Goal: Task Accomplishment & Management: Use online tool/utility

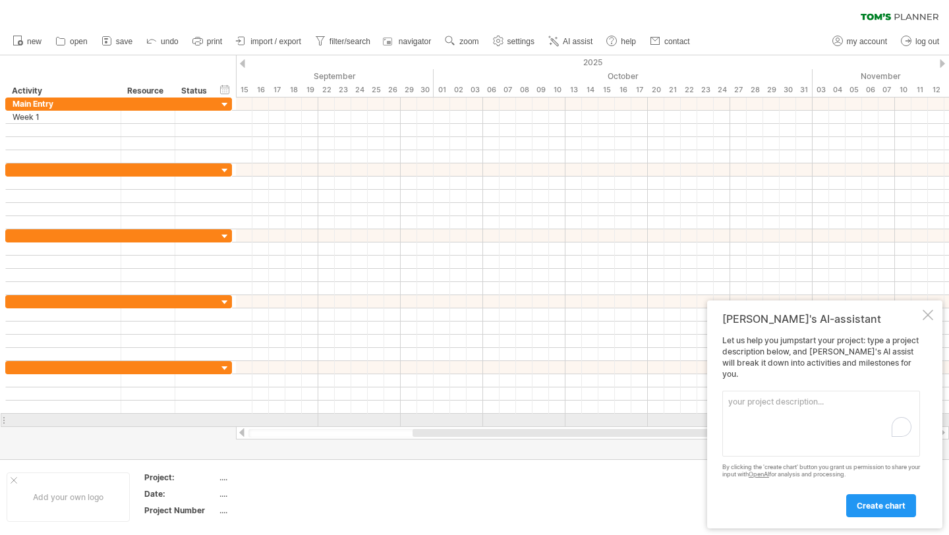
click at [763, 426] on textarea "To enrich screen reader interactions, please activate Accessibility in Grammarl…" at bounding box center [821, 424] width 198 height 66
paste textarea "Code this section blue: Main Entry Week 1: Set up - Ground Floor - Front - Demo…"
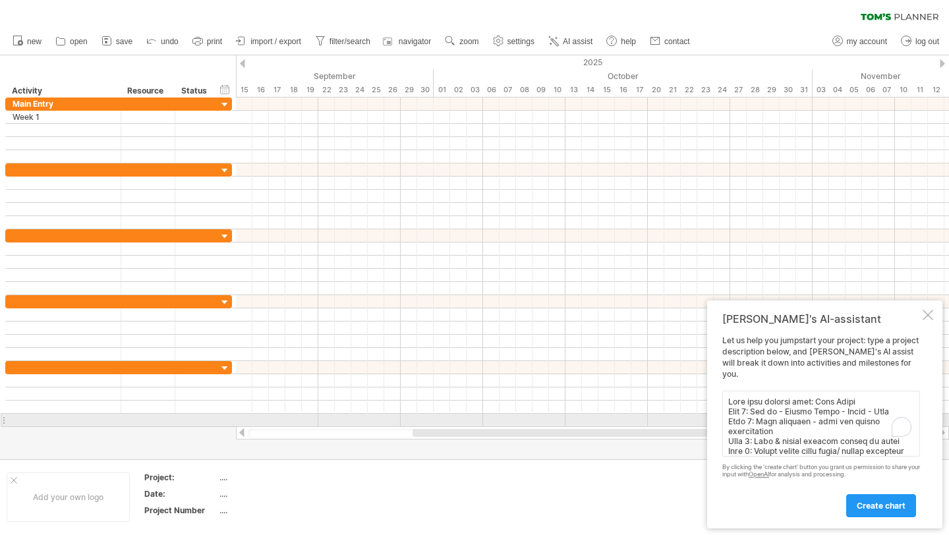
scroll to position [370, 0]
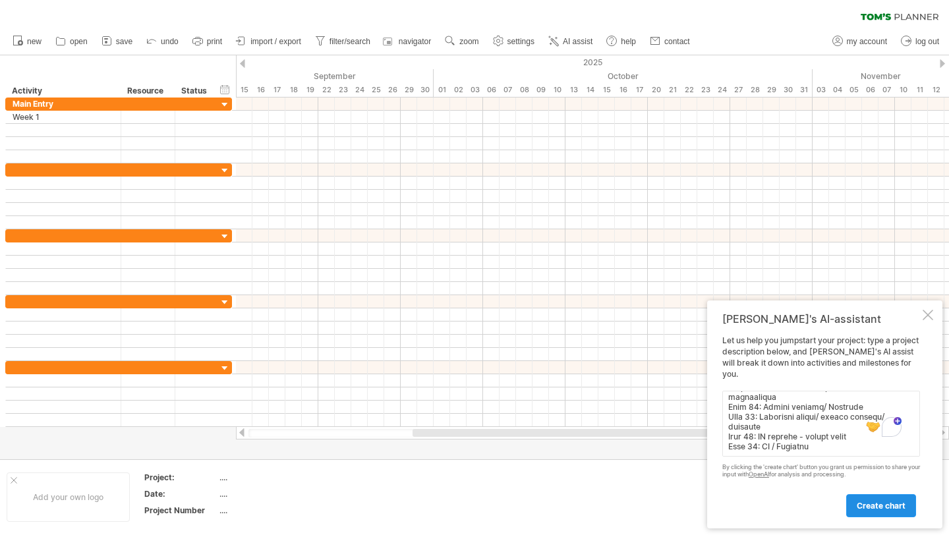
type textarea "Code this section blue: Main Entry Week 1: Set up - Ground Floor - Front - Demo…"
click at [885, 504] on span "create chart" at bounding box center [880, 506] width 49 height 10
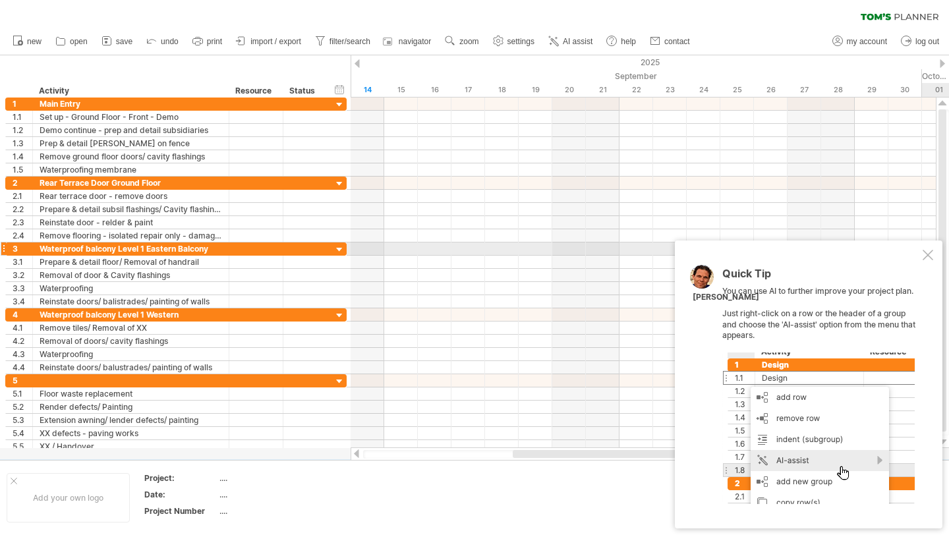
click at [918, 252] on div "Quick Tip You can use AI to further improve your project plan. Just right-click…" at bounding box center [807, 384] width 267 height 288
click at [925, 253] on div at bounding box center [927, 255] width 11 height 11
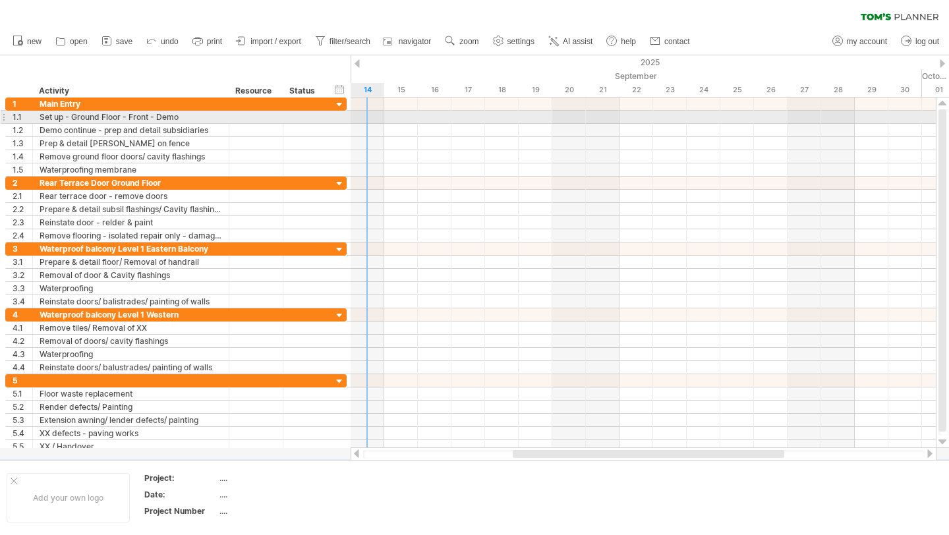
click at [370, 112] on div at bounding box center [642, 117] width 585 height 13
click at [380, 116] on div at bounding box center [642, 117] width 585 height 13
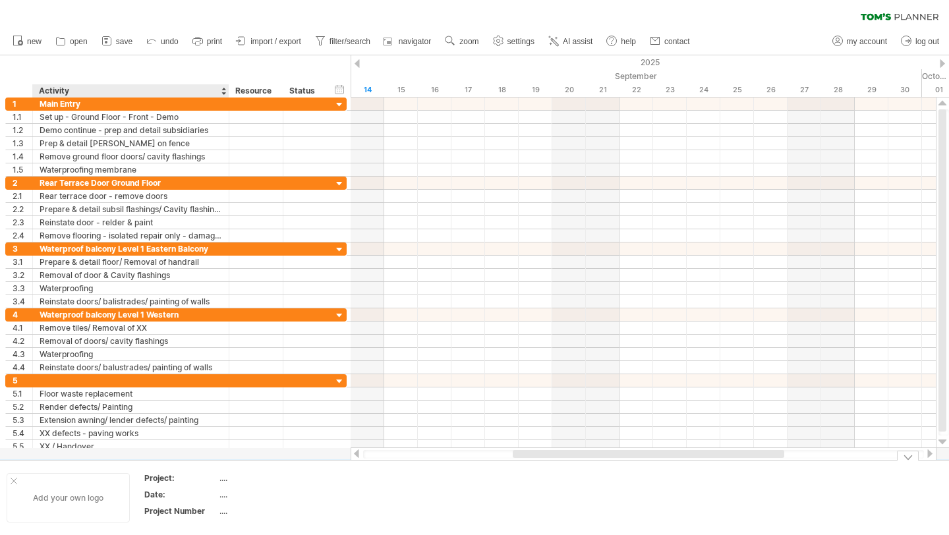
click at [42, 493] on div "Add your own logo" at bounding box center [68, 497] width 123 height 49
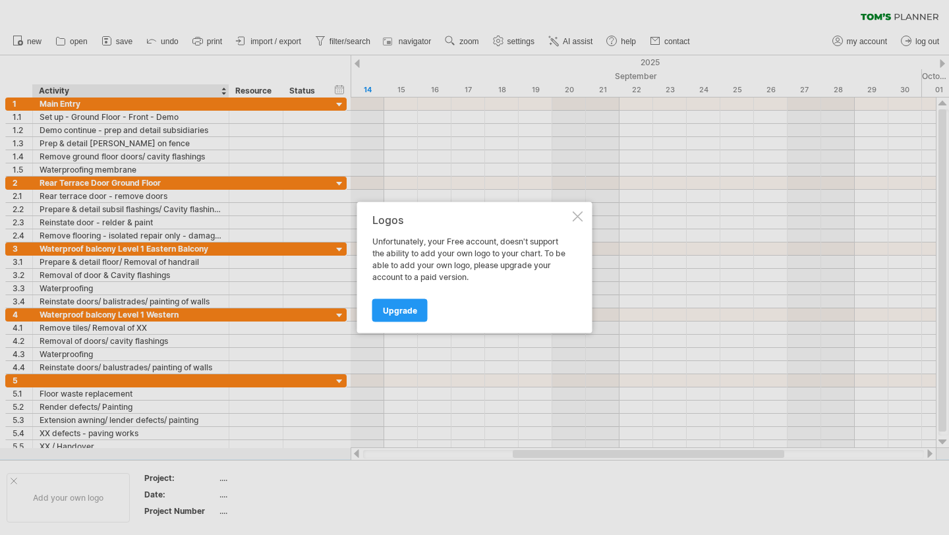
click at [580, 215] on div at bounding box center [577, 216] width 11 height 11
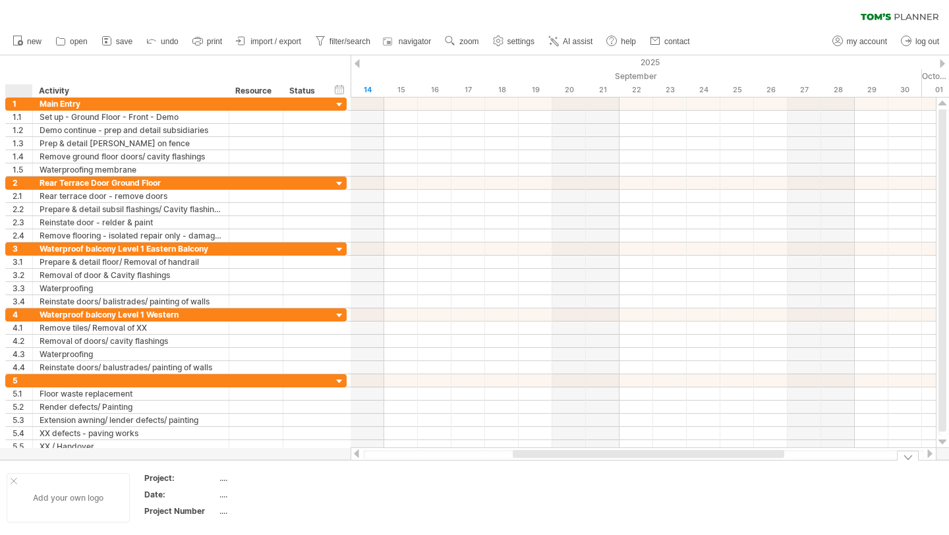
click at [11, 480] on div at bounding box center [14, 481] width 7 height 7
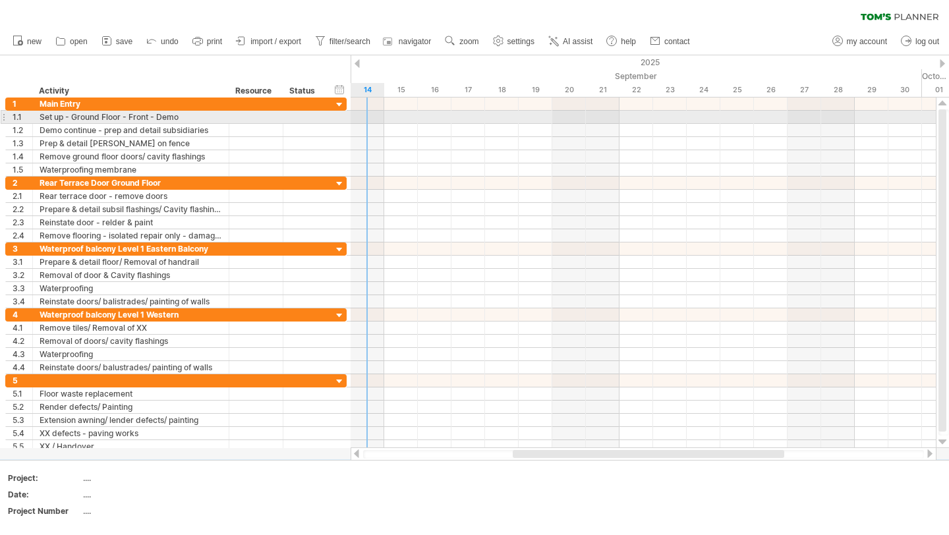
click at [377, 121] on div at bounding box center [642, 117] width 585 height 13
click at [412, 120] on div at bounding box center [642, 117] width 585 height 13
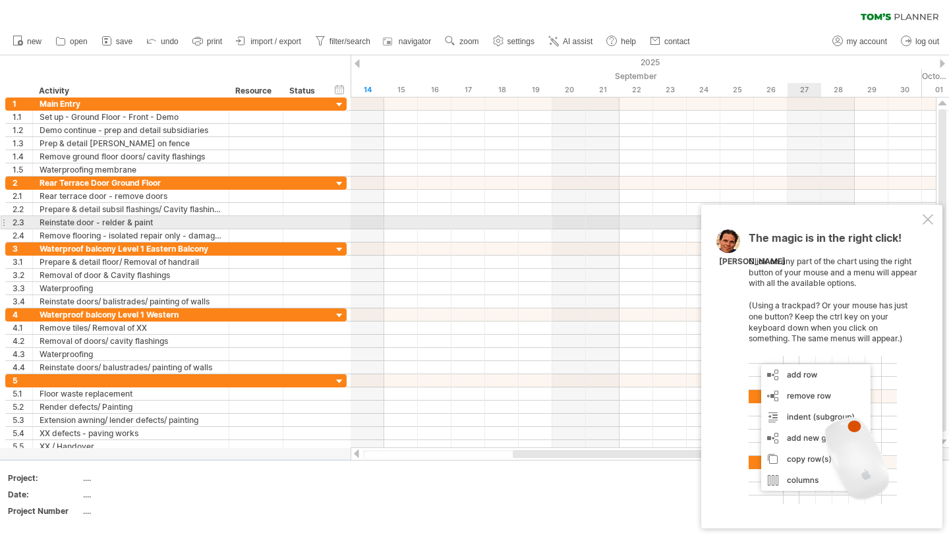
click at [923, 218] on div at bounding box center [927, 219] width 11 height 11
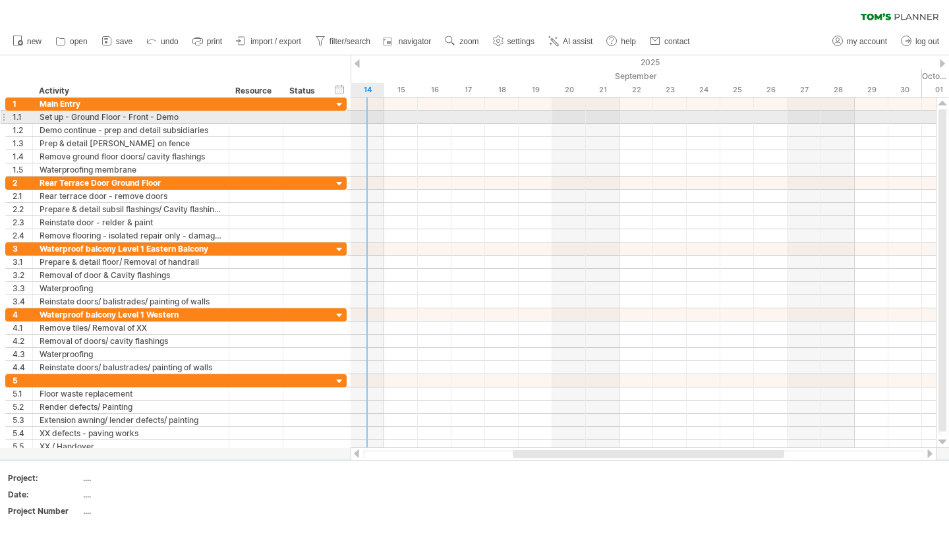
click at [374, 118] on div at bounding box center [642, 117] width 585 height 13
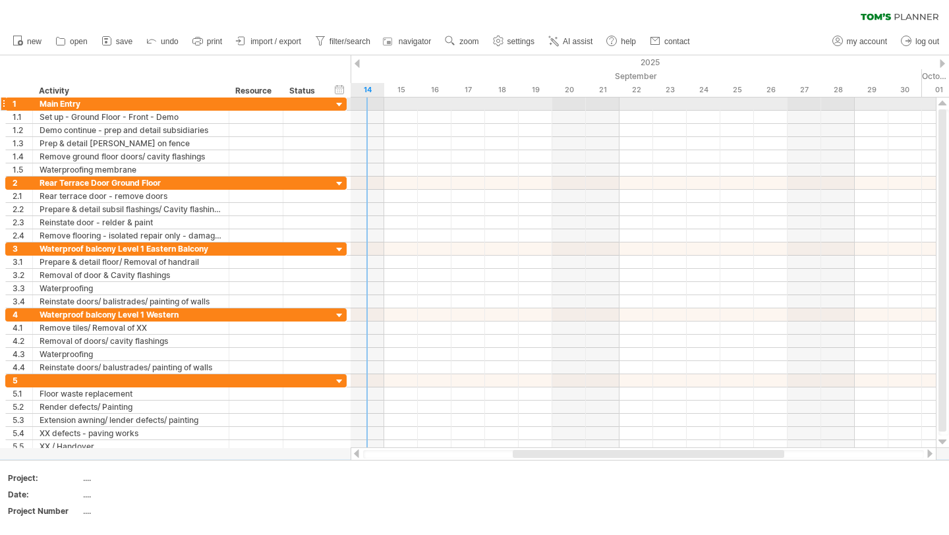
click at [373, 108] on div at bounding box center [642, 103] width 585 height 13
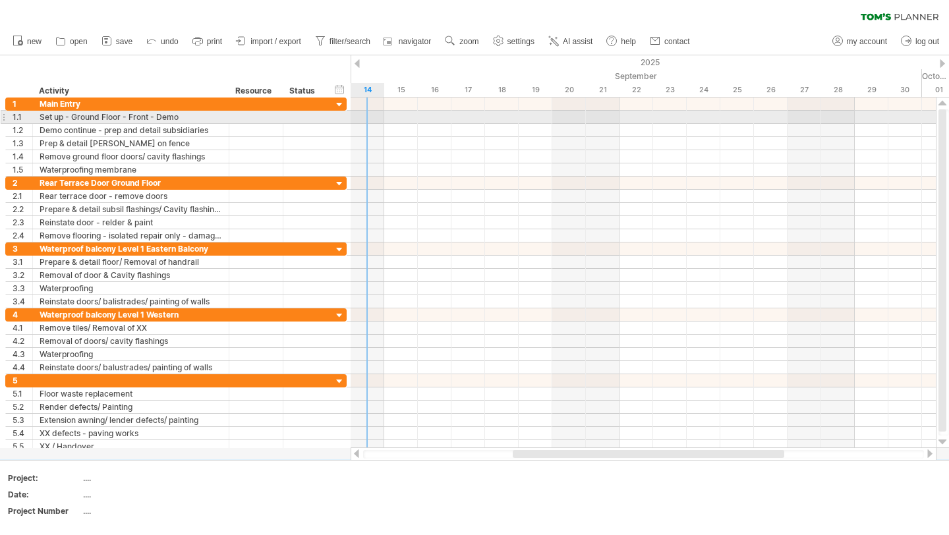
click at [375, 119] on div at bounding box center [642, 117] width 585 height 13
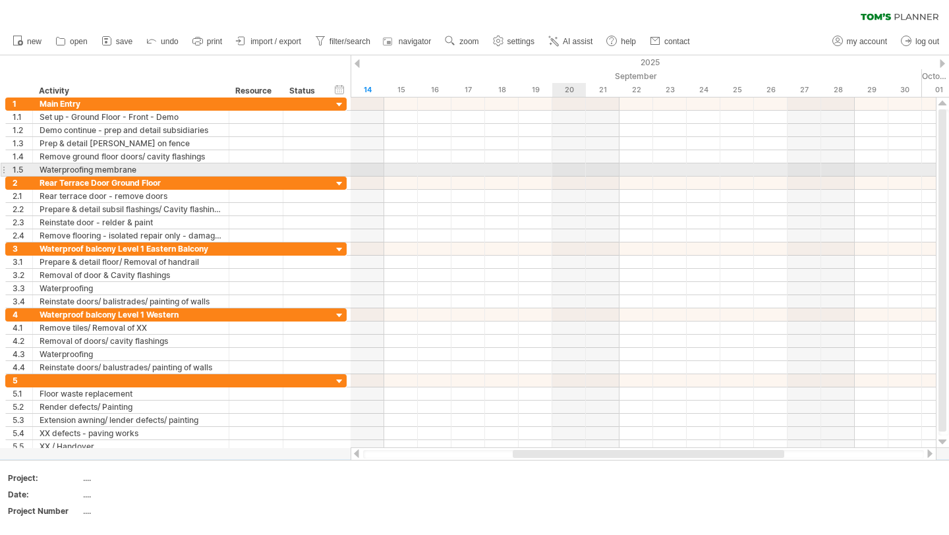
click at [571, 171] on div at bounding box center [642, 169] width 585 height 13
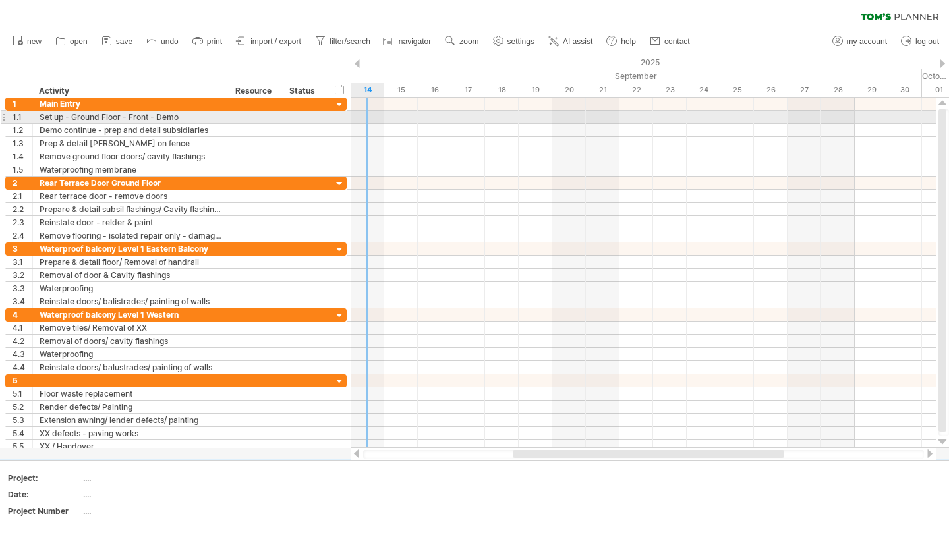
click at [370, 117] on div at bounding box center [642, 117] width 585 height 13
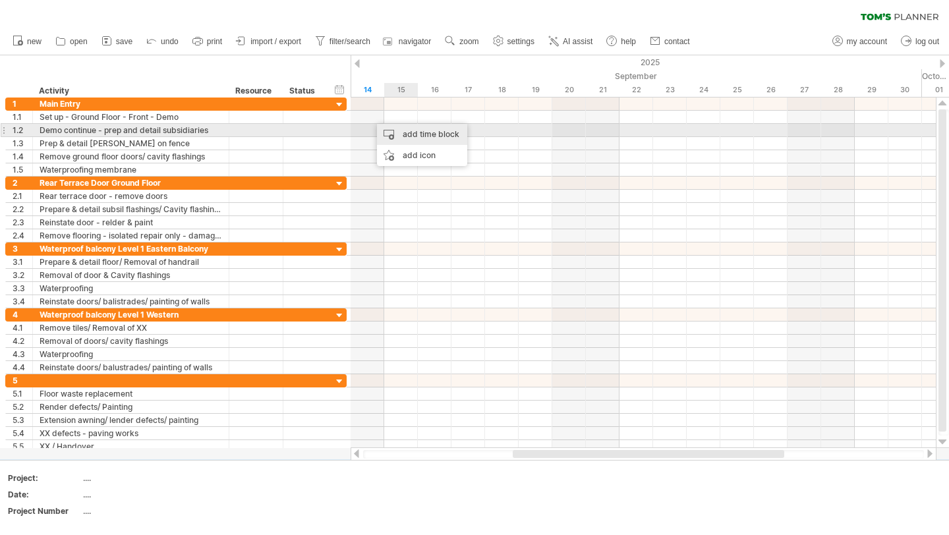
click at [402, 129] on div "add time block" at bounding box center [422, 134] width 90 height 21
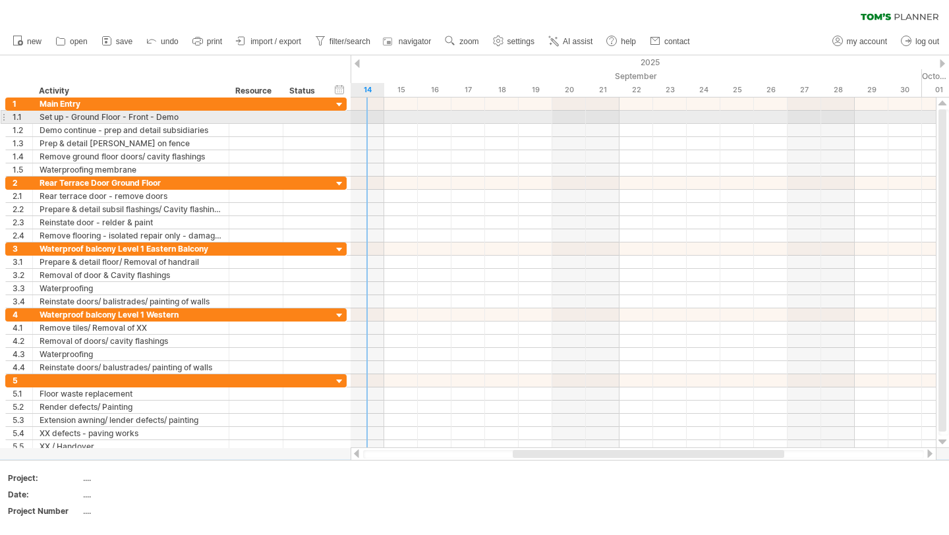
click at [372, 115] on div at bounding box center [642, 117] width 585 height 13
click at [397, 126] on div "add time block" at bounding box center [424, 131] width 90 height 21
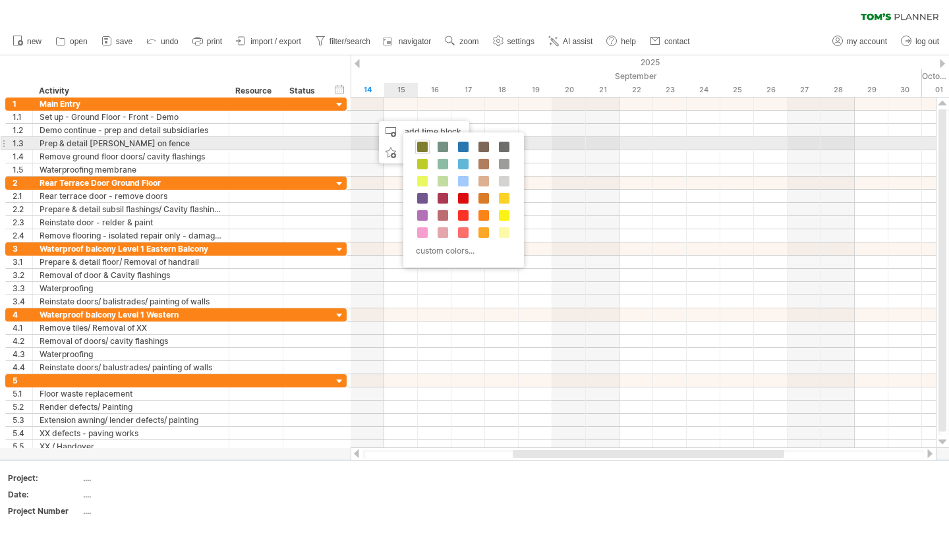
click at [421, 144] on span at bounding box center [422, 147] width 11 height 11
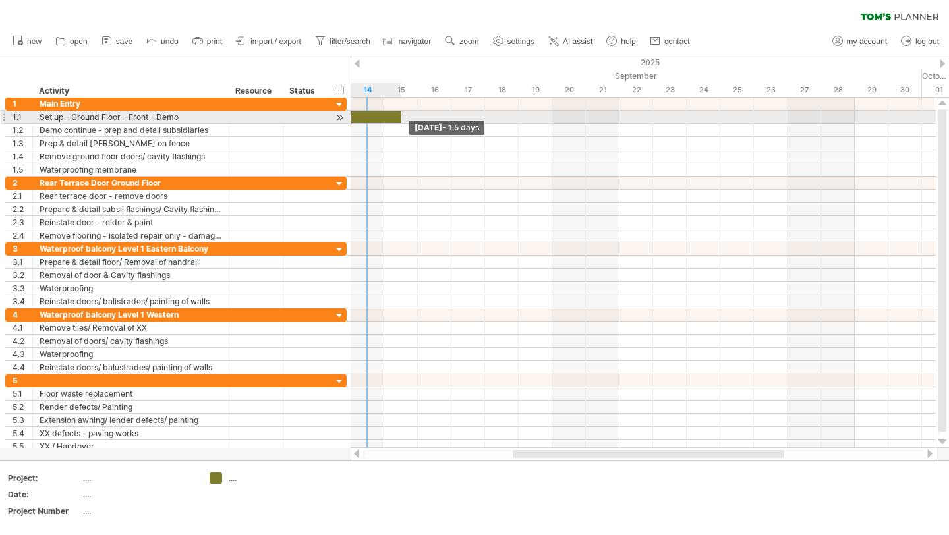
drag, startPoint x: 367, startPoint y: 113, endPoint x: 353, endPoint y: 113, distance: 13.8
click at [353, 113] on div at bounding box center [375, 117] width 51 height 13
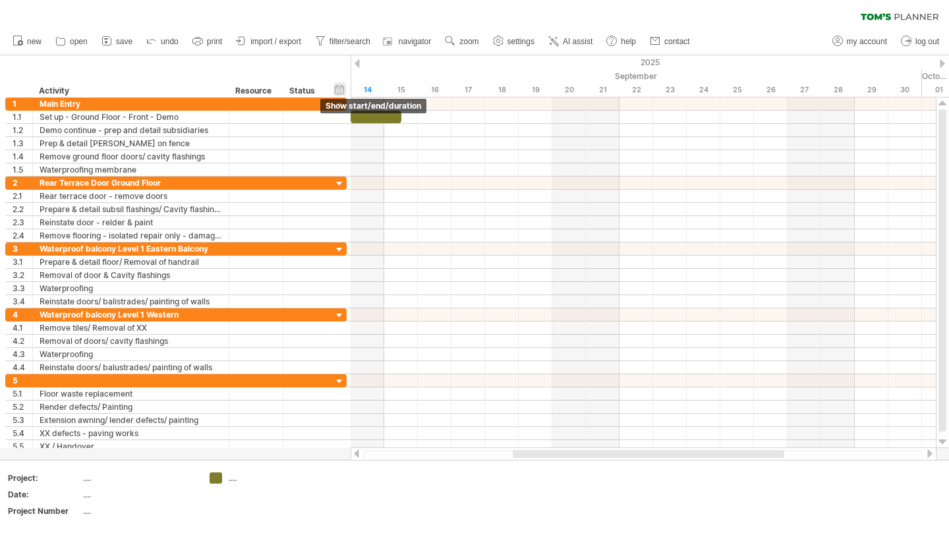
click at [337, 86] on div "hide start/end/duration show start/end/duration" at bounding box center [339, 89] width 13 height 14
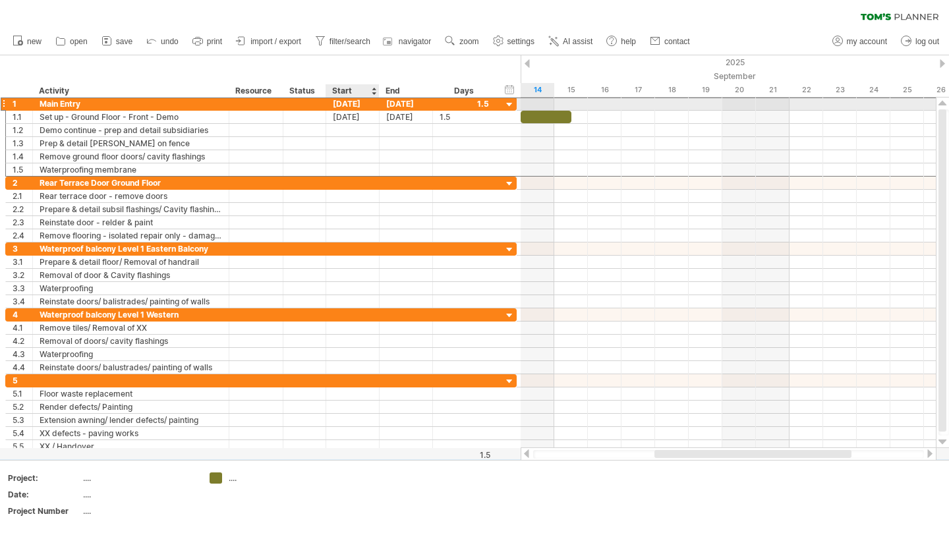
click at [351, 106] on div "[DATE]" at bounding box center [352, 103] width 53 height 13
click at [351, 105] on div "[DATE]" at bounding box center [352, 103] width 53 height 13
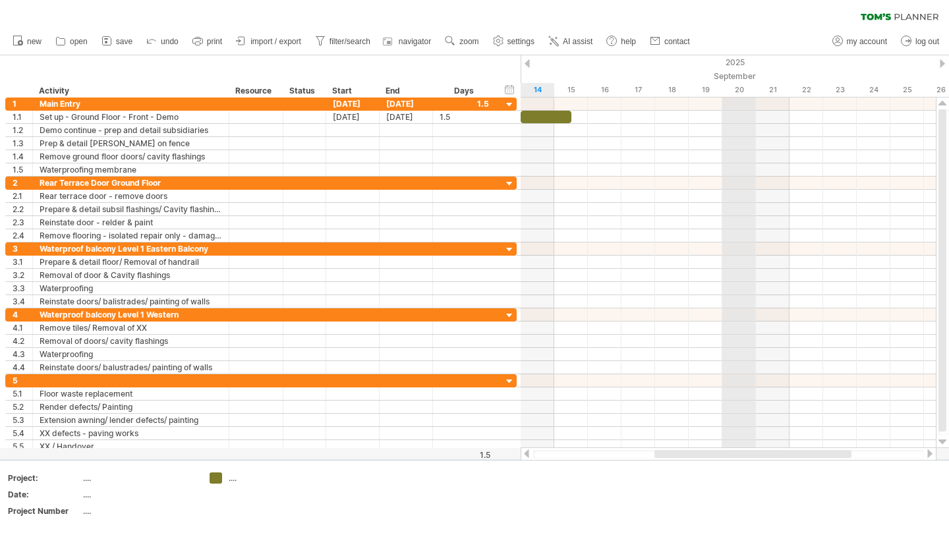
click at [737, 72] on div "September" at bounding box center [588, 76] width 1008 height 14
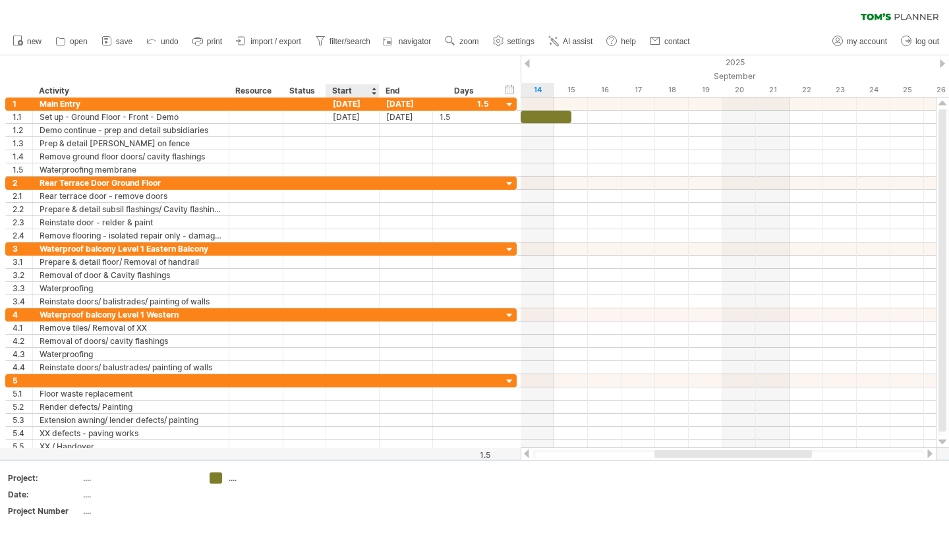
click at [352, 93] on div "Start" at bounding box center [352, 90] width 40 height 13
click at [364, 91] on div "Start" at bounding box center [352, 90] width 40 height 13
click at [373, 91] on div at bounding box center [373, 90] width 5 height 13
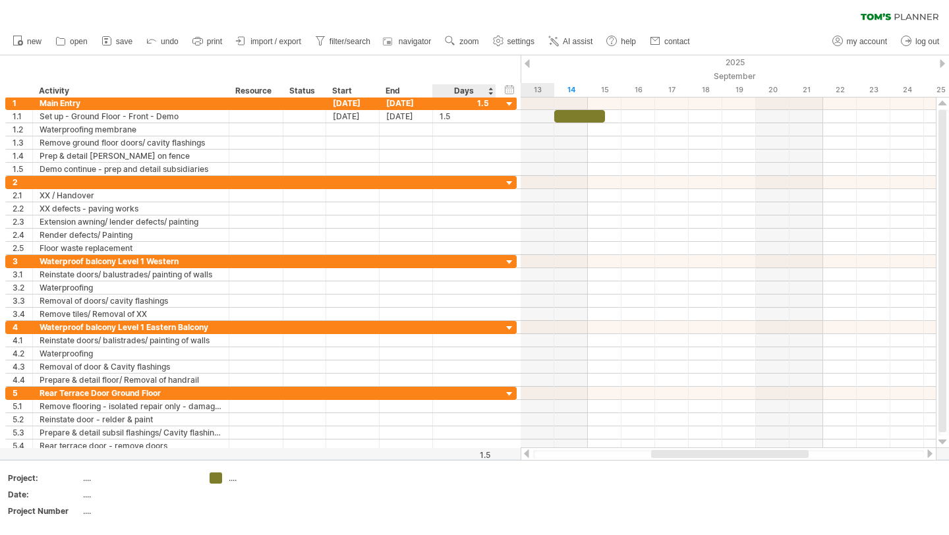
click at [487, 94] on div "Days" at bounding box center [463, 90] width 63 height 13
click at [491, 92] on div "Days" at bounding box center [463, 90] width 63 height 13
click at [501, 92] on div "hide start/end/duration show start/end/duration ******** Activity ******** Reso…" at bounding box center [260, 76] width 520 height 42
click at [510, 90] on div "hide start/end/duration show start/end/duration" at bounding box center [509, 89] width 13 height 14
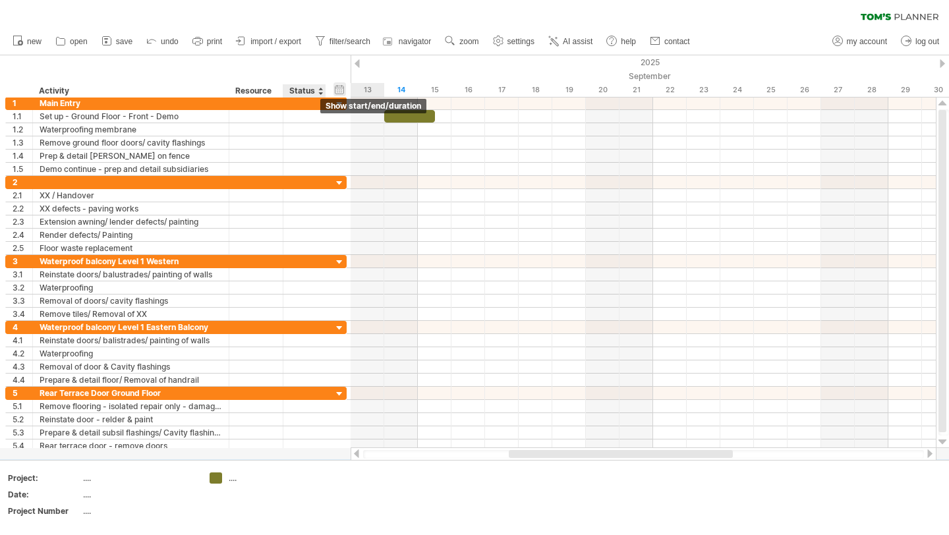
click at [338, 90] on div "hide start/end/duration show start/end/duration" at bounding box center [339, 89] width 13 height 14
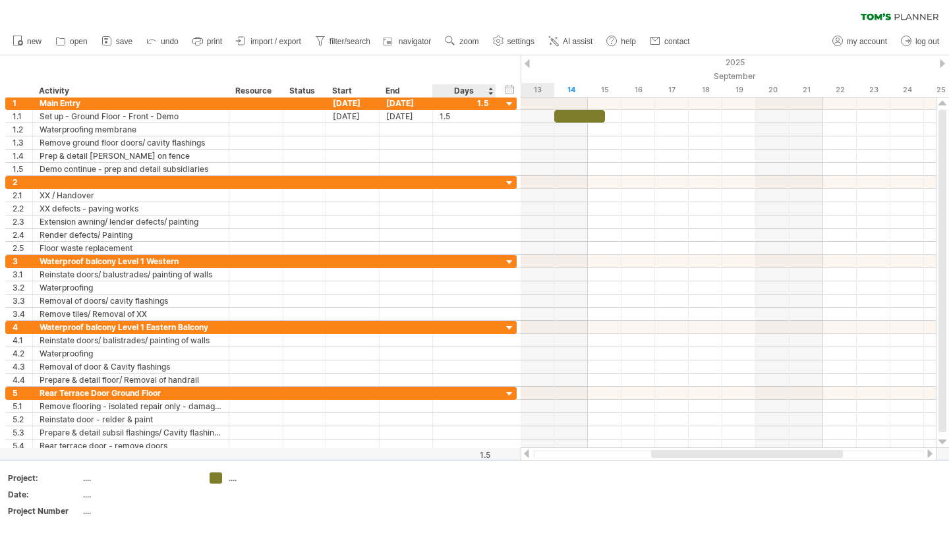
click at [462, 88] on div "Days" at bounding box center [463, 90] width 63 height 13
click at [489, 90] on div "Days" at bounding box center [463, 90] width 63 height 13
click at [489, 91] on div "Days" at bounding box center [463, 90] width 63 height 13
click at [505, 91] on div "hide start/end/duration show start/end/duration" at bounding box center [509, 89] width 13 height 14
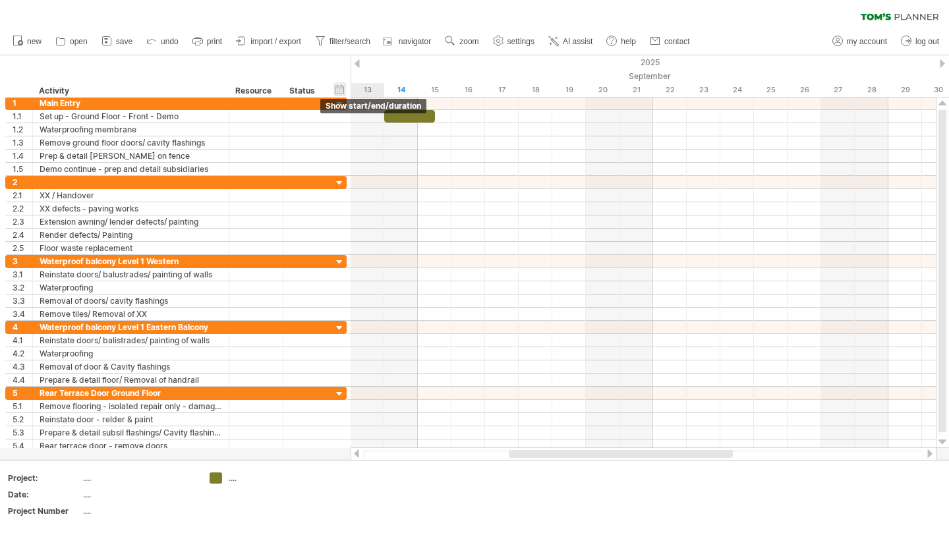
click at [337, 87] on div "hide start/end/duration show start/end/duration" at bounding box center [339, 89] width 13 height 14
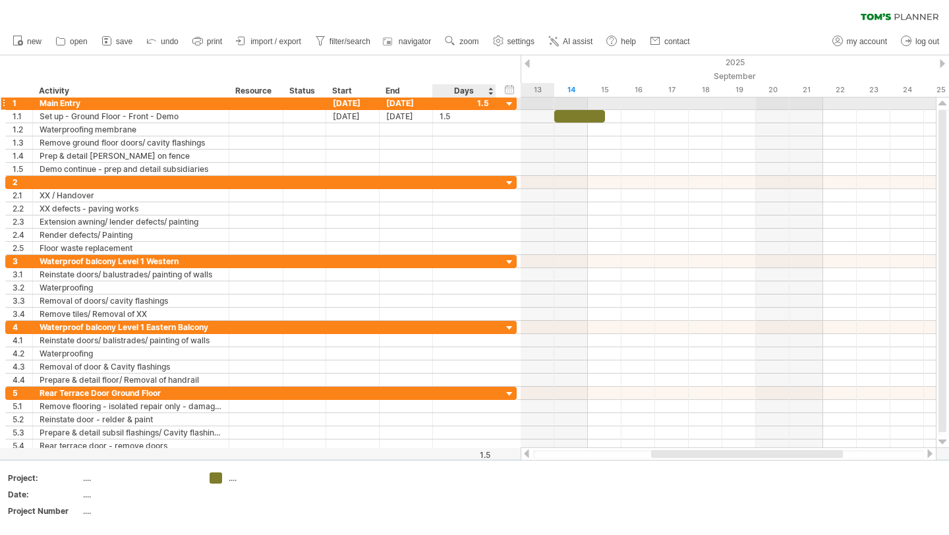
click at [509, 103] on div at bounding box center [509, 104] width 13 height 13
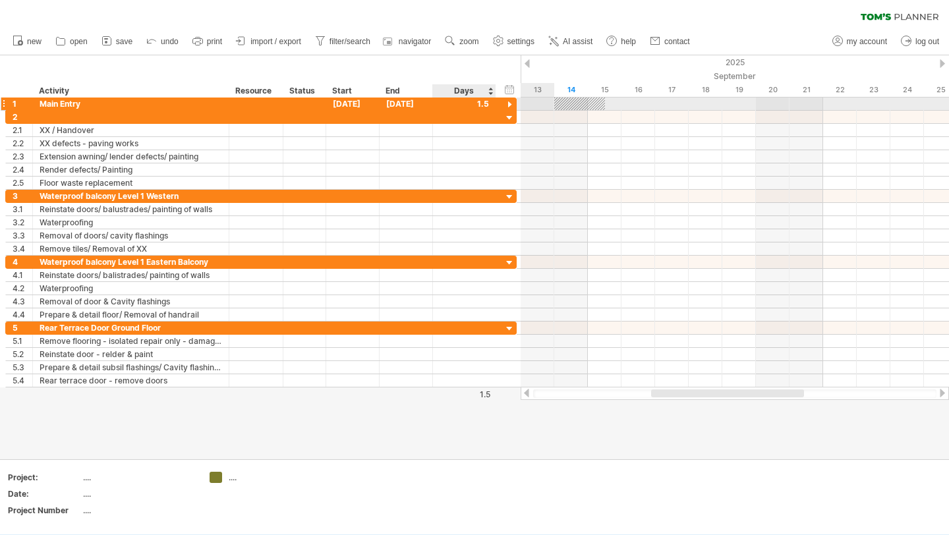
click at [509, 103] on div at bounding box center [509, 105] width 13 height 13
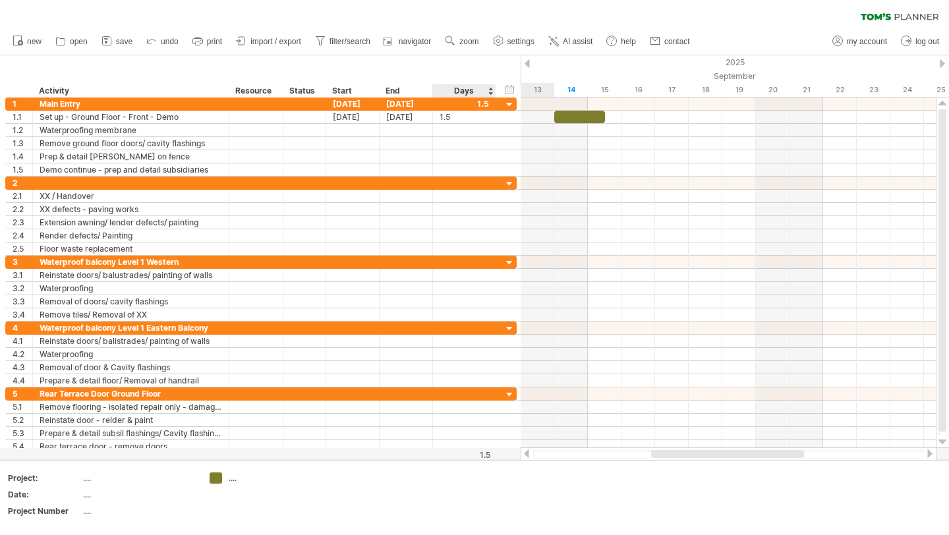
click at [491, 94] on div "Days" at bounding box center [463, 90] width 63 height 13
click at [491, 89] on div "Days" at bounding box center [463, 90] width 63 height 13
click at [460, 86] on div "Days" at bounding box center [463, 90] width 63 height 13
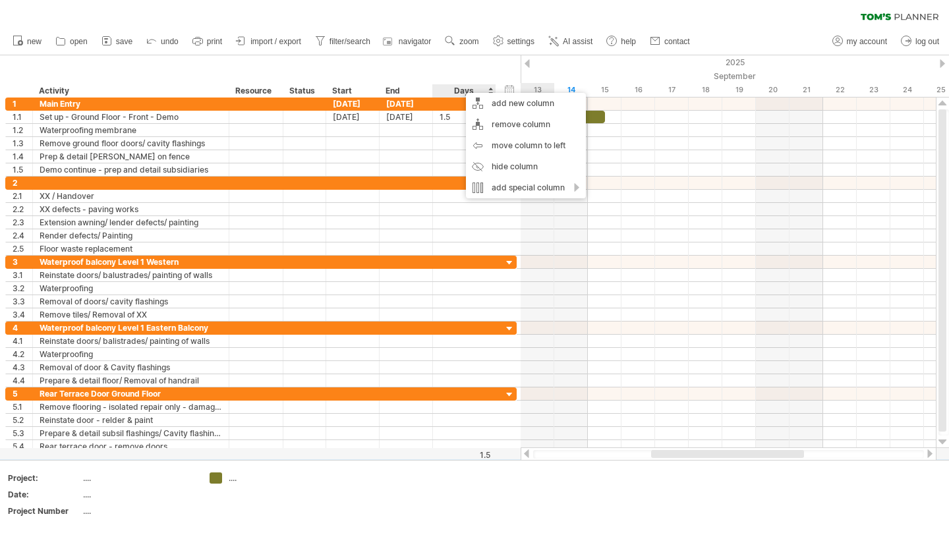
click at [459, 88] on div "Days" at bounding box center [463, 90] width 63 height 13
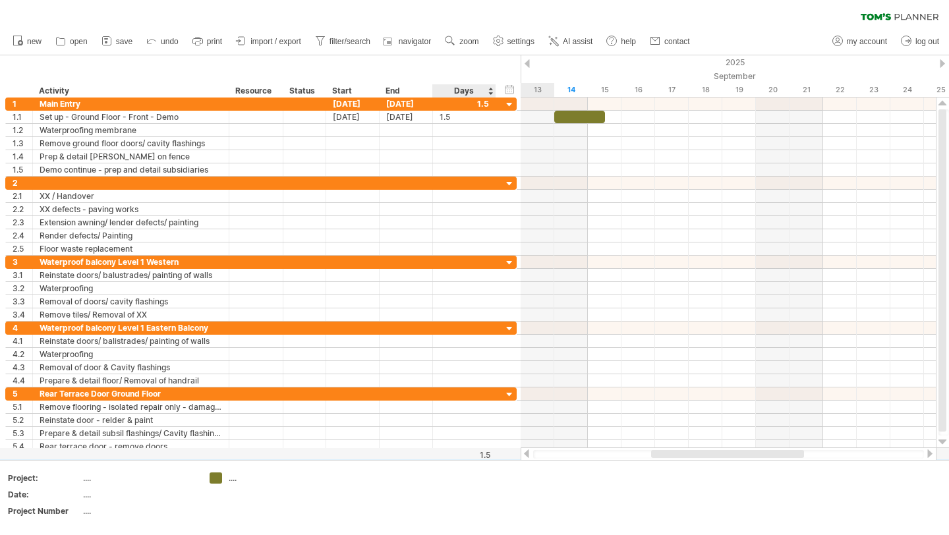
click at [460, 88] on div "Days" at bounding box center [463, 90] width 63 height 13
click at [464, 89] on div "Days" at bounding box center [463, 90] width 63 height 13
click at [490, 87] on div "Days" at bounding box center [463, 90] width 63 height 13
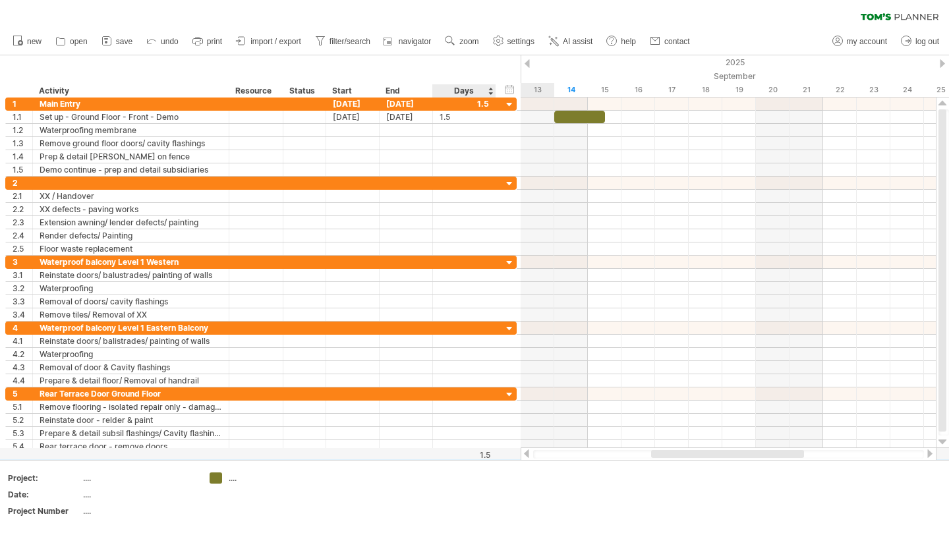
click at [491, 94] on div "Days" at bounding box center [463, 90] width 63 height 13
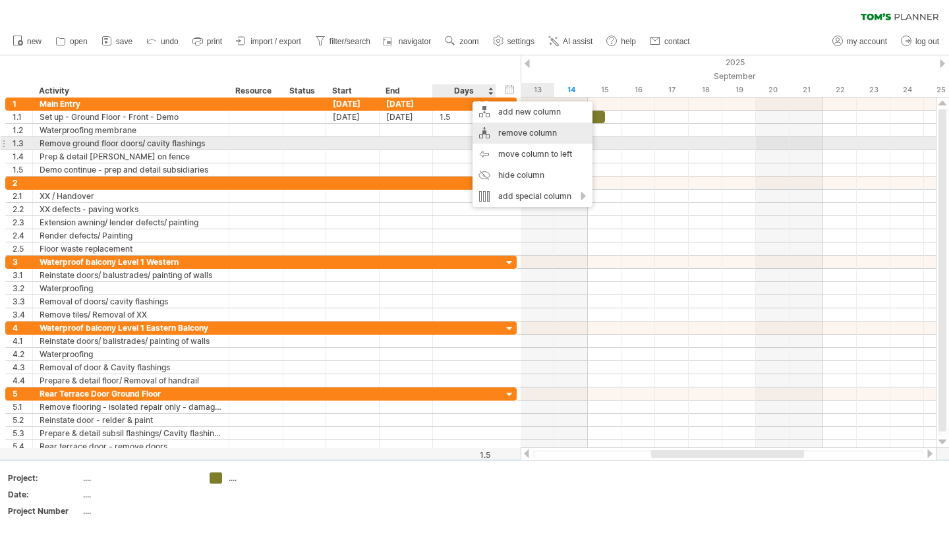
click at [515, 139] on div "remove column" at bounding box center [532, 133] width 120 height 21
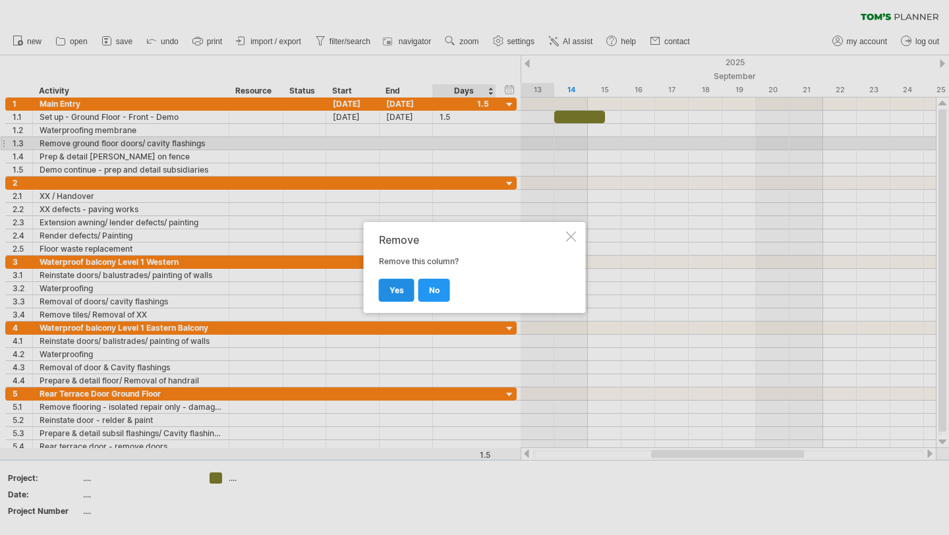
click at [399, 280] on link "yes" at bounding box center [397, 290] width 36 height 23
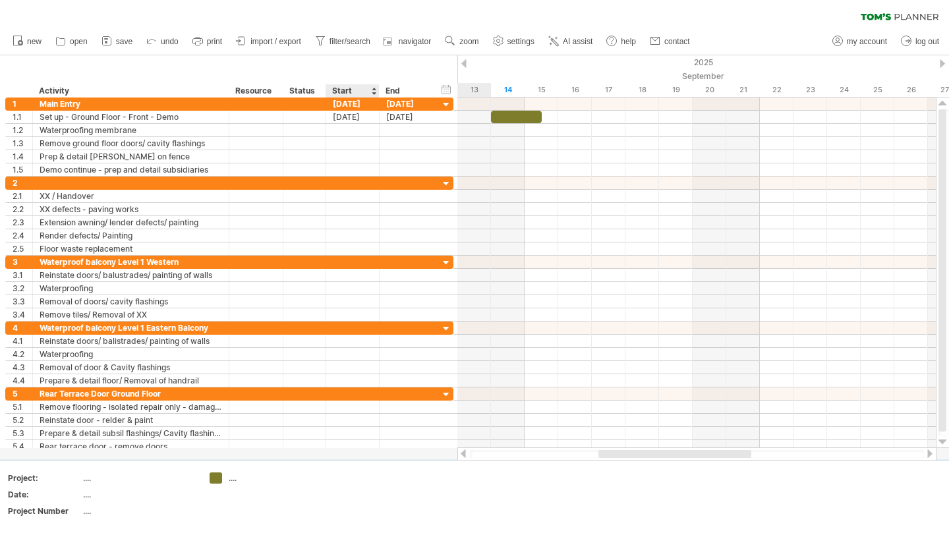
click at [336, 90] on div "Start" at bounding box center [352, 90] width 40 height 13
click at [358, 100] on div "[DATE]" at bounding box center [352, 103] width 53 height 13
click at [360, 100] on div "[DATE]" at bounding box center [352, 103] width 53 height 13
click at [360, 101] on div "[DATE]" at bounding box center [352, 103] width 53 height 13
click at [214, 94] on div "Activity" at bounding box center [130, 90] width 182 height 13
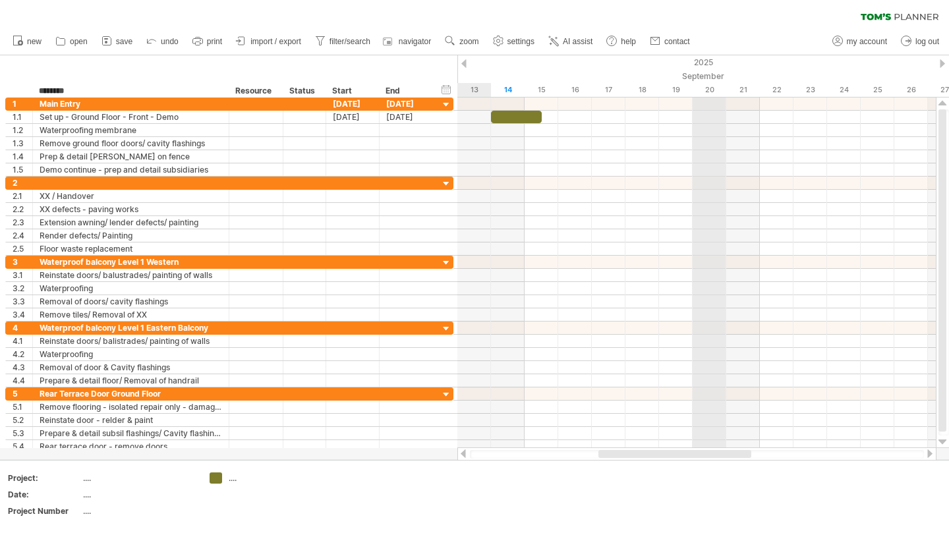
click at [696, 73] on div "September" at bounding box center [558, 76] width 1008 height 14
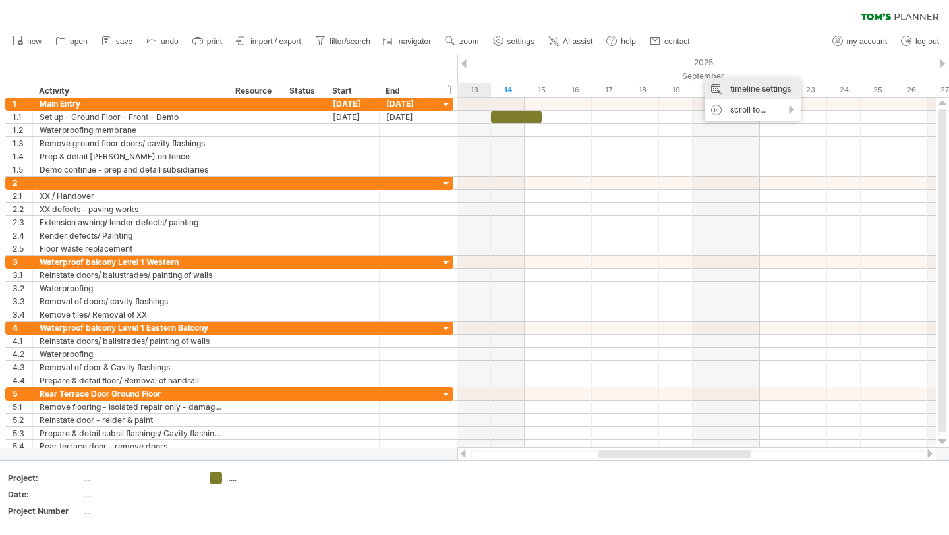
click at [754, 86] on div "timeline settings" at bounding box center [752, 88] width 96 height 21
select select "*"
select select "**"
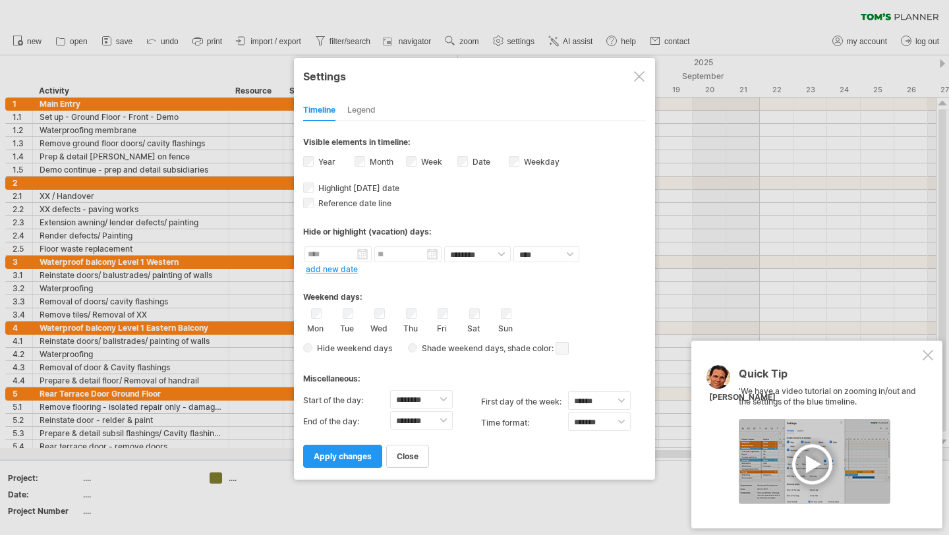
click at [309, 192] on div "**********" at bounding box center [474, 294] width 343 height 346
click at [496, 312] on div "Mon Tue Wed Thu Fri Sat Sun" at bounding box center [474, 320] width 343 height 25
click at [343, 456] on span "apply changes" at bounding box center [343, 456] width 58 height 10
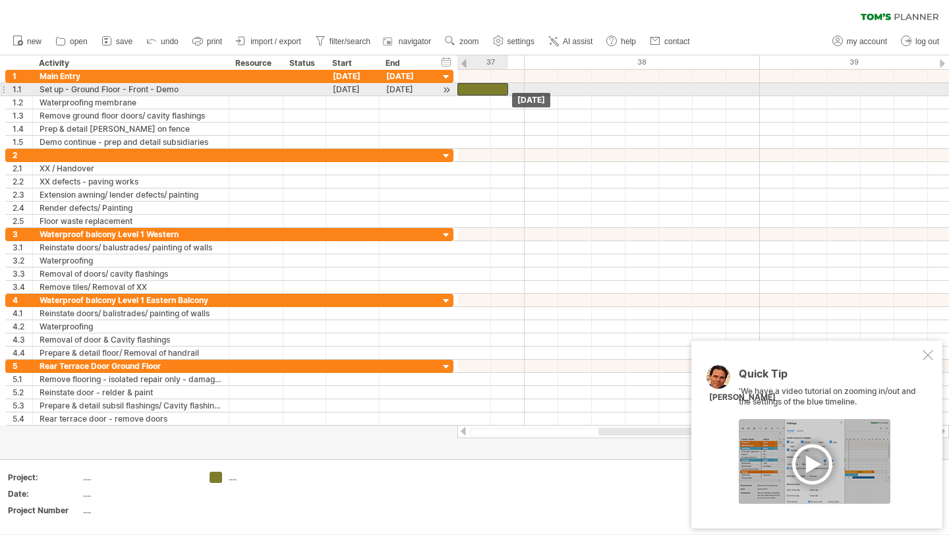
drag, startPoint x: 514, startPoint y: 88, endPoint x: 484, endPoint y: 90, distance: 29.7
click at [484, 89] on div at bounding box center [482, 89] width 51 height 13
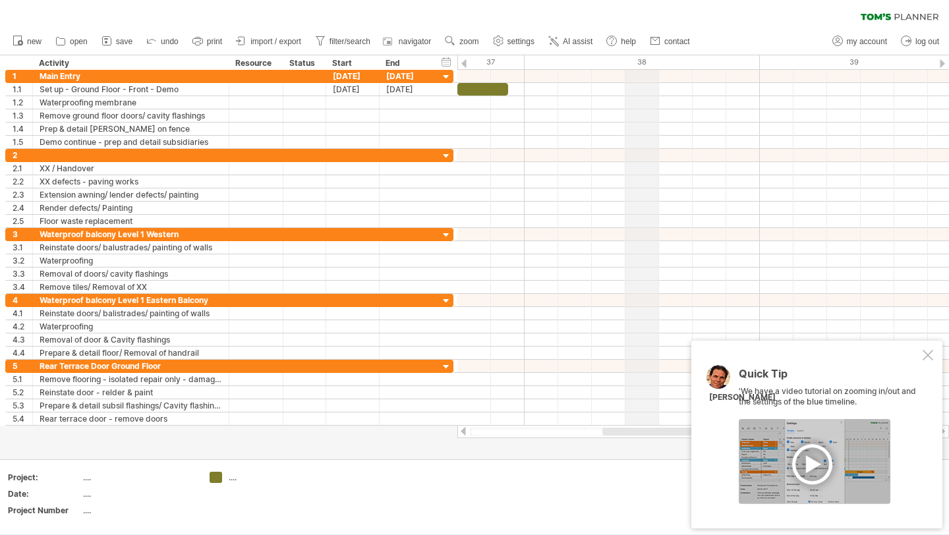
click at [638, 60] on div "38" at bounding box center [641, 62] width 235 height 14
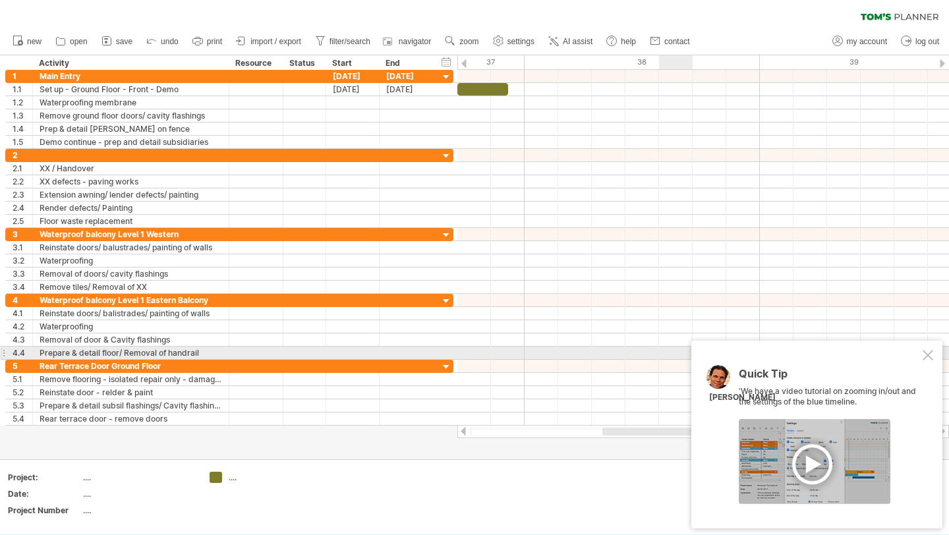
click at [927, 359] on div at bounding box center [927, 355] width 11 height 11
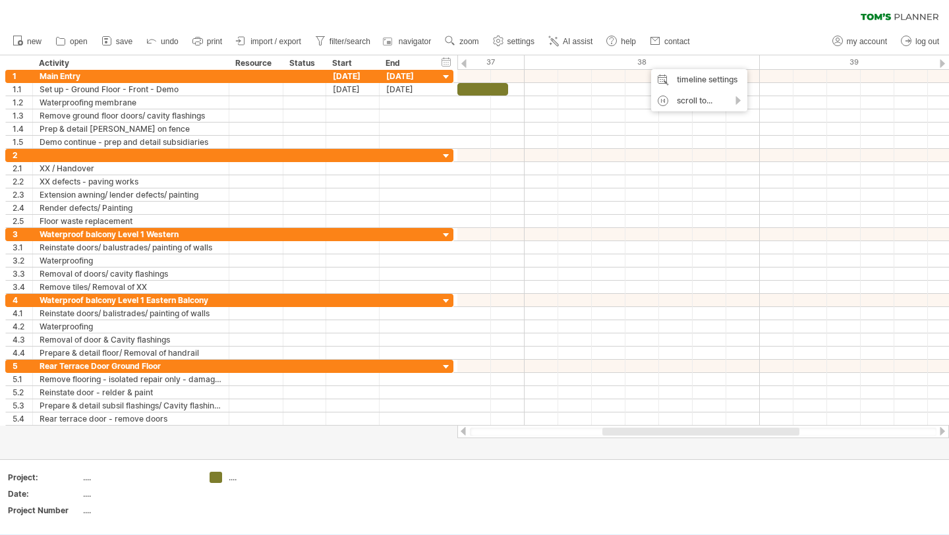
click at [466, 60] on div at bounding box center [463, 63] width 5 height 9
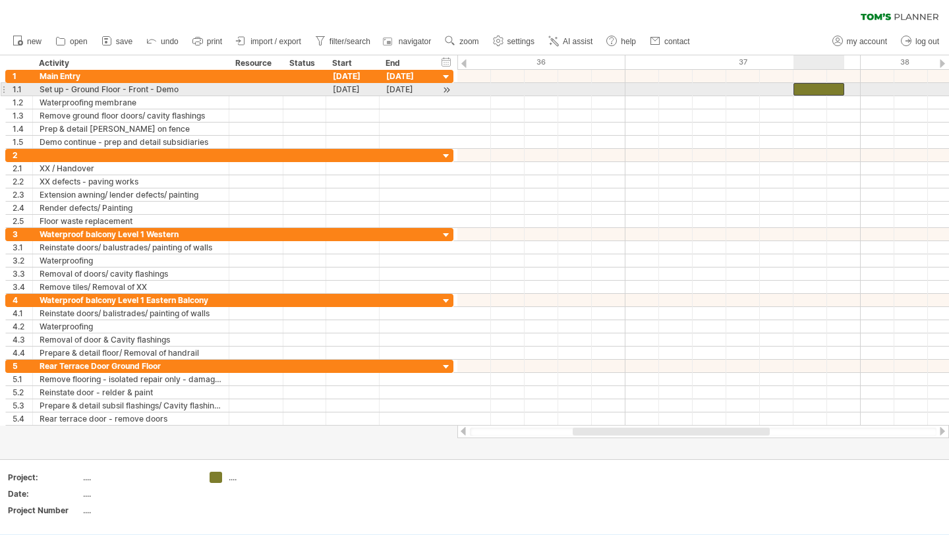
click at [835, 87] on div at bounding box center [818, 89] width 51 height 13
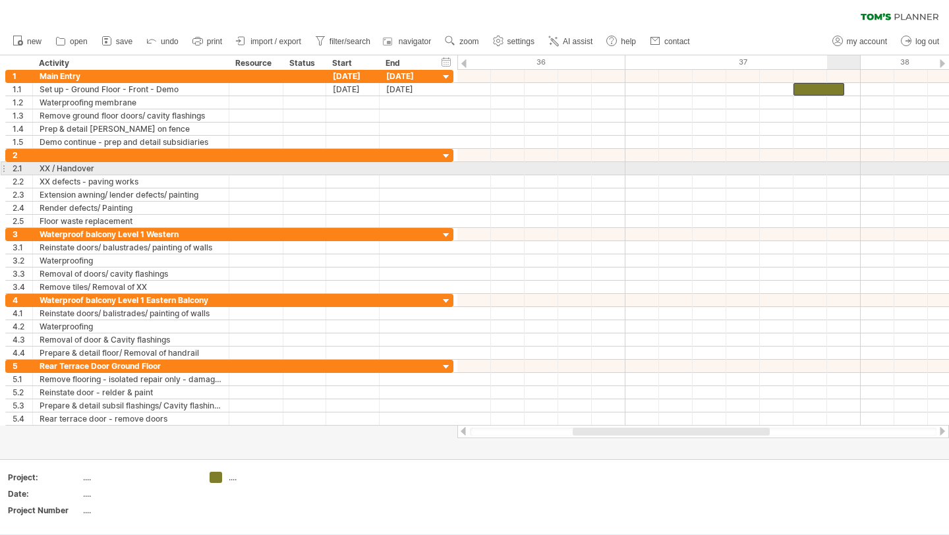
click at [834, 167] on div at bounding box center [702, 168] width 491 height 13
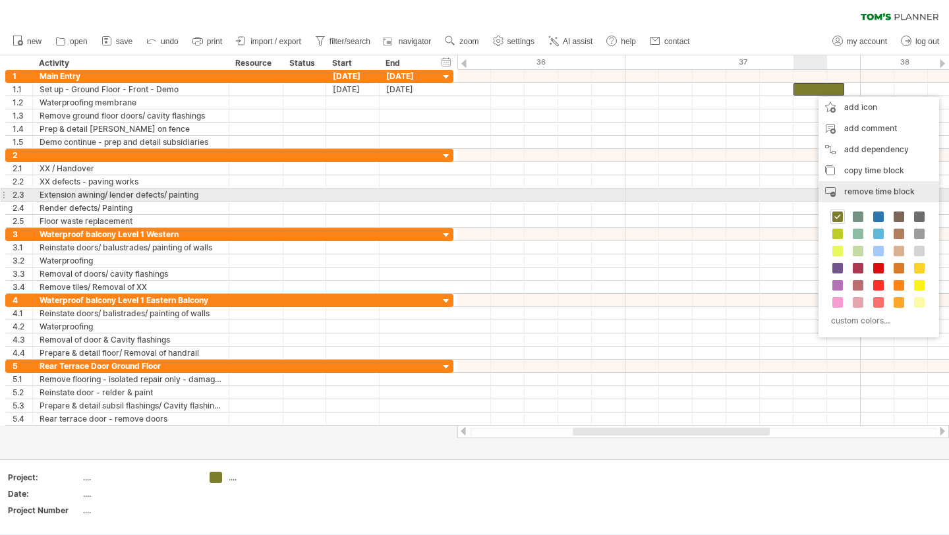
click at [868, 196] on span "remove time block" at bounding box center [879, 191] width 70 height 10
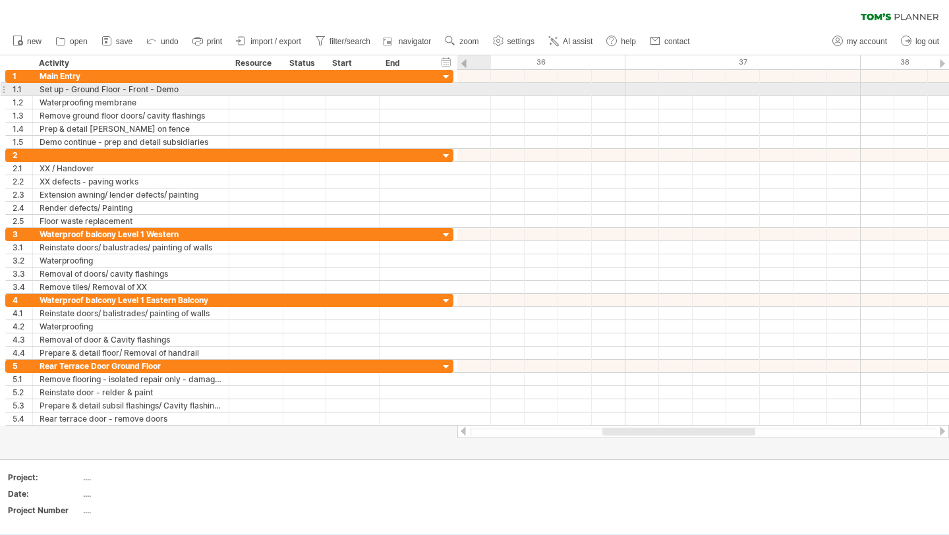
click at [472, 90] on div at bounding box center [702, 89] width 491 height 13
click at [470, 89] on div at bounding box center [702, 89] width 491 height 13
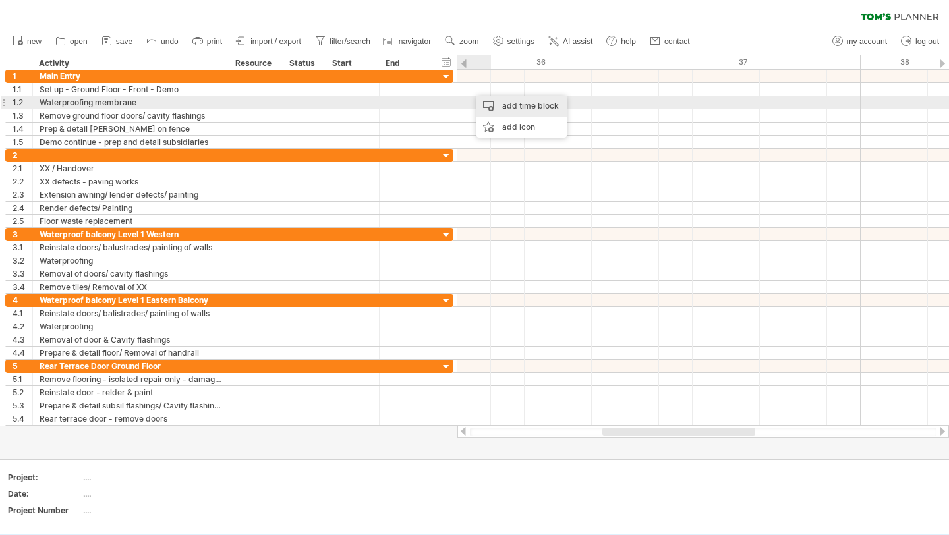
click at [501, 106] on div "add time block" at bounding box center [521, 106] width 90 height 21
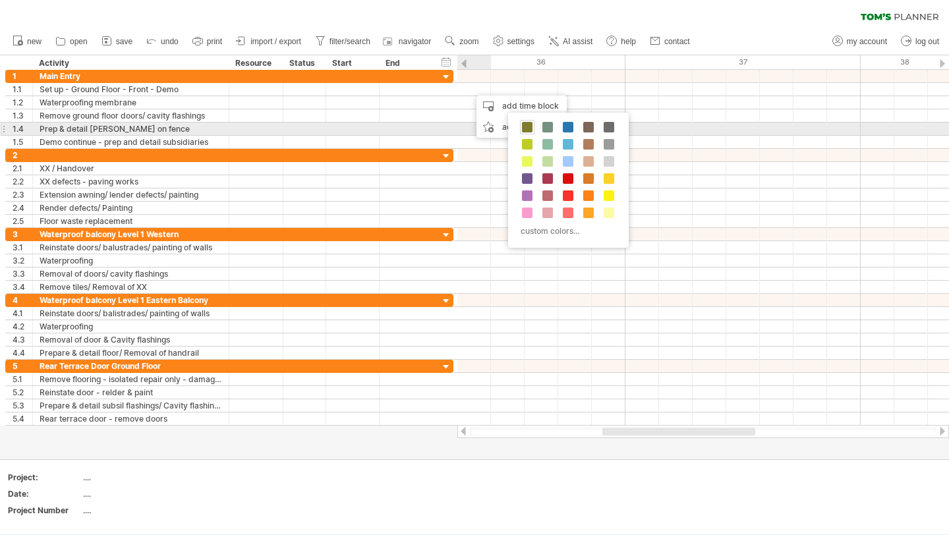
click at [529, 127] on span at bounding box center [527, 127] width 11 height 11
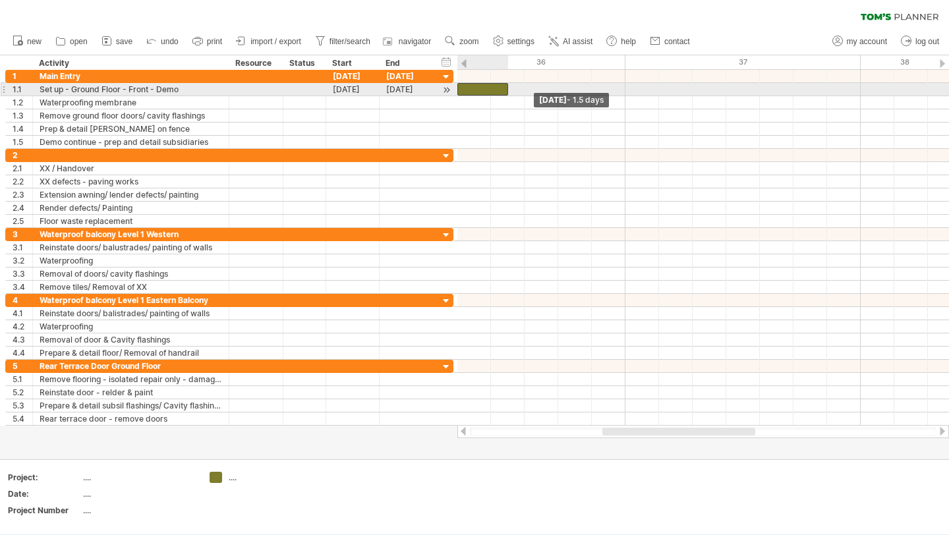
drag, startPoint x: 473, startPoint y: 88, endPoint x: 461, endPoint y: 88, distance: 11.9
click at [461, 88] on div at bounding box center [482, 89] width 51 height 13
click at [506, 88] on span at bounding box center [507, 89] width 5 height 13
drag, startPoint x: 505, startPoint y: 90, endPoint x: 491, endPoint y: 92, distance: 13.9
click at [491, 92] on span at bounding box center [490, 89] width 5 height 13
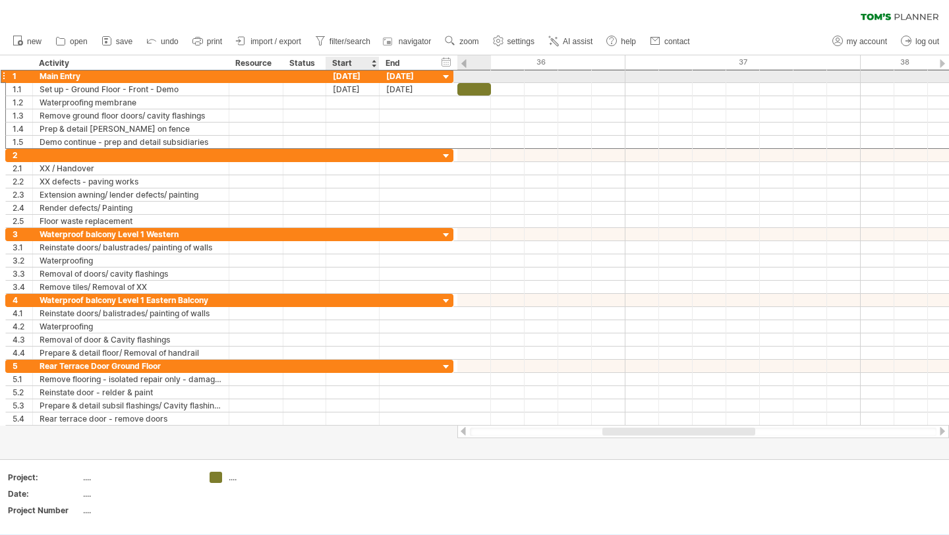
click at [358, 78] on div "[DATE]" at bounding box center [352, 76] width 53 height 13
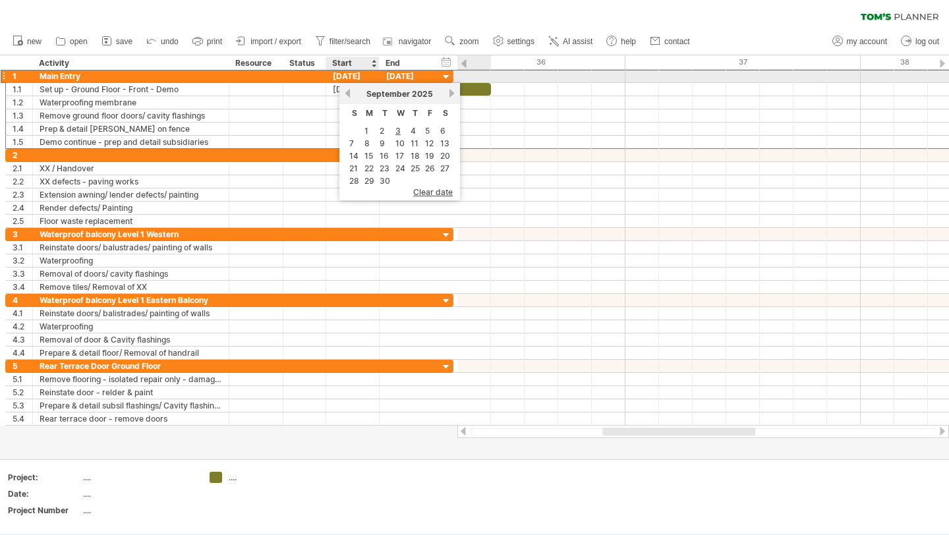
click at [358, 78] on div "[DATE]" at bounding box center [352, 76] width 53 height 13
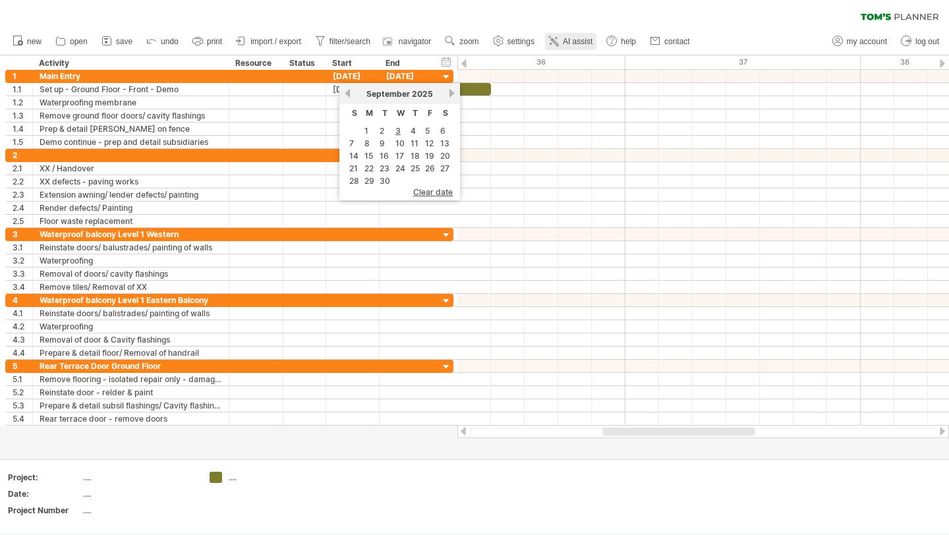
click at [568, 43] on span "AI assist" at bounding box center [578, 41] width 30 height 9
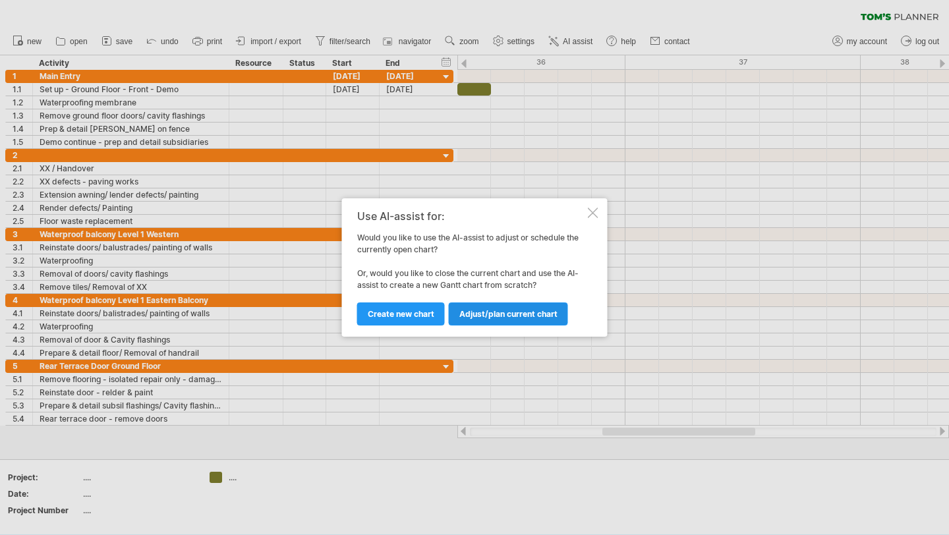
click at [547, 316] on span "Adjust/plan current chart" at bounding box center [508, 314] width 98 height 10
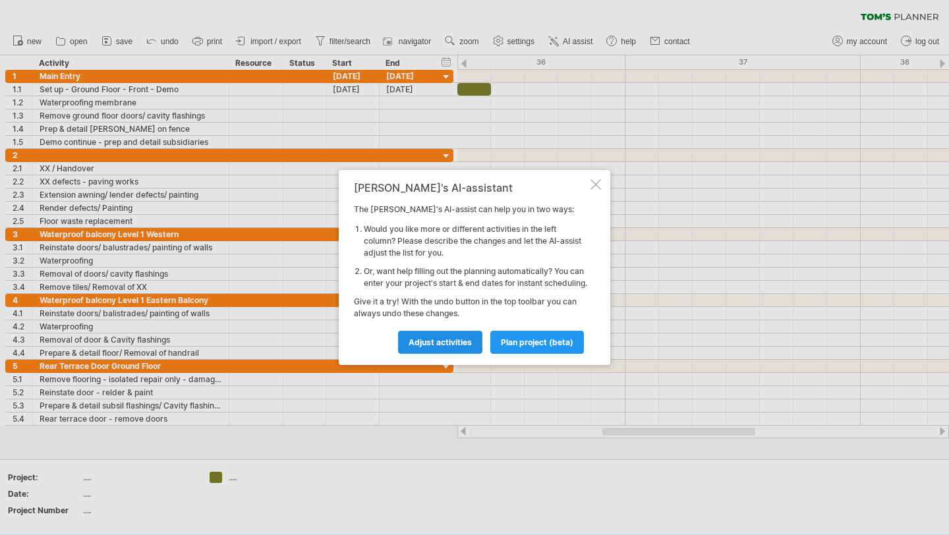
click at [472, 345] on link "Adjust activities" at bounding box center [440, 342] width 84 height 23
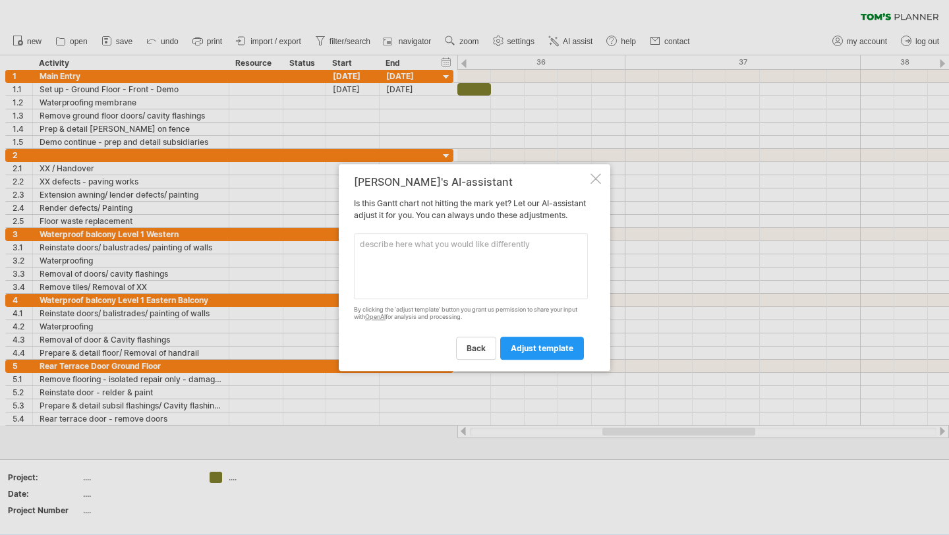
click at [425, 269] on textarea at bounding box center [471, 266] width 234 height 66
type textarea "i want it week by week not days, i also want Week 1, Week 2 labels"
click at [545, 353] on span "adjust template" at bounding box center [541, 348] width 63 height 10
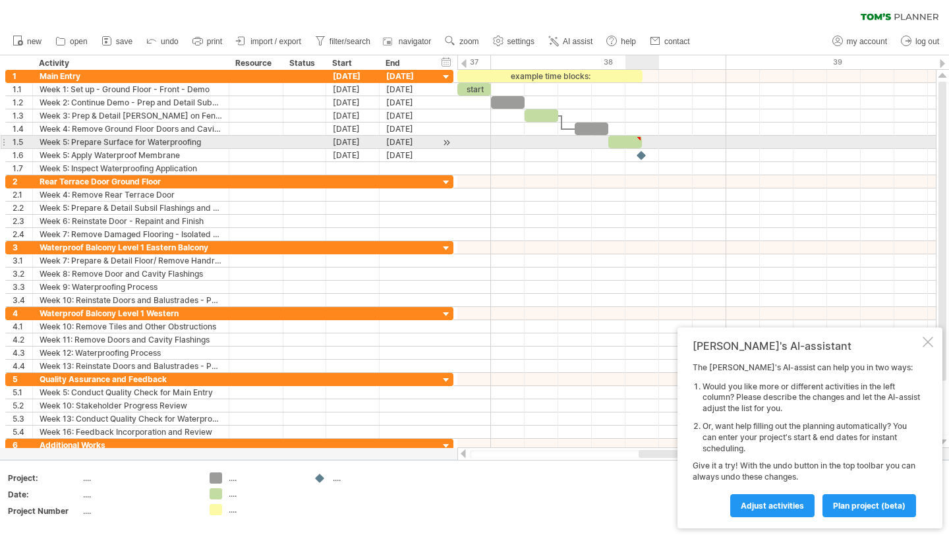
type textarea "**********"
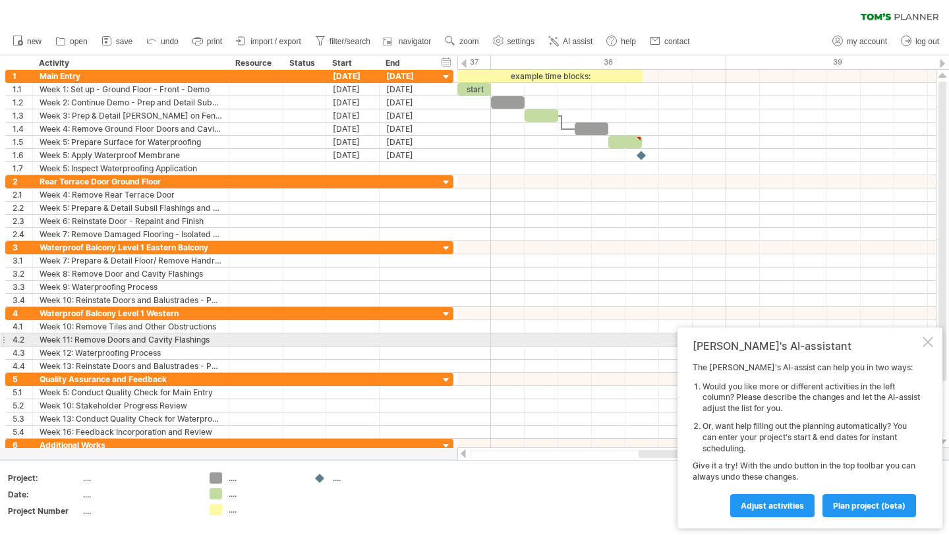
click at [932, 339] on div at bounding box center [927, 342] width 11 height 11
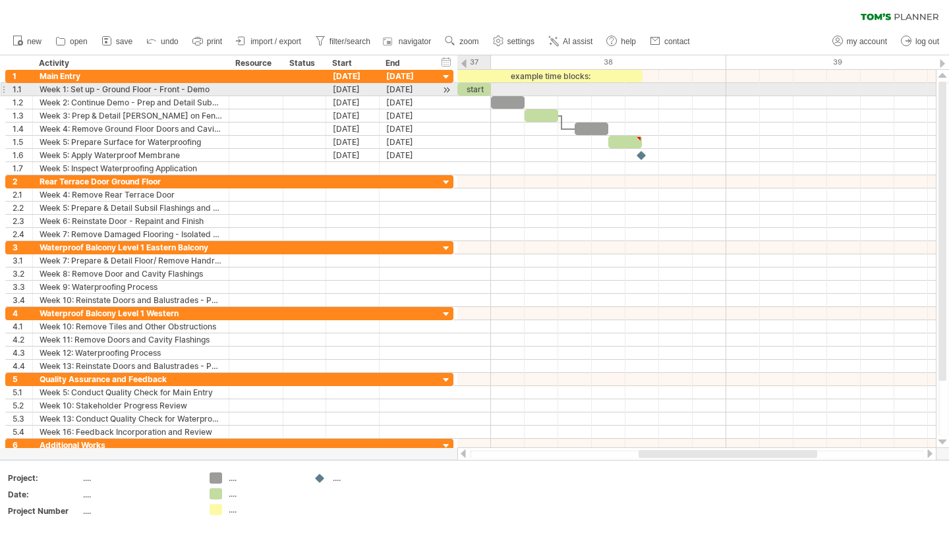
click at [480, 90] on div "start" at bounding box center [474, 89] width 34 height 13
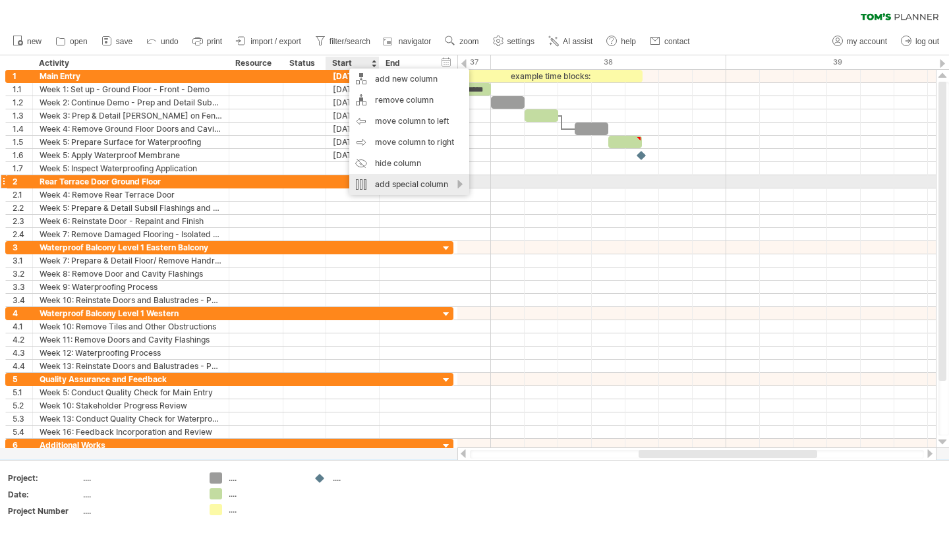
click at [435, 184] on div "add special column" at bounding box center [409, 184] width 120 height 21
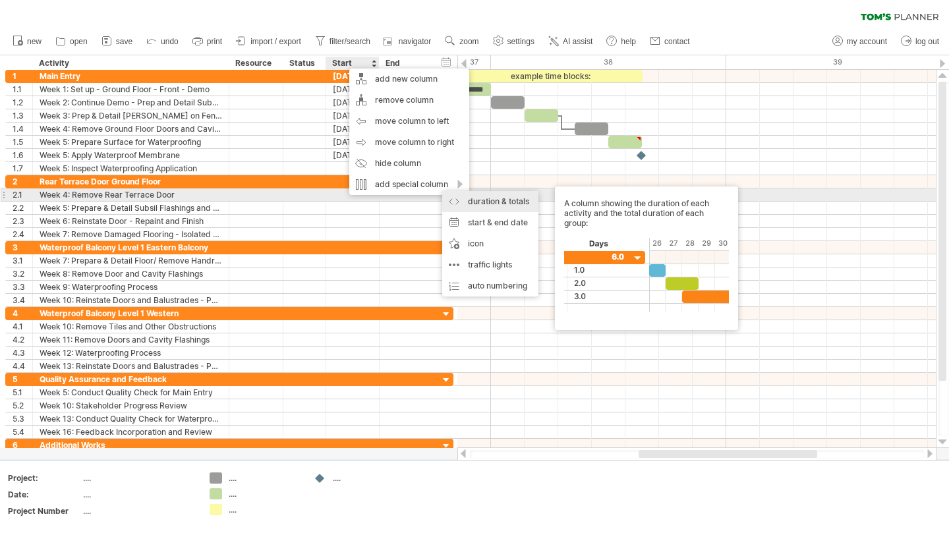
click at [452, 196] on div "duration & totals A column showing the duration of each activity and the total …" at bounding box center [490, 201] width 96 height 21
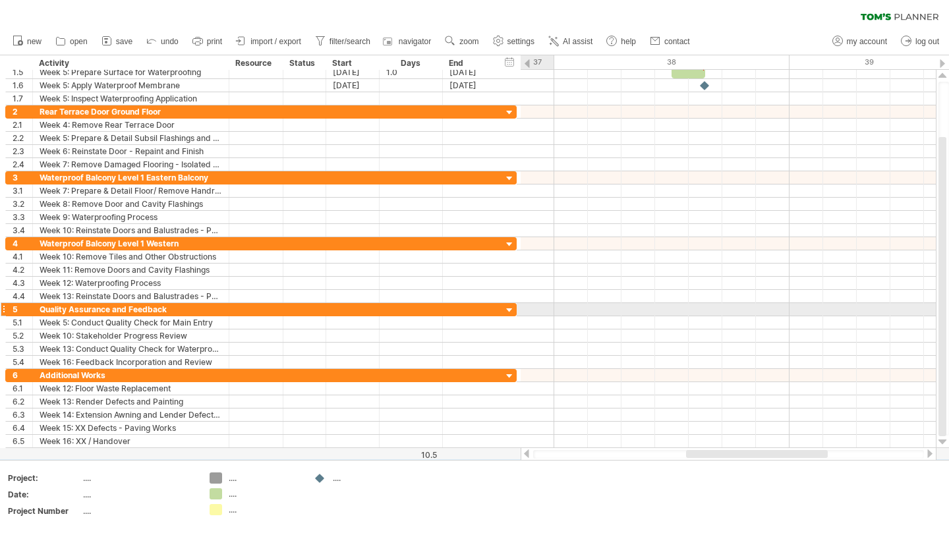
click at [507, 310] on div at bounding box center [509, 310] width 13 height 13
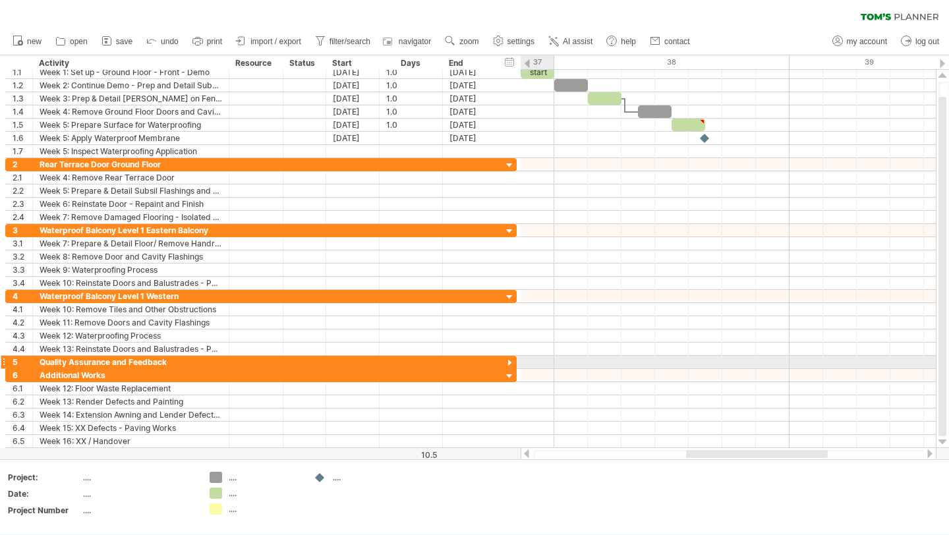
click at [507, 310] on div "**********" at bounding box center [260, 309] width 511 height 13
click at [506, 366] on div at bounding box center [509, 363] width 13 height 13
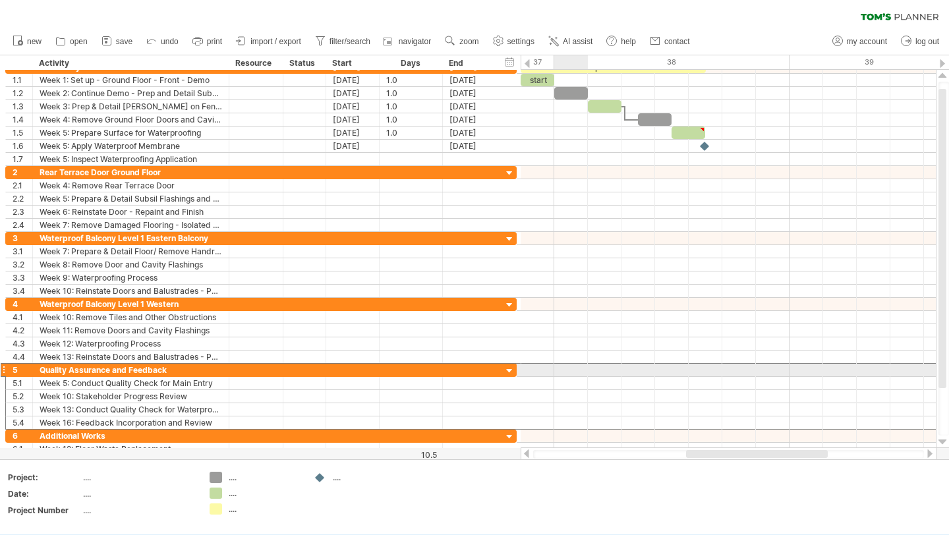
click at [6, 370] on div "5" at bounding box center [19, 370] width 27 height 13
click at [4, 369] on div at bounding box center [3, 370] width 5 height 14
click at [510, 371] on div at bounding box center [509, 371] width 13 height 13
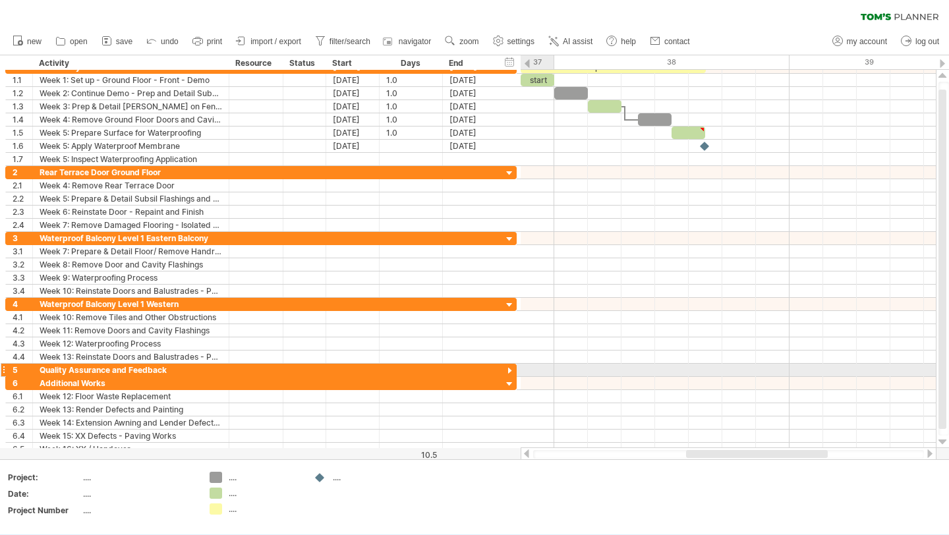
click at [510, 371] on div at bounding box center [509, 371] width 13 height 13
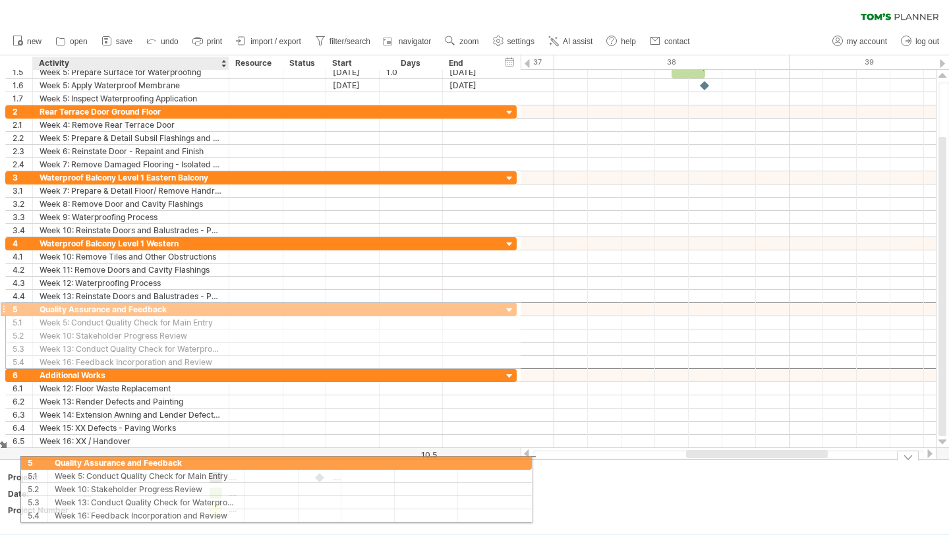
drag, startPoint x: 113, startPoint y: 312, endPoint x: 124, endPoint y: 459, distance: 147.3
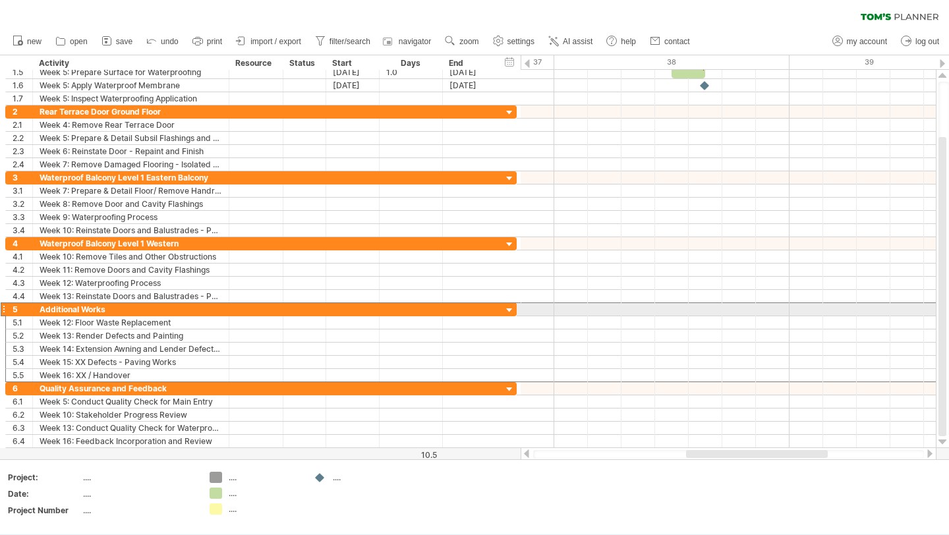
click at [5, 308] on div at bounding box center [3, 309] width 5 height 14
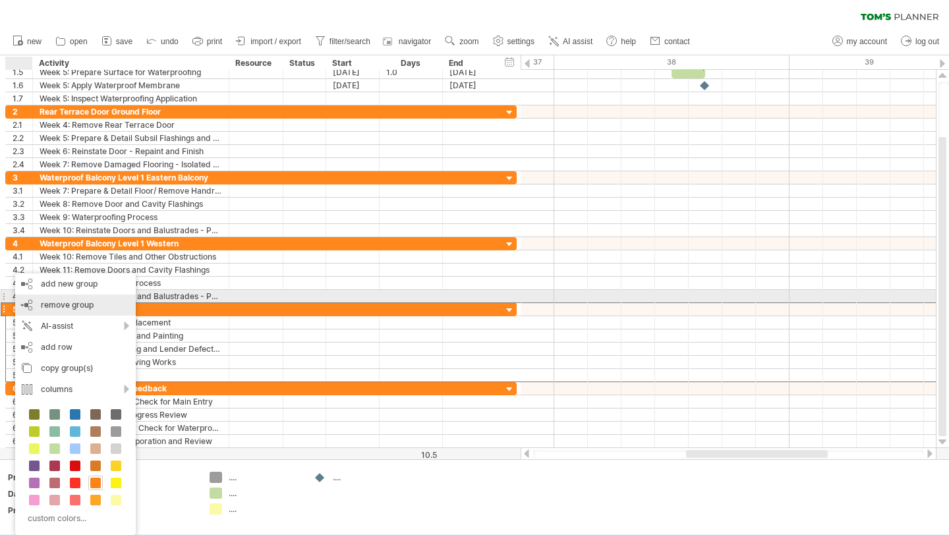
click at [72, 298] on div "remove group remove selected groups" at bounding box center [75, 304] width 121 height 21
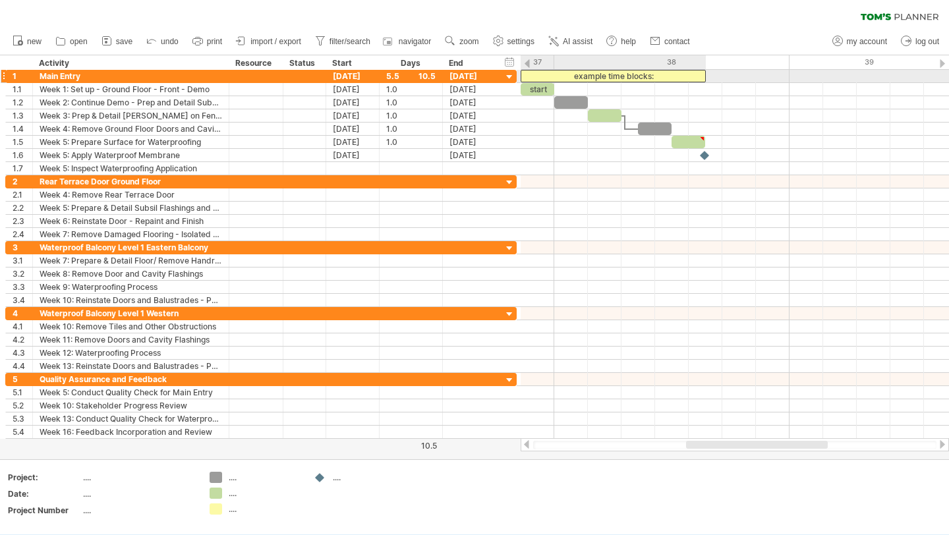
click at [577, 78] on div "example time blocks:" at bounding box center [612, 76] width 185 height 13
click at [610, 76] on div "**********" at bounding box center [612, 76] width 185 height 13
click at [669, 74] on div "**********" at bounding box center [612, 76] width 185 height 13
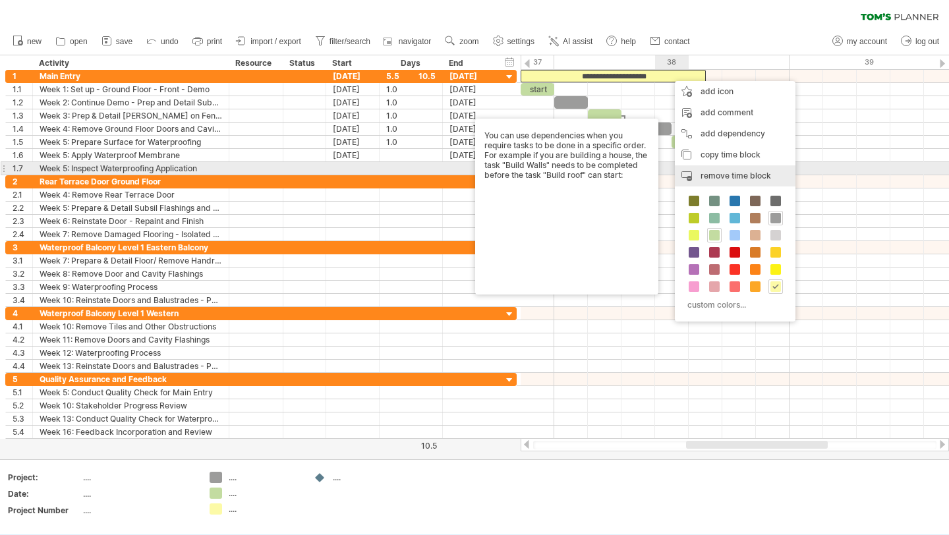
click at [725, 173] on span "remove time block" at bounding box center [735, 176] width 70 height 10
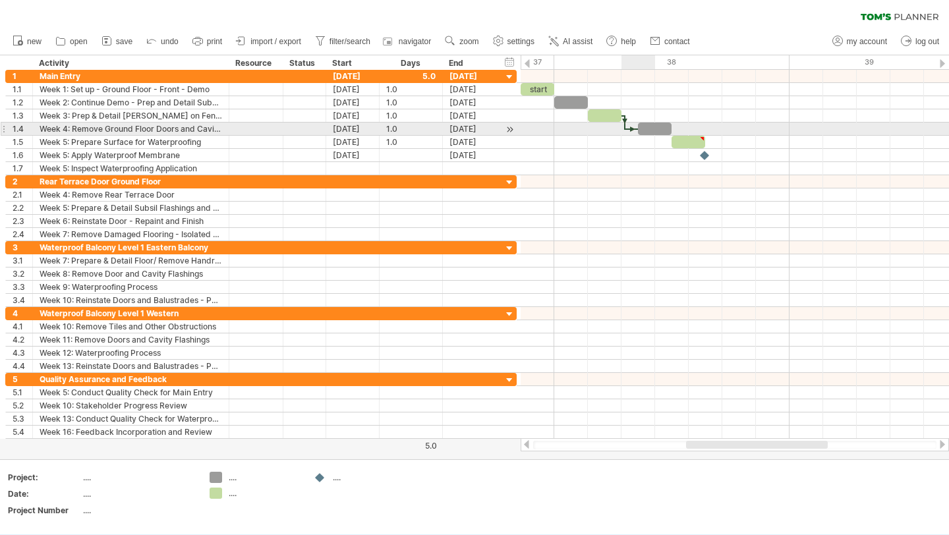
click at [630, 128] on div at bounding box center [631, 129] width 13 height 4
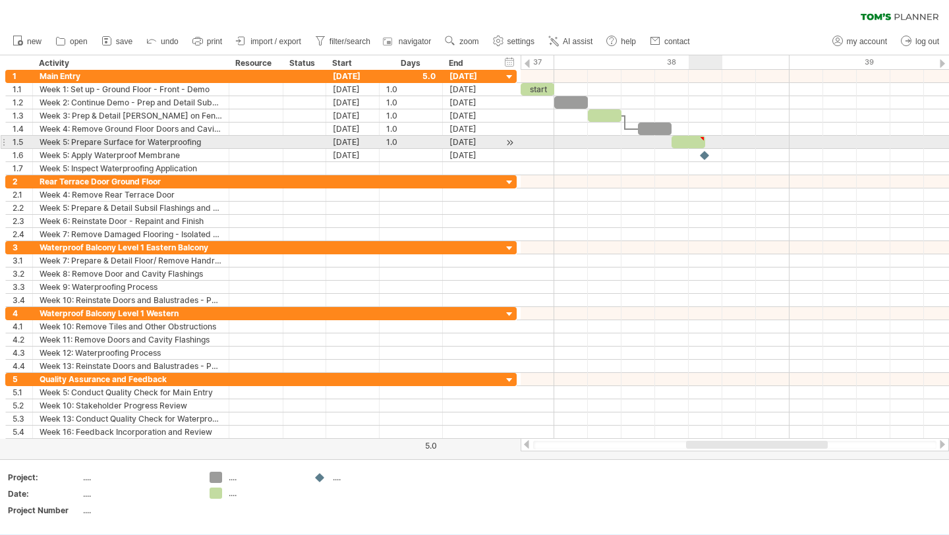
click at [694, 142] on div at bounding box center [688, 142] width 34 height 13
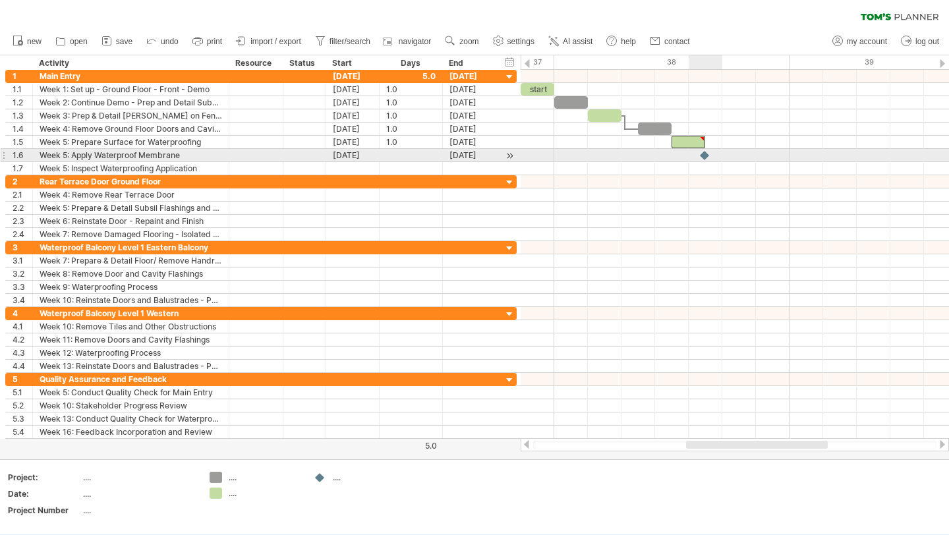
click at [714, 151] on div at bounding box center [734, 155] width 428 height 13
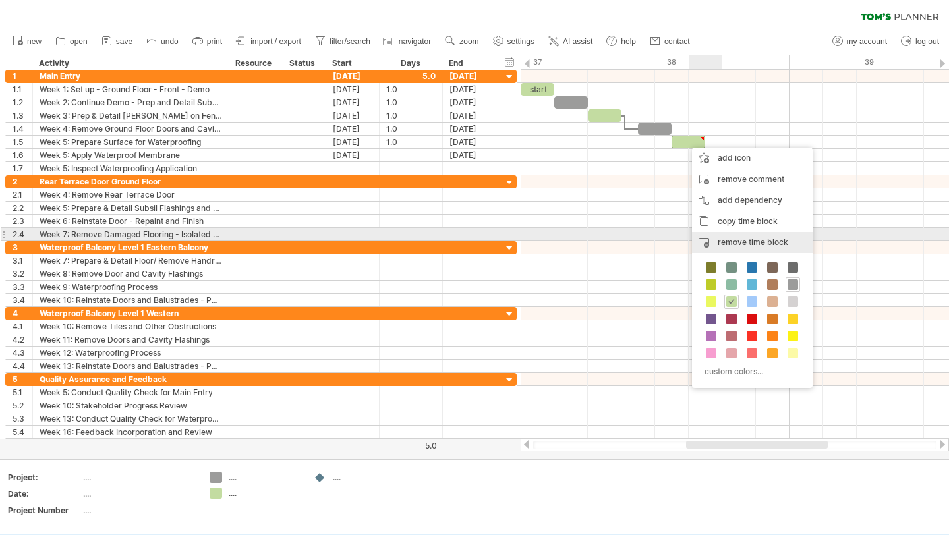
click at [757, 240] on span "remove time block" at bounding box center [752, 242] width 70 height 10
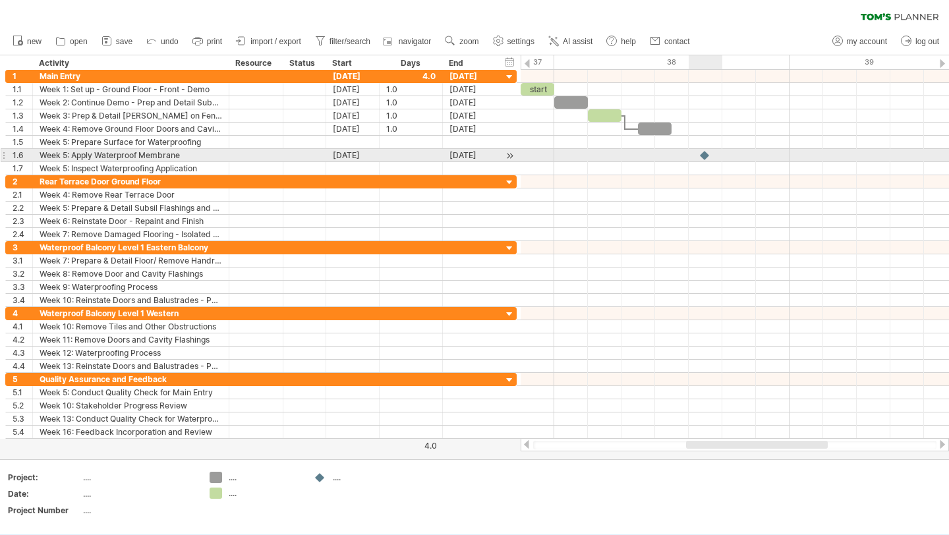
click at [707, 156] on div at bounding box center [704, 155] width 13 height 13
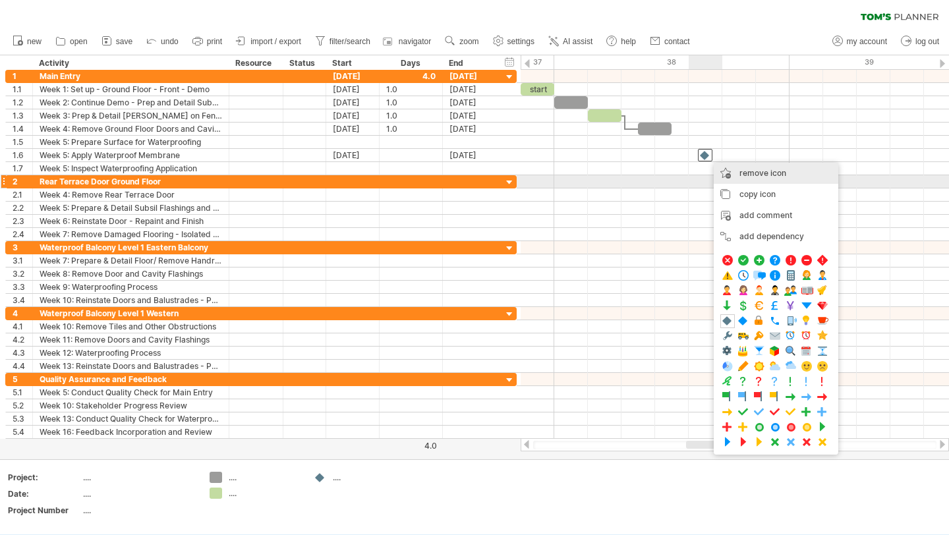
click at [777, 177] on span "remove icon" at bounding box center [762, 173] width 47 height 10
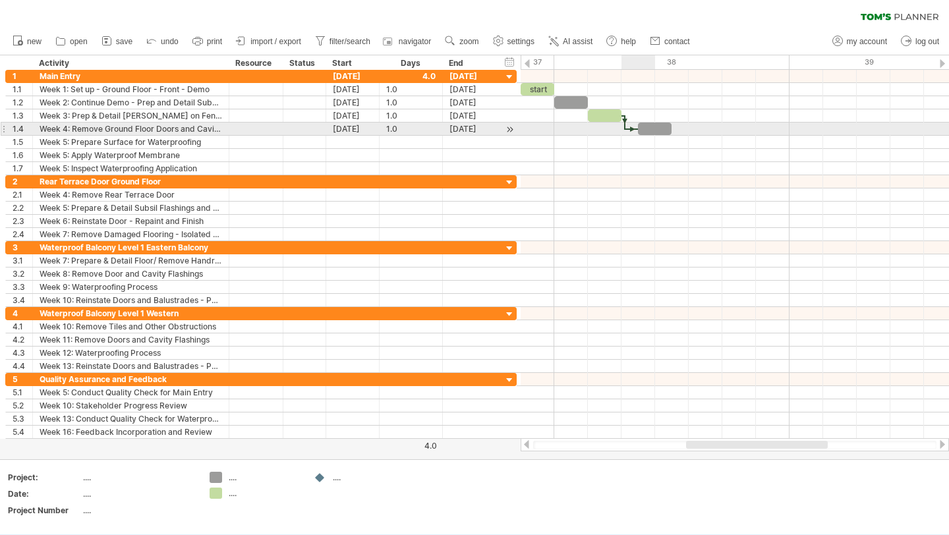
click at [651, 132] on div at bounding box center [655, 129] width 34 height 13
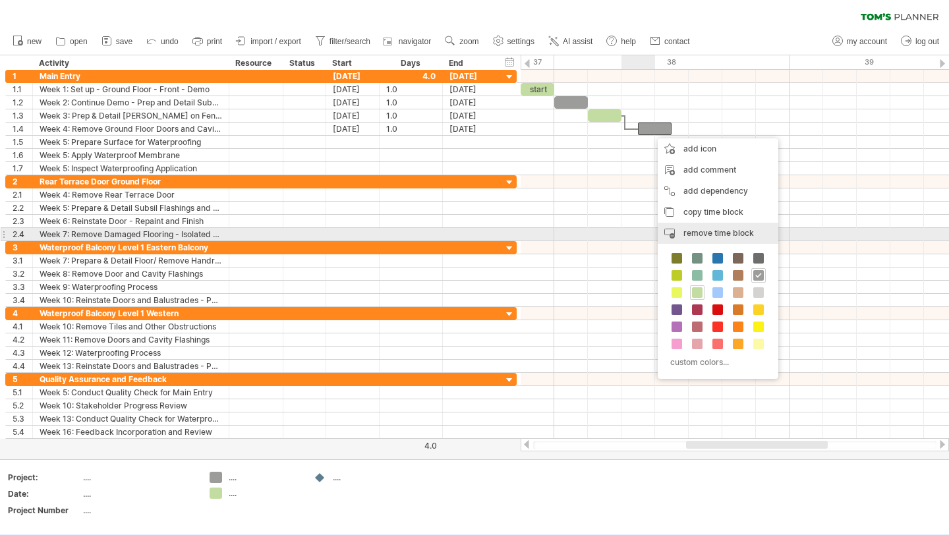
click at [730, 231] on span "remove time block" at bounding box center [718, 233] width 70 height 10
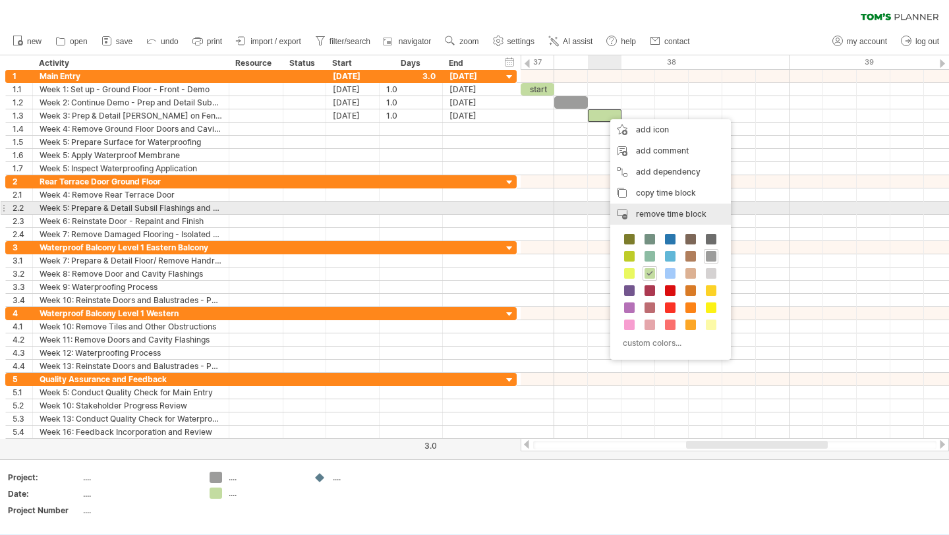
click at [646, 208] on div "remove time block remove selected items" at bounding box center [670, 214] width 121 height 21
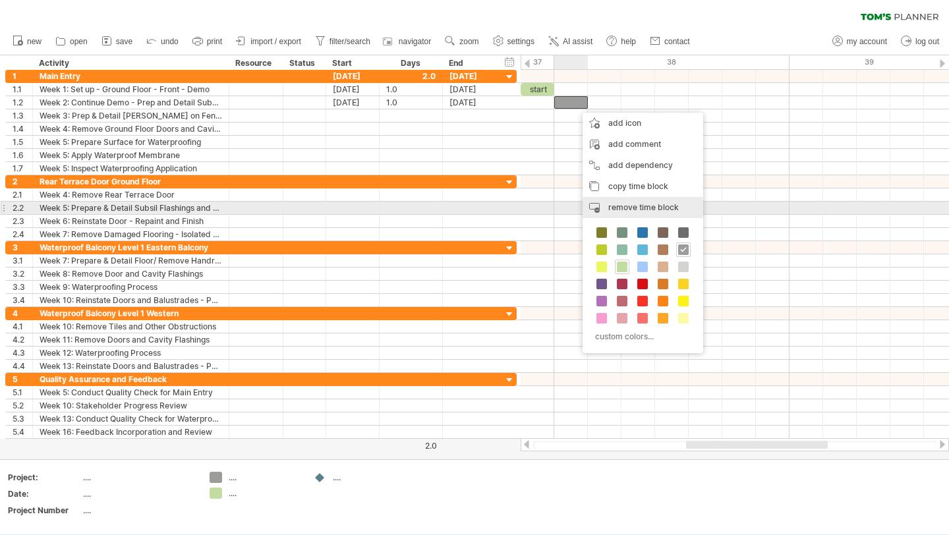
click at [655, 203] on span "remove time block" at bounding box center [643, 207] width 70 height 10
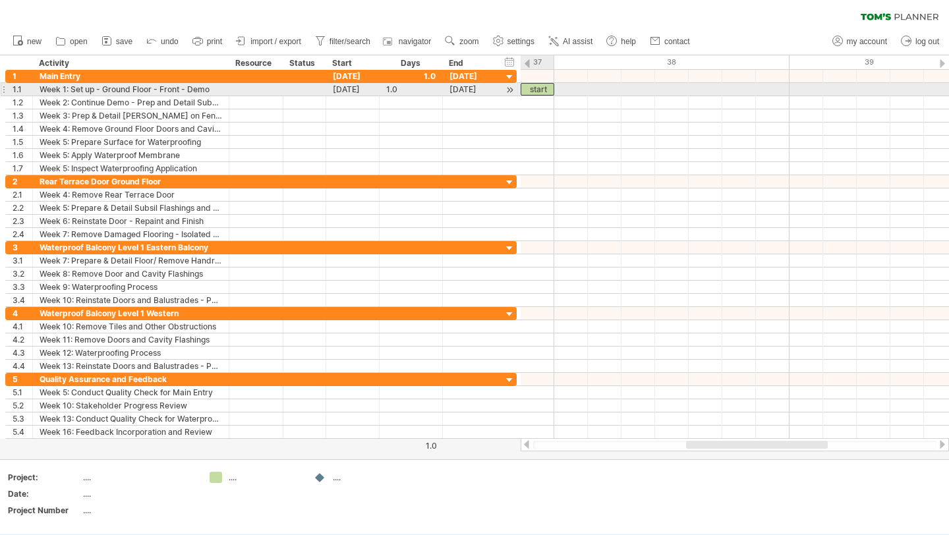
click at [531, 90] on div "start" at bounding box center [537, 89] width 34 height 13
click at [540, 92] on div "*****" at bounding box center [537, 89] width 34 height 13
click at [572, 109] on div at bounding box center [734, 115] width 428 height 13
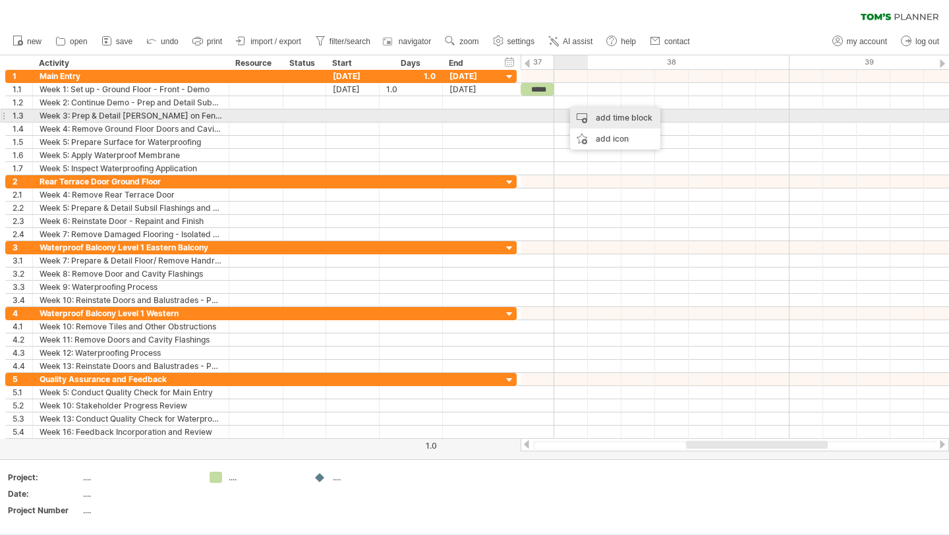
click at [602, 121] on div "add time block" at bounding box center [615, 117] width 90 height 21
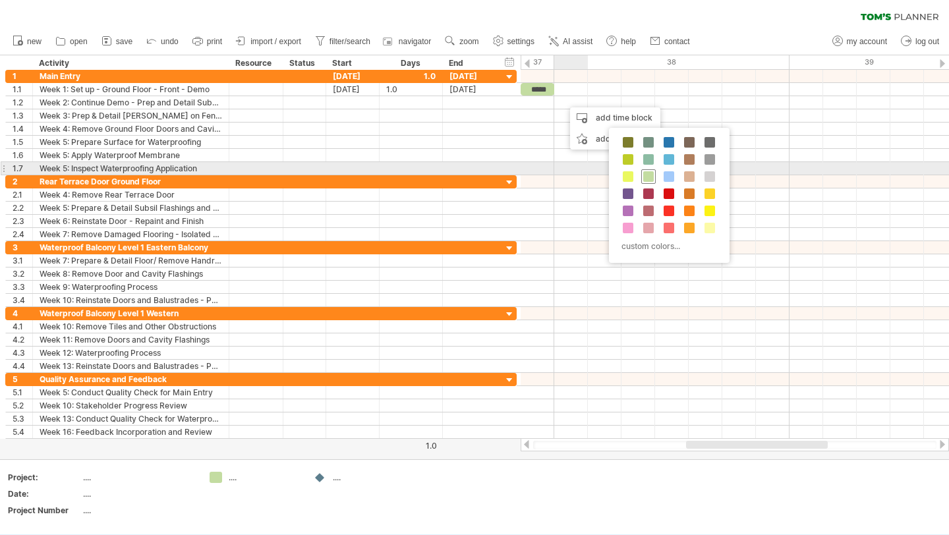
click at [647, 175] on span at bounding box center [648, 176] width 11 height 11
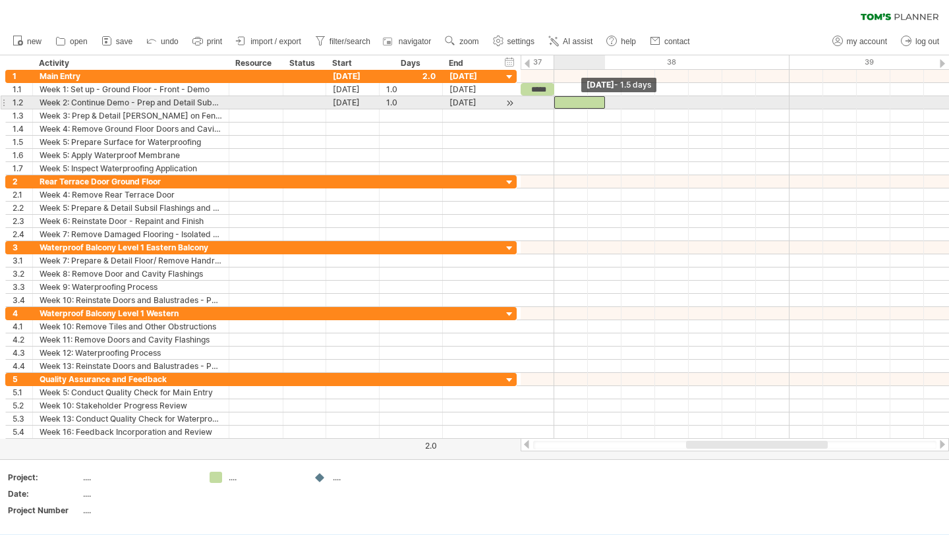
drag, startPoint x: 572, startPoint y: 101, endPoint x: 553, endPoint y: 101, distance: 18.4
click at [553, 101] on span at bounding box center [553, 102] width 5 height 13
drag, startPoint x: 603, startPoint y: 101, endPoint x: 585, endPoint y: 101, distance: 17.8
click at [585, 101] on span at bounding box center [587, 102] width 5 height 13
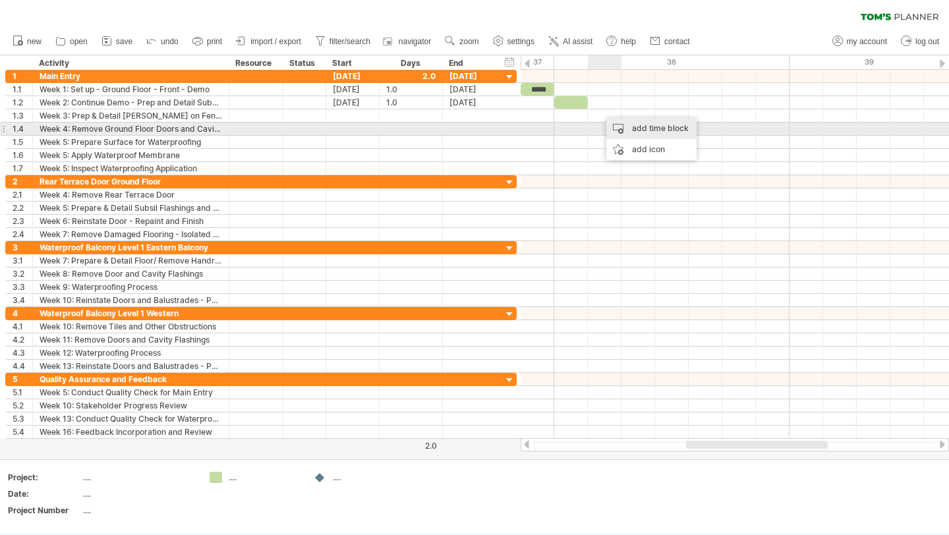
click at [626, 126] on div "add time block" at bounding box center [651, 128] width 90 height 21
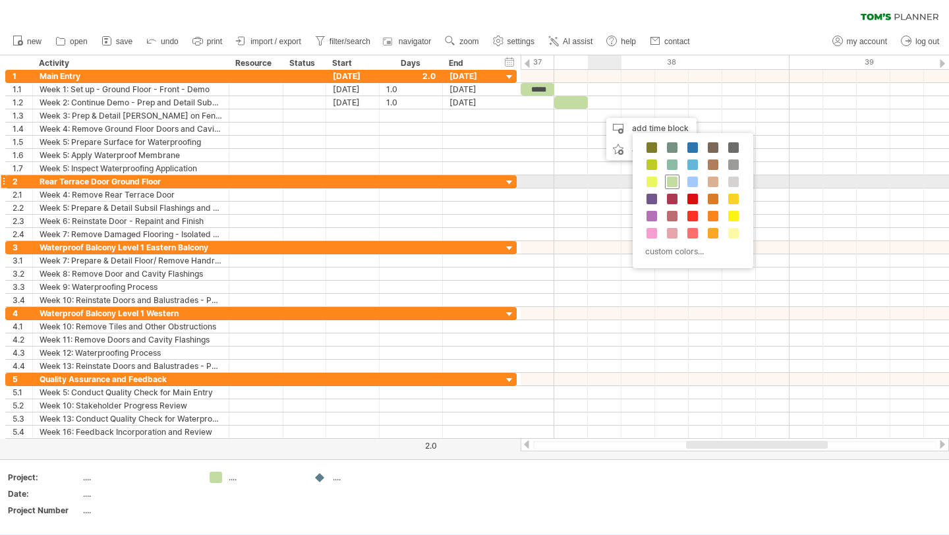
click at [671, 183] on span at bounding box center [672, 182] width 11 height 11
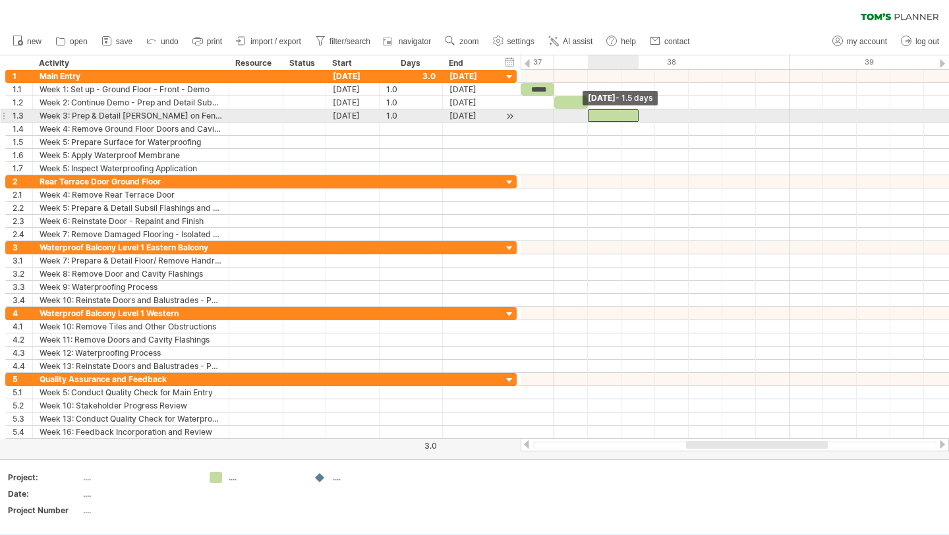
drag, startPoint x: 603, startPoint y: 115, endPoint x: 592, endPoint y: 115, distance: 11.9
click at [592, 115] on div at bounding box center [613, 115] width 51 height 13
drag, startPoint x: 638, startPoint y: 115, endPoint x: 624, endPoint y: 115, distance: 13.2
click at [624, 115] on div "***** [DATE] - 1.0 days [DATE] - 1.5 days" at bounding box center [734, 254] width 428 height 369
click at [609, 115] on div at bounding box center [605, 115] width 34 height 13
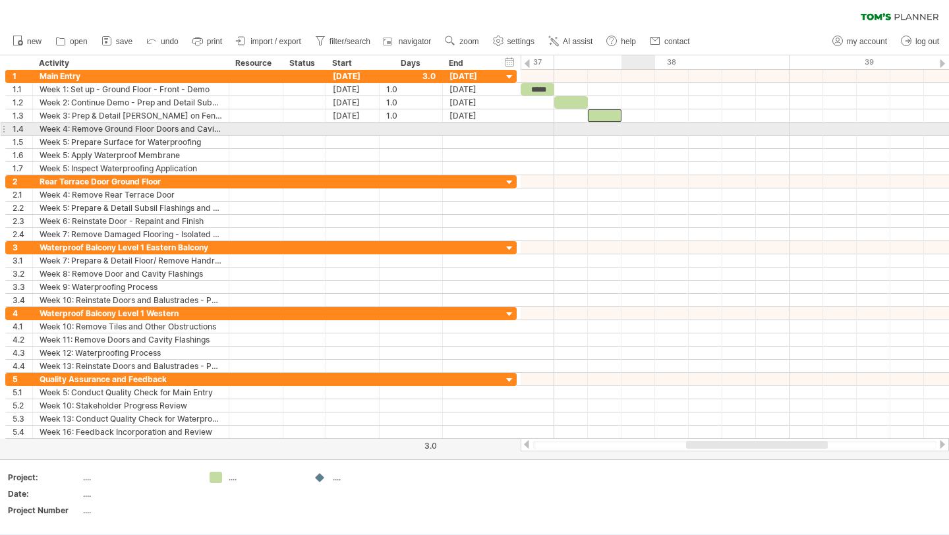
click at [629, 125] on div at bounding box center [734, 129] width 428 height 13
click at [636, 128] on div at bounding box center [734, 129] width 428 height 13
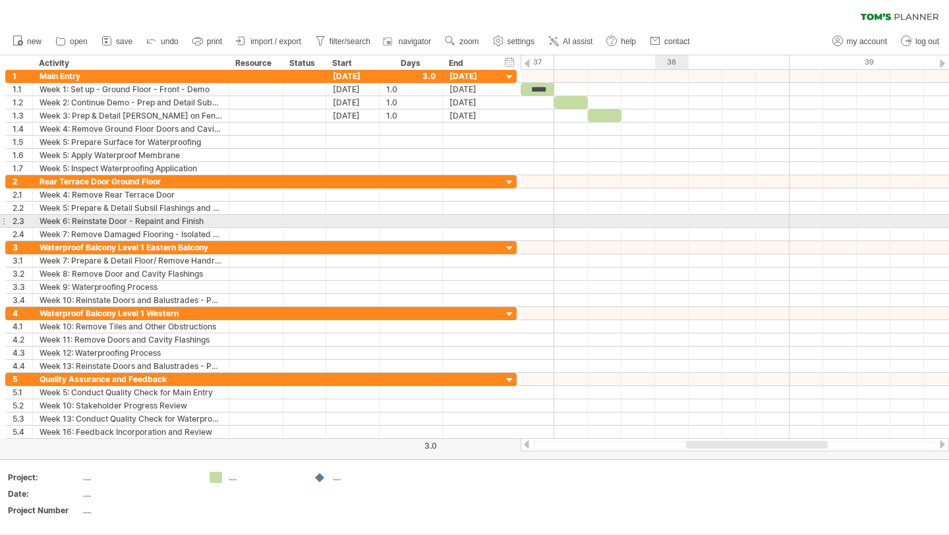
click at [678, 224] on div at bounding box center [734, 221] width 428 height 13
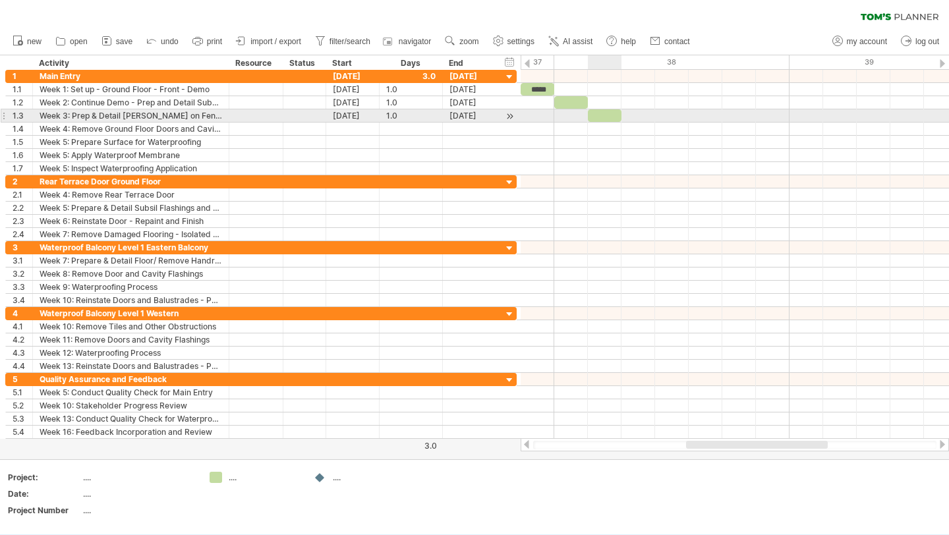
click at [603, 117] on div at bounding box center [605, 115] width 34 height 13
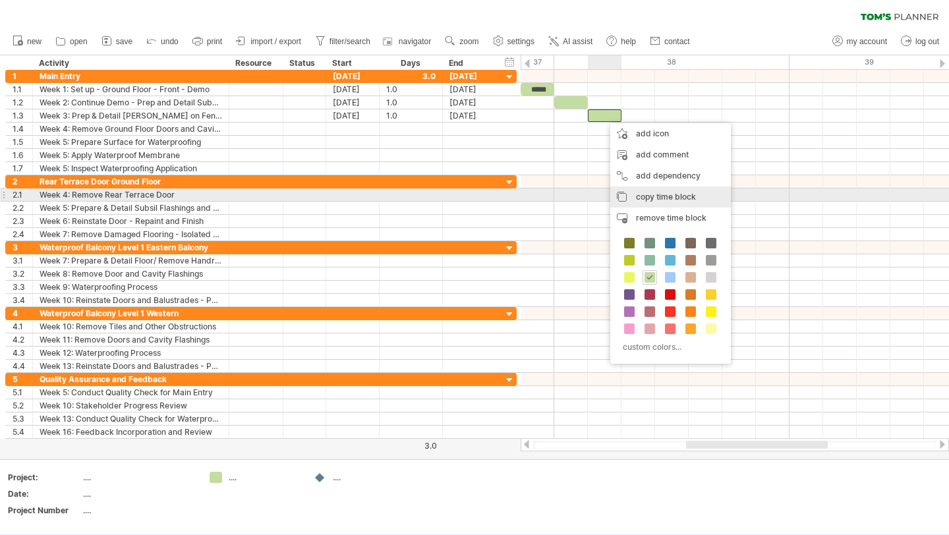
click at [661, 192] on span "copy time block" at bounding box center [666, 197] width 60 height 10
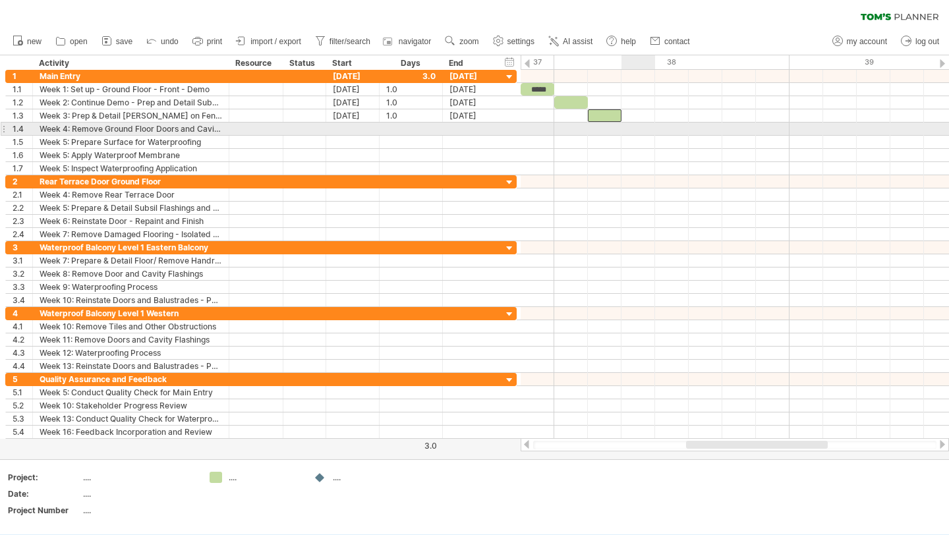
click at [637, 130] on div at bounding box center [734, 129] width 428 height 13
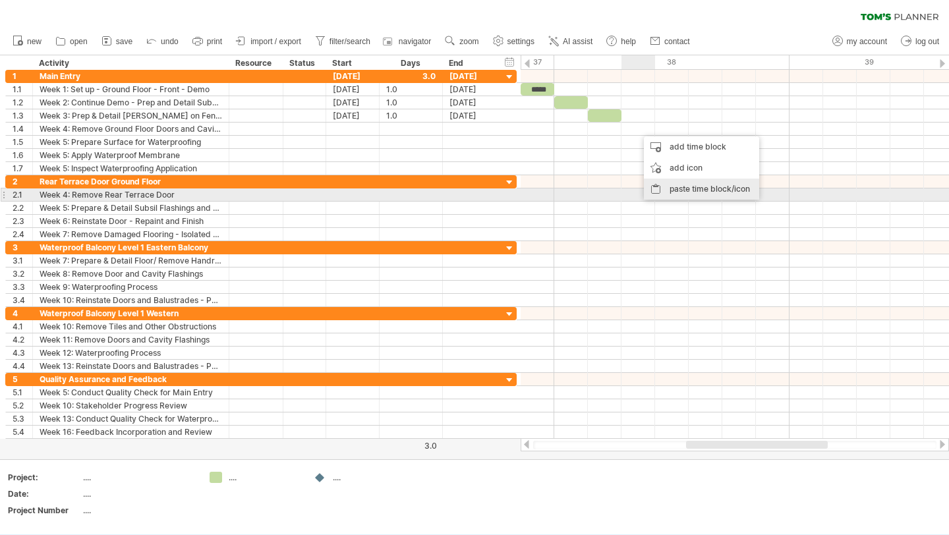
click at [700, 195] on div "paste time block/icon" at bounding box center [701, 189] width 115 height 21
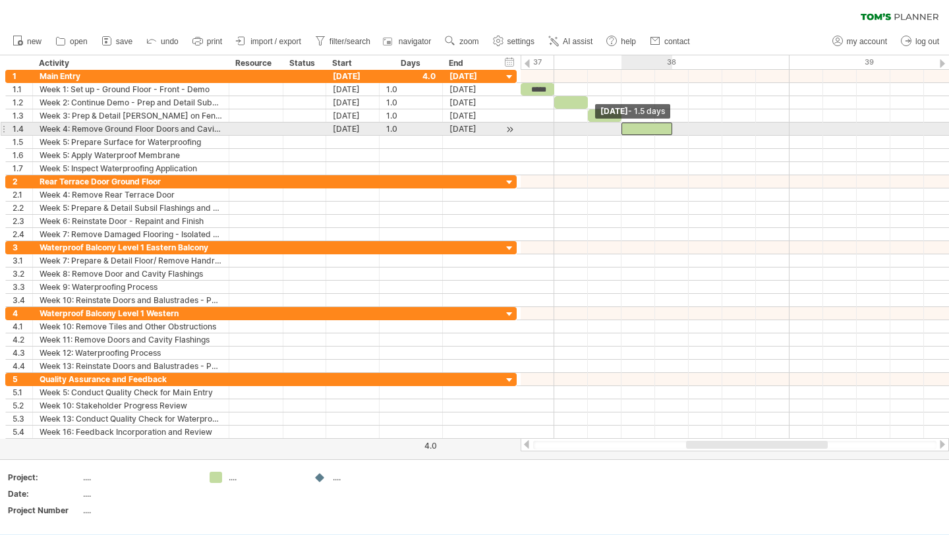
drag, startPoint x: 639, startPoint y: 126, endPoint x: 623, endPoint y: 126, distance: 15.8
click at [623, 126] on span at bounding box center [621, 129] width 5 height 13
drag, startPoint x: 672, startPoint y: 127, endPoint x: 661, endPoint y: 127, distance: 10.5
click at [661, 127] on div "***** [DATE] - 1.0 days [DATE] - 1.5 days" at bounding box center [734, 254] width 428 height 369
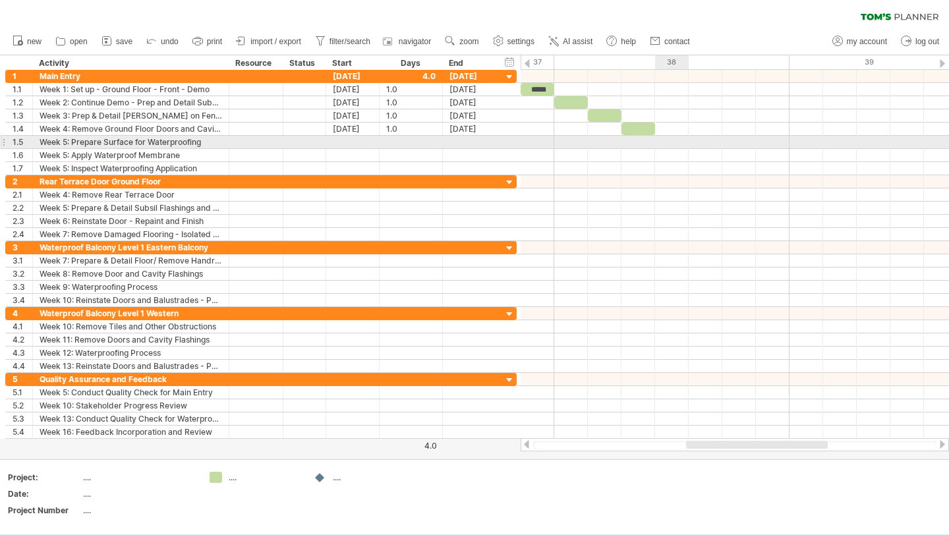
click at [669, 138] on div at bounding box center [734, 142] width 428 height 13
click at [674, 138] on div at bounding box center [734, 142] width 428 height 13
click at [709, 160] on div at bounding box center [734, 155] width 428 height 13
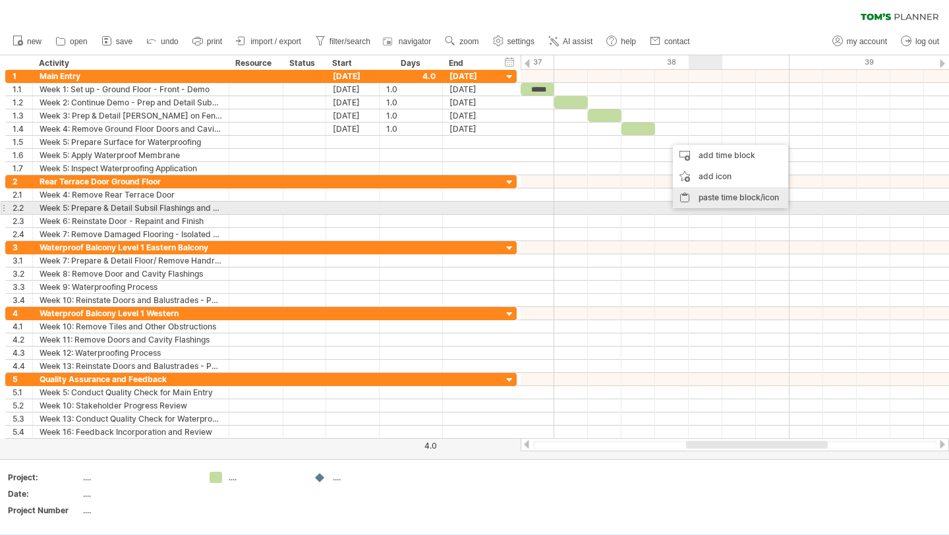
click at [719, 202] on div "paste time block/icon" at bounding box center [730, 197] width 115 height 21
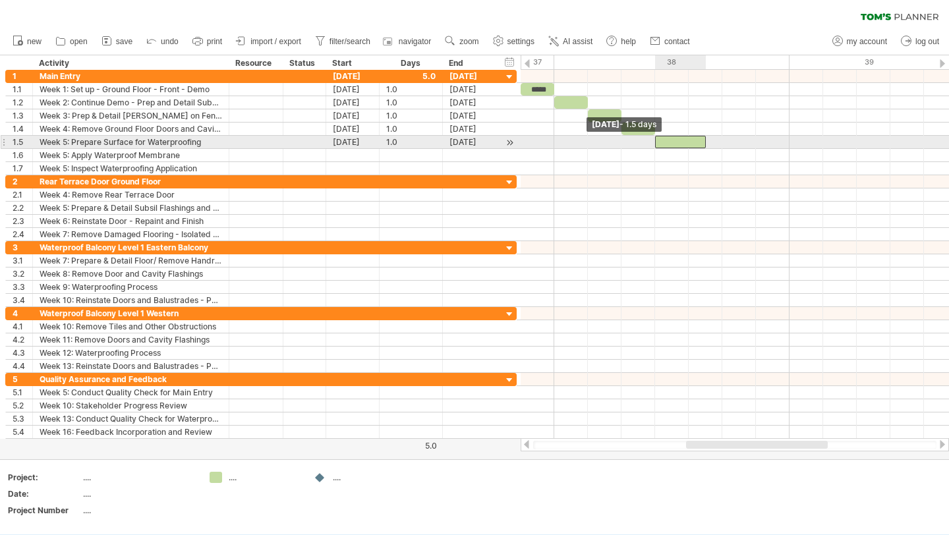
drag, startPoint x: 673, startPoint y: 140, endPoint x: 657, endPoint y: 142, distance: 15.9
click at [657, 142] on span at bounding box center [654, 142] width 5 height 13
drag, startPoint x: 705, startPoint y: 142, endPoint x: 690, endPoint y: 142, distance: 15.1
click at [690, 142] on span at bounding box center [688, 142] width 5 height 13
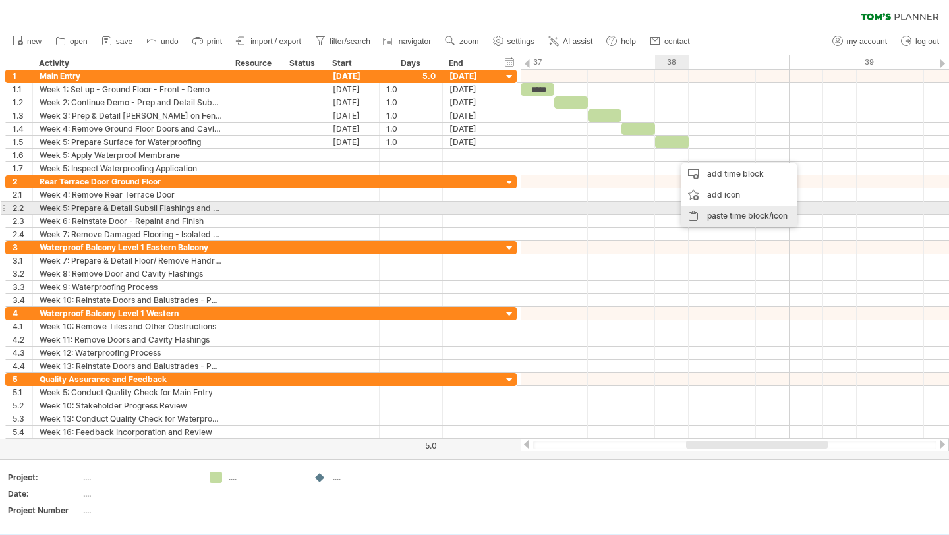
click at [723, 215] on div "paste time block/icon" at bounding box center [738, 216] width 115 height 21
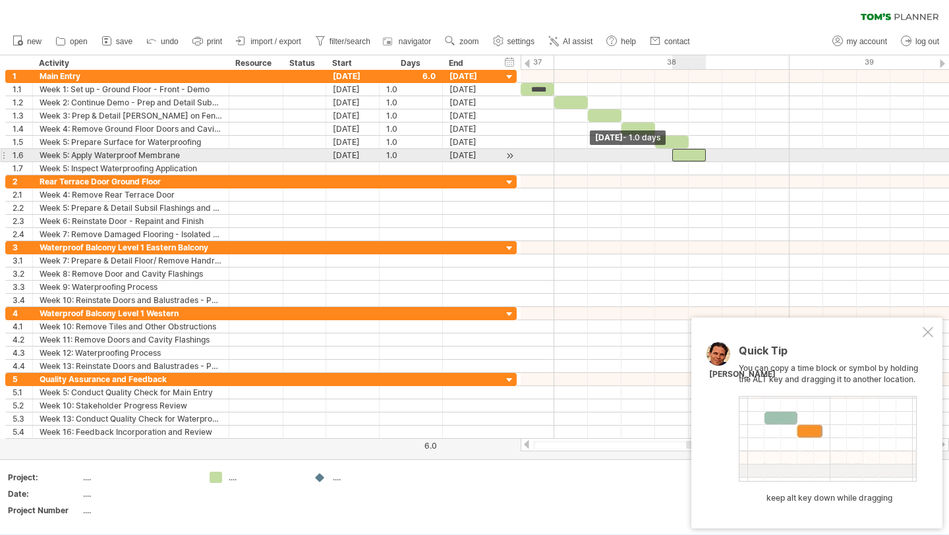
drag, startPoint x: 671, startPoint y: 155, endPoint x: 663, endPoint y: 155, distance: 7.2
click at [663, 155] on div "***** [DATE] - 1.0 days [DATE] - 1.0 days" at bounding box center [734, 254] width 428 height 369
drag, startPoint x: 673, startPoint y: 155, endPoint x: 664, endPoint y: 155, distance: 8.6
click at [664, 155] on div "***** [DATE] - 1.0 days [DATE] - 1.0 days" at bounding box center [734, 254] width 428 height 369
drag, startPoint x: 673, startPoint y: 155, endPoint x: 663, endPoint y: 155, distance: 9.9
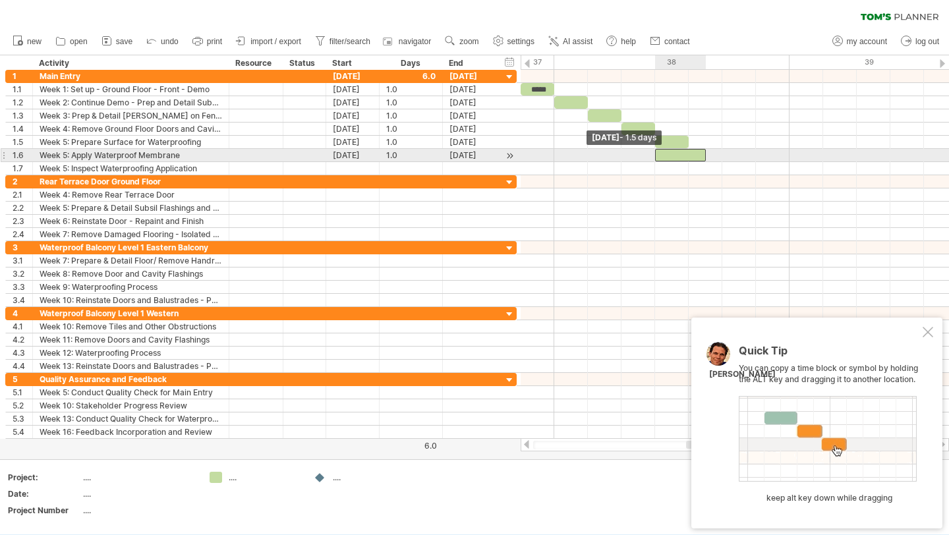
click at [663, 155] on div at bounding box center [680, 155] width 51 height 13
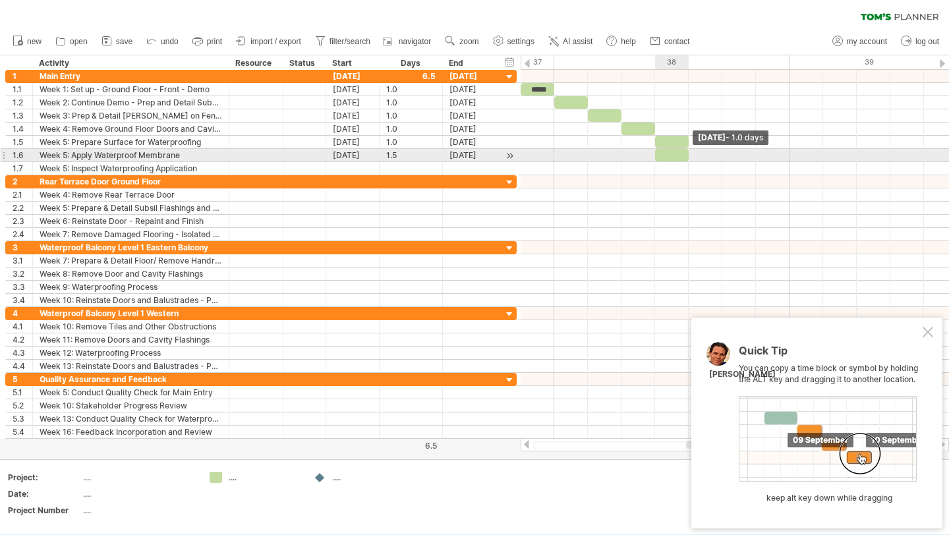
drag, startPoint x: 703, startPoint y: 156, endPoint x: 692, endPoint y: 157, distance: 11.9
click at [692, 157] on div "***** [DATE] - 1.0 days [DATE] - 1.5 days" at bounding box center [734, 254] width 428 height 369
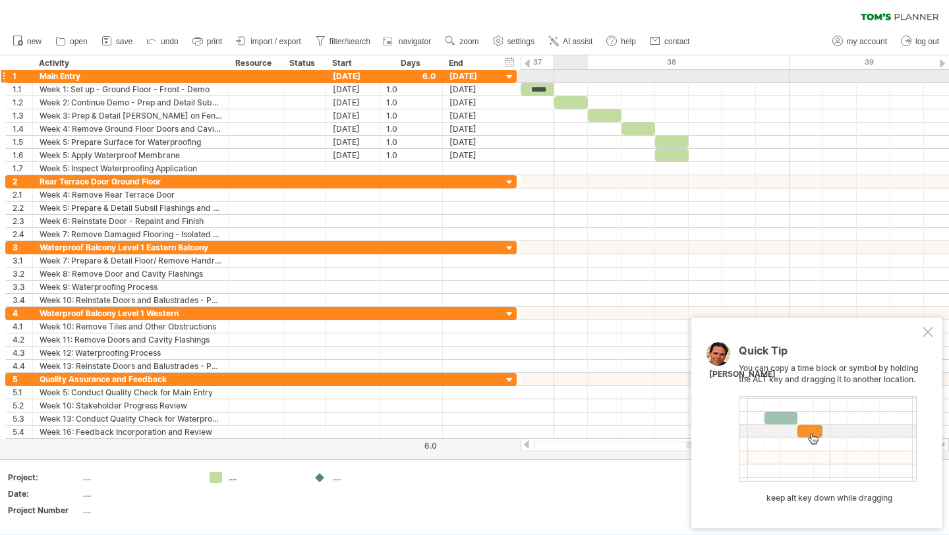
click at [571, 77] on div at bounding box center [734, 76] width 428 height 13
click at [580, 74] on div at bounding box center [734, 76] width 428 height 13
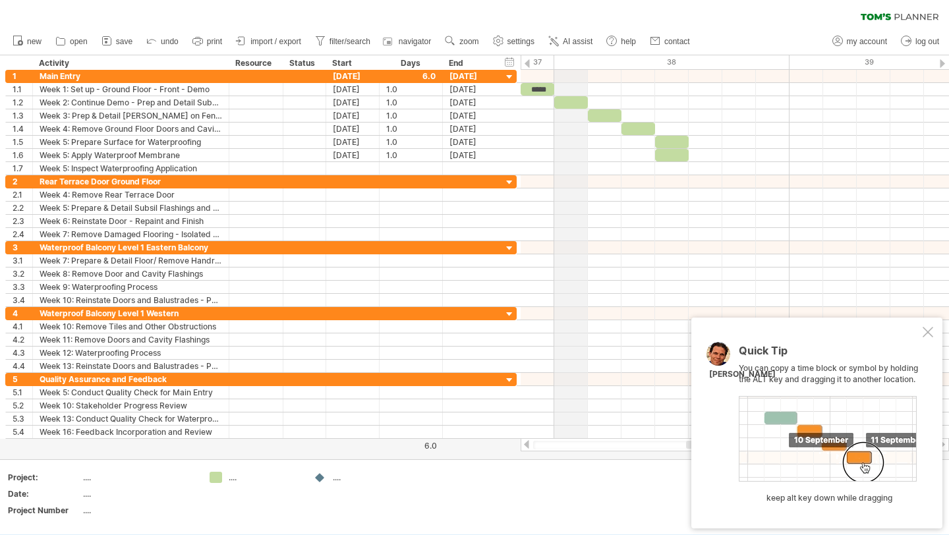
click at [576, 65] on div "38" at bounding box center [671, 62] width 235 height 14
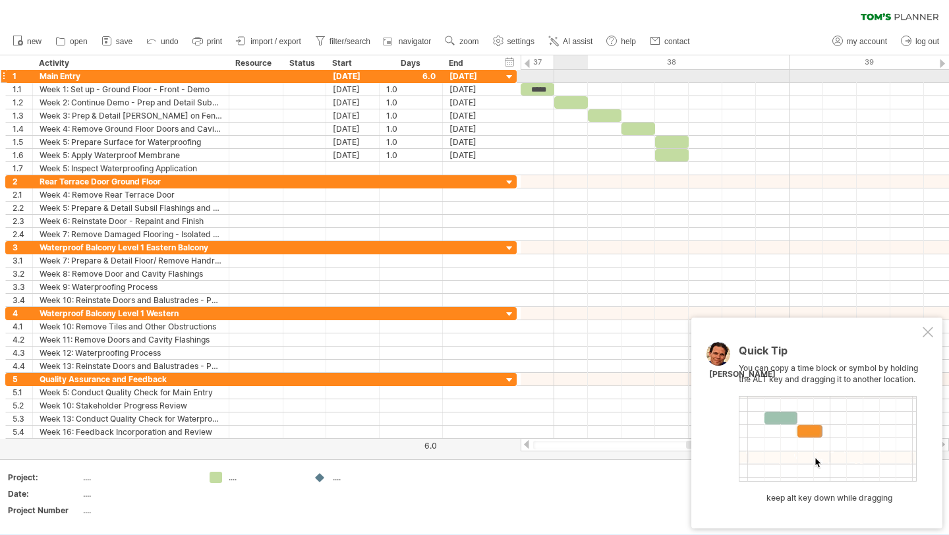
click at [579, 72] on div at bounding box center [734, 76] width 428 height 13
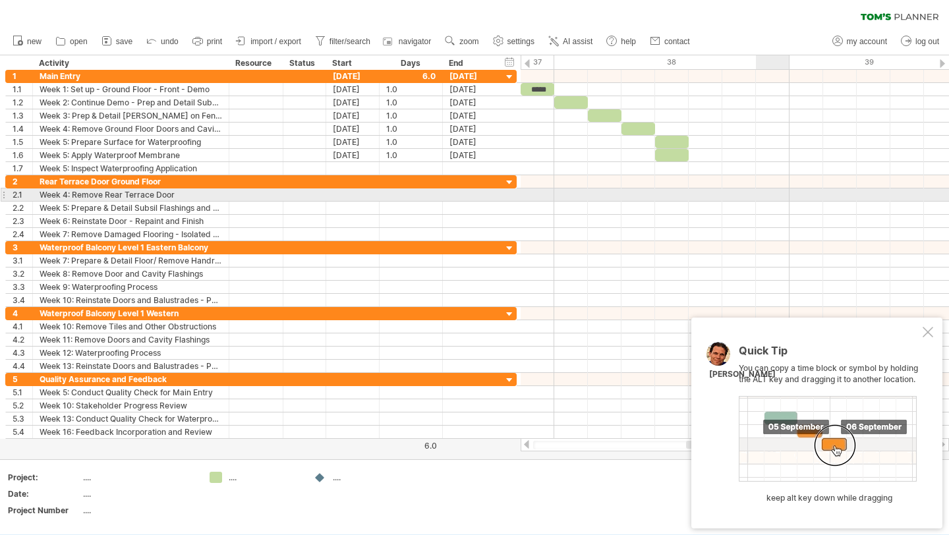
click at [759, 193] on div at bounding box center [734, 194] width 428 height 13
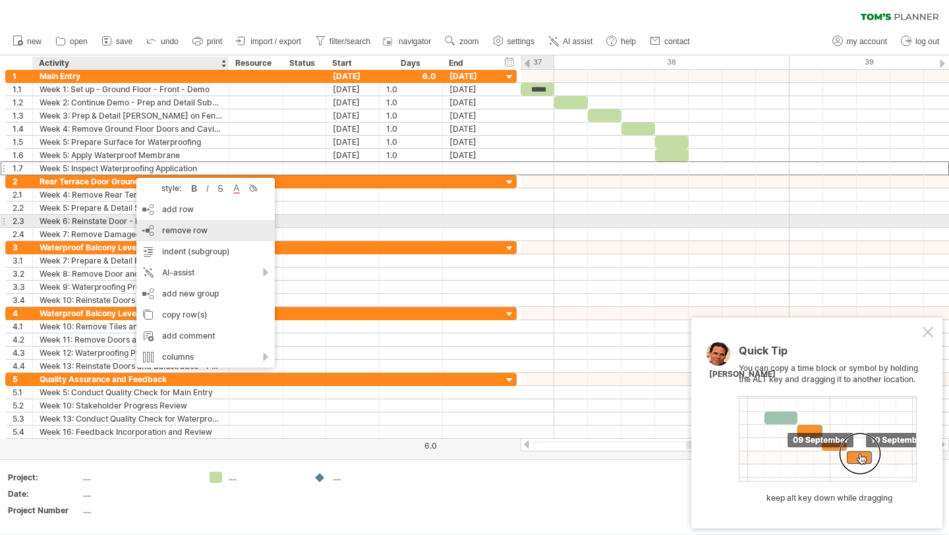
click at [196, 223] on div "remove row remove selected rows" at bounding box center [205, 230] width 138 height 21
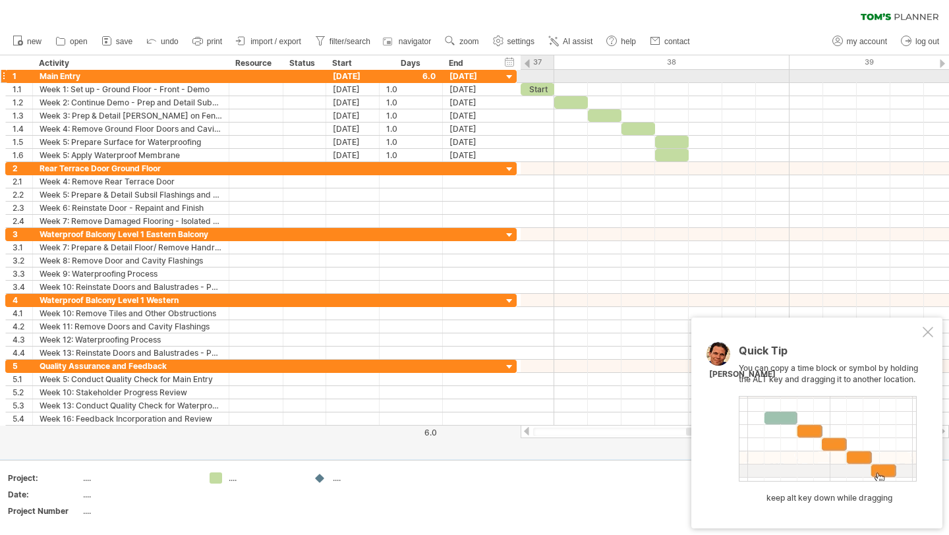
click at [541, 74] on div at bounding box center [734, 76] width 428 height 13
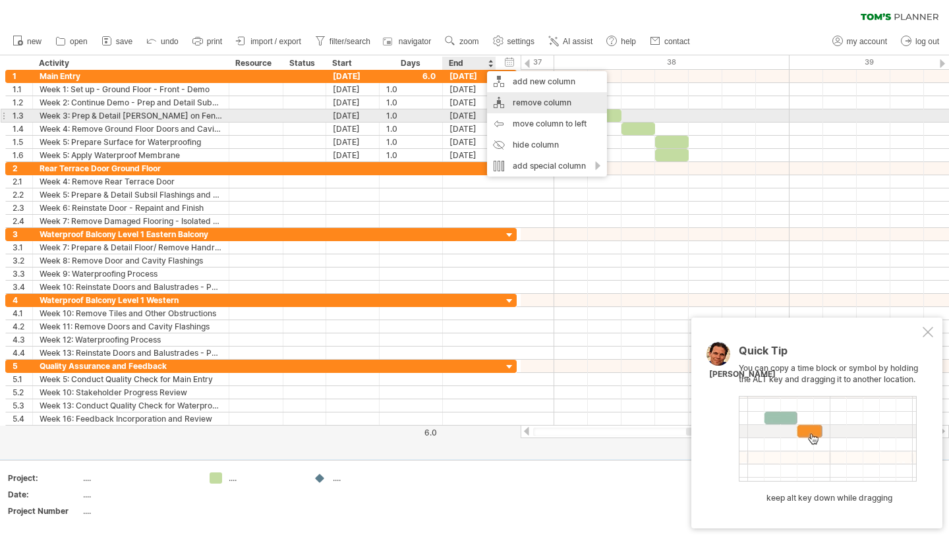
click at [526, 109] on div "remove column" at bounding box center [547, 102] width 120 height 21
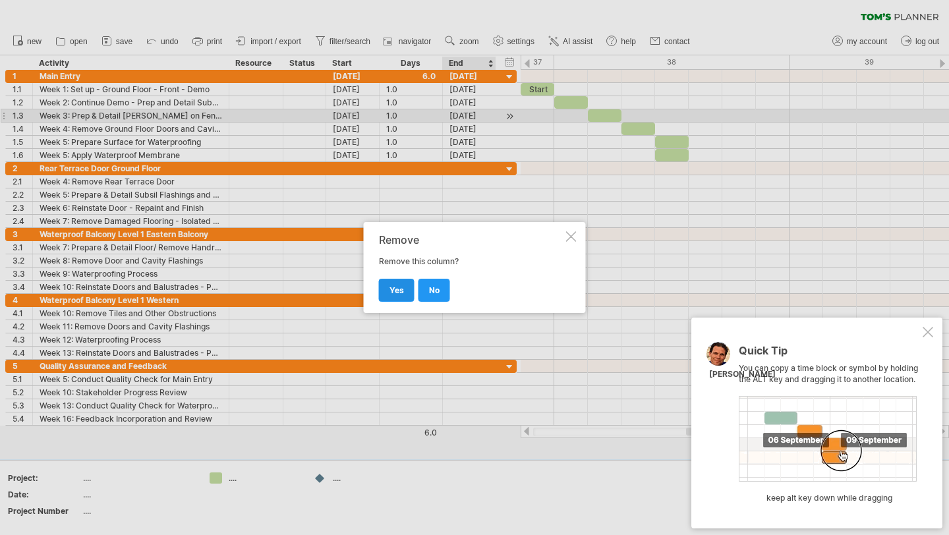
click at [395, 287] on span "yes" at bounding box center [396, 290] width 14 height 10
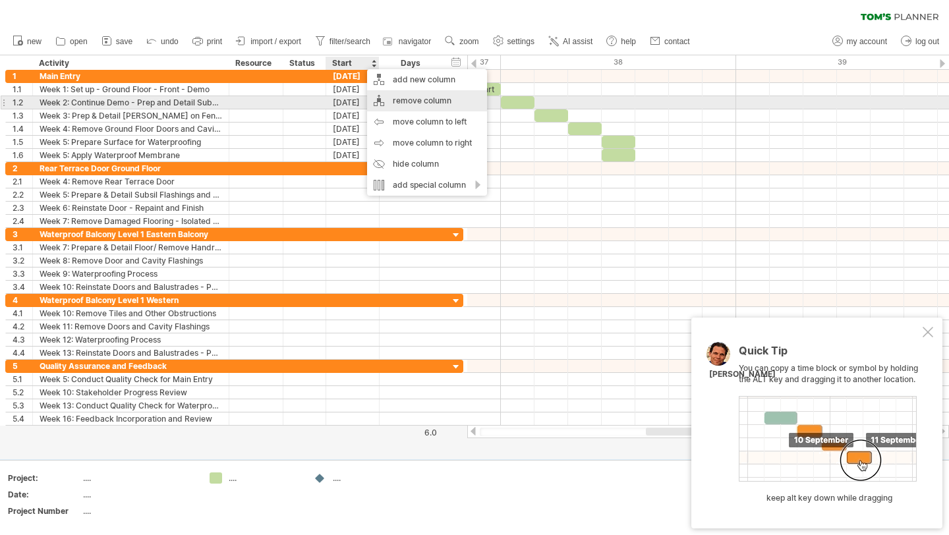
click at [414, 103] on div "remove column" at bounding box center [427, 100] width 120 height 21
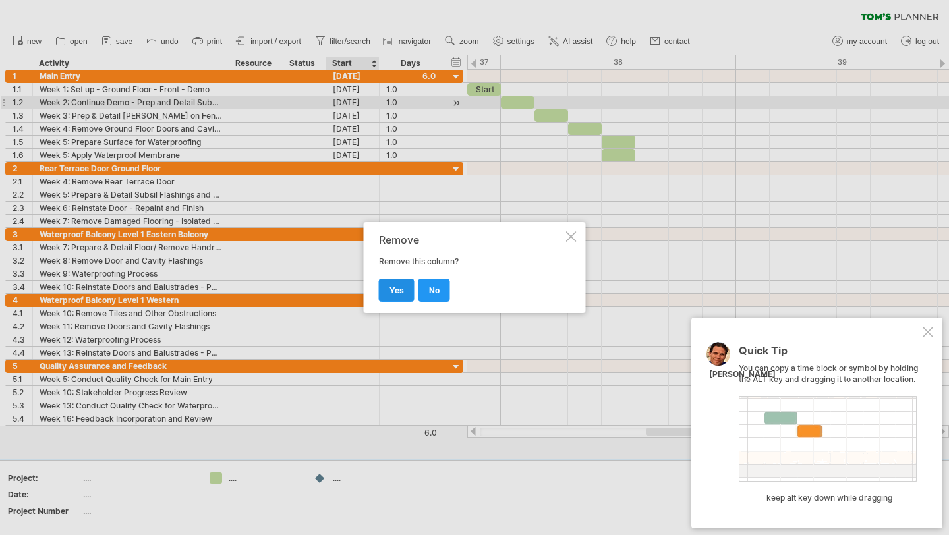
click at [402, 291] on span "yes" at bounding box center [396, 290] width 14 height 10
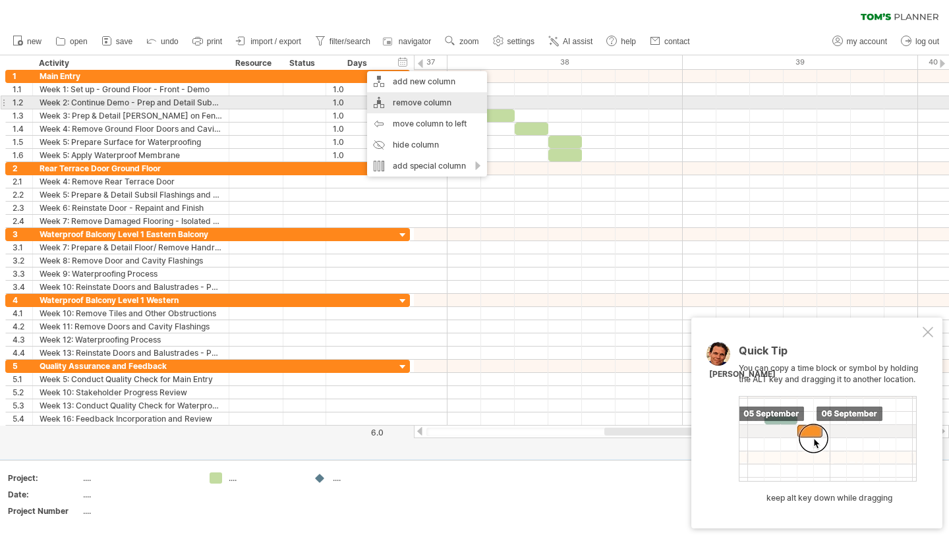
click at [405, 106] on div "remove column" at bounding box center [427, 102] width 120 height 21
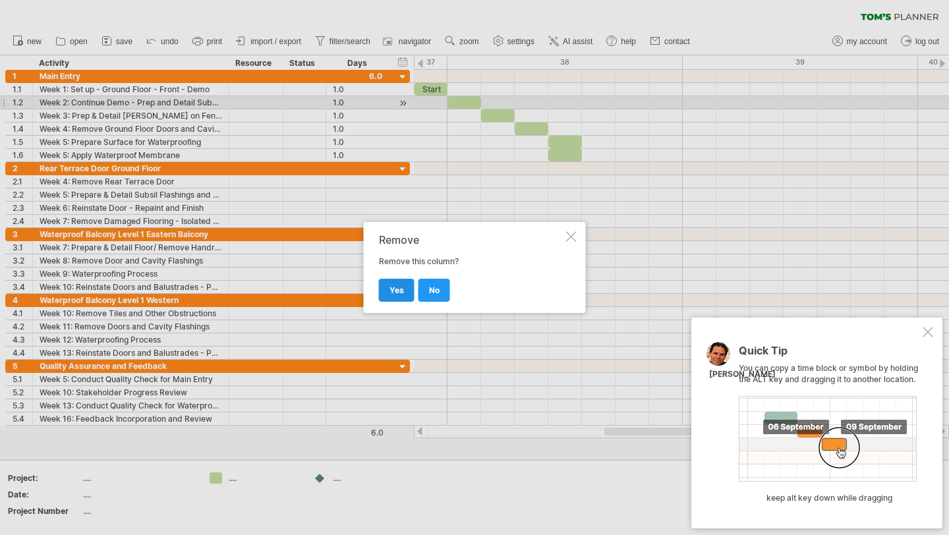
click at [392, 301] on link "yes" at bounding box center [397, 290] width 36 height 23
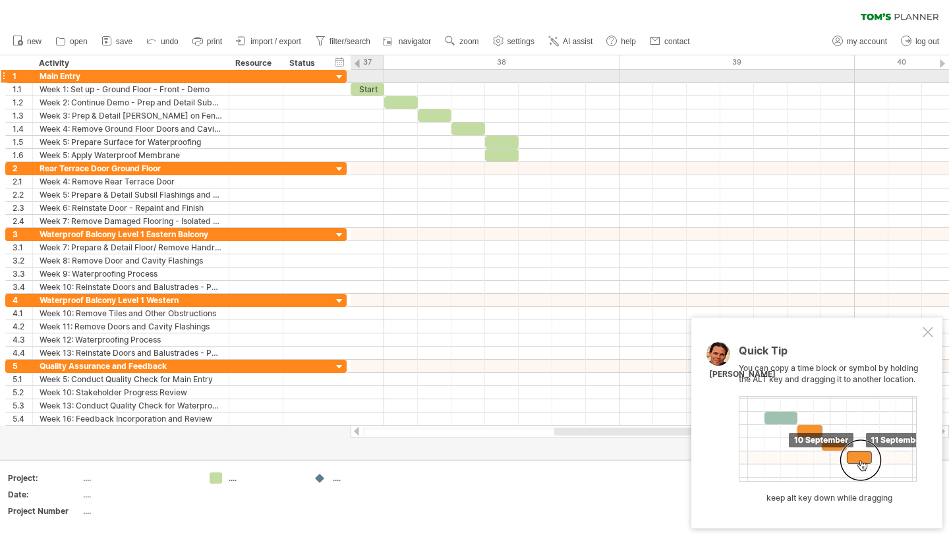
click at [369, 72] on div at bounding box center [649, 76] width 598 height 13
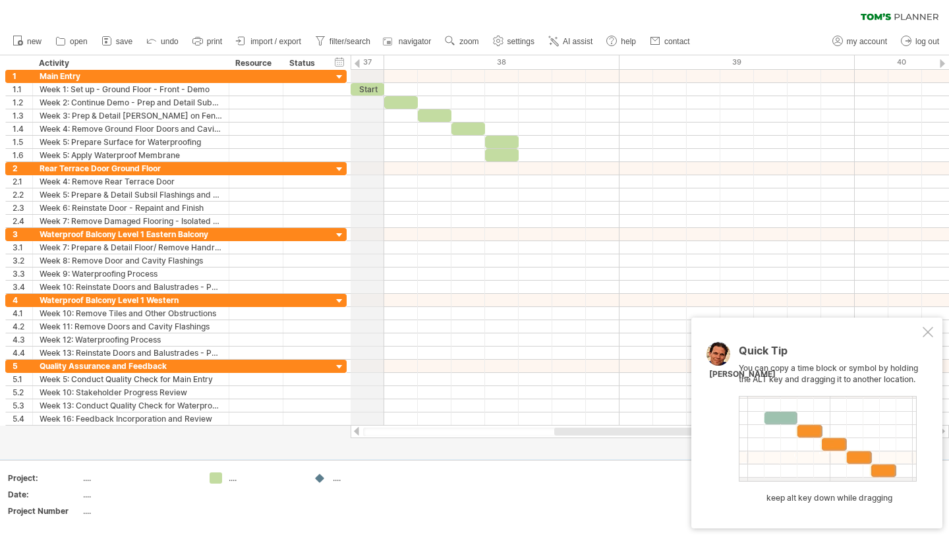
click at [369, 62] on div "37" at bounding box center [266, 62] width 235 height 14
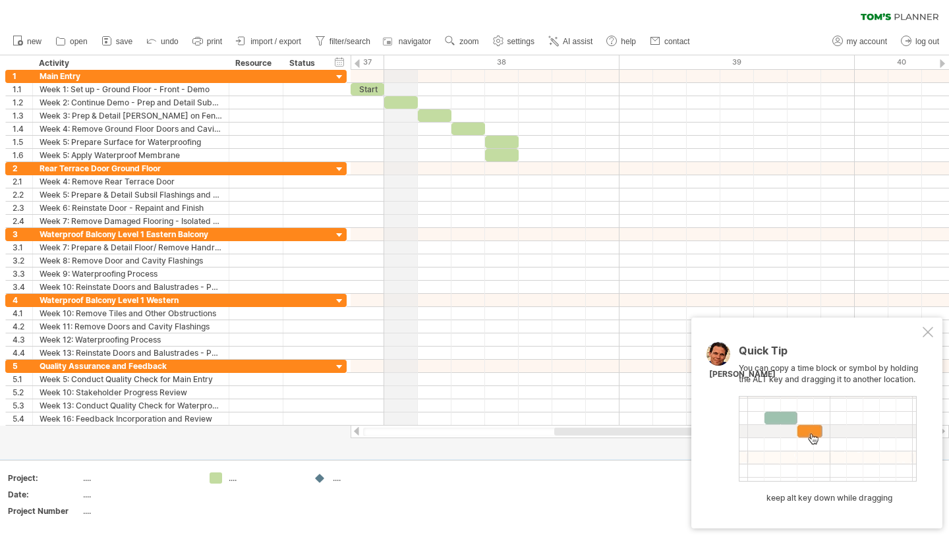
click at [407, 61] on div "38" at bounding box center [501, 62] width 235 height 14
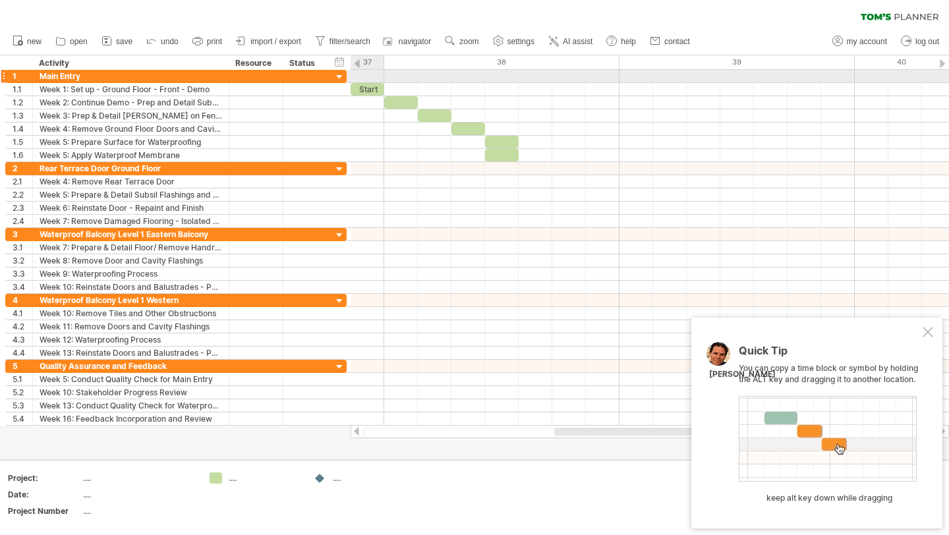
click at [370, 76] on div at bounding box center [649, 76] width 598 height 13
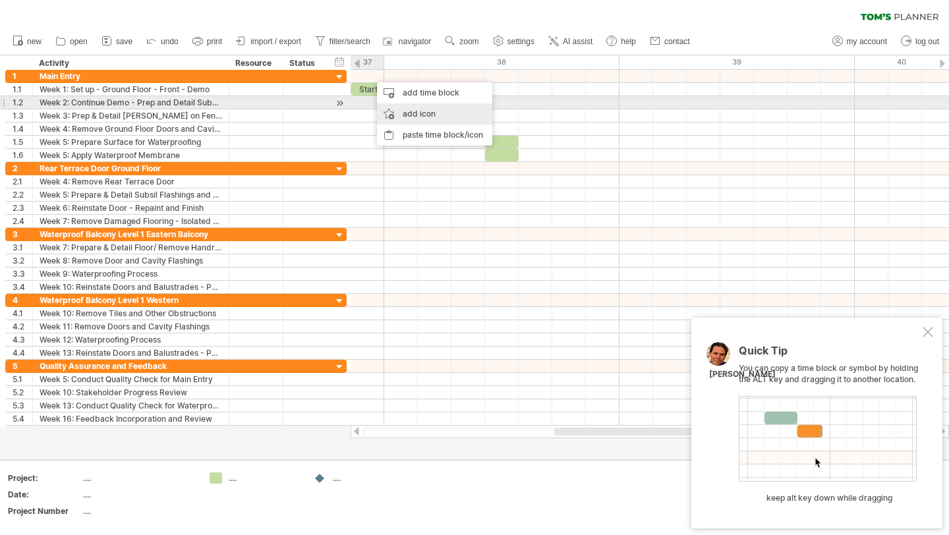
click at [408, 108] on div "add icon" at bounding box center [434, 113] width 115 height 21
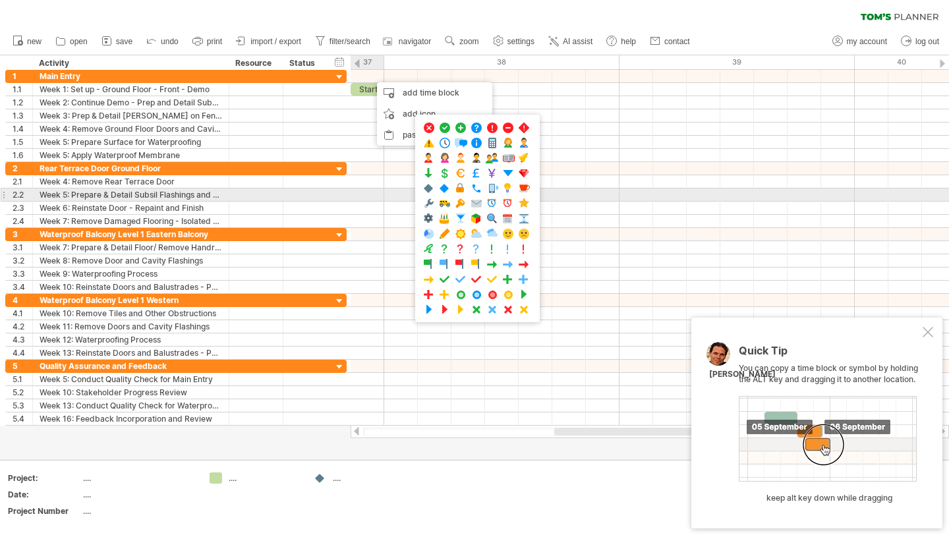
click at [351, 180] on div at bounding box center [649, 181] width 598 height 13
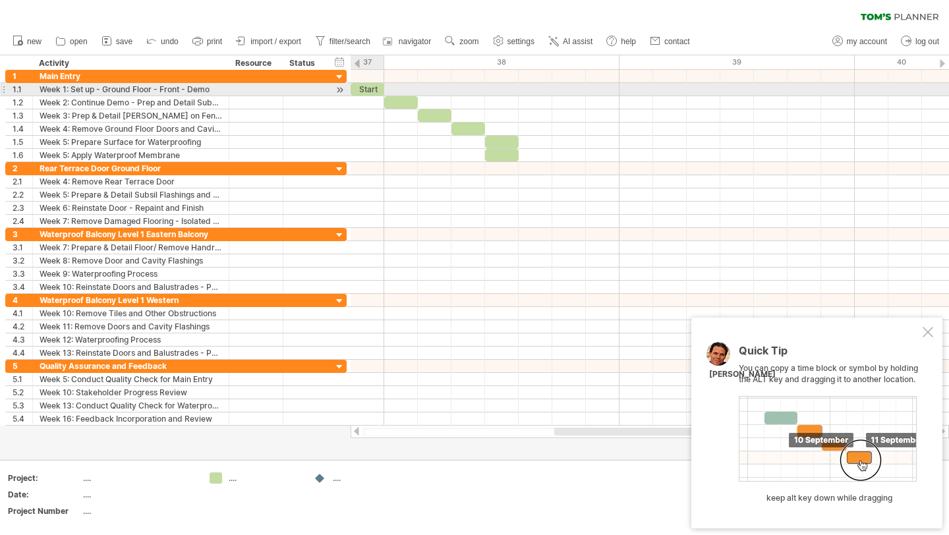
click at [368, 91] on div "Start" at bounding box center [367, 89] width 34 height 13
click at [370, 88] on div "*****" at bounding box center [367, 89] width 34 height 13
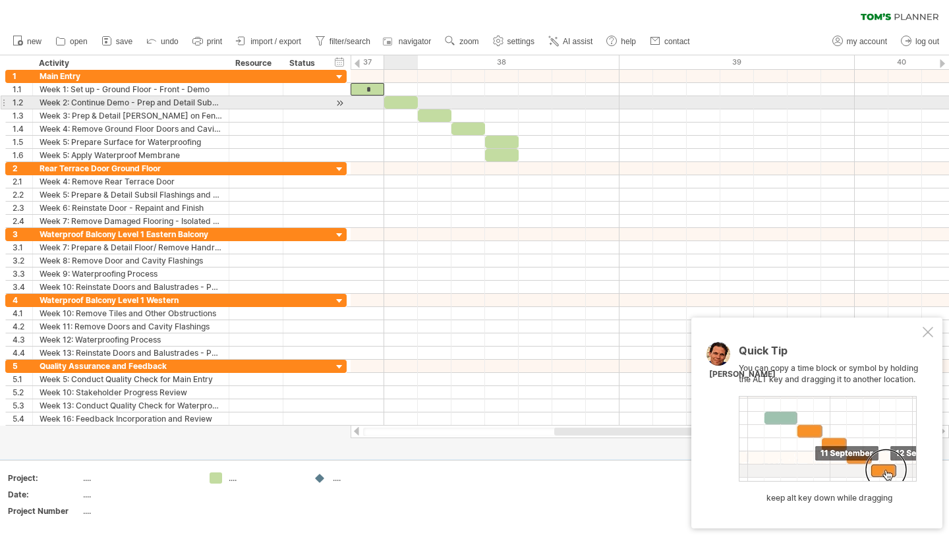
click at [402, 96] on div at bounding box center [401, 102] width 34 height 13
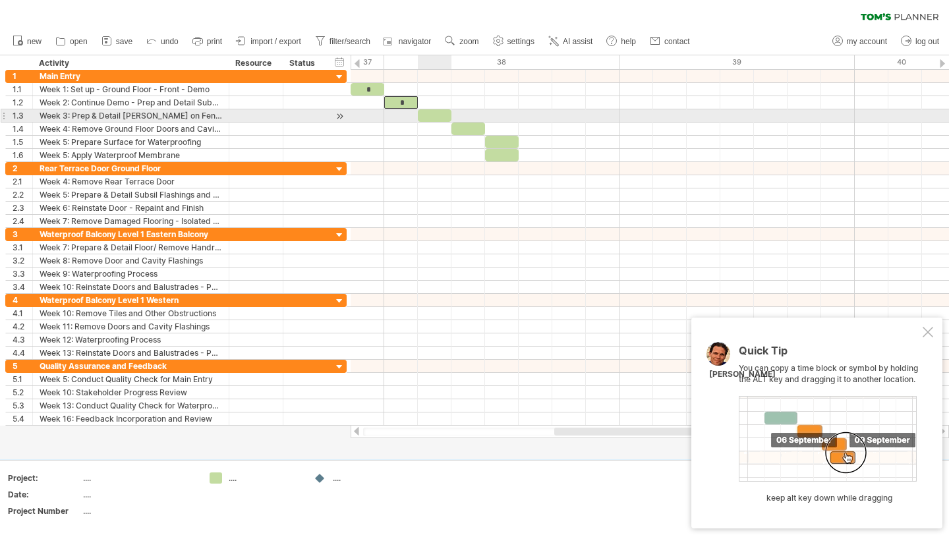
click at [436, 115] on div at bounding box center [435, 115] width 34 height 13
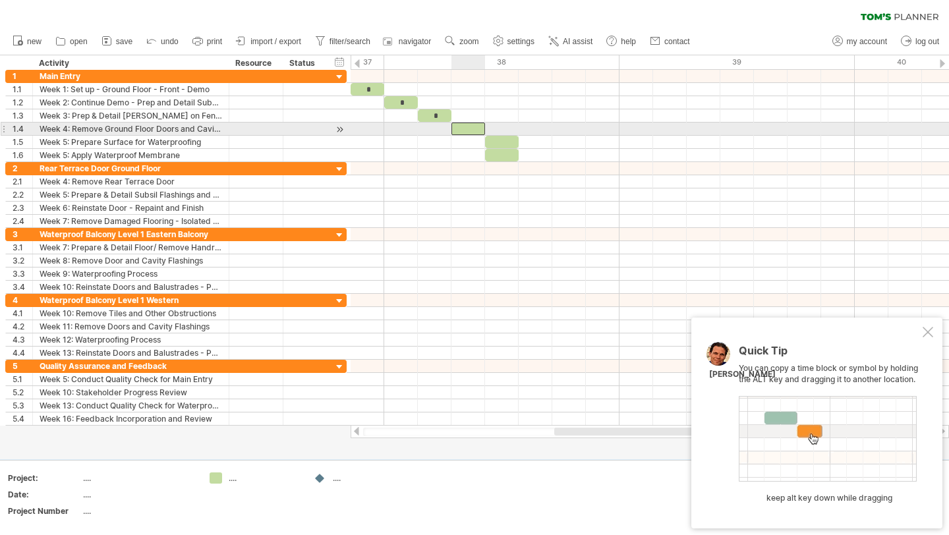
click at [464, 128] on div at bounding box center [468, 129] width 34 height 13
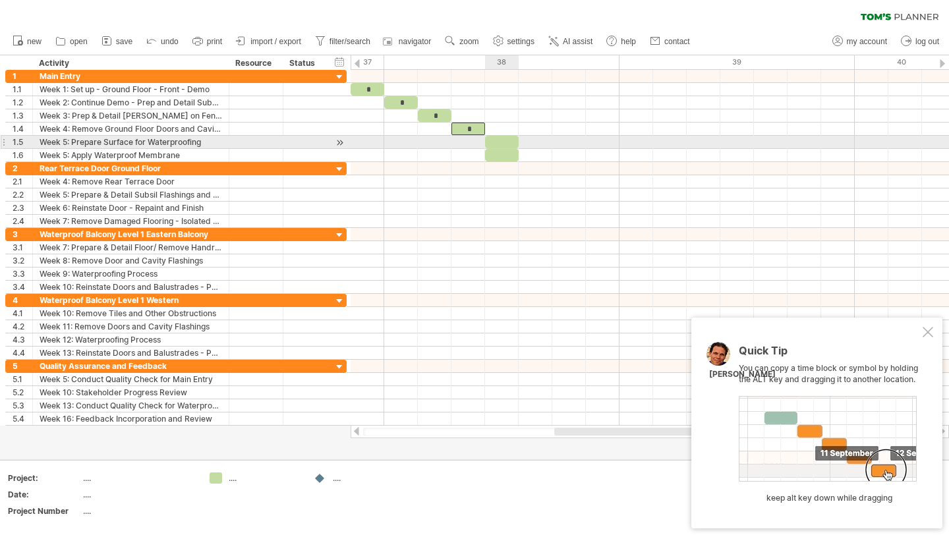
click at [501, 138] on div at bounding box center [502, 142] width 34 height 13
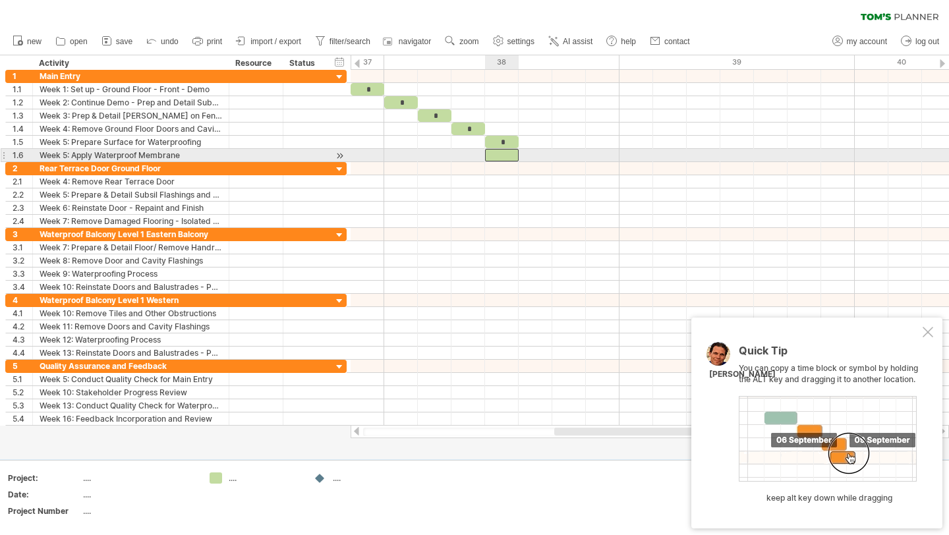
click at [507, 155] on div at bounding box center [502, 155] width 34 height 13
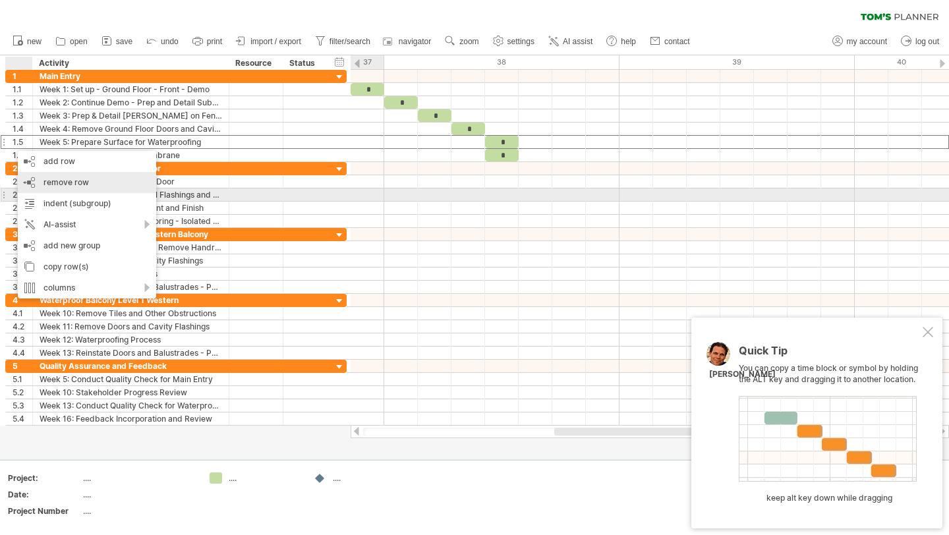
click at [80, 189] on div "remove row remove selected rows" at bounding box center [87, 182] width 138 height 21
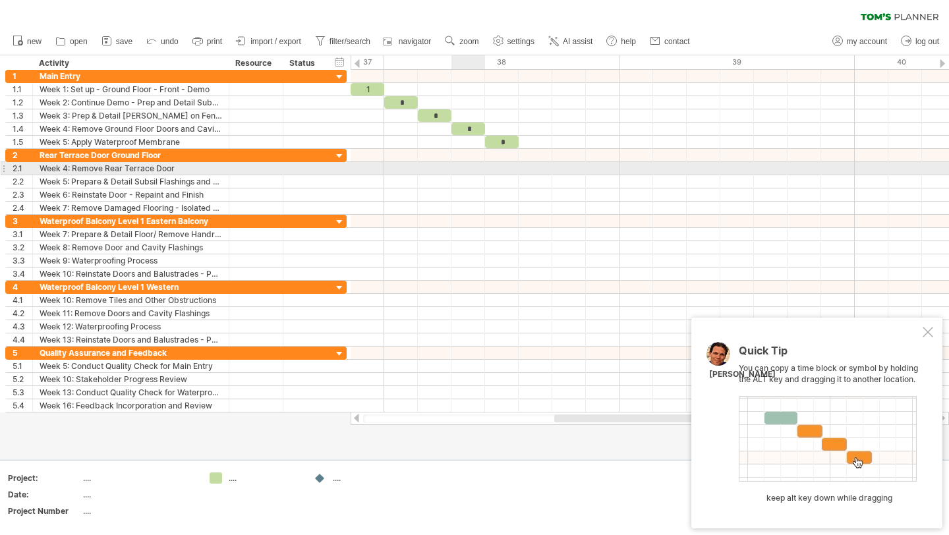
click at [470, 169] on div at bounding box center [649, 168] width 598 height 13
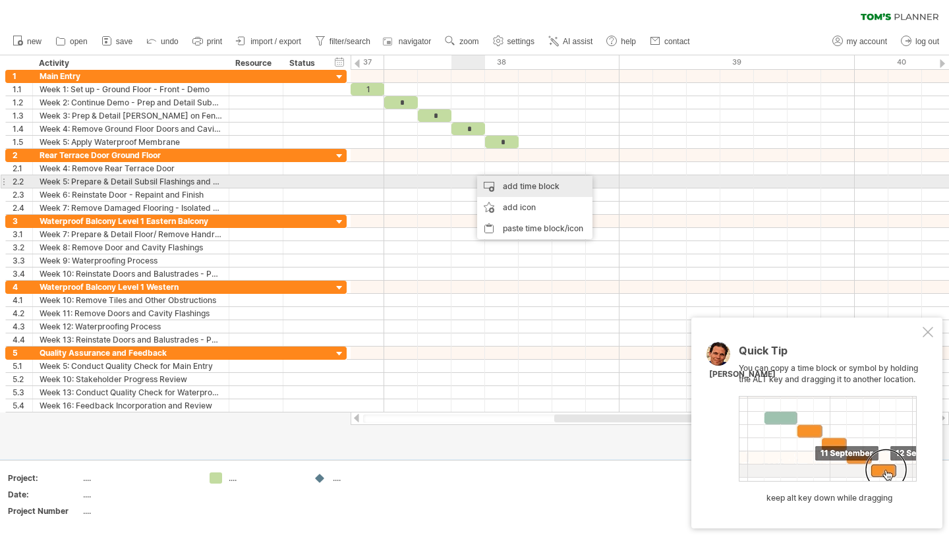
click at [508, 187] on div "add time block" at bounding box center [534, 186] width 115 height 21
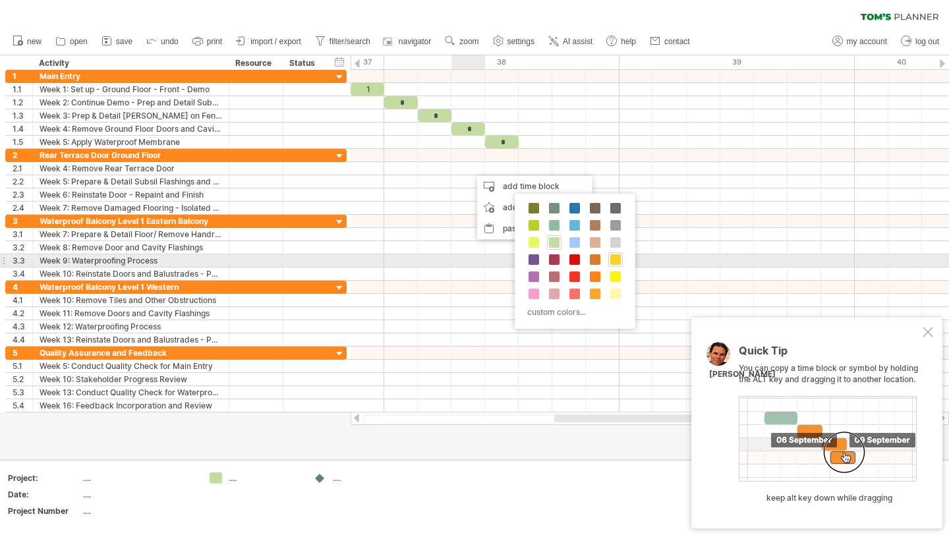
click at [618, 261] on span at bounding box center [615, 259] width 11 height 11
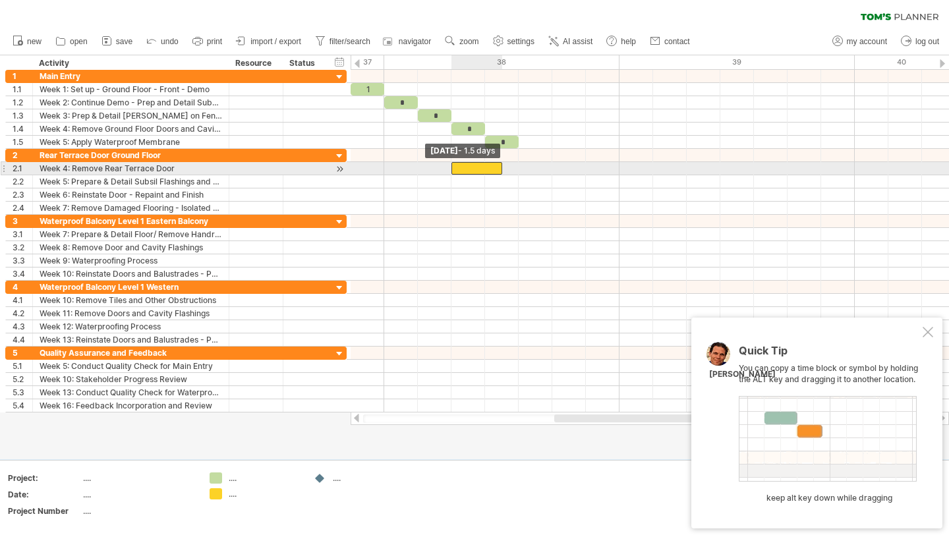
drag, startPoint x: 468, startPoint y: 169, endPoint x: 454, endPoint y: 169, distance: 14.5
click at [454, 169] on div at bounding box center [476, 168] width 51 height 13
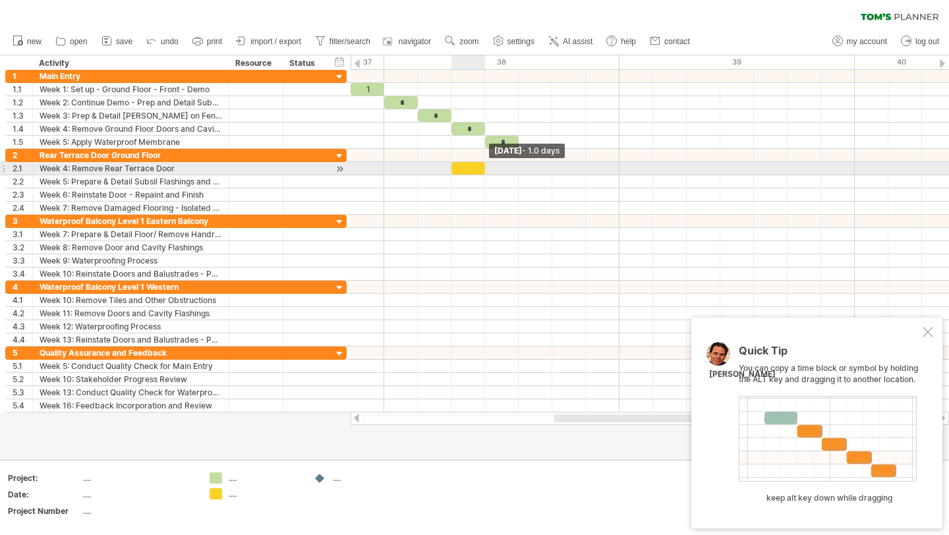
drag, startPoint x: 501, startPoint y: 169, endPoint x: 488, endPoint y: 169, distance: 12.5
click at [488, 169] on div "1 * * * * [DATE] - 1.0 days [DATE] - 1.5 days" at bounding box center [649, 241] width 598 height 343
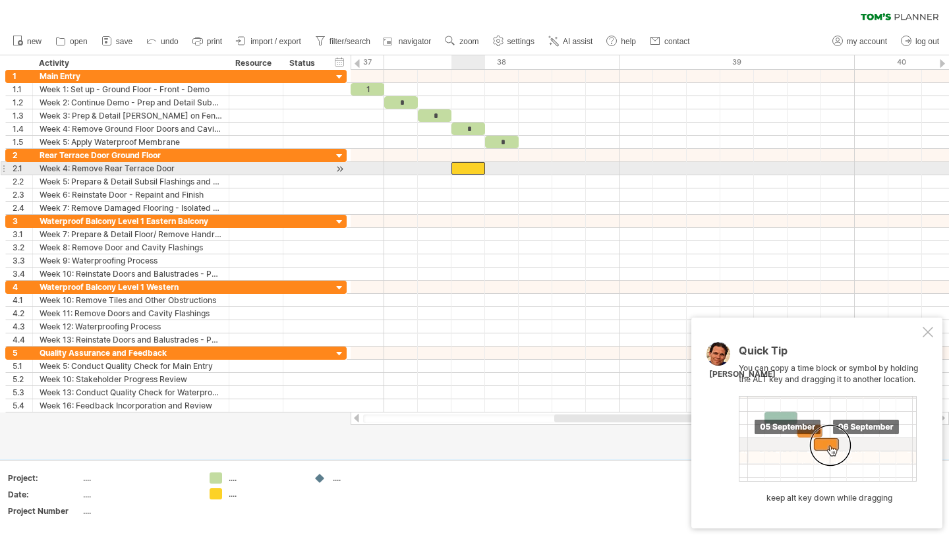
click at [476, 169] on div at bounding box center [468, 168] width 34 height 13
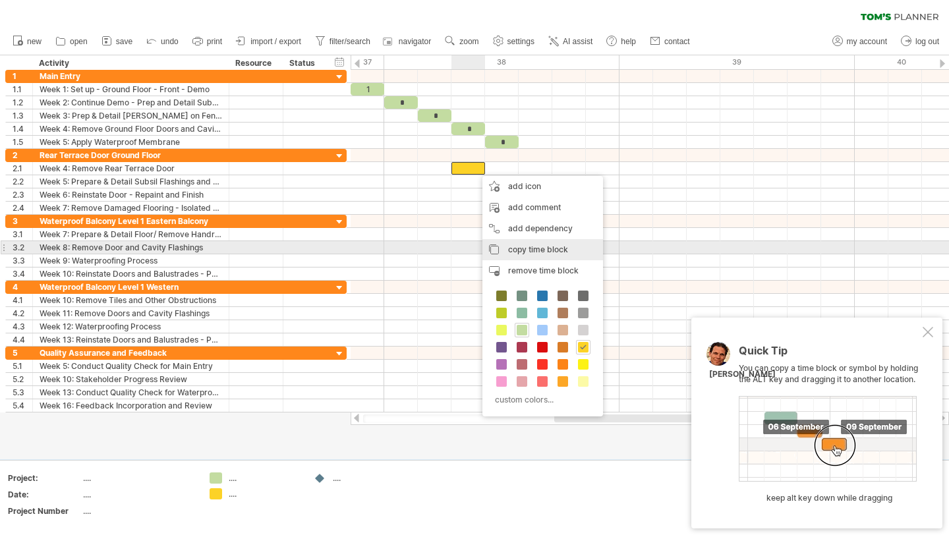
click at [538, 247] on span "copy time block" at bounding box center [538, 249] width 60 height 10
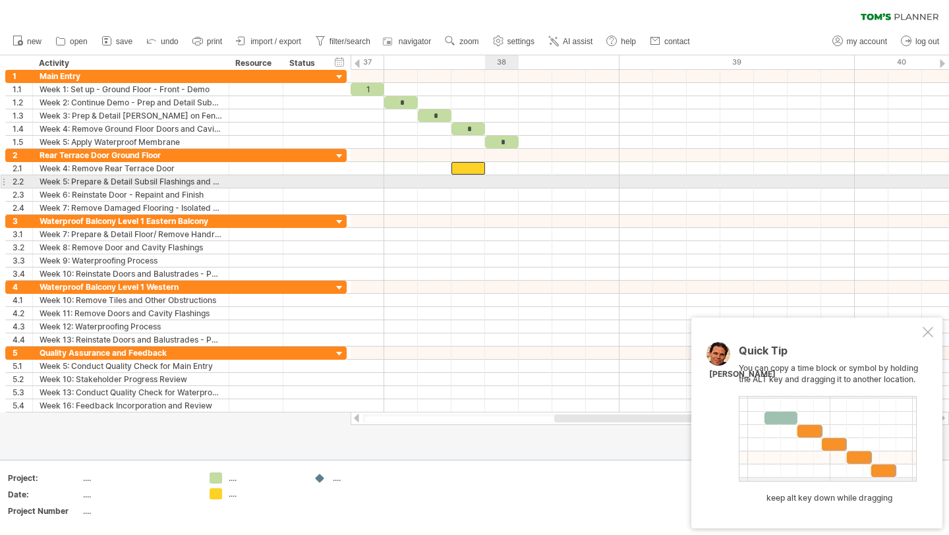
click at [501, 181] on div at bounding box center [649, 181] width 598 height 13
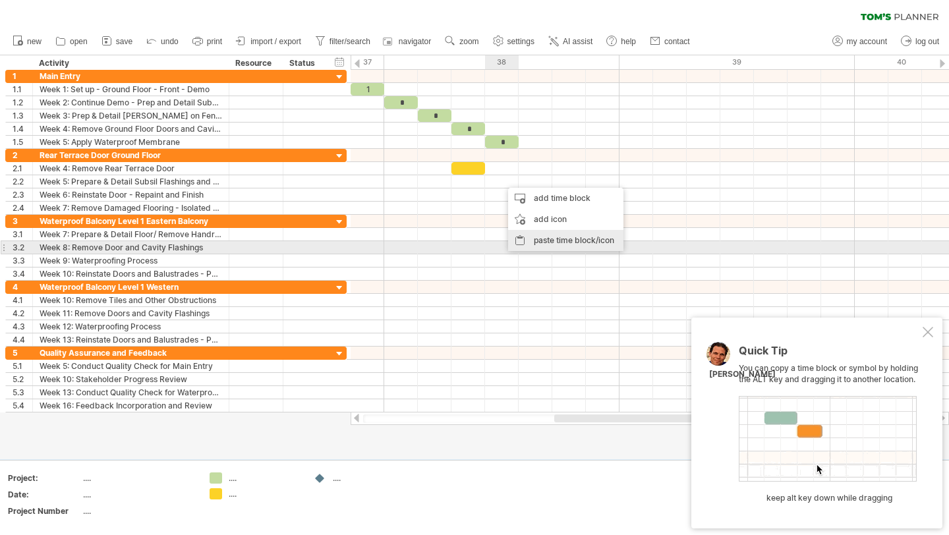
click at [585, 244] on div "paste time block/icon" at bounding box center [565, 240] width 115 height 21
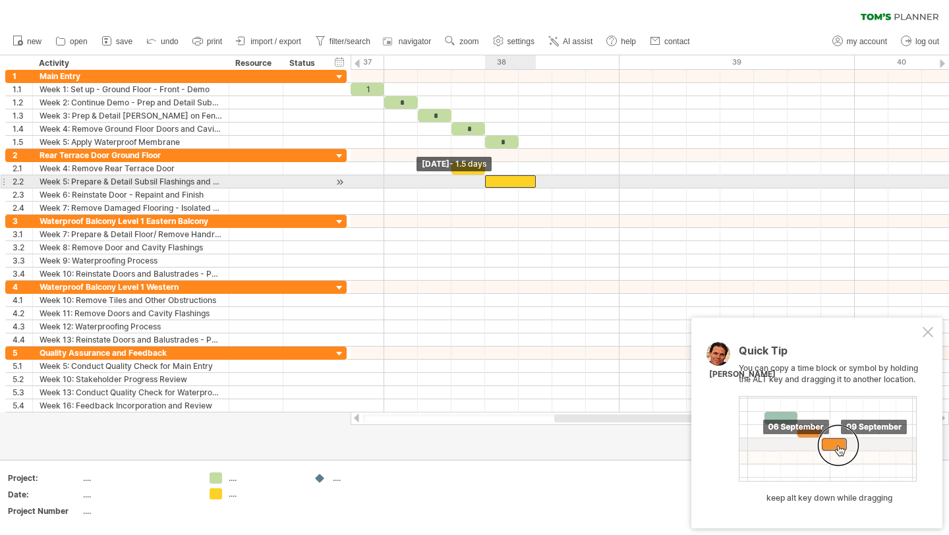
drag, startPoint x: 503, startPoint y: 183, endPoint x: 489, endPoint y: 183, distance: 14.5
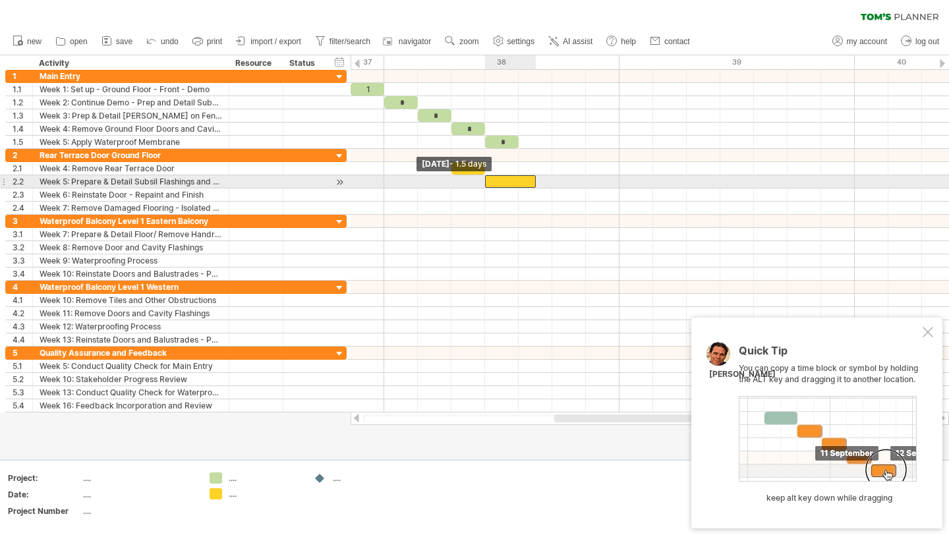
click at [489, 183] on div at bounding box center [510, 181] width 51 height 13
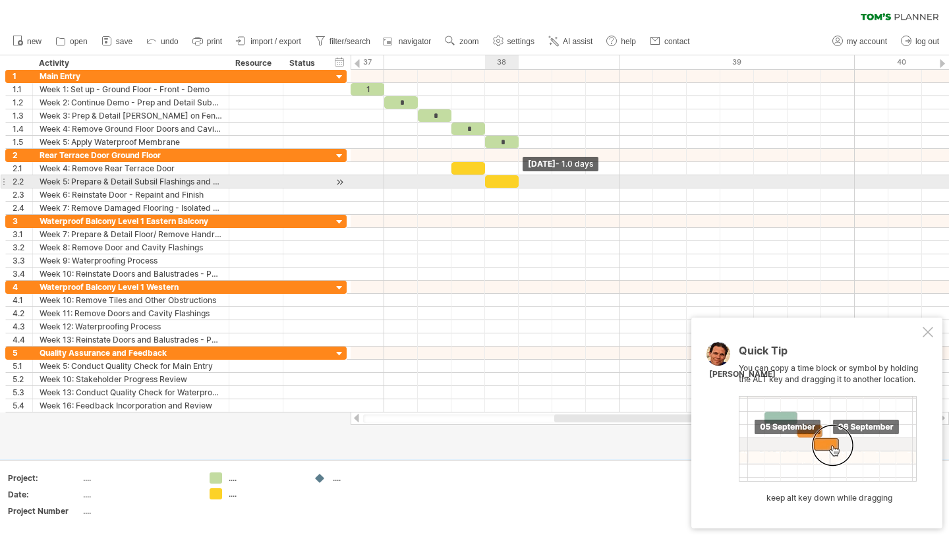
drag, startPoint x: 534, startPoint y: 182, endPoint x: 524, endPoint y: 182, distance: 9.9
click at [524, 182] on div "1 * * * * [DATE] - 1.0 days [DATE] - 1.5 days" at bounding box center [649, 241] width 598 height 343
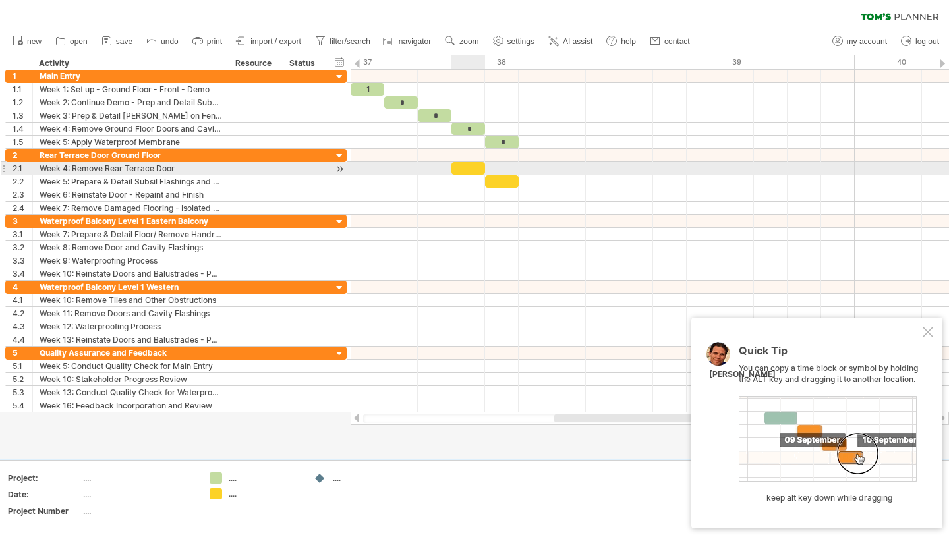
click at [468, 167] on div at bounding box center [468, 168] width 34 height 13
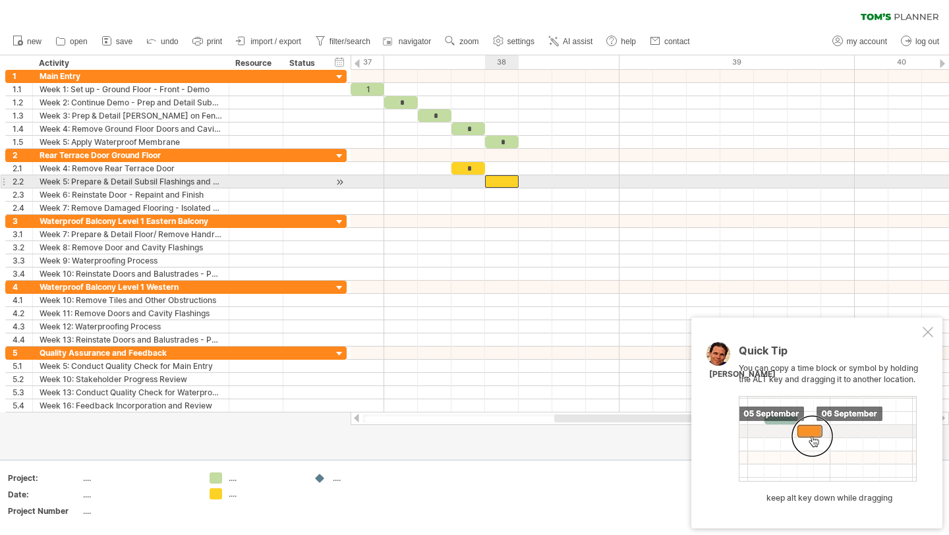
click at [501, 180] on div at bounding box center [502, 181] width 34 height 13
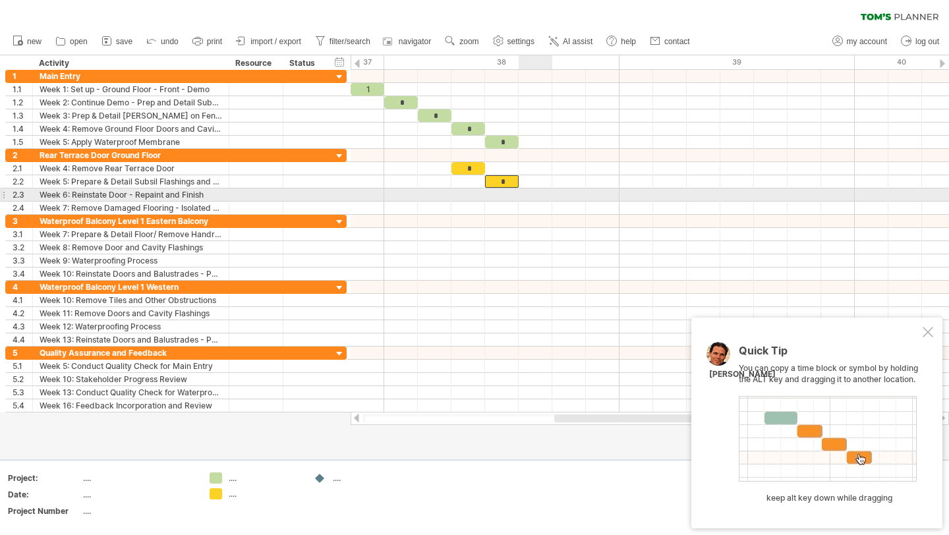
click at [526, 194] on div at bounding box center [649, 194] width 598 height 13
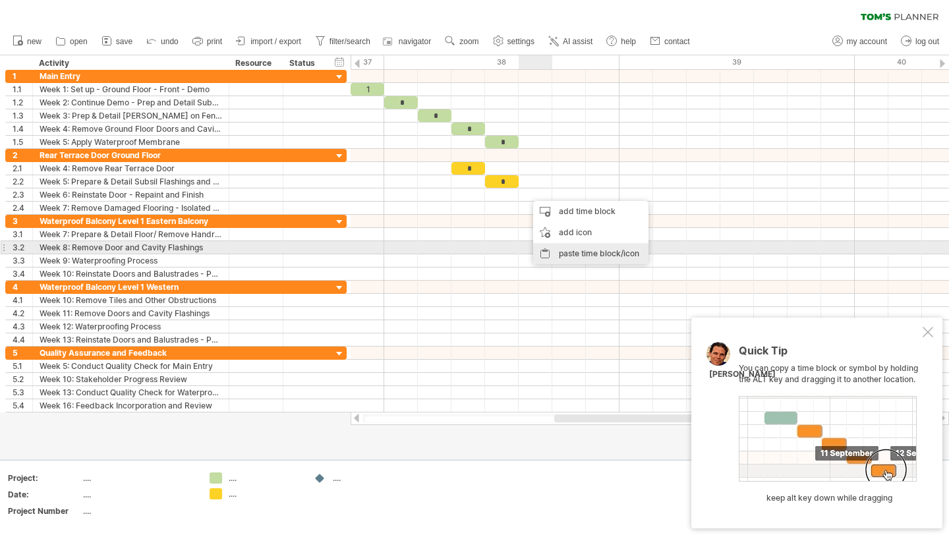
click at [576, 248] on div "paste time block/icon" at bounding box center [590, 253] width 115 height 21
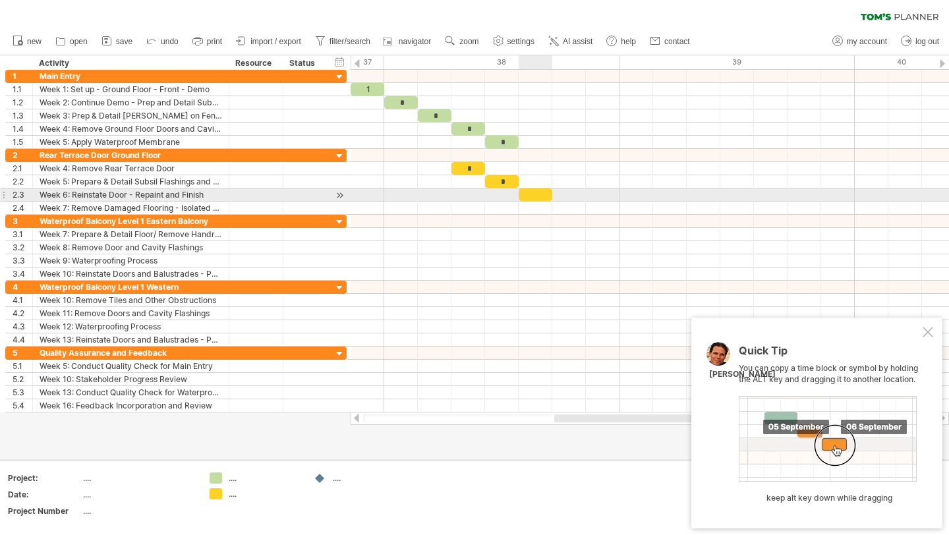
click at [538, 194] on div at bounding box center [535, 194] width 34 height 13
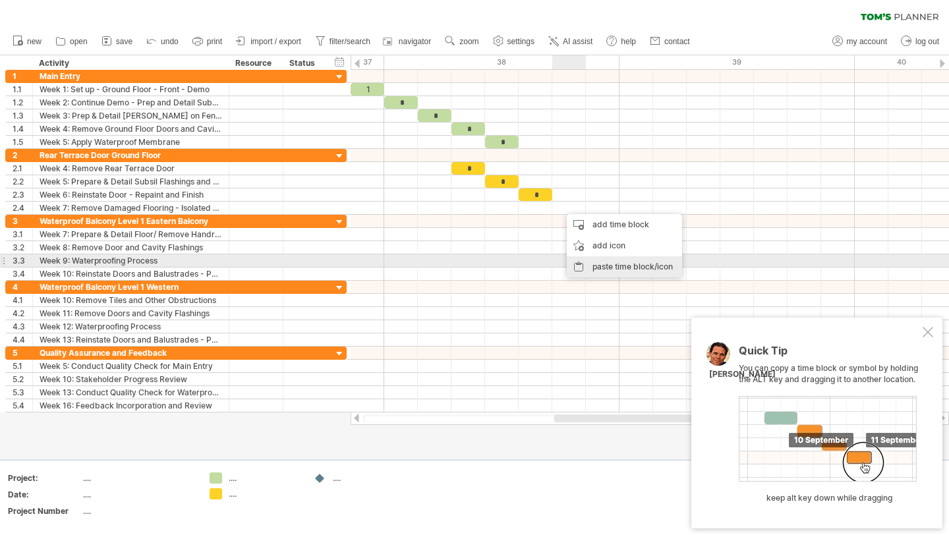
click at [607, 258] on div "paste time block/icon" at bounding box center [623, 266] width 115 height 21
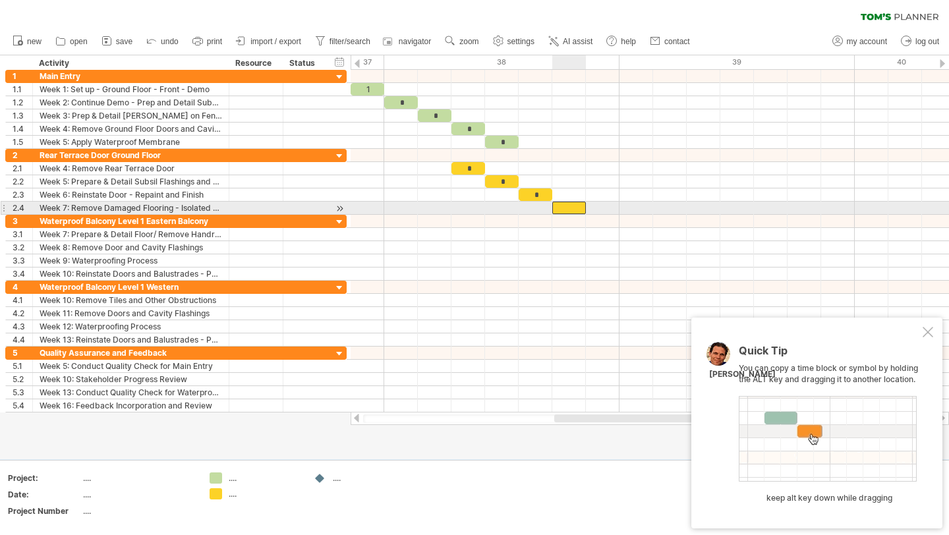
click at [571, 206] on div at bounding box center [569, 208] width 34 height 13
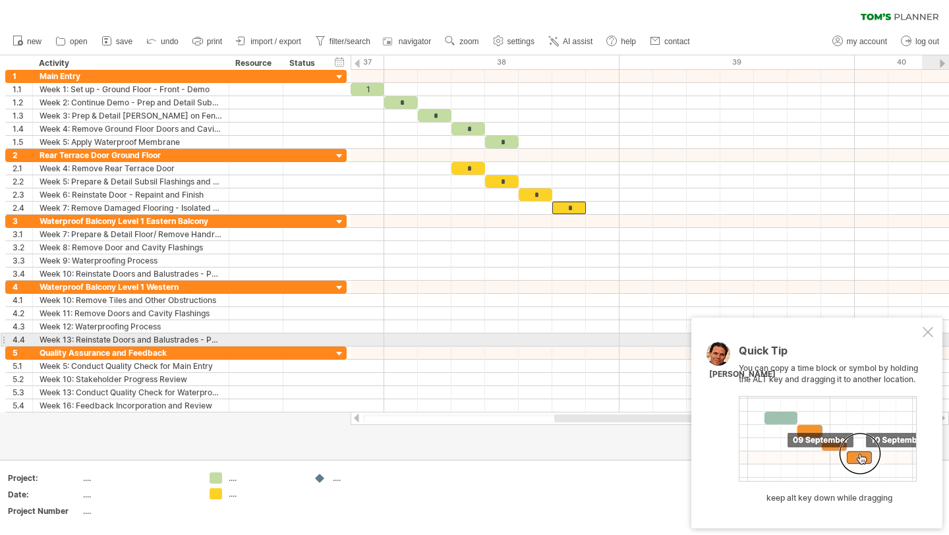
click at [925, 332] on div at bounding box center [927, 332] width 11 height 11
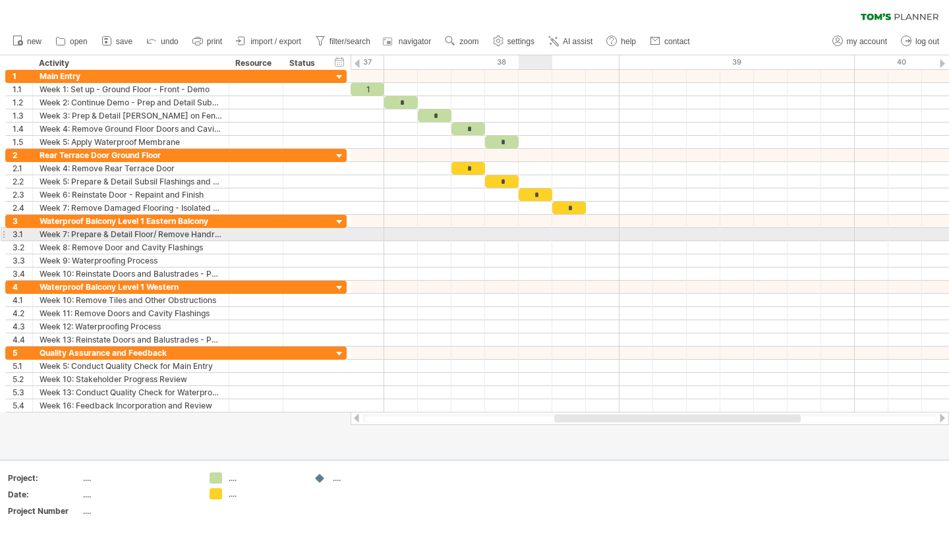
click at [520, 231] on div at bounding box center [649, 234] width 598 height 13
click at [561, 233] on div at bounding box center [649, 234] width 598 height 13
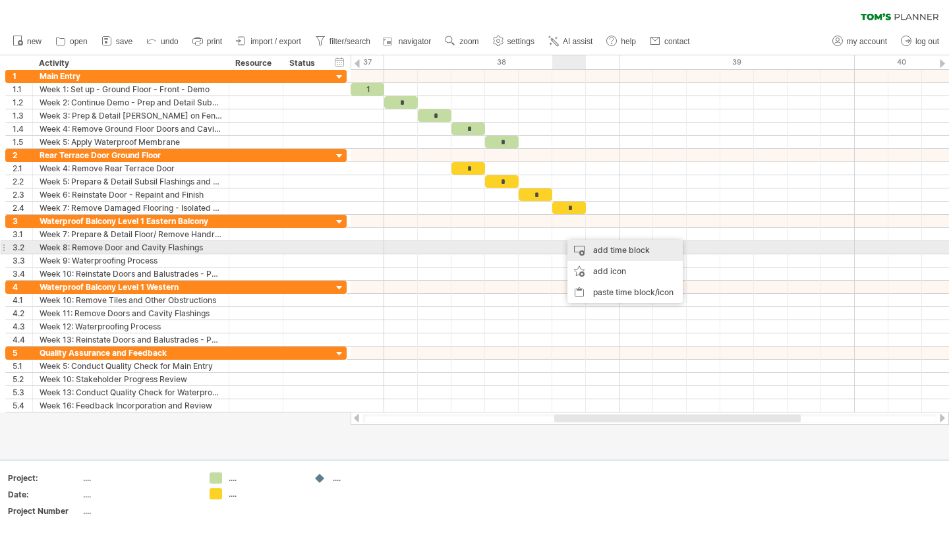
click at [601, 248] on div "add time block" at bounding box center [624, 250] width 115 height 21
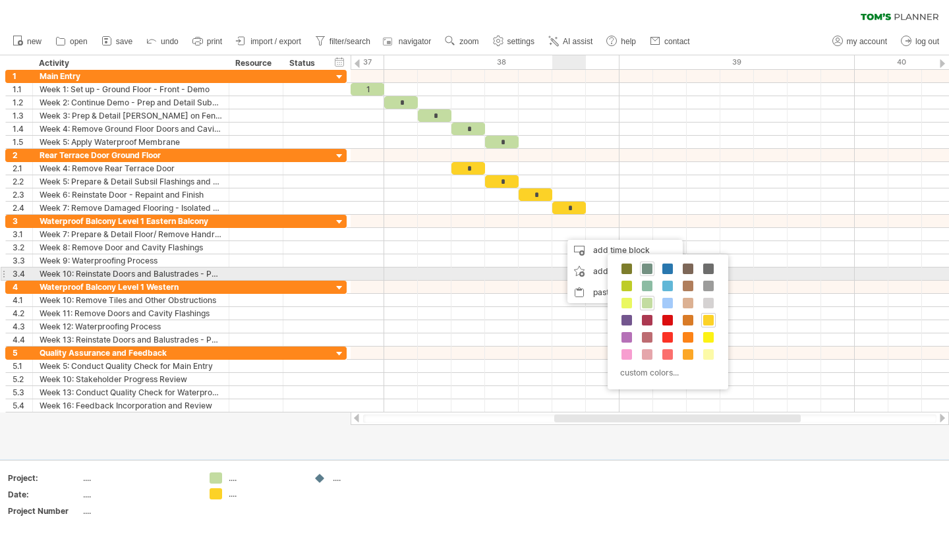
click at [649, 271] on span at bounding box center [647, 268] width 11 height 11
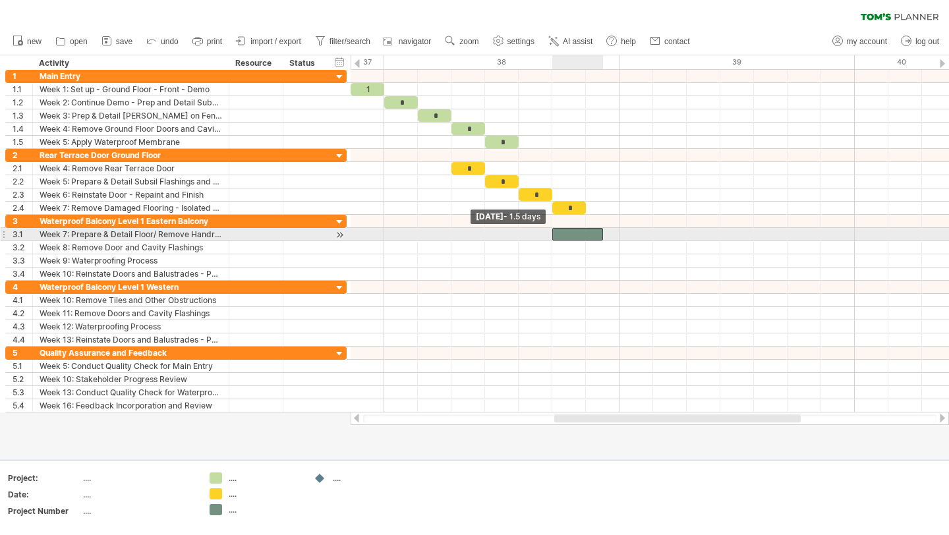
drag, startPoint x: 568, startPoint y: 233, endPoint x: 559, endPoint y: 233, distance: 9.2
click at [559, 233] on div at bounding box center [577, 234] width 51 height 13
drag, startPoint x: 601, startPoint y: 234, endPoint x: 591, endPoint y: 234, distance: 9.9
click at [591, 234] on div "1 * * * * * * * * [DATE] - 1.0 days [DATE] - 1.5 days" at bounding box center [649, 241] width 598 height 343
click at [571, 236] on div at bounding box center [569, 234] width 34 height 13
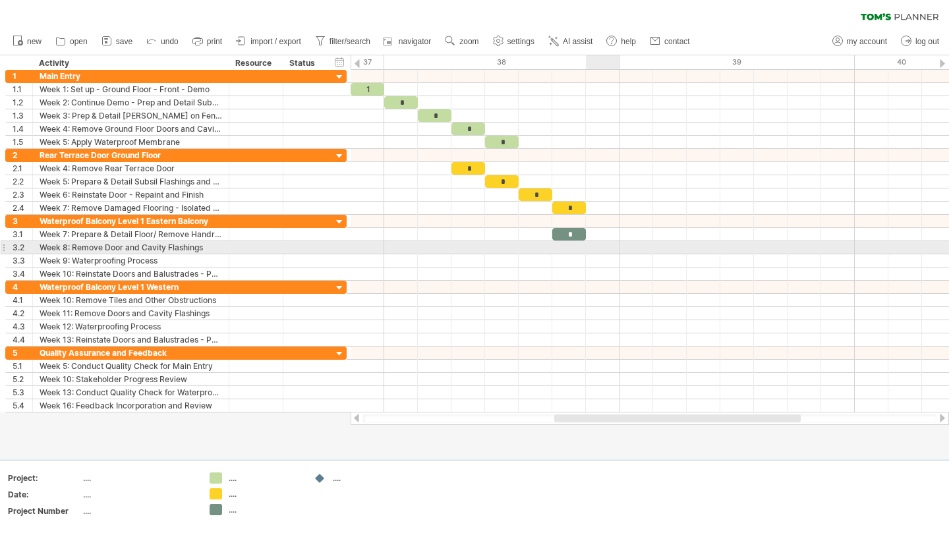
click at [600, 244] on div at bounding box center [649, 247] width 598 height 13
click at [576, 250] on div at bounding box center [649, 247] width 598 height 13
click at [608, 254] on div at bounding box center [649, 260] width 598 height 13
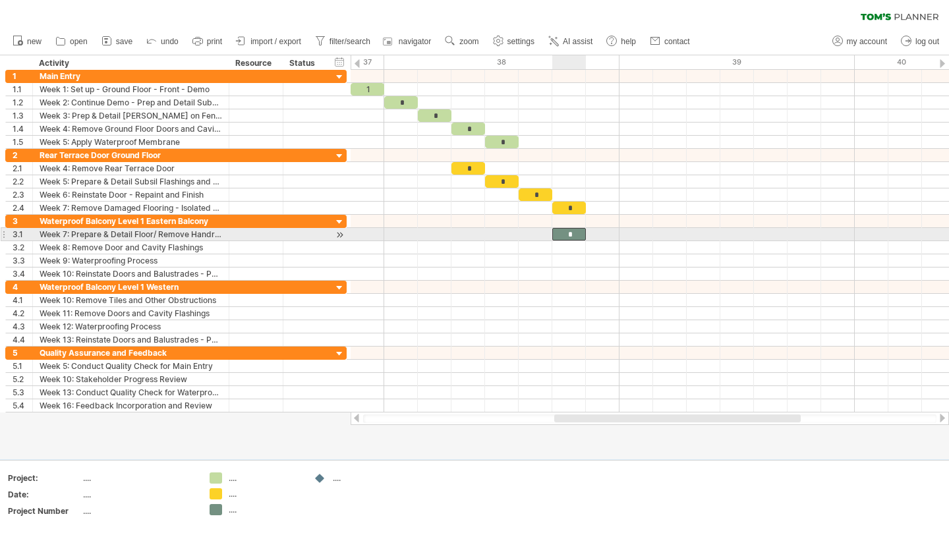
click at [577, 238] on div "*" at bounding box center [569, 234] width 34 height 13
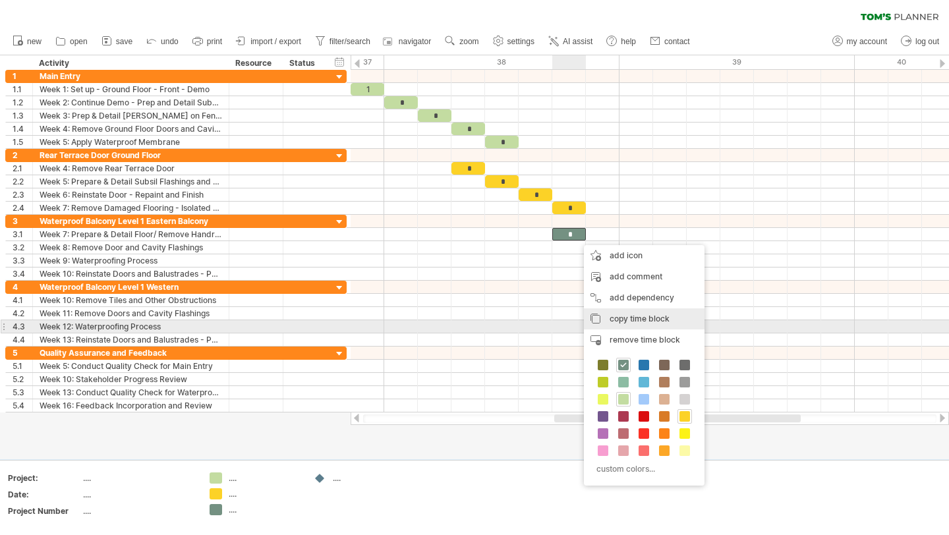
click at [652, 325] on div "copy time block copy time blocks/icons" at bounding box center [644, 318] width 121 height 21
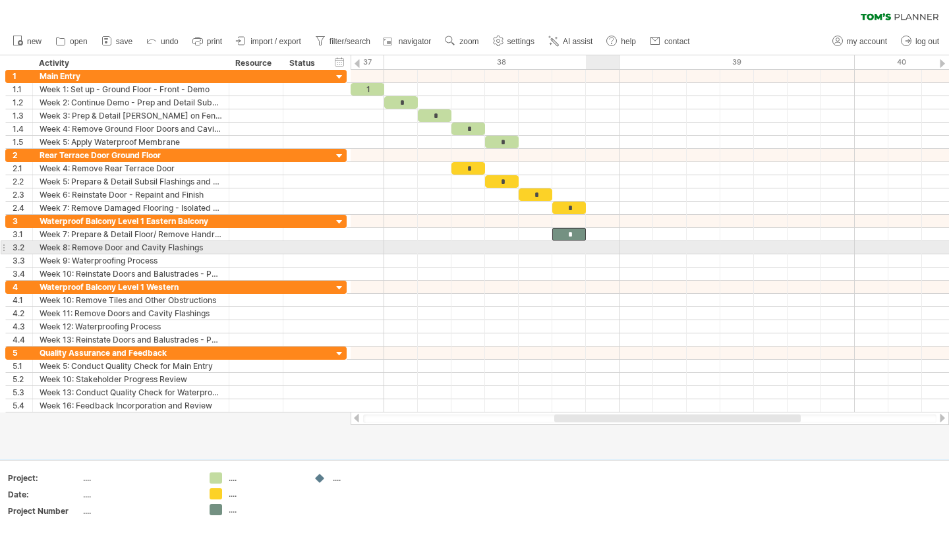
click at [599, 250] on div at bounding box center [649, 247] width 598 height 13
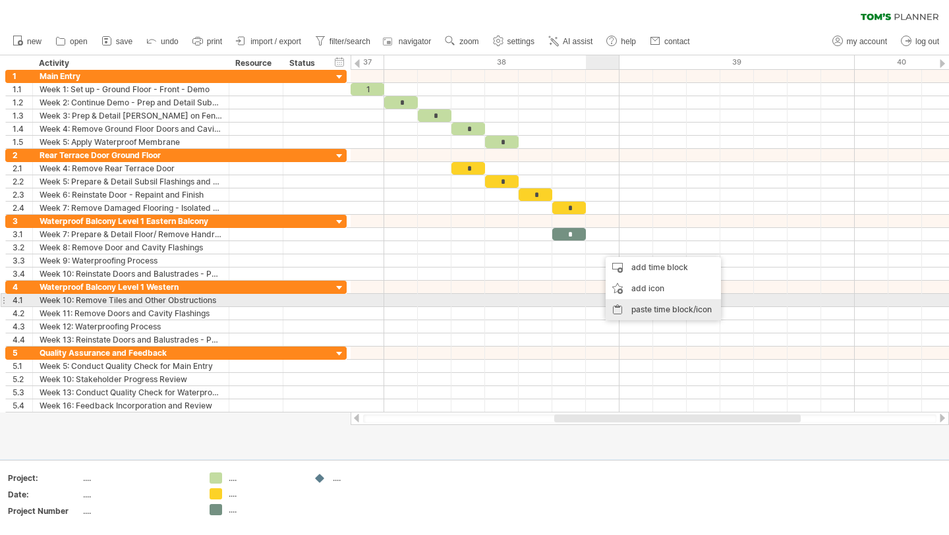
click at [655, 304] on div "paste time block/icon" at bounding box center [662, 309] width 115 height 21
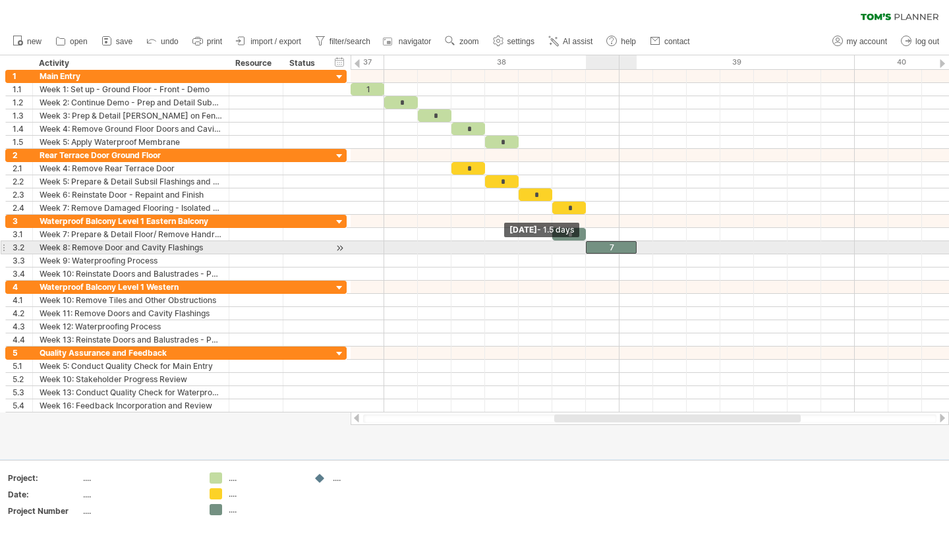
drag, startPoint x: 602, startPoint y: 250, endPoint x: 588, endPoint y: 248, distance: 13.9
click at [588, 249] on div "7" at bounding box center [611, 247] width 51 height 13
drag, startPoint x: 633, startPoint y: 246, endPoint x: 622, endPoint y: 246, distance: 11.2
click at [622, 246] on div "1 * * * * * * * * * 7 [DATE] - 1.0 days [DATE] - 1.5 days" at bounding box center [649, 241] width 598 height 343
click at [600, 248] on div "7" at bounding box center [603, 247] width 34 height 13
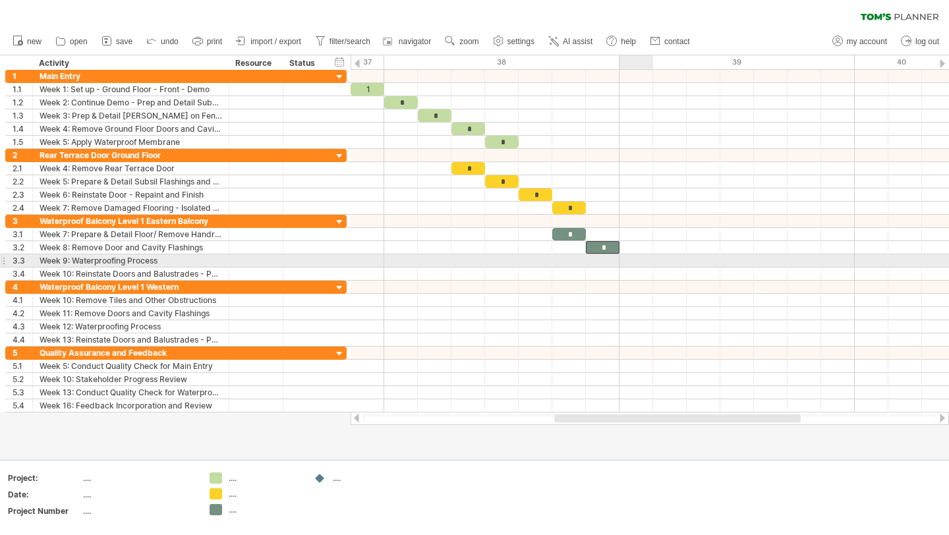
click at [628, 260] on div at bounding box center [649, 260] width 598 height 13
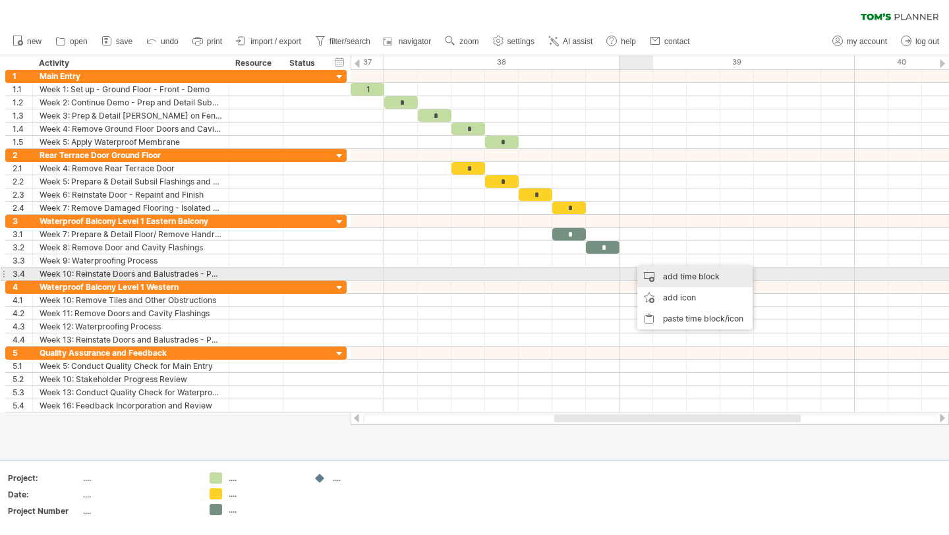
click at [673, 276] on div "add time block" at bounding box center [694, 276] width 115 height 21
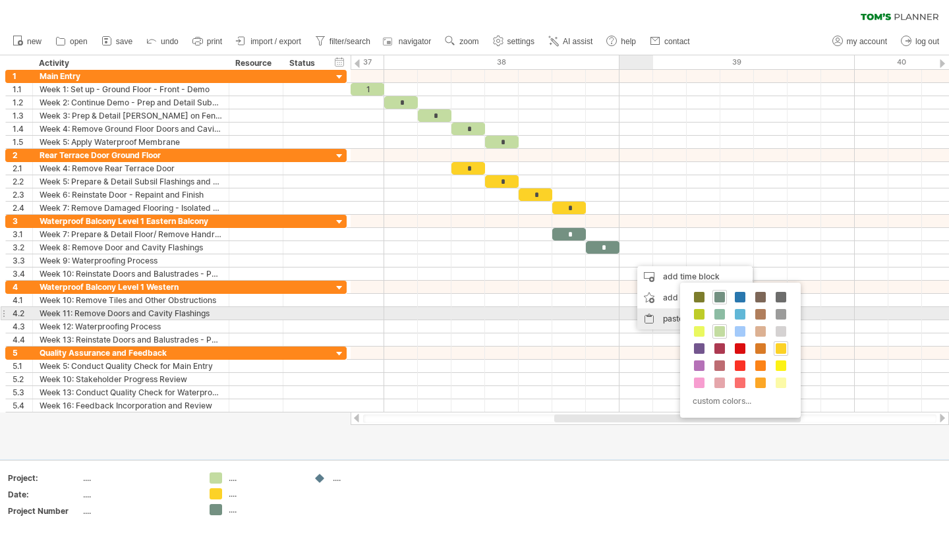
click at [668, 312] on div "paste time block/icon" at bounding box center [694, 318] width 115 height 21
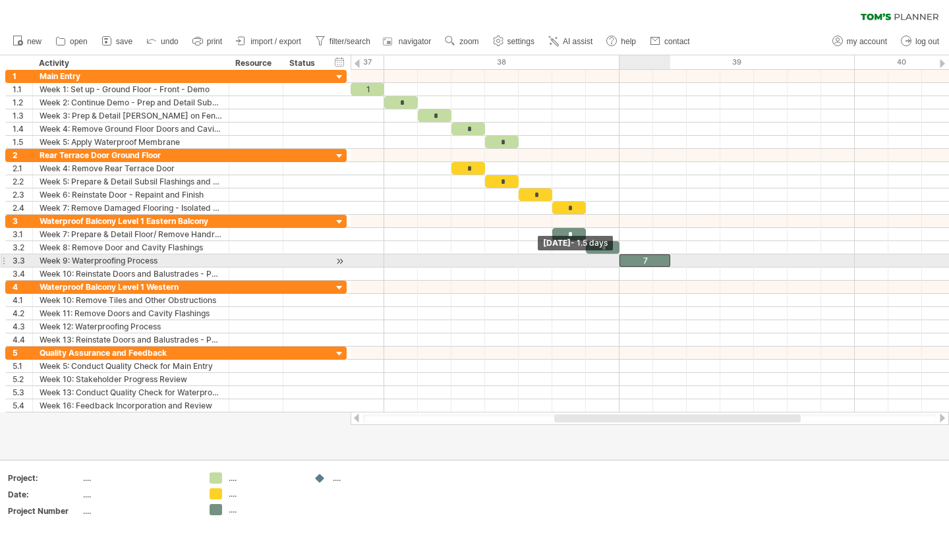
drag, startPoint x: 636, startPoint y: 259, endPoint x: 622, endPoint y: 258, distance: 13.2
click at [622, 258] on div "7" at bounding box center [644, 260] width 51 height 13
drag, startPoint x: 668, startPoint y: 258, endPoint x: 657, endPoint y: 258, distance: 10.5
click at [657, 258] on div "1 * * * * * * * * * * 7 [DATE] - 1.0 days [DATE] - 1.5 days" at bounding box center [649, 241] width 598 height 343
click at [639, 260] on div "7" at bounding box center [636, 260] width 34 height 13
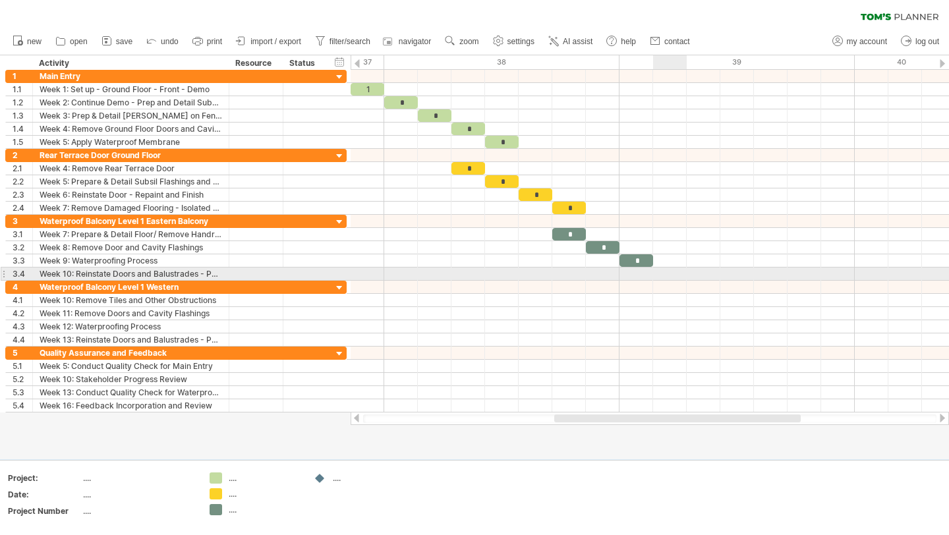
click at [662, 271] on div at bounding box center [649, 273] width 598 height 13
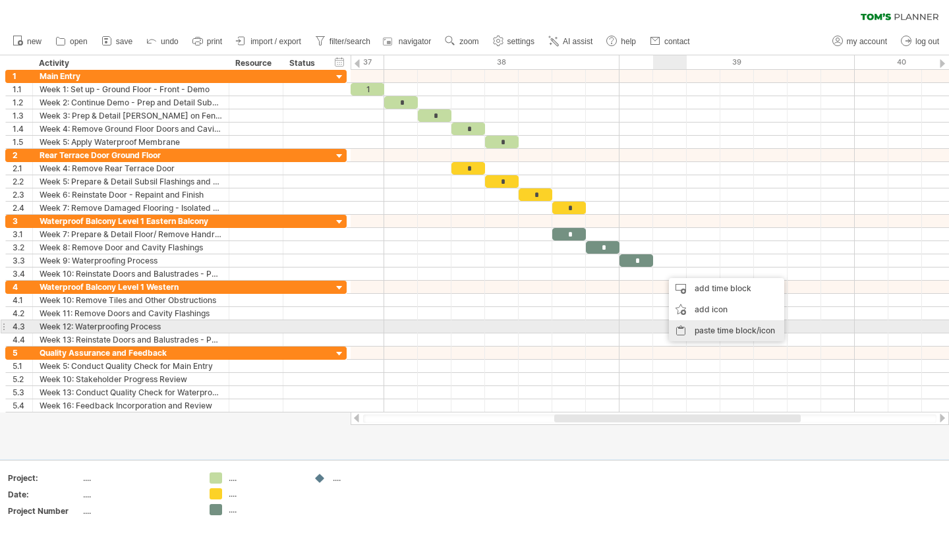
click at [720, 326] on div "paste time block/icon" at bounding box center [726, 330] width 115 height 21
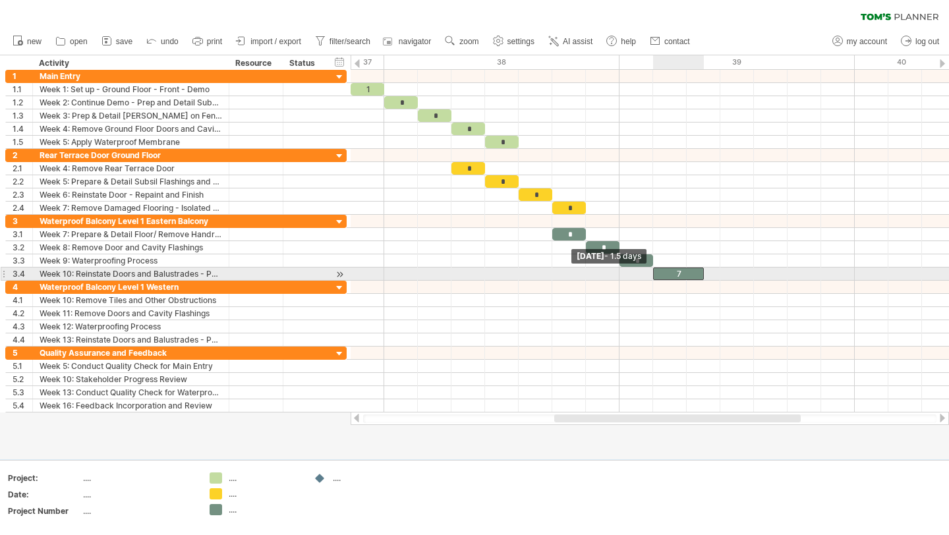
drag, startPoint x: 670, startPoint y: 273, endPoint x: 653, endPoint y: 273, distance: 17.1
click at [653, 273] on span at bounding box center [652, 273] width 5 height 13
drag, startPoint x: 702, startPoint y: 273, endPoint x: 692, endPoint y: 273, distance: 10.5
click at [692, 273] on div "1 * * * * * * * * * * * 7 [DATE] - 1.0 days [DATE] - 1.5 days" at bounding box center [649, 241] width 598 height 343
click at [674, 271] on div "7" at bounding box center [670, 273] width 34 height 13
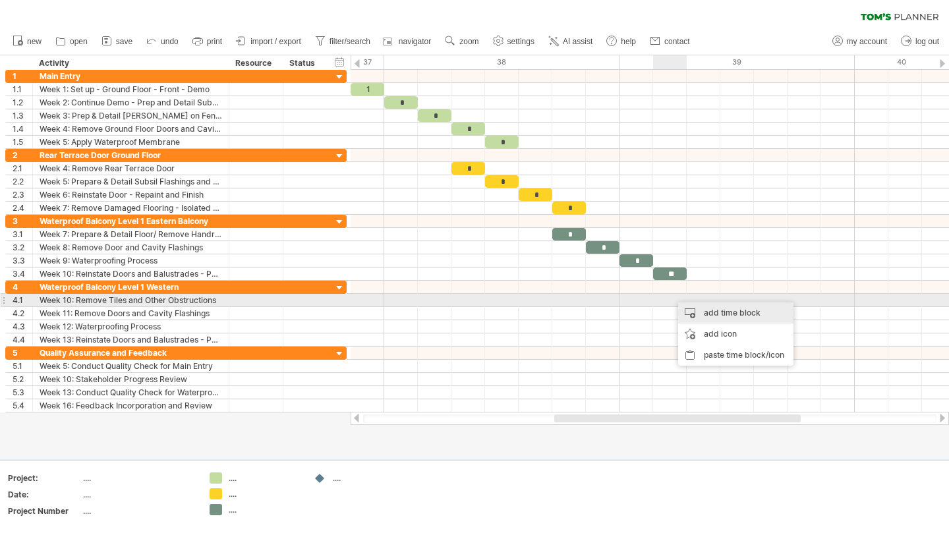
click at [705, 307] on div "add time block" at bounding box center [735, 312] width 115 height 21
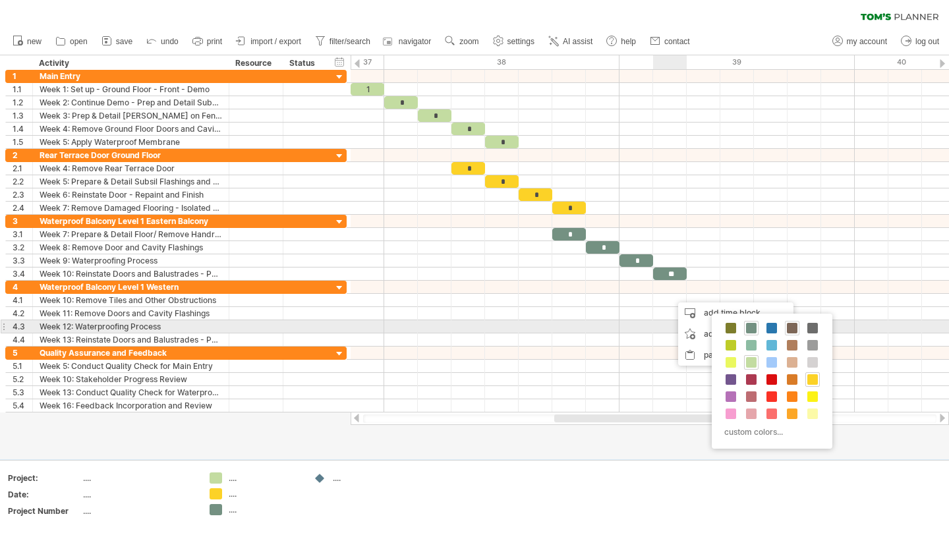
click at [794, 326] on span at bounding box center [791, 328] width 11 height 11
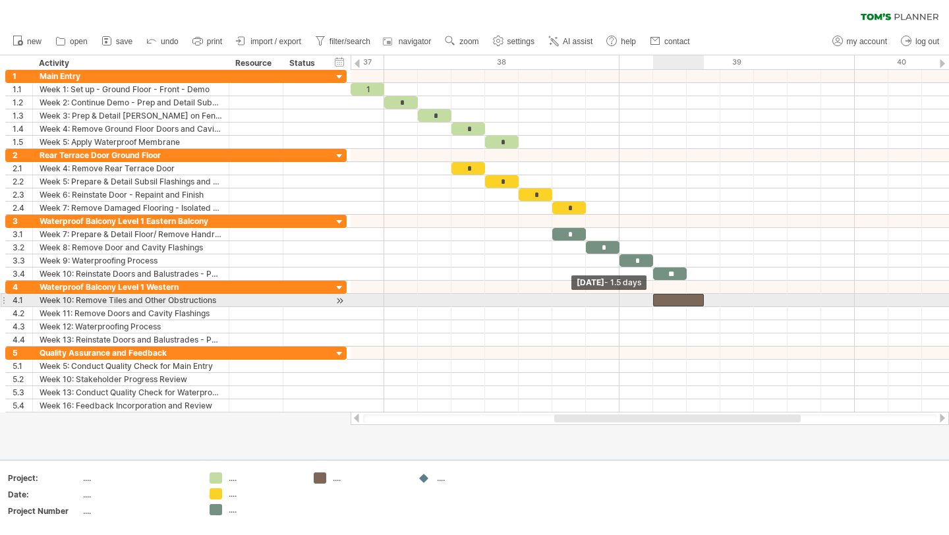
drag, startPoint x: 671, startPoint y: 301, endPoint x: 659, endPoint y: 299, distance: 12.0
click at [659, 299] on div at bounding box center [678, 300] width 51 height 13
drag, startPoint x: 703, startPoint y: 300, endPoint x: 692, endPoint y: 300, distance: 11.2
click at [692, 300] on div "1 * * * * * * * * * * * ** [DATE] - 1.0 days [DATE] - 1.5 days" at bounding box center [649, 241] width 598 height 343
click at [673, 298] on div at bounding box center [670, 300] width 34 height 13
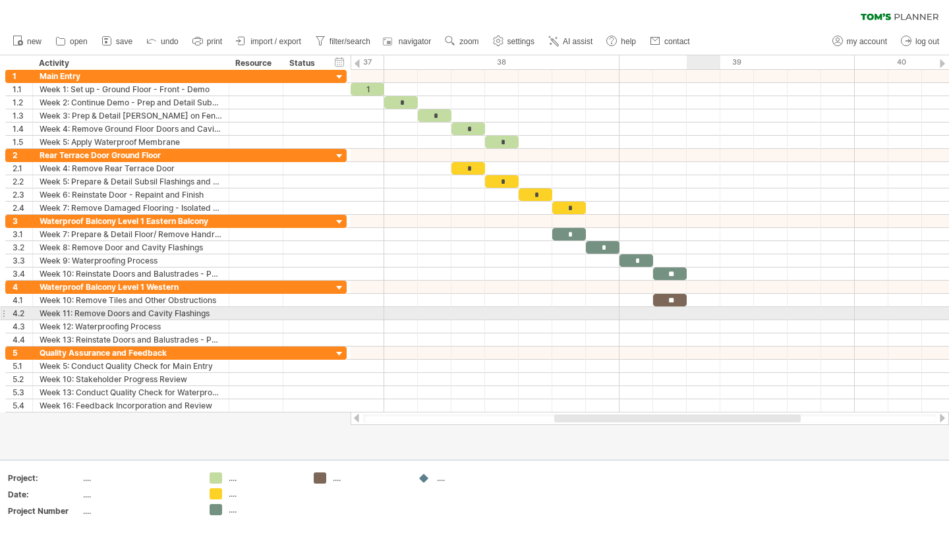
click at [700, 314] on div at bounding box center [649, 313] width 598 height 13
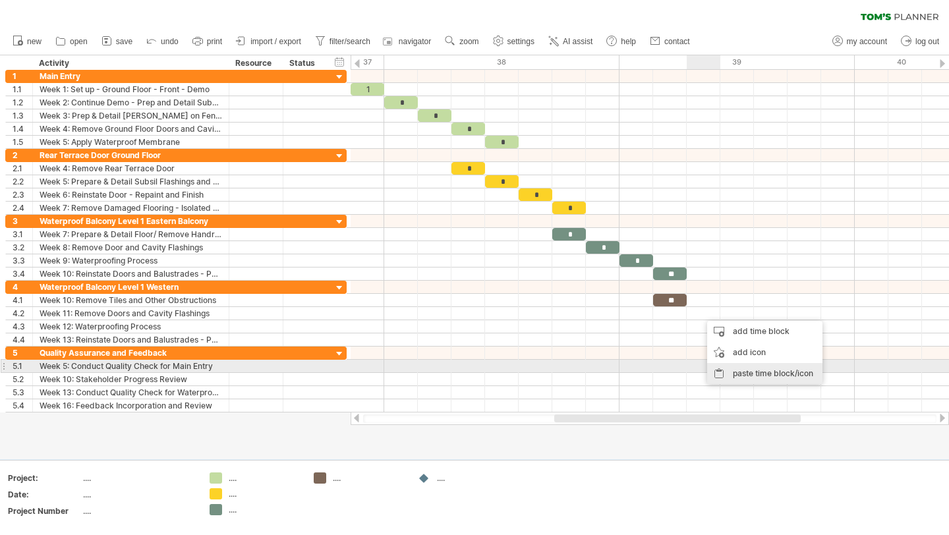
click at [745, 371] on div "paste time block/icon" at bounding box center [764, 373] width 115 height 21
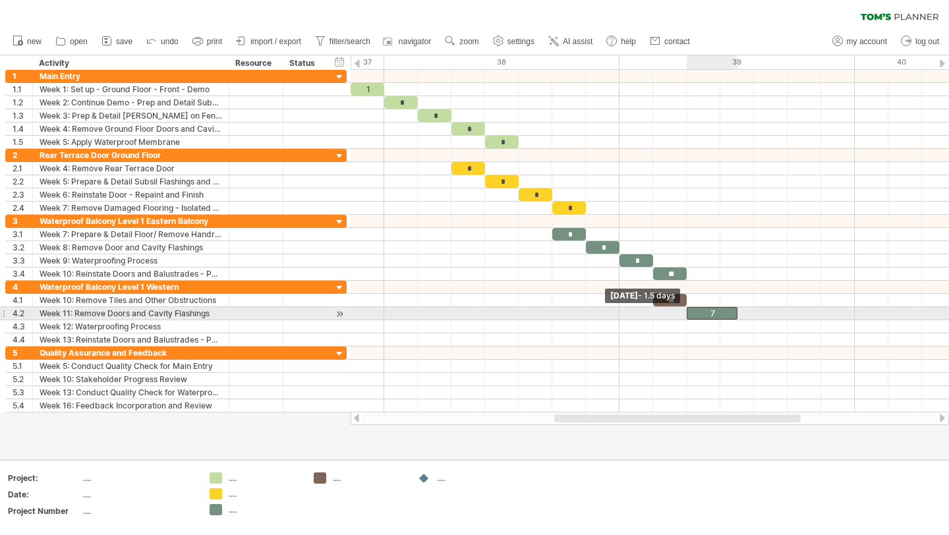
drag, startPoint x: 703, startPoint y: 310, endPoint x: 689, endPoint y: 310, distance: 14.5
click at [689, 310] on div "7" at bounding box center [711, 313] width 51 height 13
click at [695, 310] on div "7" at bounding box center [711, 313] width 51 height 13
click at [729, 312] on div "*" at bounding box center [711, 313] width 51 height 13
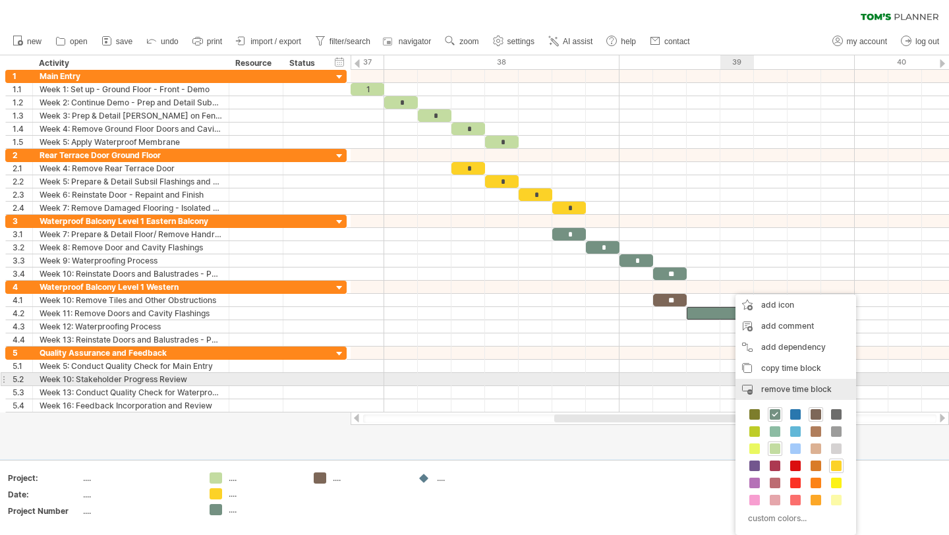
click at [795, 381] on div "remove time block remove selected items" at bounding box center [795, 389] width 121 height 21
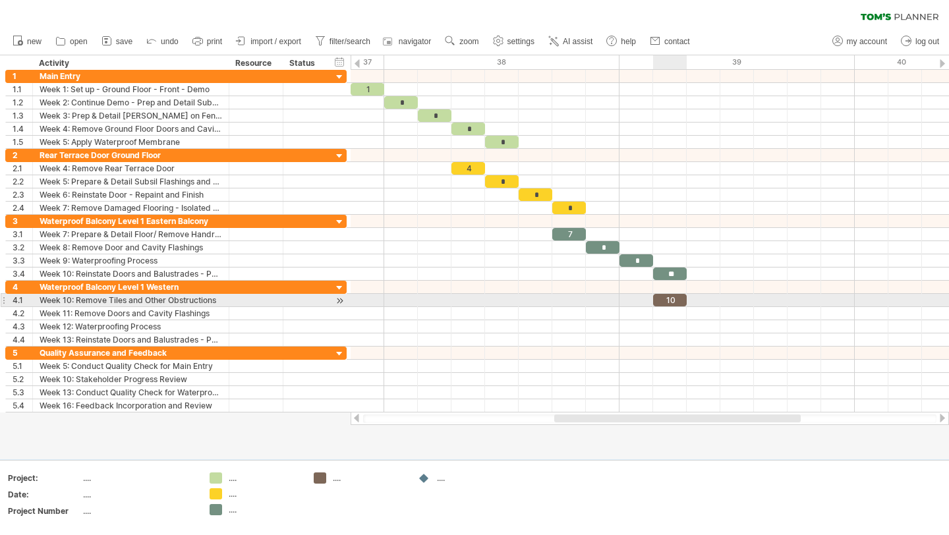
click at [678, 300] on div "10" at bounding box center [670, 300] width 34 height 13
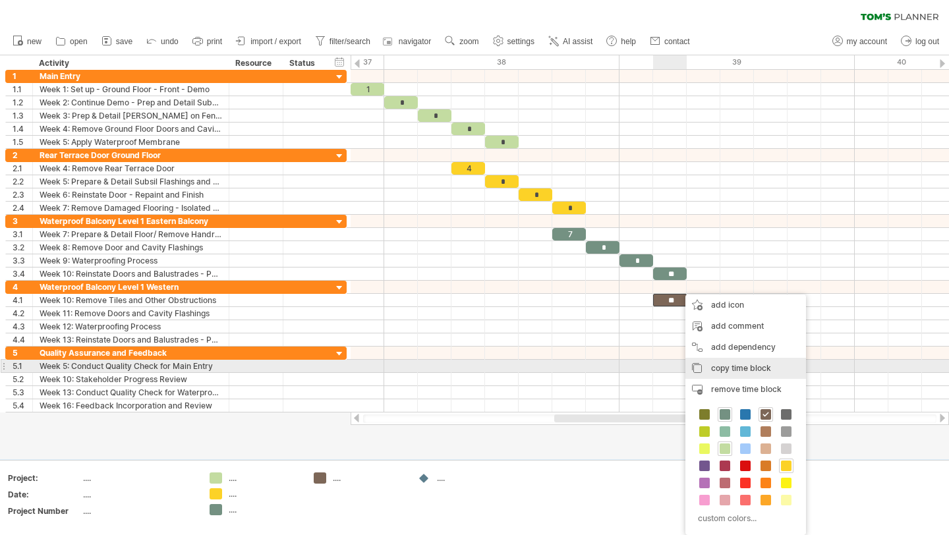
drag, startPoint x: 742, startPoint y: 378, endPoint x: 738, endPoint y: 369, distance: 9.8
click at [738, 369] on div "add icon add comment add dependency You can use dependencies when you require t…" at bounding box center [745, 414] width 121 height 240
click at [738, 369] on span "copy time block" at bounding box center [741, 368] width 60 height 10
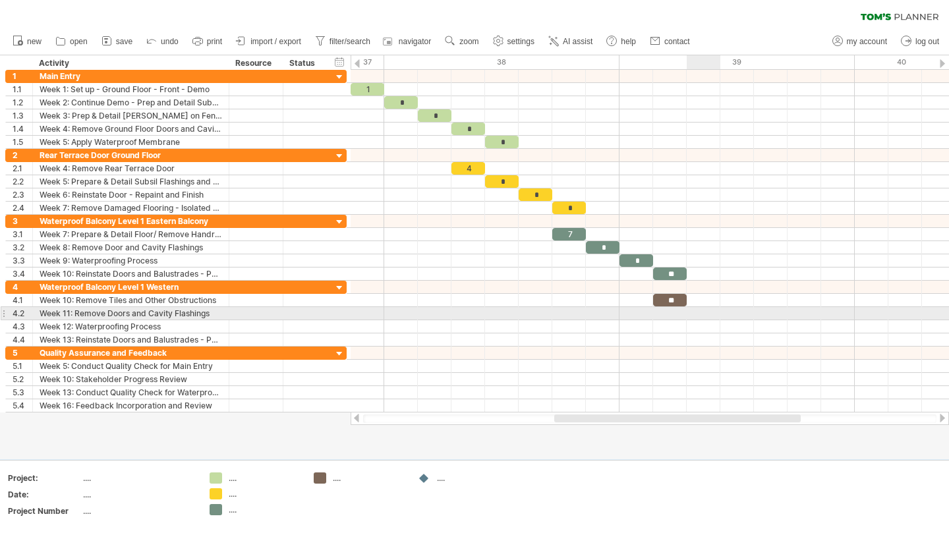
click at [705, 312] on div at bounding box center [649, 313] width 598 height 13
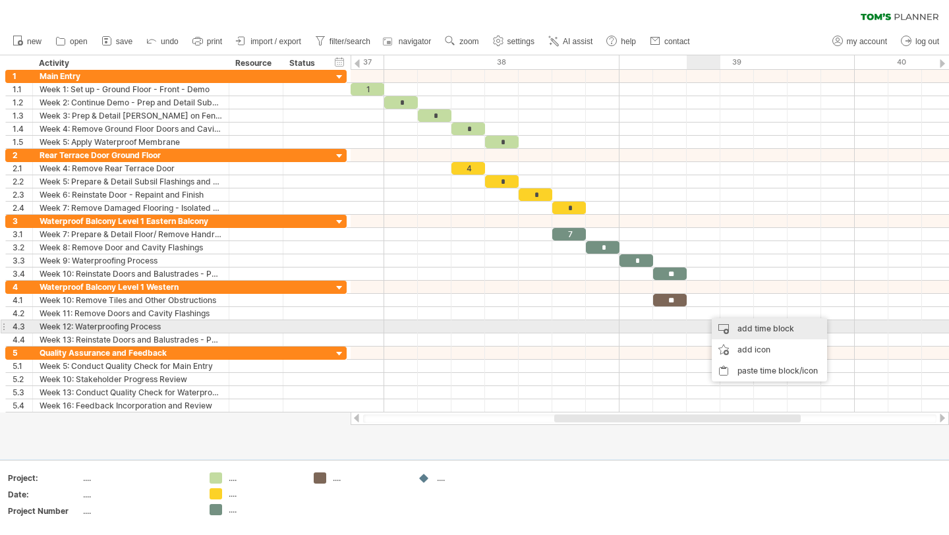
click at [745, 327] on div "add time block" at bounding box center [768, 328] width 115 height 21
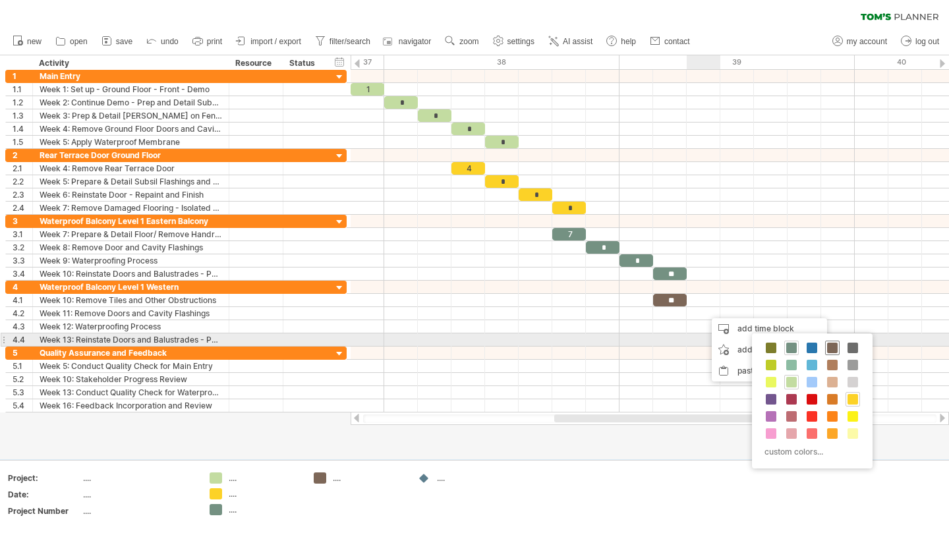
click at [833, 346] on span at bounding box center [832, 348] width 11 height 11
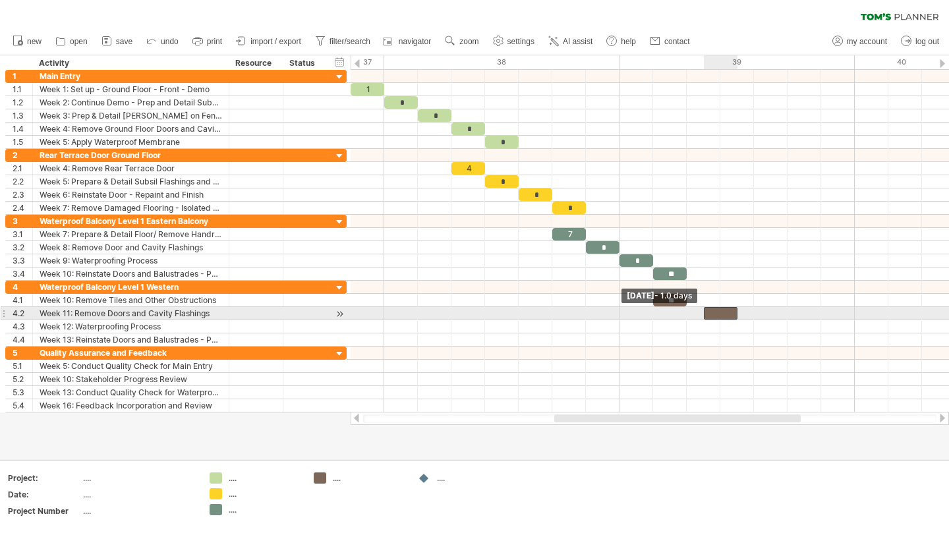
drag, startPoint x: 702, startPoint y: 311, endPoint x: 694, endPoint y: 311, distance: 7.9
click at [694, 311] on div "1 * * * * 4 * * * 7 * * ** ** [DATE] [DATE] - 1.0 days" at bounding box center [649, 241] width 598 height 343
drag, startPoint x: 705, startPoint y: 313, endPoint x: 696, endPoint y: 312, distance: 8.6
click at [696, 312] on div "1 * * * * 4 * * * 7 * * ** ** [DATE] [DATE] - 1.0 days" at bounding box center [649, 241] width 598 height 343
drag, startPoint x: 704, startPoint y: 314, endPoint x: 688, endPoint y: 314, distance: 16.5
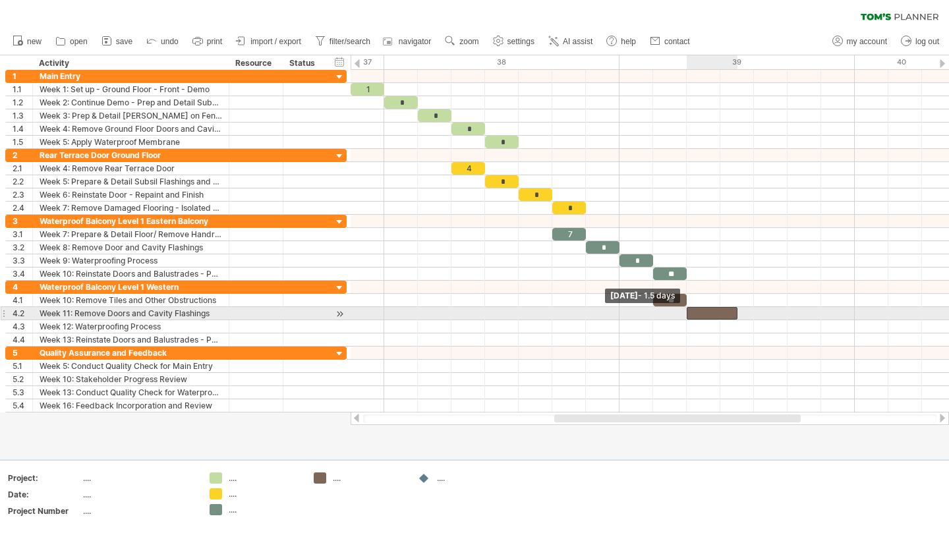
click at [688, 314] on span at bounding box center [686, 313] width 5 height 13
drag, startPoint x: 736, startPoint y: 312, endPoint x: 725, endPoint y: 312, distance: 11.9
click at [725, 312] on div "1 * * * * 4 * * * 7 * * ** ** [DATE] - 1.0 days [DATE] - 1.5 days" at bounding box center [649, 241] width 598 height 343
click at [708, 313] on div at bounding box center [703, 313] width 34 height 13
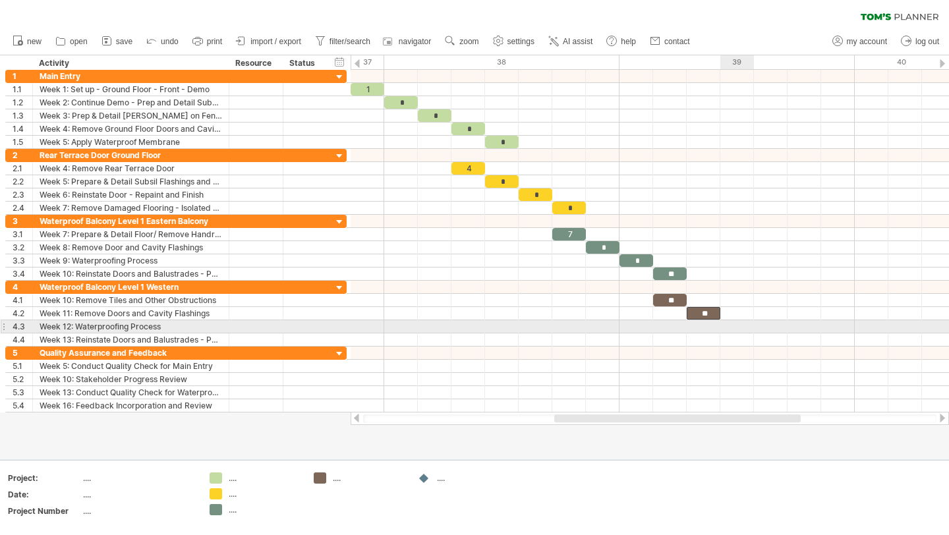
click at [729, 324] on div at bounding box center [649, 326] width 598 height 13
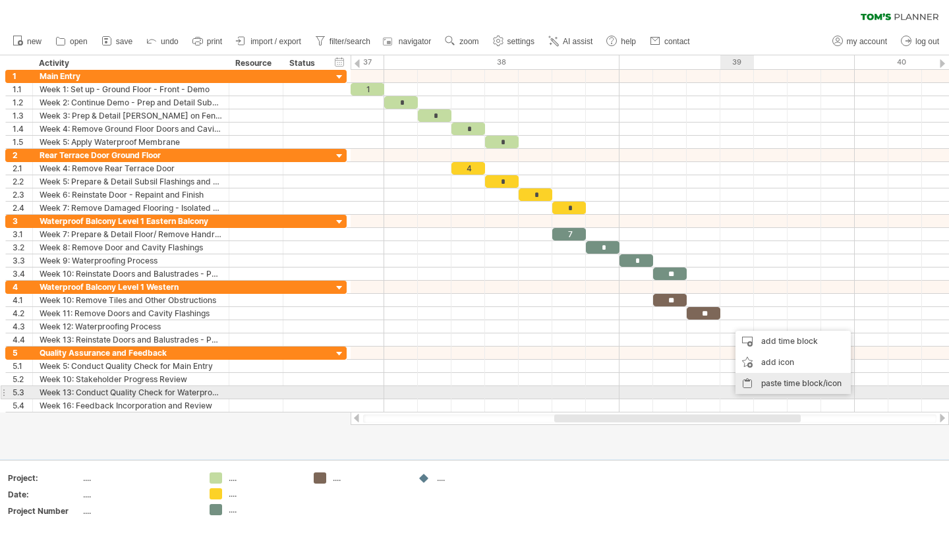
click at [779, 387] on div "paste time block/icon" at bounding box center [792, 383] width 115 height 21
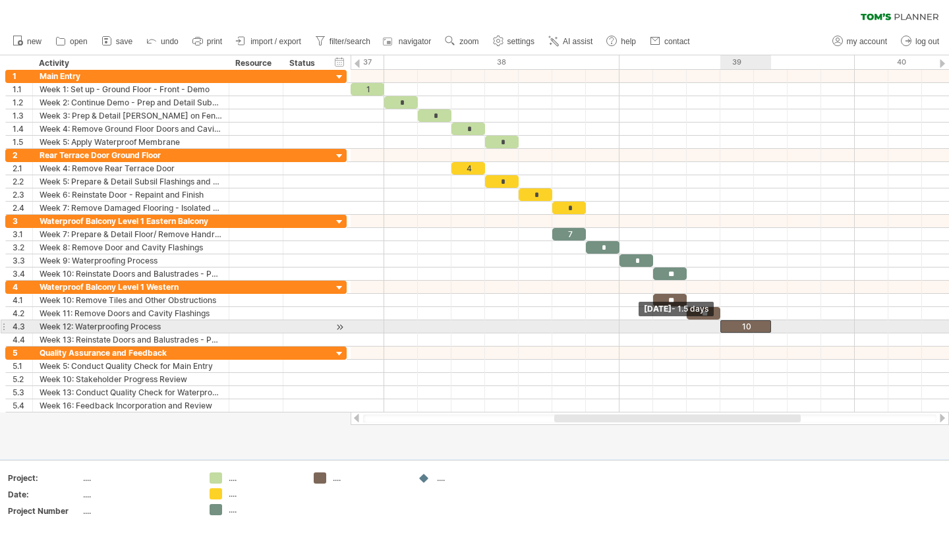
drag, startPoint x: 737, startPoint y: 327, endPoint x: 725, endPoint y: 329, distance: 12.7
click at [725, 329] on div "10" at bounding box center [745, 326] width 51 height 13
drag, startPoint x: 769, startPoint y: 326, endPoint x: 759, endPoint y: 326, distance: 10.5
click at [759, 326] on div "1 * * * * 4 * * * 7 * * ** ** ** 10 [DATE] - 1.0 days [DATE] - 1.5 days" at bounding box center [649, 241] width 598 height 343
click at [748, 325] on div "10" at bounding box center [737, 326] width 34 height 13
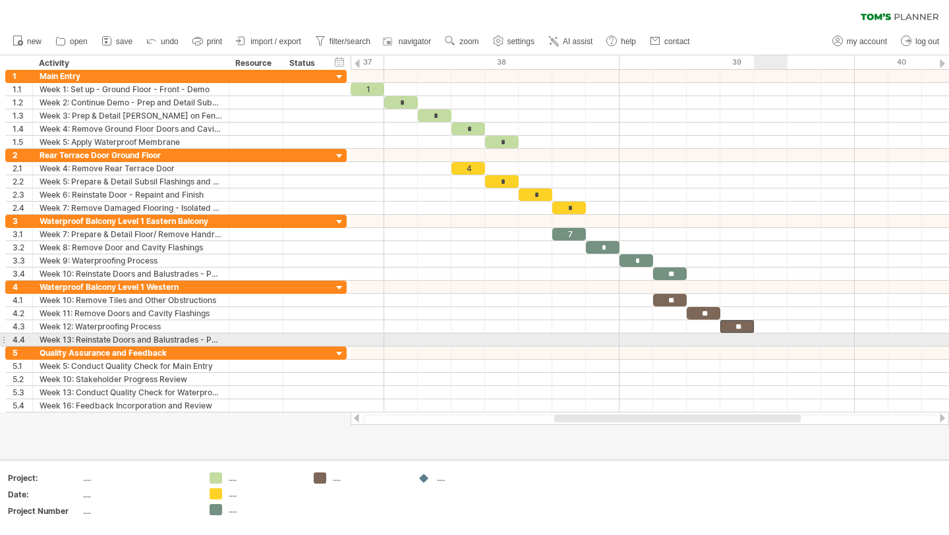
click at [761, 339] on div at bounding box center [649, 339] width 598 height 13
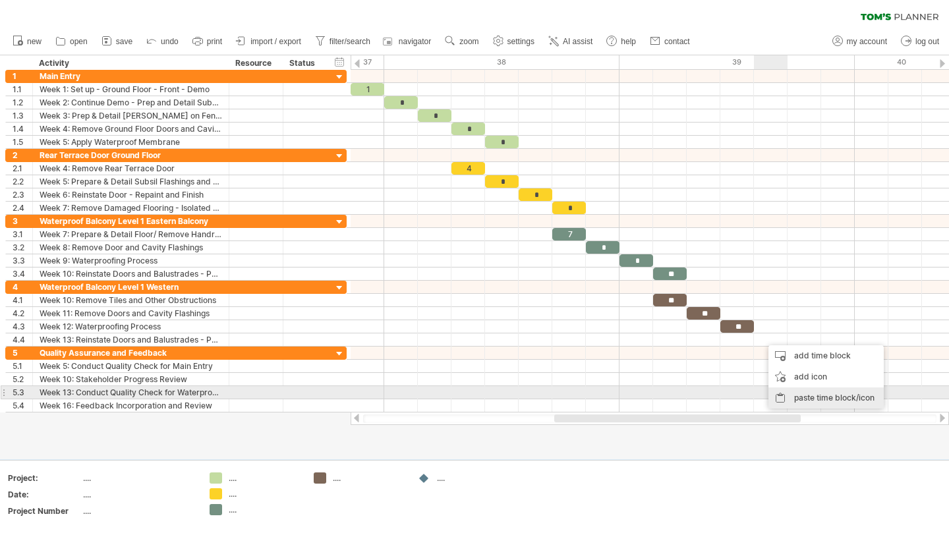
click at [809, 395] on div "paste time block/icon" at bounding box center [825, 397] width 115 height 21
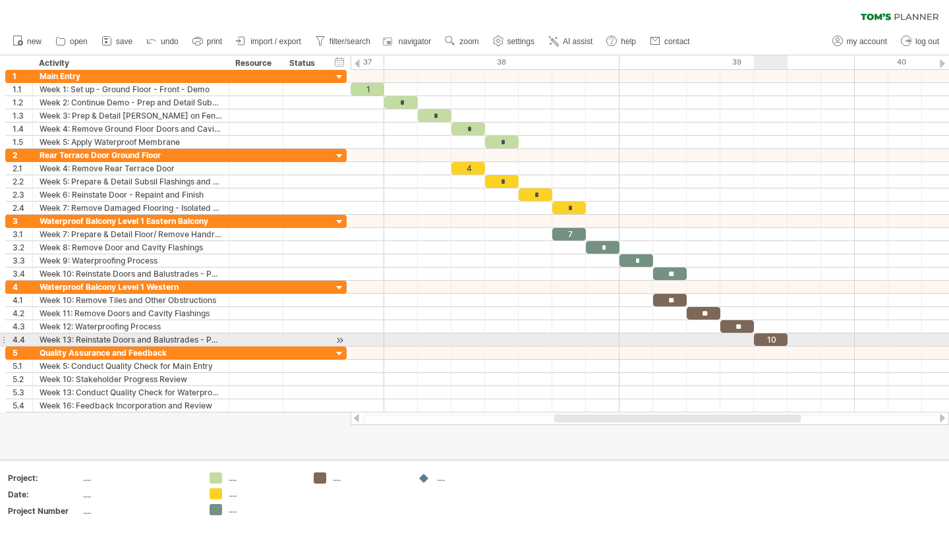
click at [773, 335] on div "10" at bounding box center [771, 339] width 34 height 13
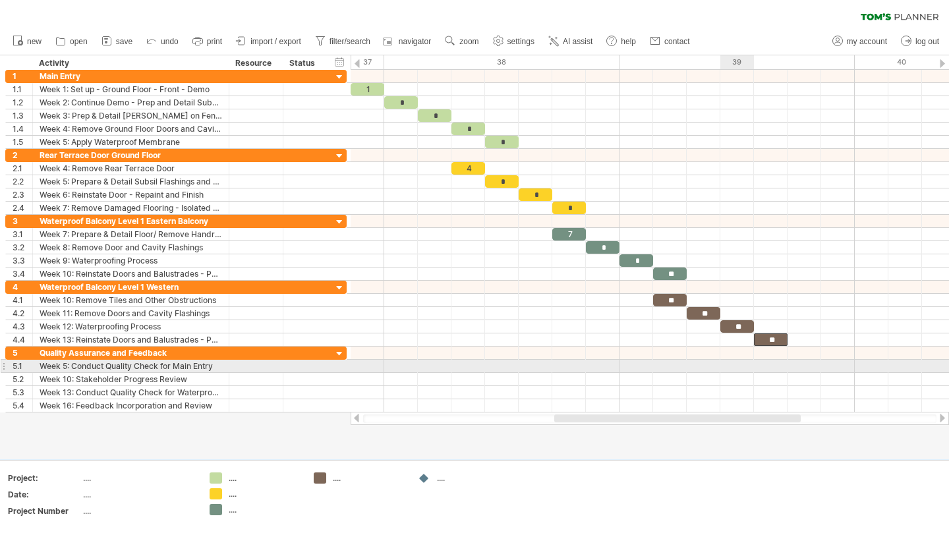
click at [733, 365] on div at bounding box center [649, 366] width 598 height 13
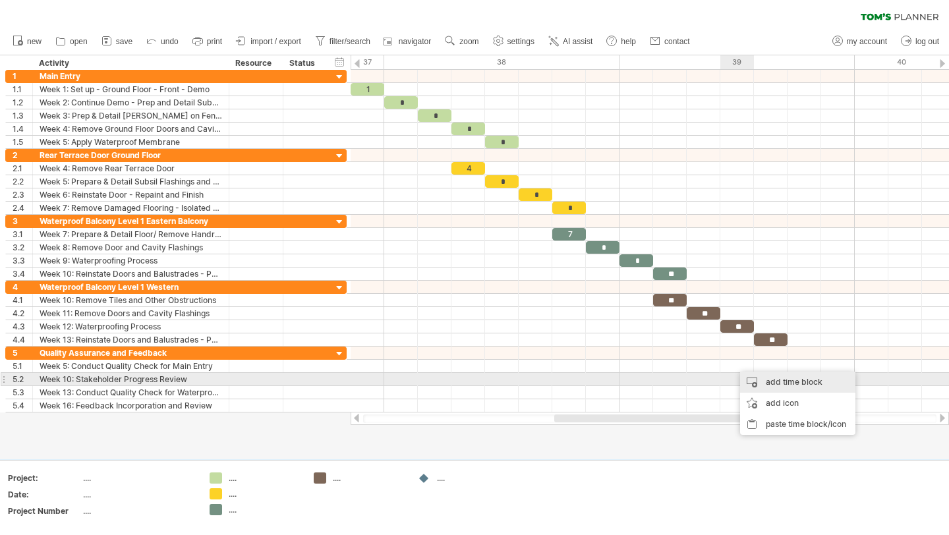
click at [776, 381] on div "add time block" at bounding box center [797, 382] width 115 height 21
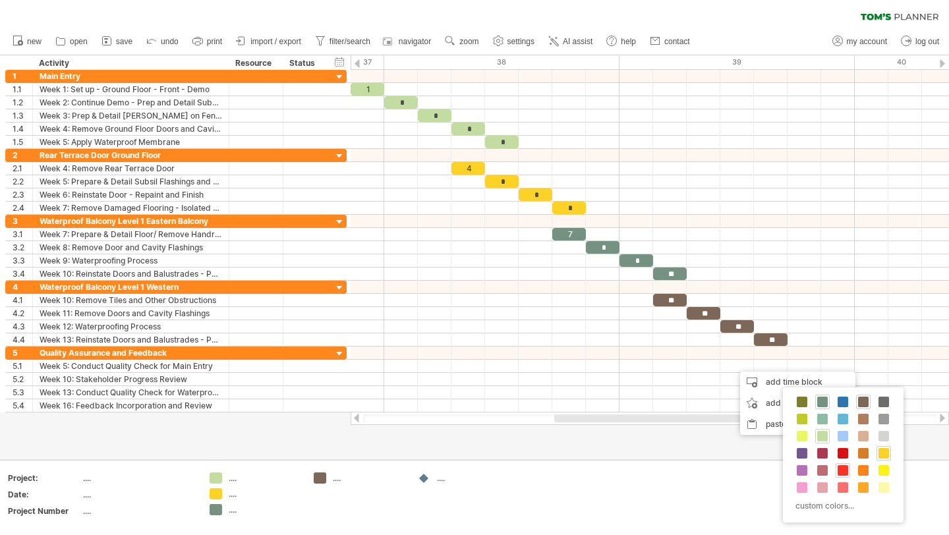
click at [844, 470] on span at bounding box center [842, 470] width 11 height 11
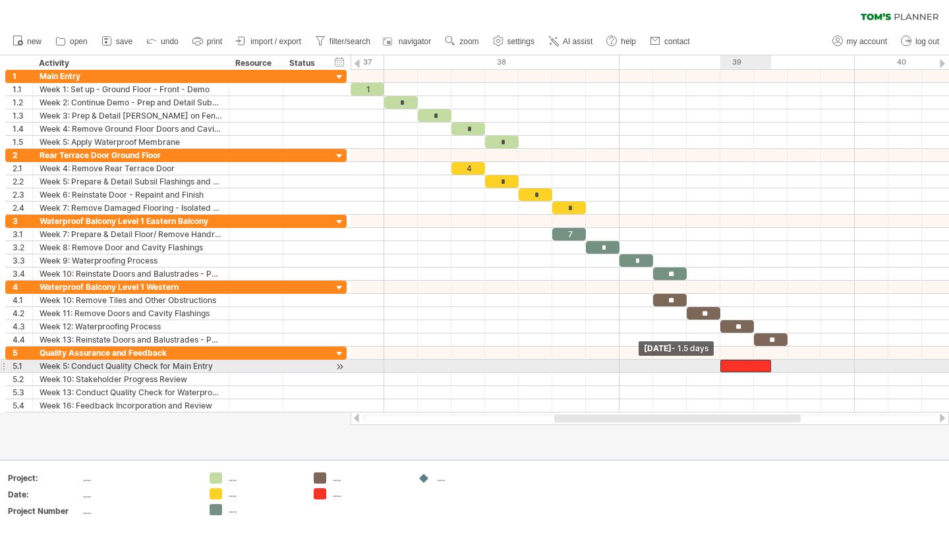
drag, startPoint x: 738, startPoint y: 366, endPoint x: 725, endPoint y: 368, distance: 13.9
click at [725, 368] on div at bounding box center [745, 366] width 51 height 13
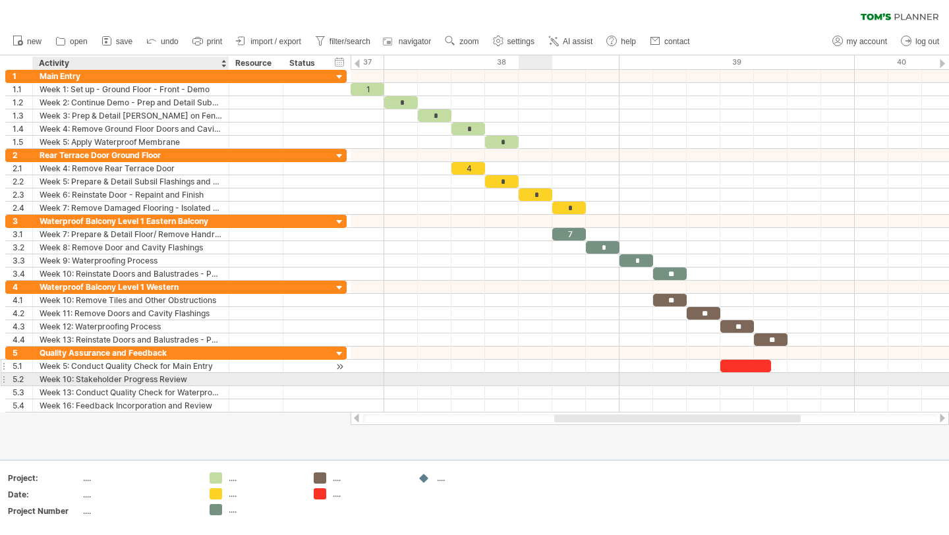
click at [111, 368] on div "Week 5: Conduct Quality Check for Main Entry" at bounding box center [131, 366] width 182 height 13
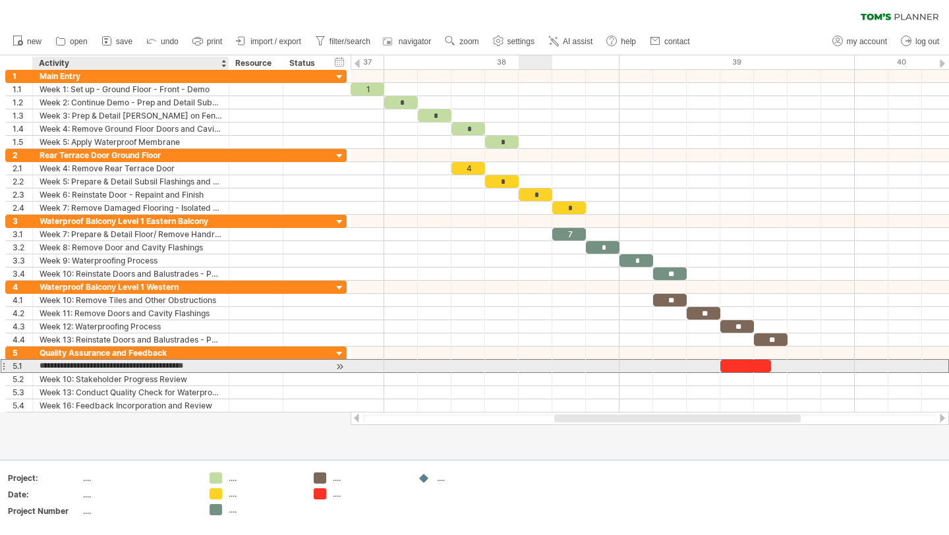
drag, startPoint x: 215, startPoint y: 366, endPoint x: 72, endPoint y: 364, distance: 142.9
click at [72, 364] on input "**********" at bounding box center [131, 366] width 182 height 13
click at [56, 371] on input "**********" at bounding box center [131, 366] width 182 height 13
click at [65, 368] on input "**********" at bounding box center [131, 366] width 182 height 13
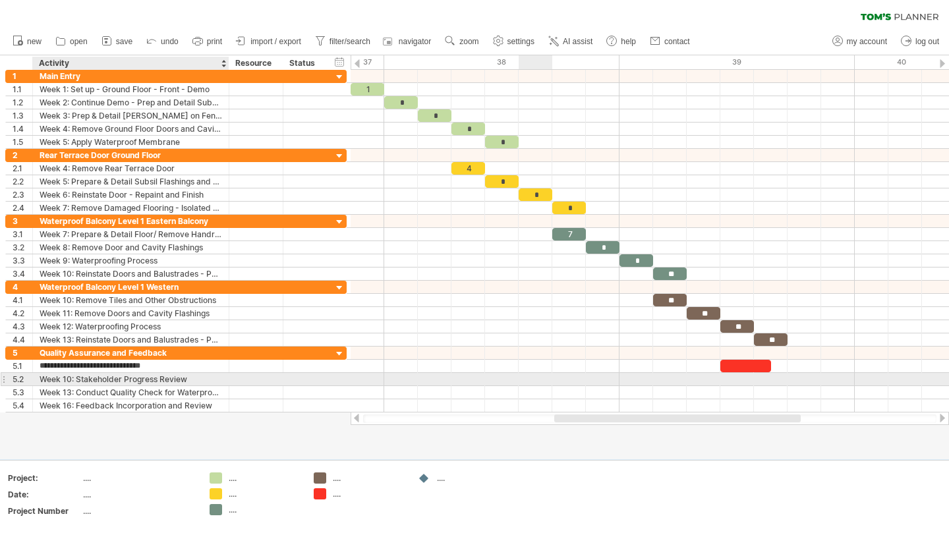
type input "**********"
click at [67, 378] on div "Week 10: Stakeholder Progress Review" at bounding box center [131, 379] width 182 height 13
drag, startPoint x: 192, startPoint y: 377, endPoint x: 78, endPoint y: 377, distance: 114.0
click at [78, 377] on input "**********" at bounding box center [131, 379] width 182 height 13
type input "**********"
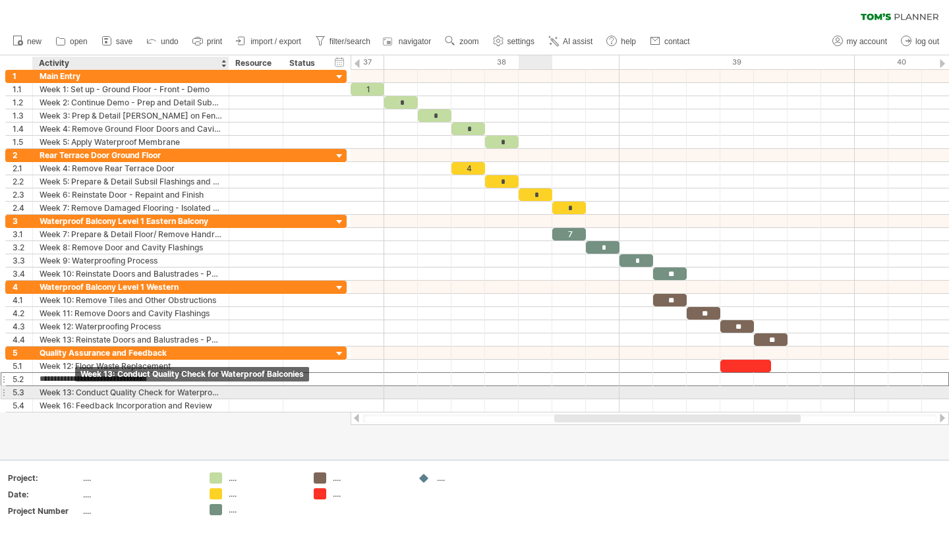
click at [93, 393] on div "Week 13: Conduct Quality Check for Waterproof Balconies" at bounding box center [131, 392] width 182 height 13
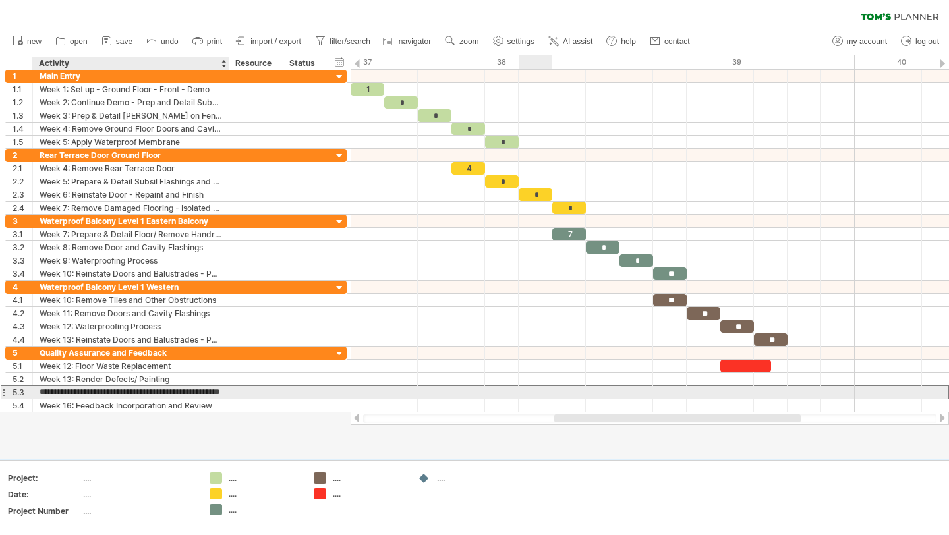
scroll to position [0, 0]
click at [69, 393] on input "**********" at bounding box center [131, 392] width 182 height 13
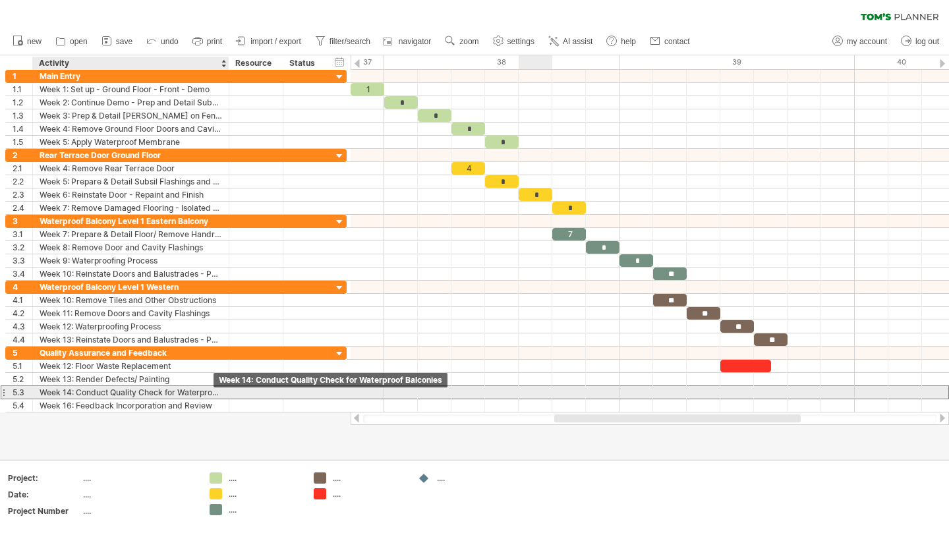
drag, startPoint x: 222, startPoint y: 392, endPoint x: 81, endPoint y: 390, distance: 141.0
click at [81, 390] on div "**********" at bounding box center [131, 392] width 196 height 13
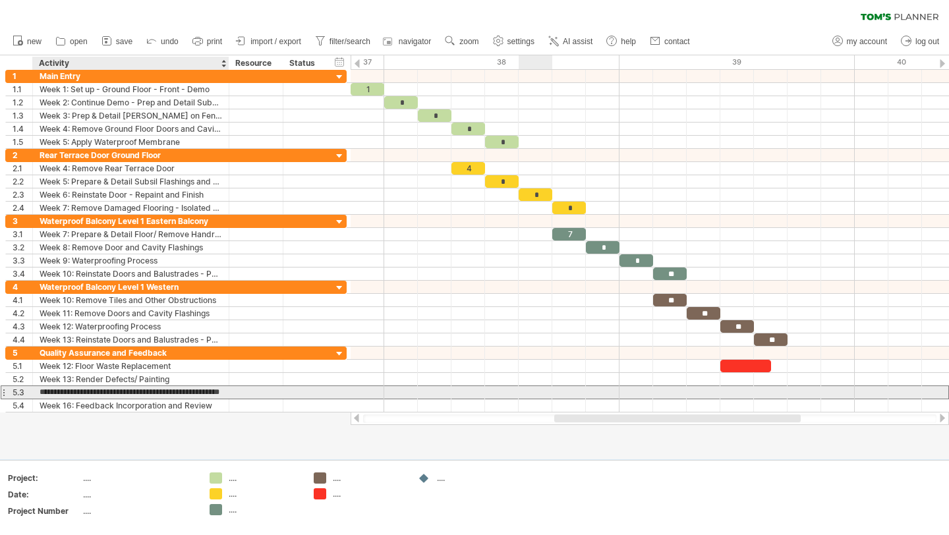
click at [112, 395] on input "**********" at bounding box center [131, 392] width 182 height 13
click at [113, 395] on input "**********" at bounding box center [131, 392] width 182 height 13
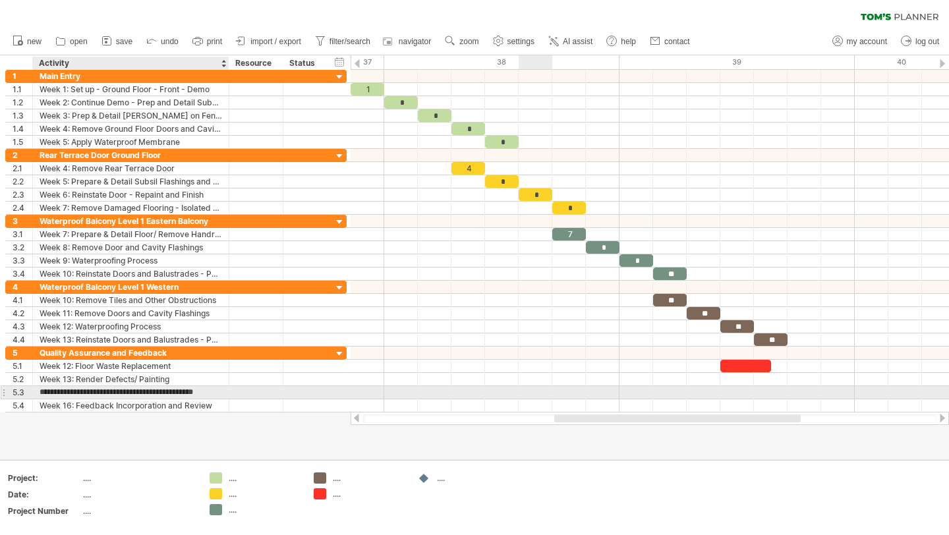
click at [218, 388] on input "**********" at bounding box center [131, 392] width 182 height 13
click at [218, 389] on input "**********" at bounding box center [131, 392] width 182 height 13
type input "**********"
click at [292, 385] on div "**********" at bounding box center [175, 379] width 341 height 13
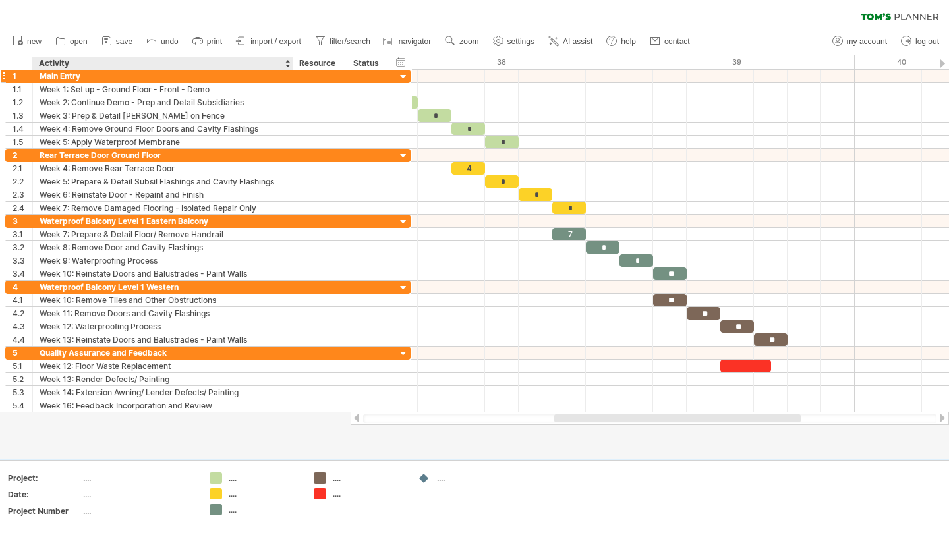
drag, startPoint x: 226, startPoint y: 61, endPoint x: 283, endPoint y: 74, distance: 59.0
click at [287, 79] on div "Trying to reach [DOMAIN_NAME] Connected again... 0% clear filter new 1" at bounding box center [474, 267] width 949 height 535
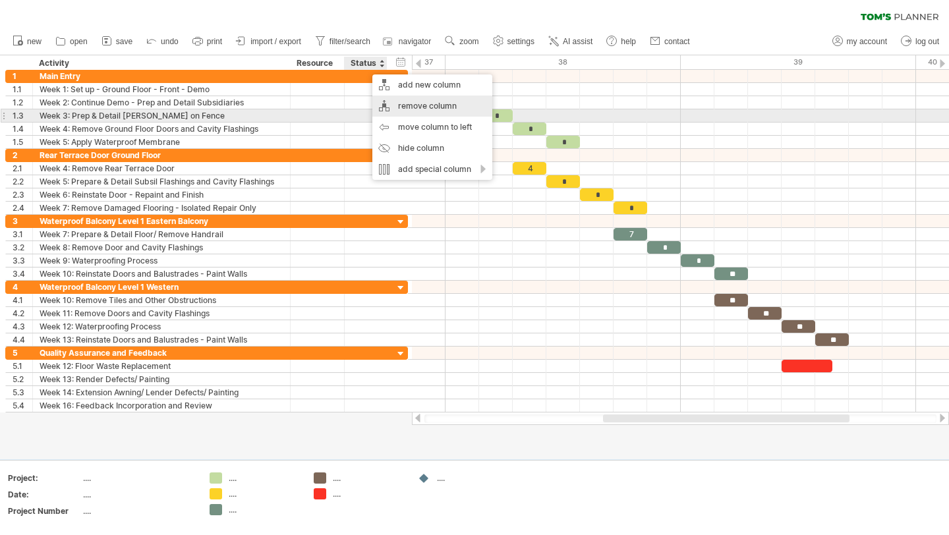
click at [427, 111] on div "remove column" at bounding box center [432, 106] width 120 height 21
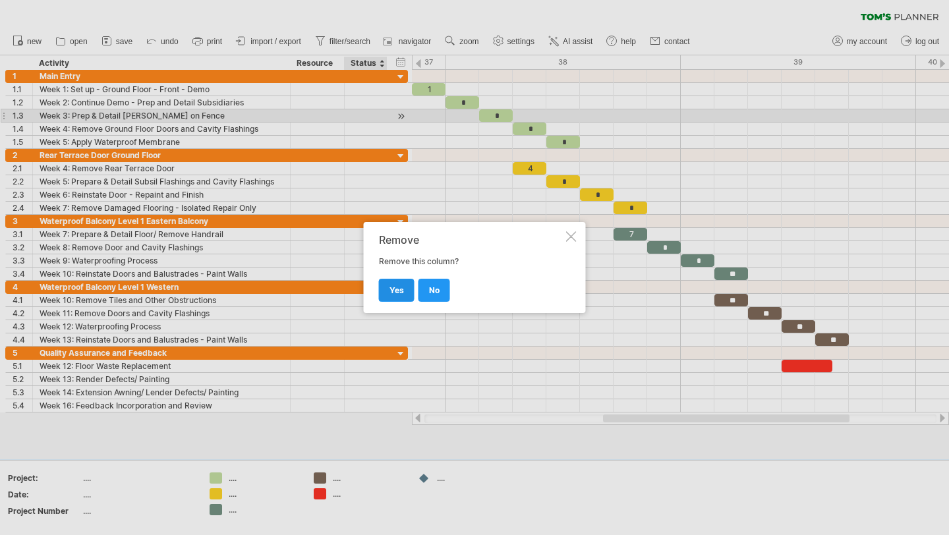
click at [398, 299] on link "yes" at bounding box center [397, 290] width 36 height 23
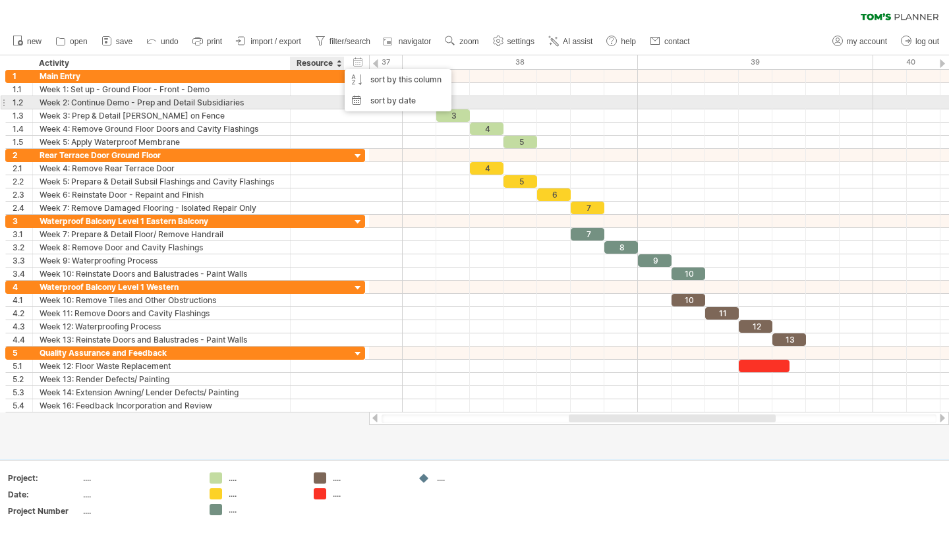
click at [333, 106] on div at bounding box center [317, 102] width 40 height 13
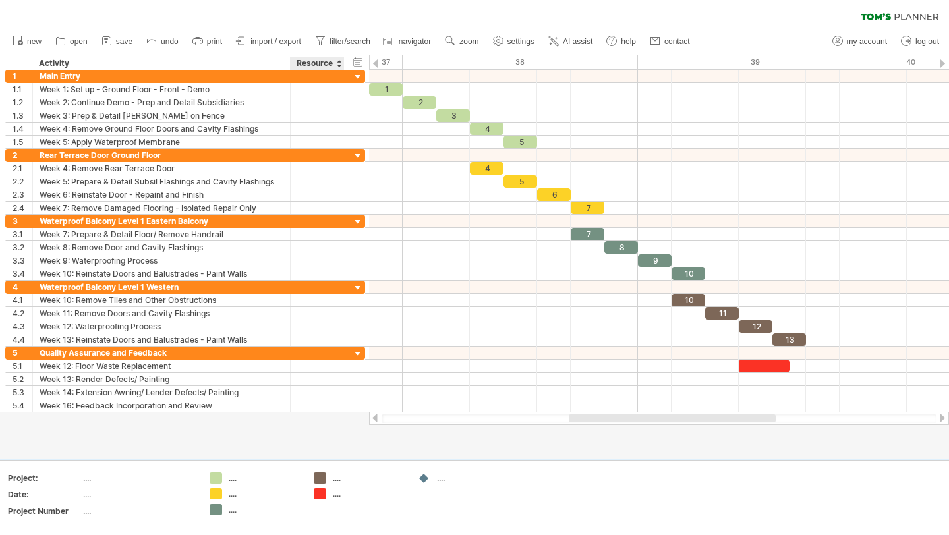
click at [339, 61] on div at bounding box center [338, 63] width 5 height 13
click at [352, 62] on div "hide start/end/duration show start/end/duration" at bounding box center [358, 62] width 13 height 14
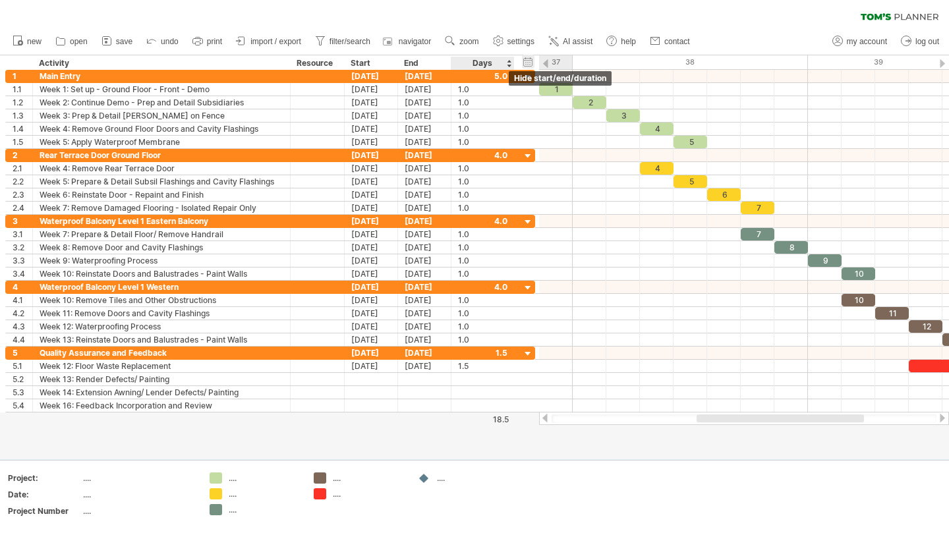
click at [523, 66] on div "hide start/end/duration show start/end/duration" at bounding box center [528, 62] width 13 height 14
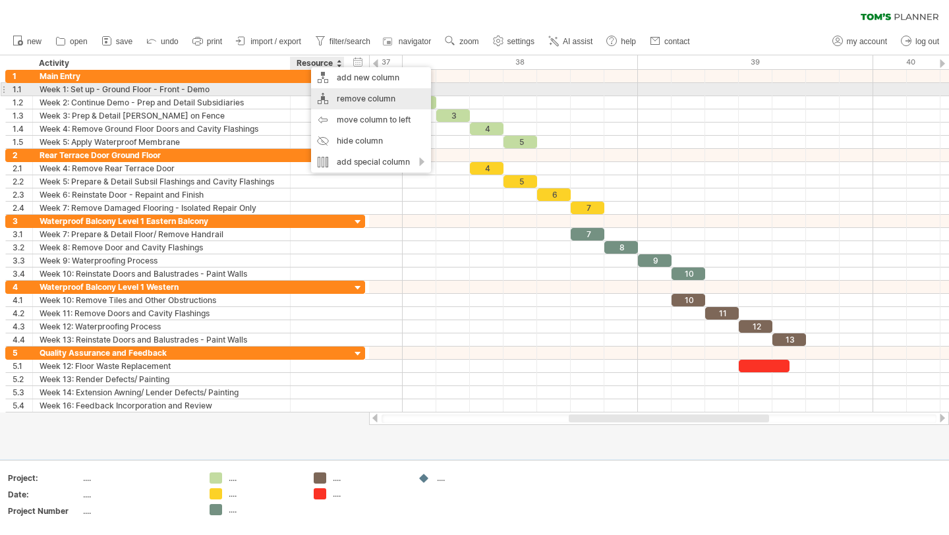
click at [351, 95] on div "remove column" at bounding box center [371, 98] width 120 height 21
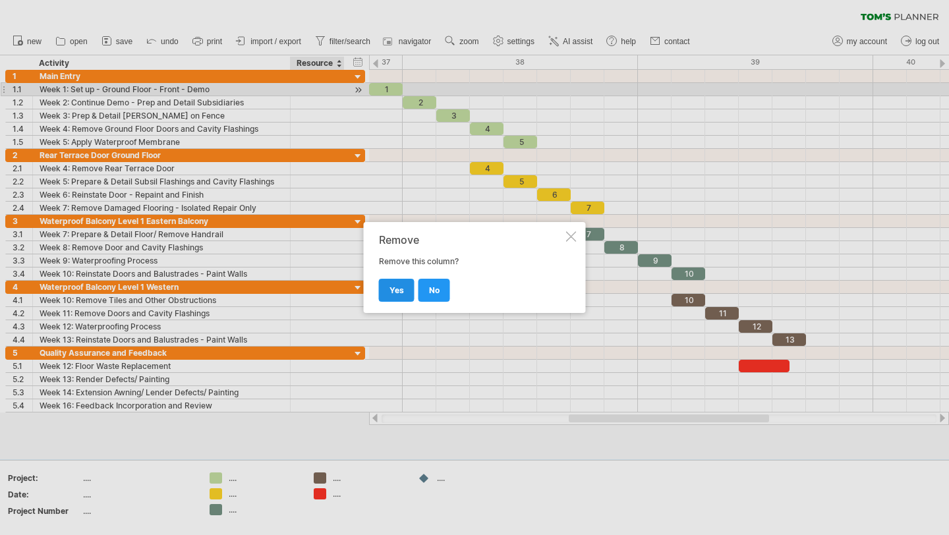
click at [400, 290] on span "yes" at bounding box center [396, 290] width 14 height 10
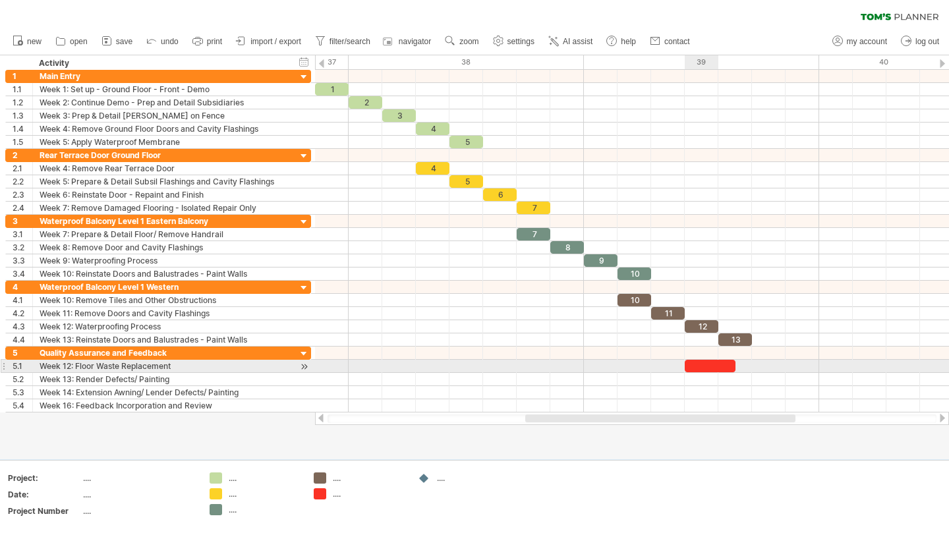
click at [700, 368] on div at bounding box center [709, 366] width 51 height 13
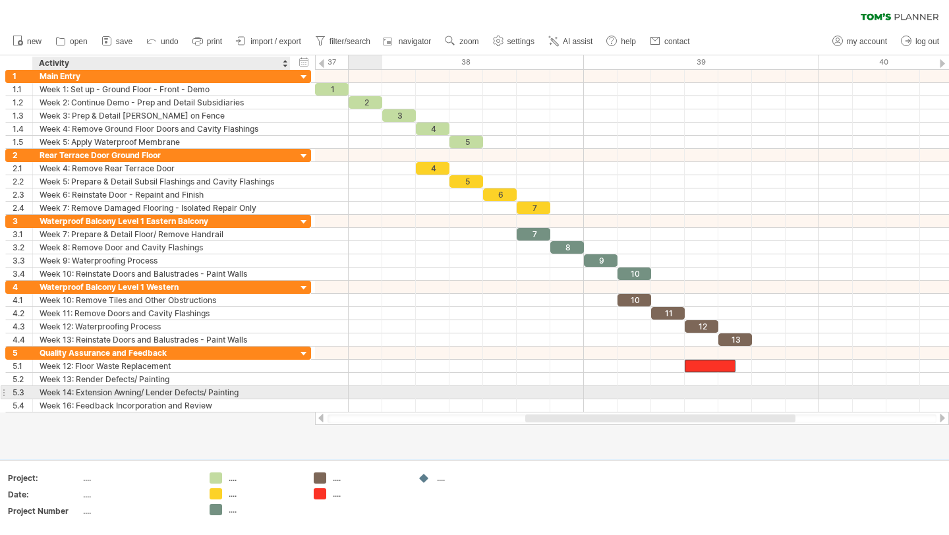
click at [251, 392] on div "Week 14: Extension Awning/ Lender Defects/ Painting" at bounding box center [162, 392] width 244 height 13
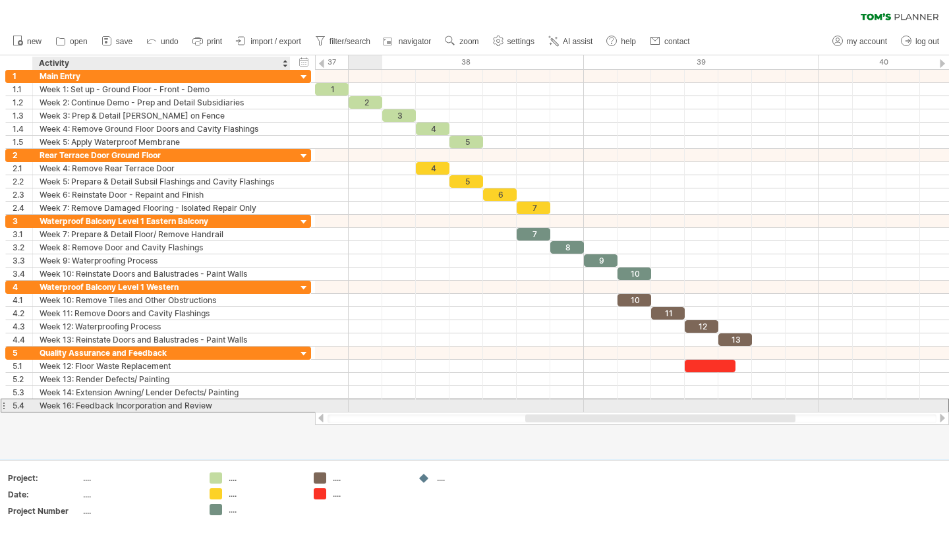
click at [232, 406] on div "Week 16: Feedback Incorporation and Review" at bounding box center [162, 405] width 244 height 13
click at [67, 402] on input "**********" at bounding box center [162, 405] width 244 height 13
type input "**********"
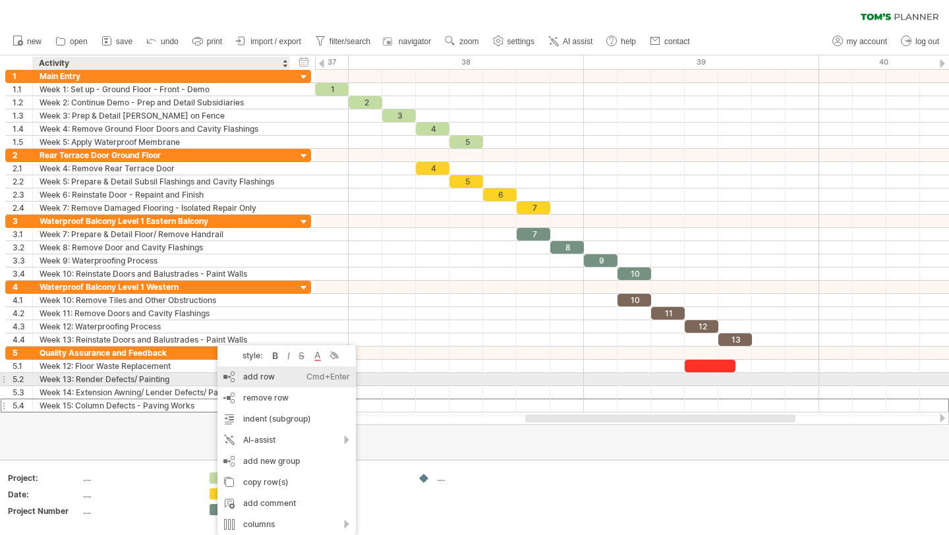
click at [258, 383] on div "add row Ctrl+Enter Cmd+Enter" at bounding box center [286, 376] width 138 height 21
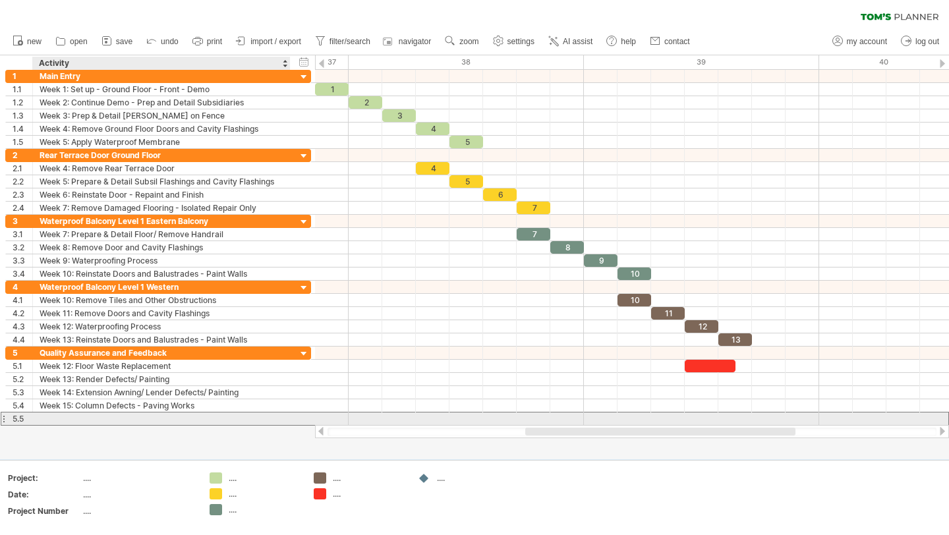
click at [62, 418] on div at bounding box center [162, 418] width 244 height 13
type input "**********"
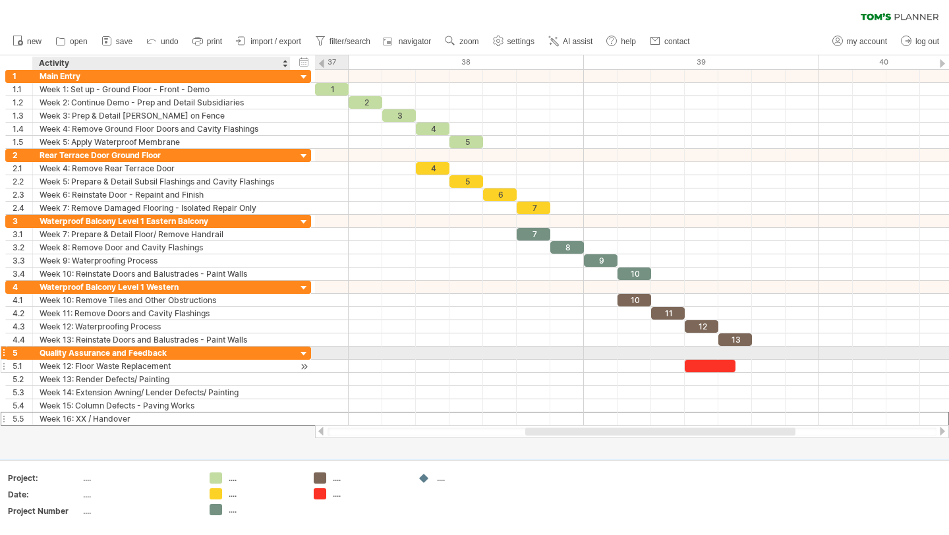
click at [132, 360] on div "Week 12: Floor Waste Replacement" at bounding box center [162, 366] width 244 height 13
click at [146, 355] on div "Quality Assurance and Feedback" at bounding box center [162, 352] width 244 height 13
click at [0, 0] on input "**********" at bounding box center [0, 0] width 0 height 0
type input "*"
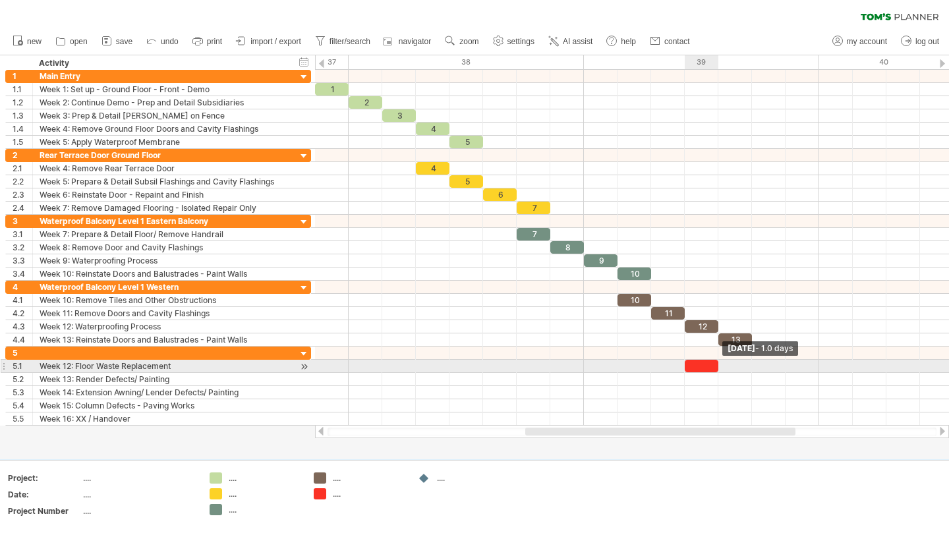
drag, startPoint x: 734, startPoint y: 368, endPoint x: 716, endPoint y: 368, distance: 17.8
click at [716, 368] on span at bounding box center [717, 366] width 5 height 13
click at [705, 368] on div at bounding box center [701, 366] width 34 height 13
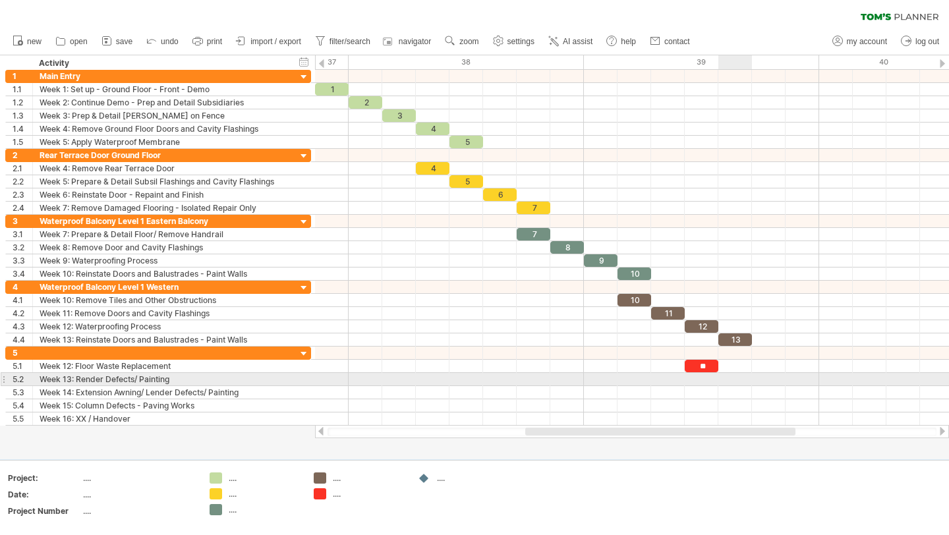
click at [737, 379] on div at bounding box center [632, 379] width 634 height 13
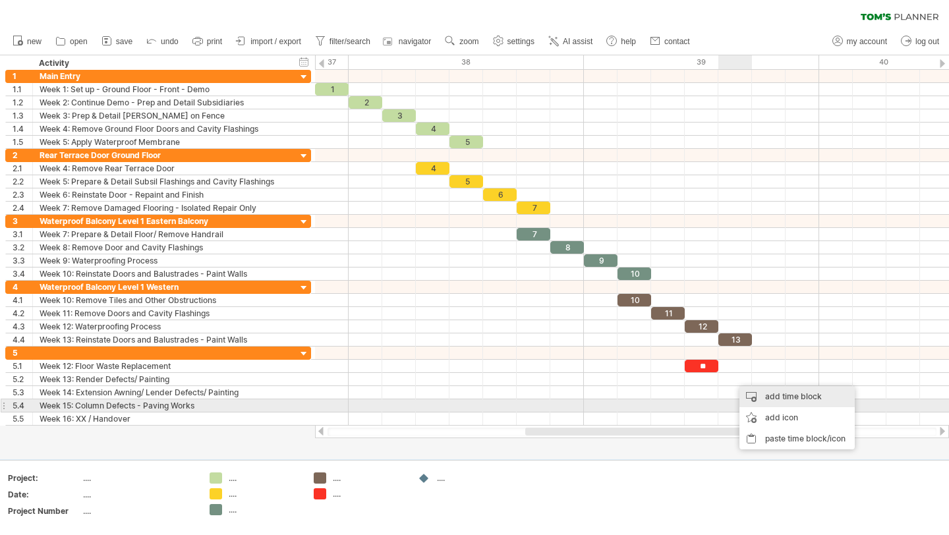
click at [784, 404] on div "add time block" at bounding box center [796, 396] width 115 height 21
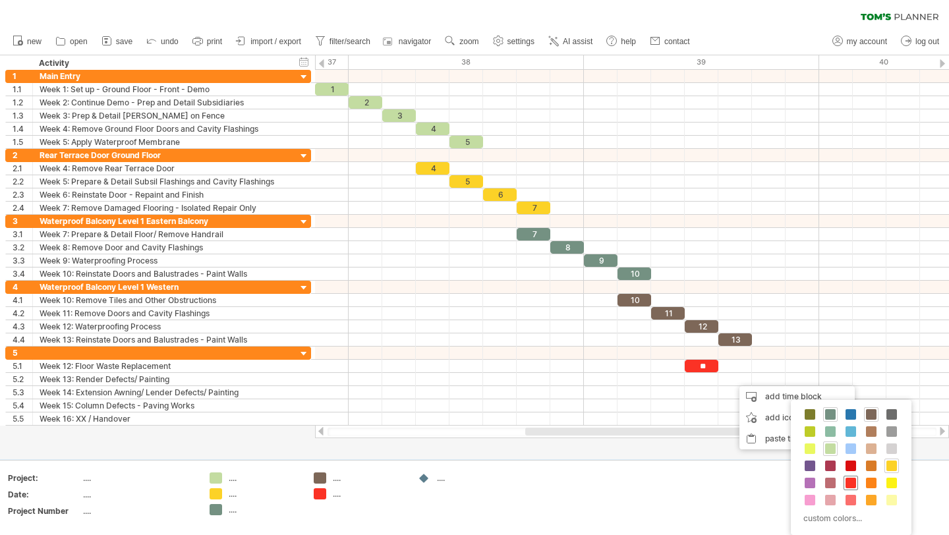
click at [852, 481] on span at bounding box center [850, 483] width 11 height 11
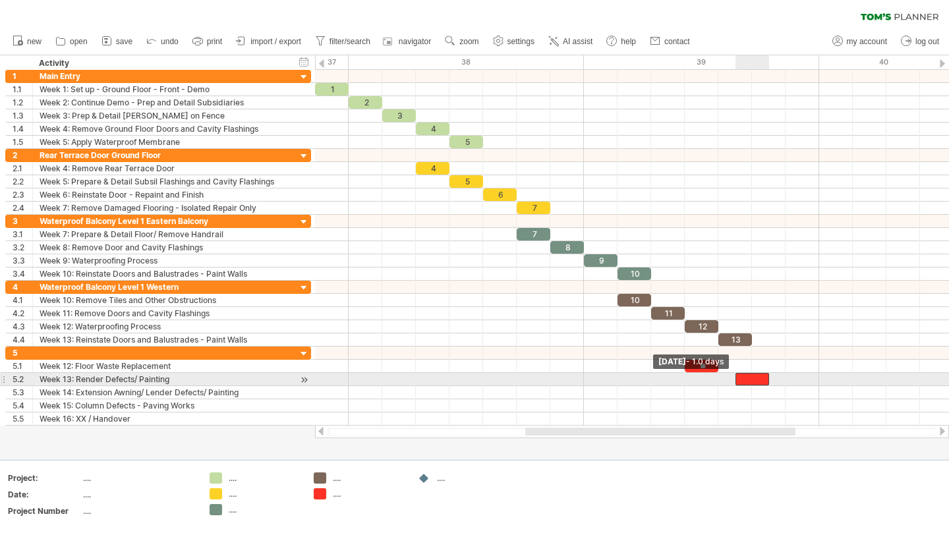
drag, startPoint x: 734, startPoint y: 381, endPoint x: 727, endPoint y: 381, distance: 7.2
click at [727, 381] on div "1 2 3 4 5 4 5 6 7 7 8 9 10 10 11 12 13 ** [DATE] [DATE] - 1.0 days" at bounding box center [632, 248] width 634 height 356
drag, startPoint x: 736, startPoint y: 379, endPoint x: 725, endPoint y: 379, distance: 11.2
click at [725, 379] on div at bounding box center [743, 379] width 51 height 13
drag, startPoint x: 767, startPoint y: 377, endPoint x: 757, endPoint y: 381, distance: 10.4
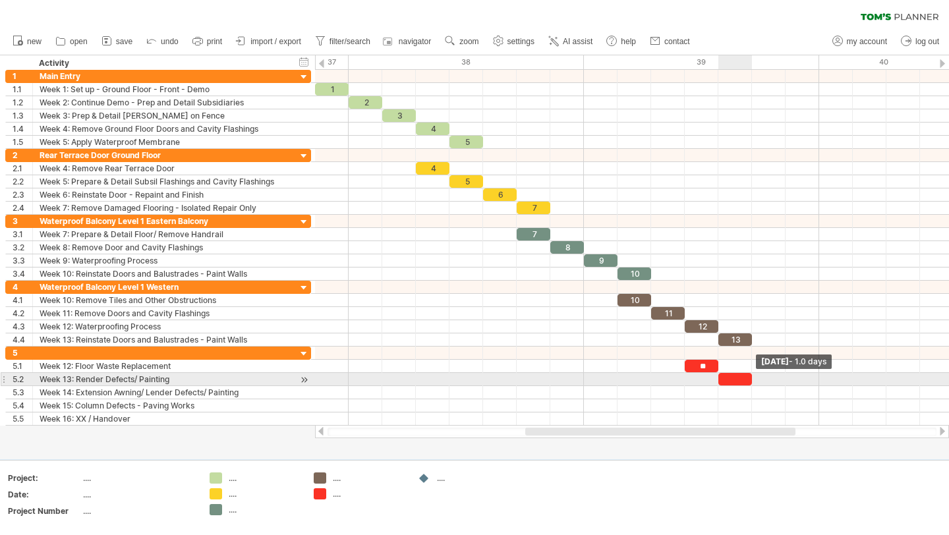
click at [757, 381] on div "1 2 3 4 5 4 5 6 7 7 8 9 10 10 11 12 13 ** [DATE] - 1.0 days [DATE] - 1.5 days" at bounding box center [632, 248] width 634 height 356
click at [731, 380] on div at bounding box center [735, 379] width 34 height 13
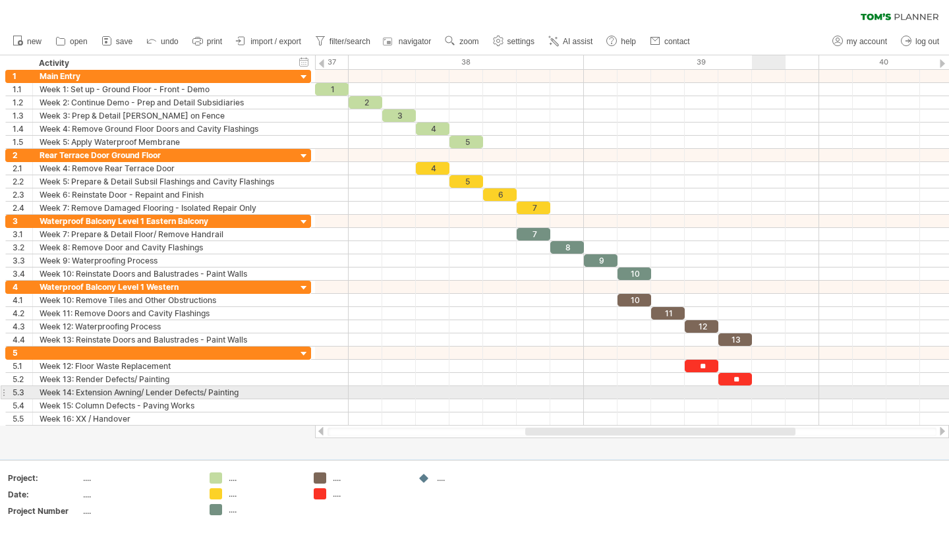
click at [759, 391] on div at bounding box center [632, 392] width 634 height 13
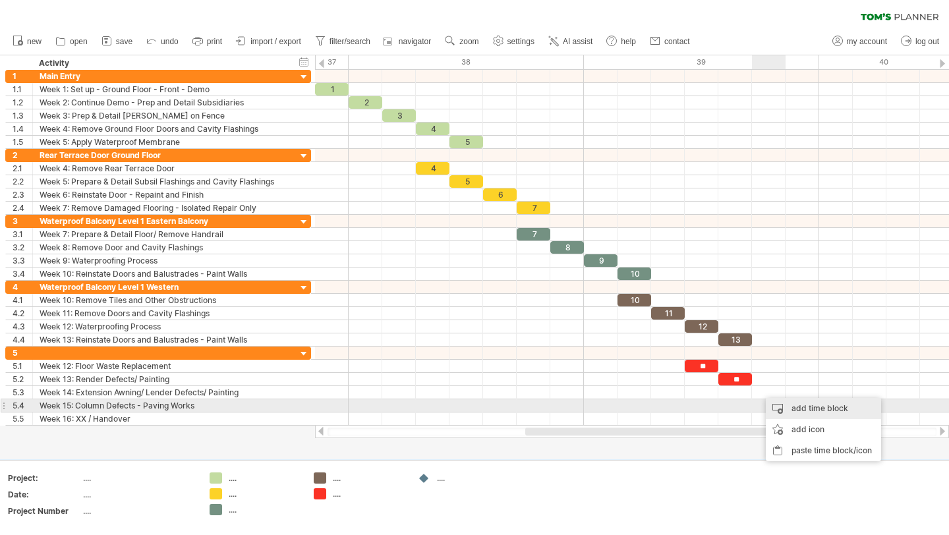
click at [788, 405] on div "add time block" at bounding box center [822, 408] width 115 height 21
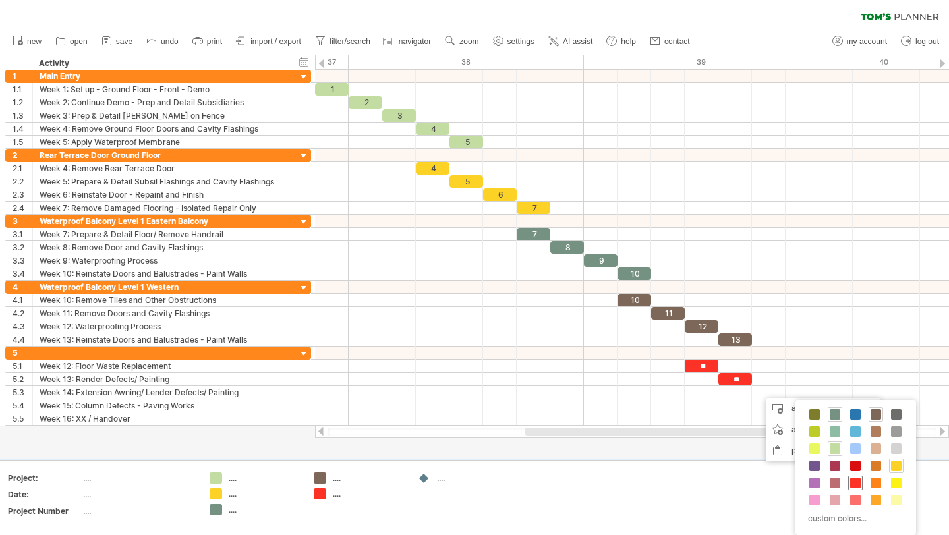
click at [857, 481] on span at bounding box center [855, 483] width 11 height 11
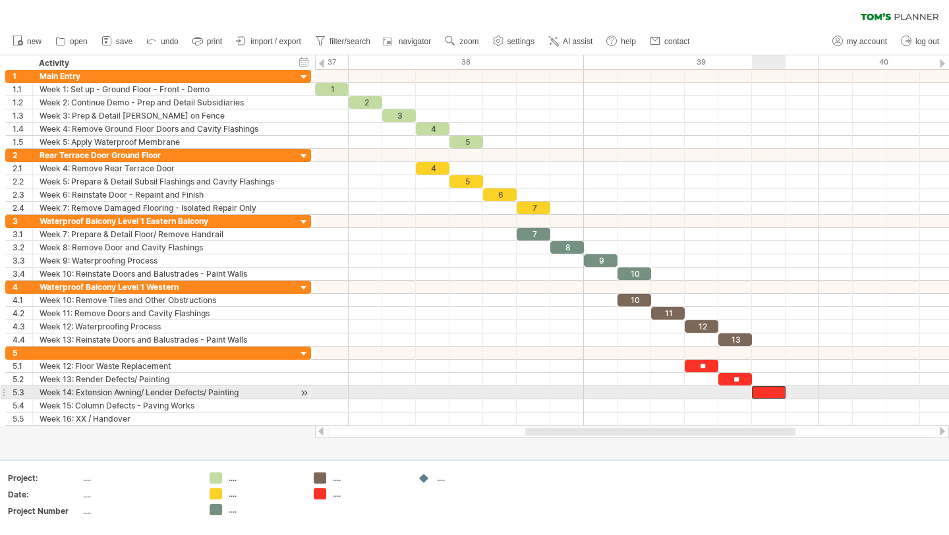
click at [771, 396] on div at bounding box center [769, 392] width 34 height 13
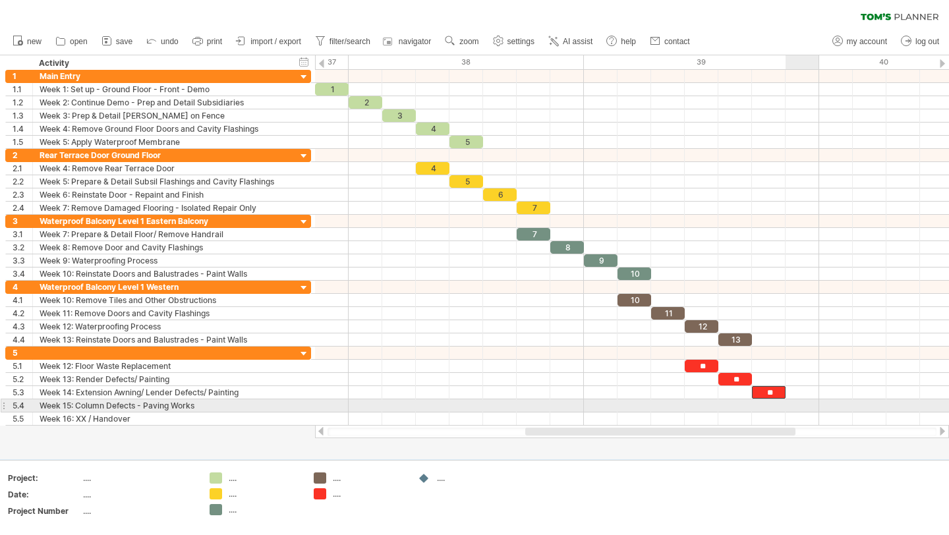
click at [806, 404] on div at bounding box center [632, 405] width 634 height 13
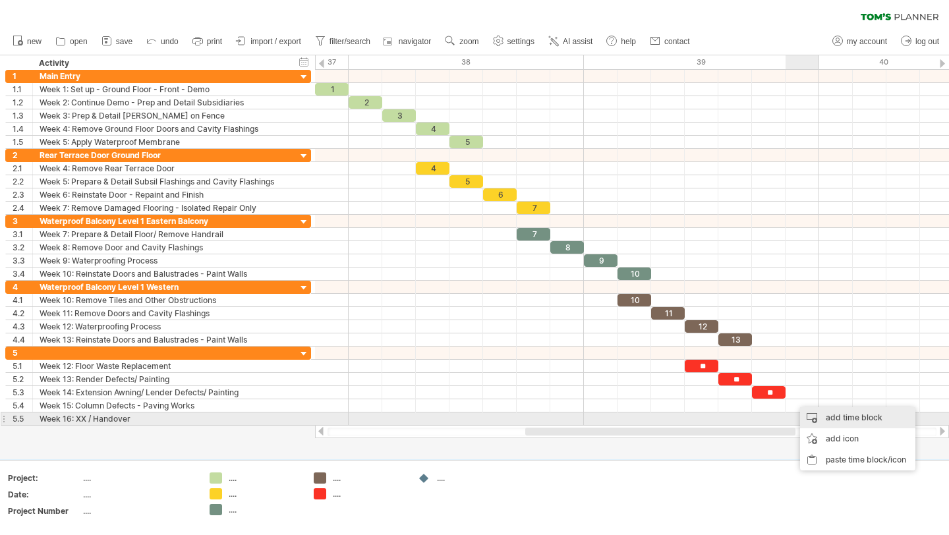
click at [838, 416] on div "add time block" at bounding box center [857, 417] width 115 height 21
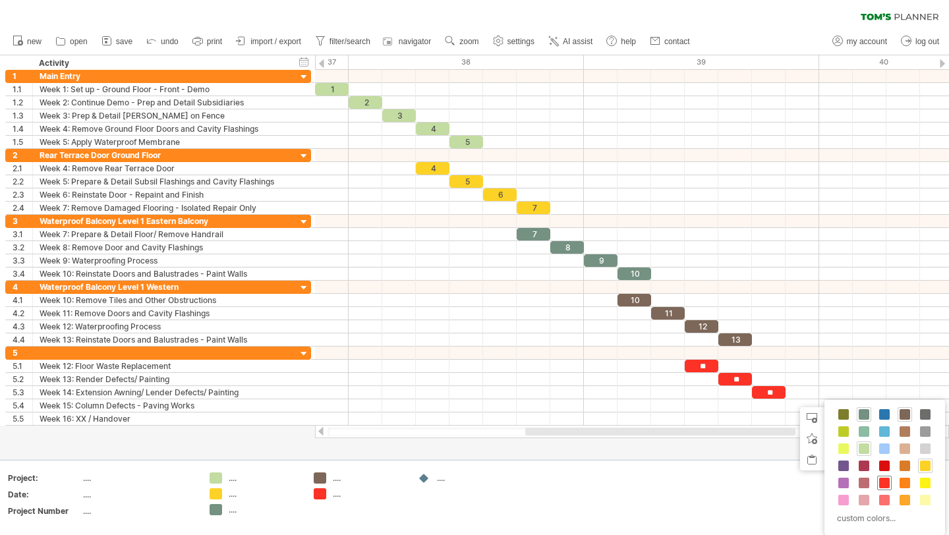
click at [880, 482] on span at bounding box center [884, 483] width 11 height 11
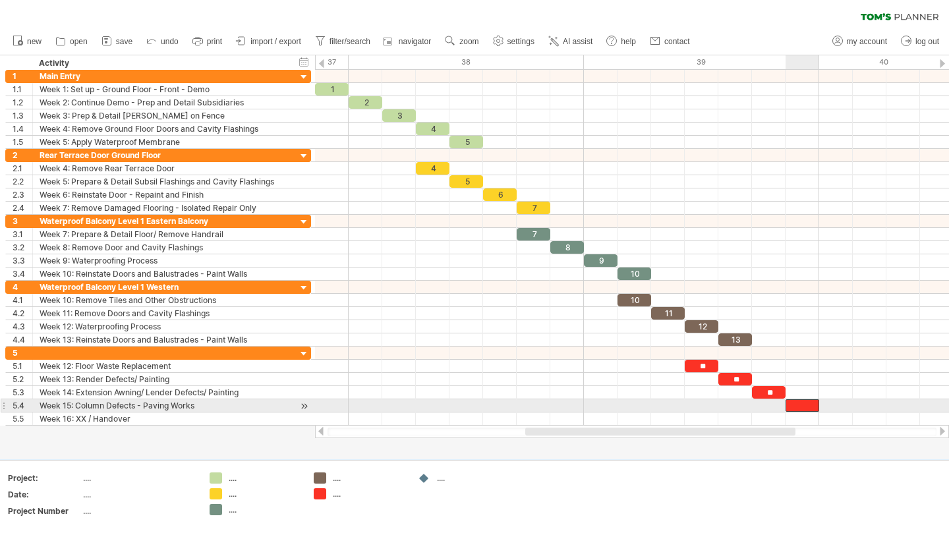
click at [804, 402] on div at bounding box center [802, 405] width 34 height 13
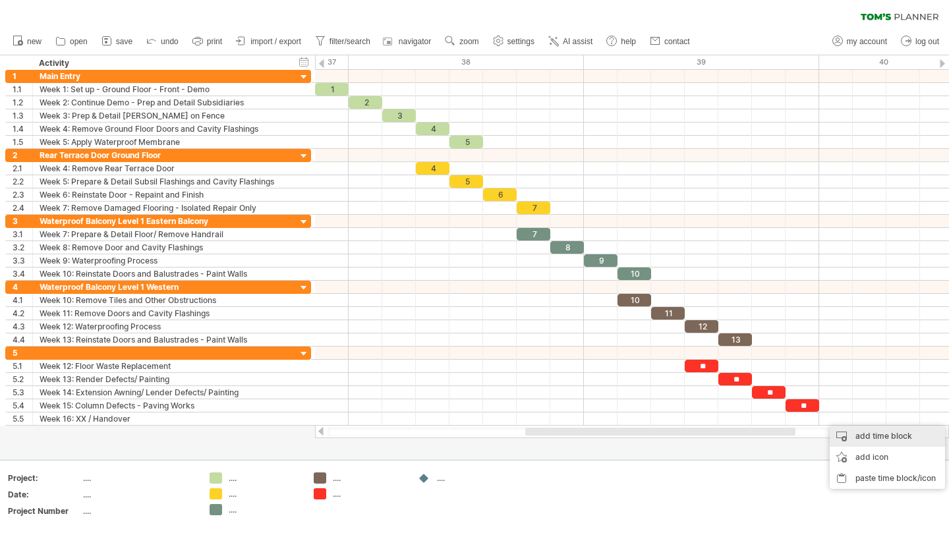
click at [867, 438] on div "add time block" at bounding box center [886, 436] width 115 height 21
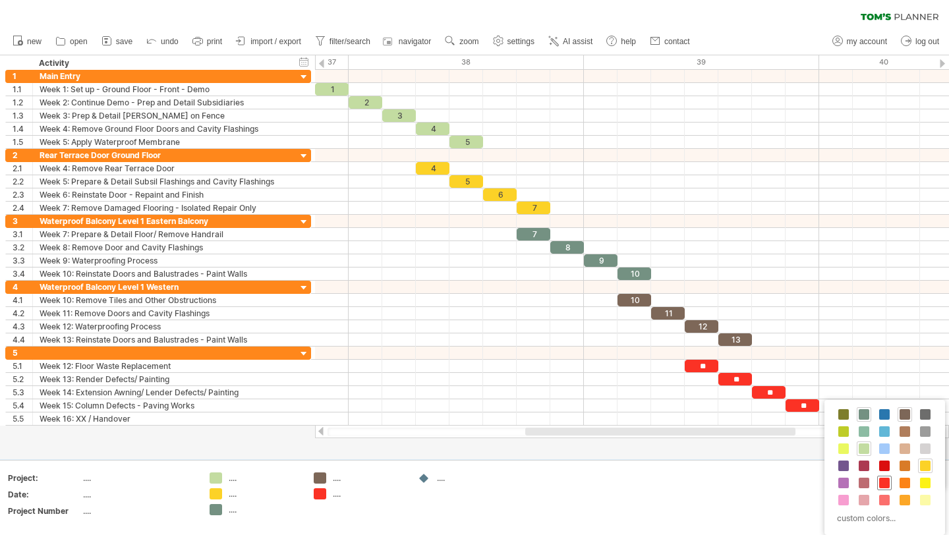
click at [886, 480] on span at bounding box center [884, 483] width 11 height 11
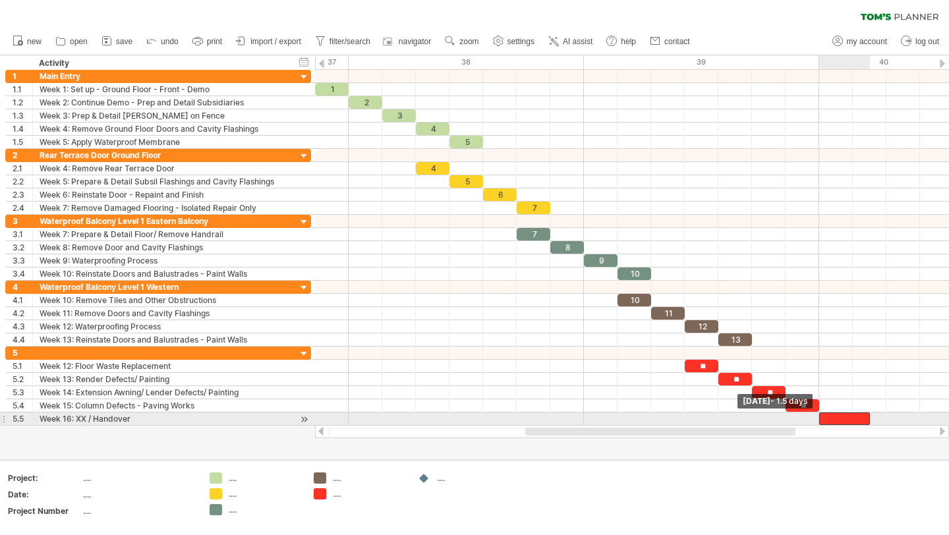
drag, startPoint x: 837, startPoint y: 416, endPoint x: 823, endPoint y: 416, distance: 13.8
click at [823, 416] on div at bounding box center [844, 418] width 51 height 13
click at [866, 416] on div at bounding box center [844, 418] width 51 height 13
drag, startPoint x: 867, startPoint y: 416, endPoint x: 857, endPoint y: 417, distance: 10.6
click at [857, 417] on div "1 2 3 4 5 4 5 6 7 7 8 9 10 10 11 12 13 ** ** ** ** [DATE] - 1.0 days [DATE]" at bounding box center [632, 248] width 634 height 356
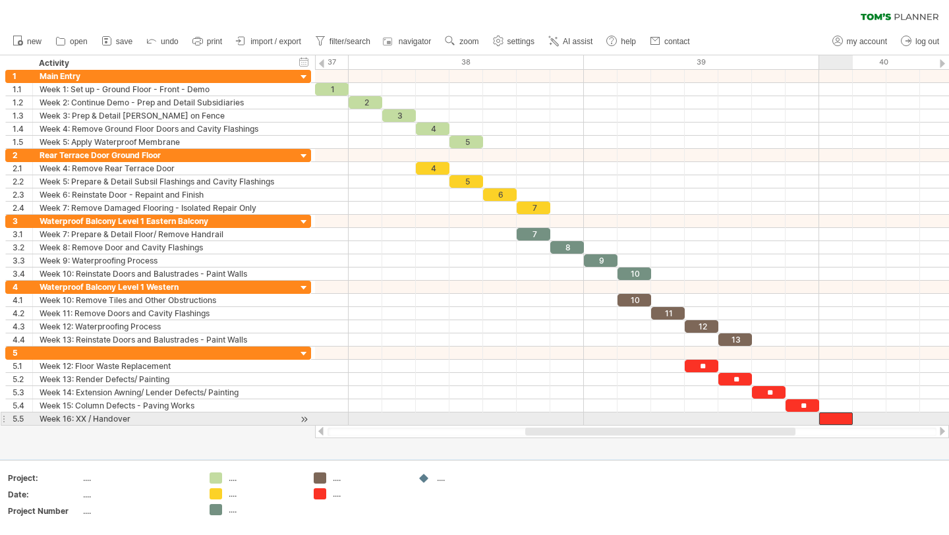
click at [836, 420] on div at bounding box center [836, 418] width 34 height 13
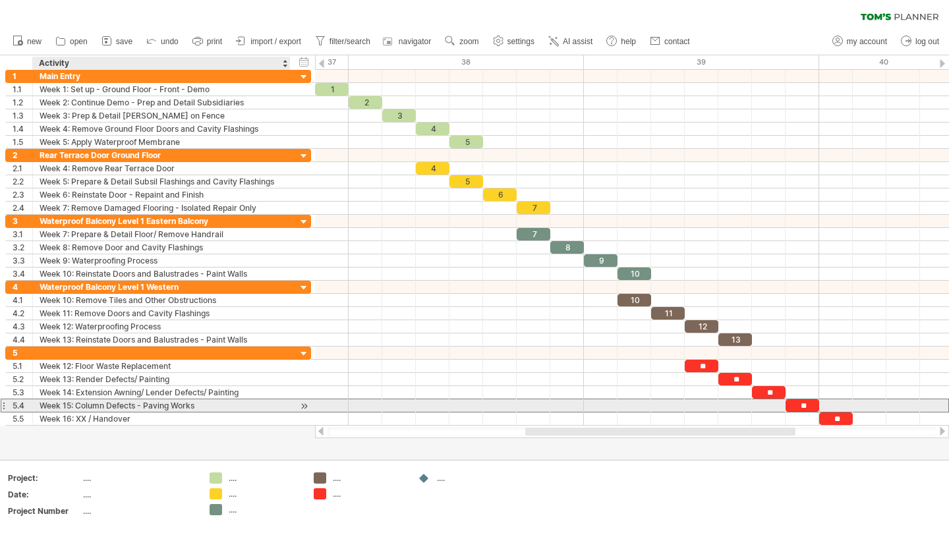
click at [123, 404] on div "Week 15: Column Defects - Paving Works" at bounding box center [162, 405] width 244 height 13
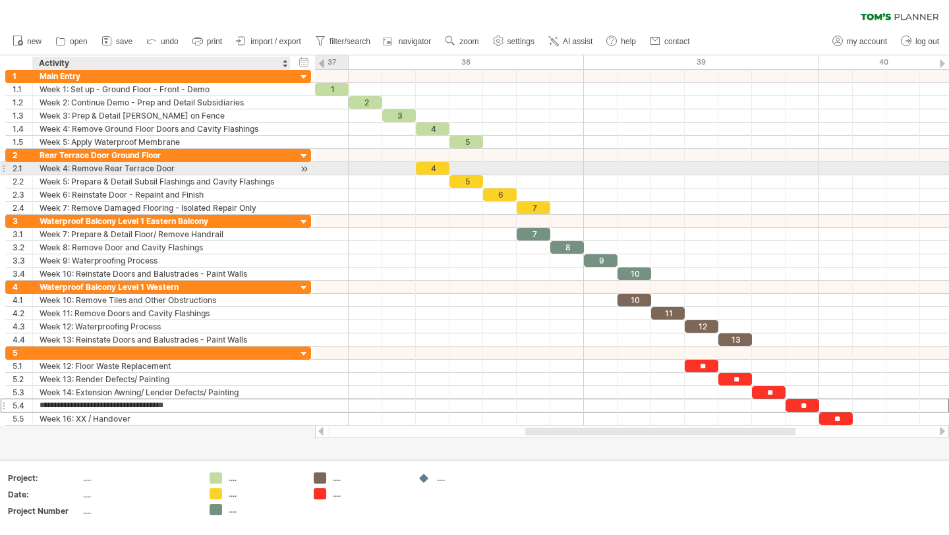
click at [171, 171] on div "Week 4: Remove Rear Terrace Door" at bounding box center [162, 168] width 244 height 13
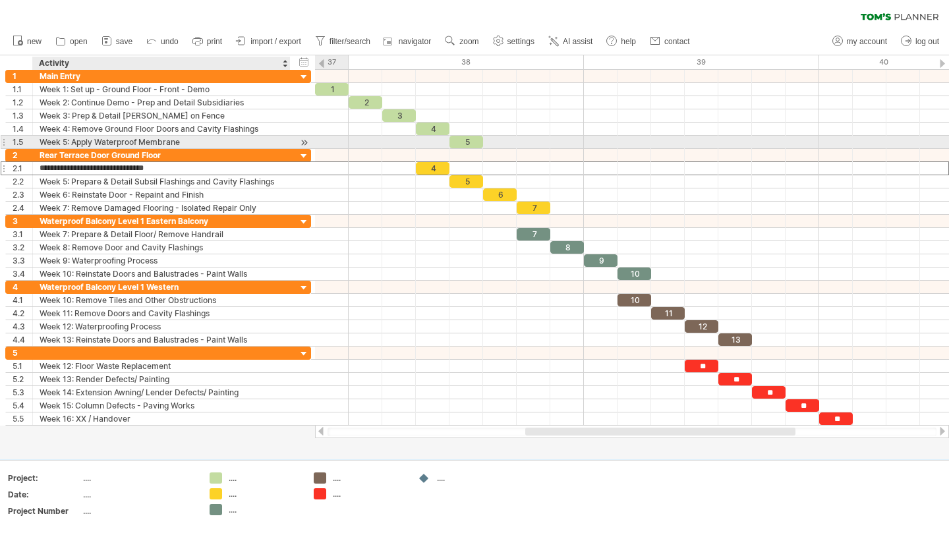
click at [177, 142] on div "Week 5: Apply Waterproof Membrane" at bounding box center [162, 142] width 244 height 13
drag, startPoint x: 77, startPoint y: 138, endPoint x: 194, endPoint y: 140, distance: 117.3
click at [195, 142] on input "**********" at bounding box center [162, 142] width 244 height 13
type input "**********"
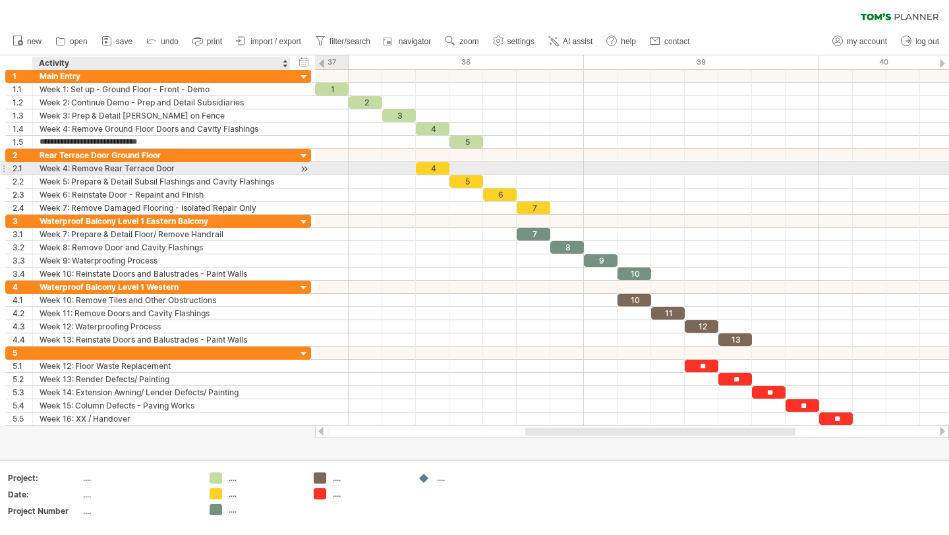
click at [232, 167] on div "Week 4: Remove Rear Terrace Door" at bounding box center [162, 168] width 244 height 13
type input "**********"
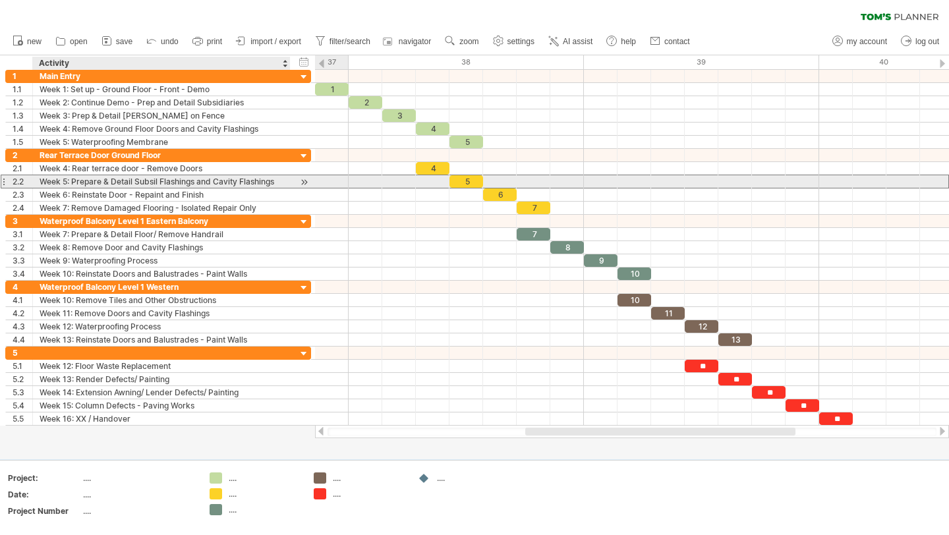
click at [148, 183] on div "Week 5: Prepare & Detail Subsil Flashings and Cavity Flashings" at bounding box center [162, 181] width 244 height 13
click at [0, 0] on input "**********" at bounding box center [0, 0] width 0 height 0
click at [198, 185] on input "**********" at bounding box center [162, 181] width 244 height 13
type input "**********"
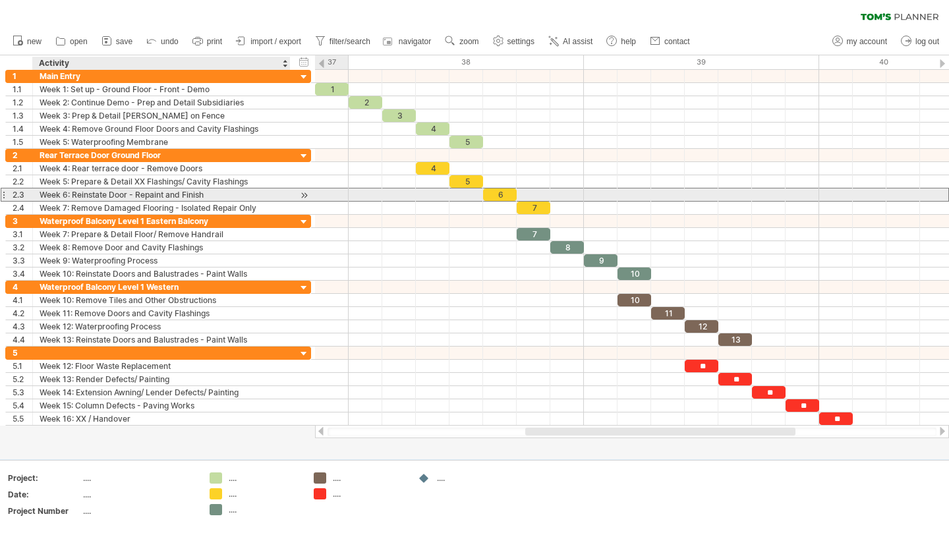
click at [207, 197] on div "Week 6: Reinstate Door - Repaint and Finish" at bounding box center [162, 194] width 244 height 13
drag, startPoint x: 137, startPoint y: 192, endPoint x: 210, endPoint y: 194, distance: 73.1
click at [213, 196] on input "**********" at bounding box center [162, 194] width 244 height 13
type input "**********"
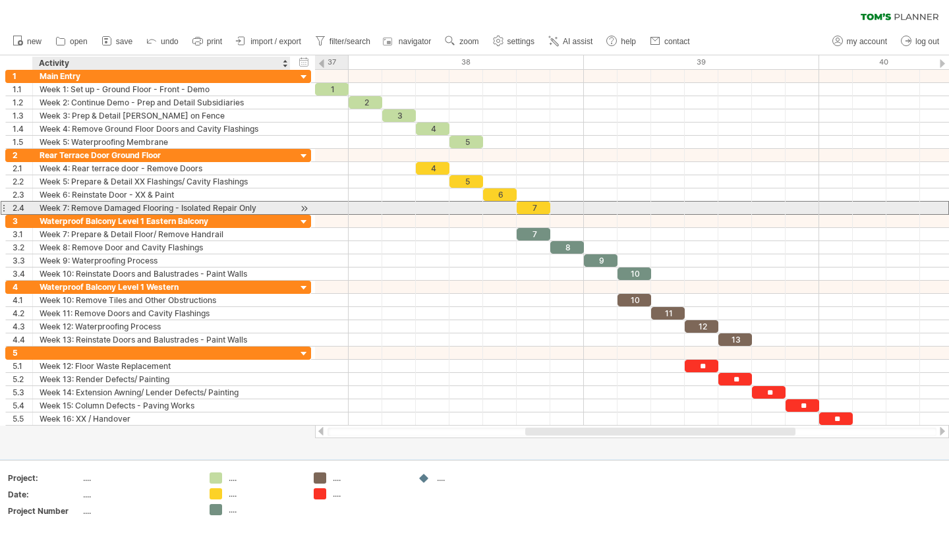
click at [131, 205] on div "Week 7: Remove Damaged Flooring - Isolated Repair Only" at bounding box center [162, 208] width 244 height 13
click at [0, 0] on input "**********" at bounding box center [0, 0] width 0 height 0
click at [230, 209] on input "**********" at bounding box center [162, 208] width 244 height 13
type input "**********"
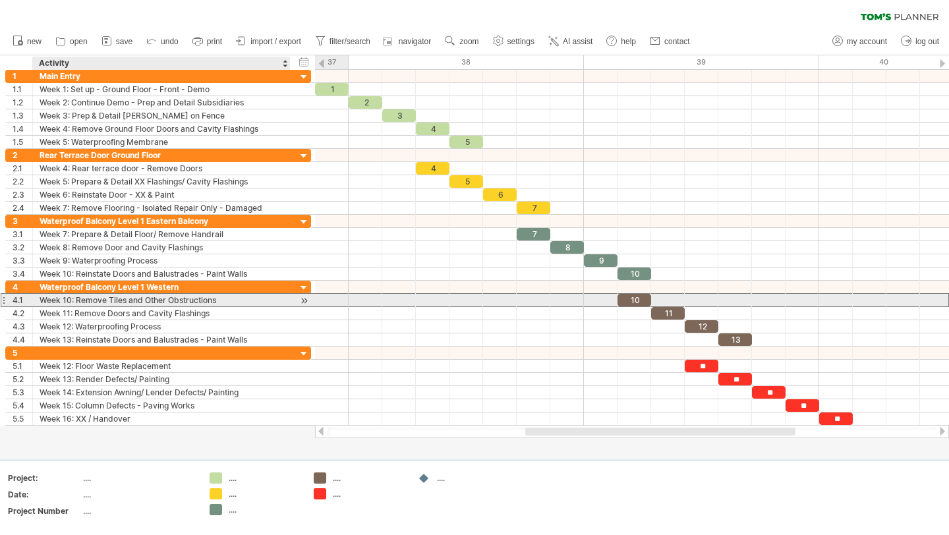
click at [267, 300] on div "Week 10: Remove Tiles and Other Obstructions" at bounding box center [162, 300] width 244 height 13
drag, startPoint x: 235, startPoint y: 300, endPoint x: 130, endPoint y: 300, distance: 105.4
click at [130, 300] on input "**********" at bounding box center [162, 300] width 244 height 13
type input "**********"
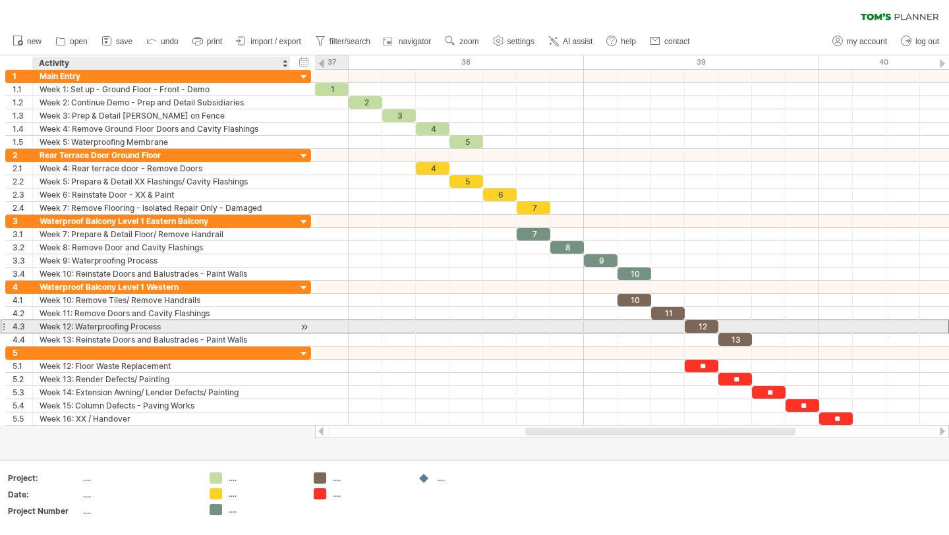
click at [189, 331] on div "Week 12: Waterproofing Process" at bounding box center [162, 326] width 244 height 13
type input "**********"
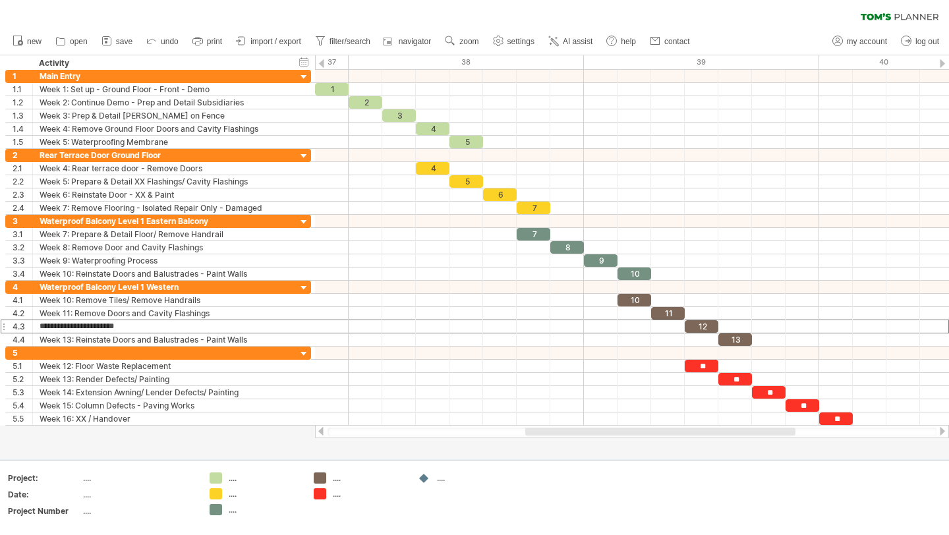
click at [757, 20] on div "clear filter reapply filter" at bounding box center [474, 14] width 949 height 28
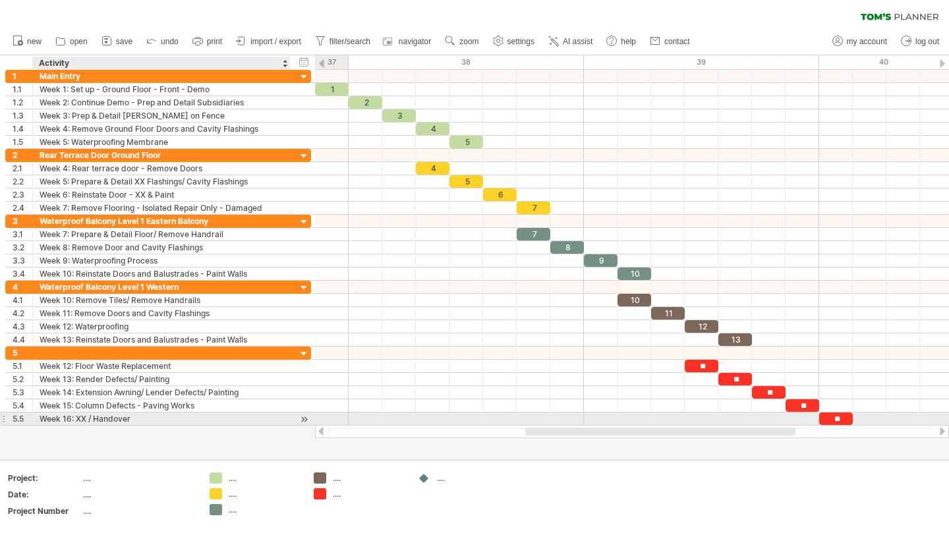
click at [84, 419] on div "Week 16: XX / Handover" at bounding box center [162, 418] width 244 height 13
type input "**********"
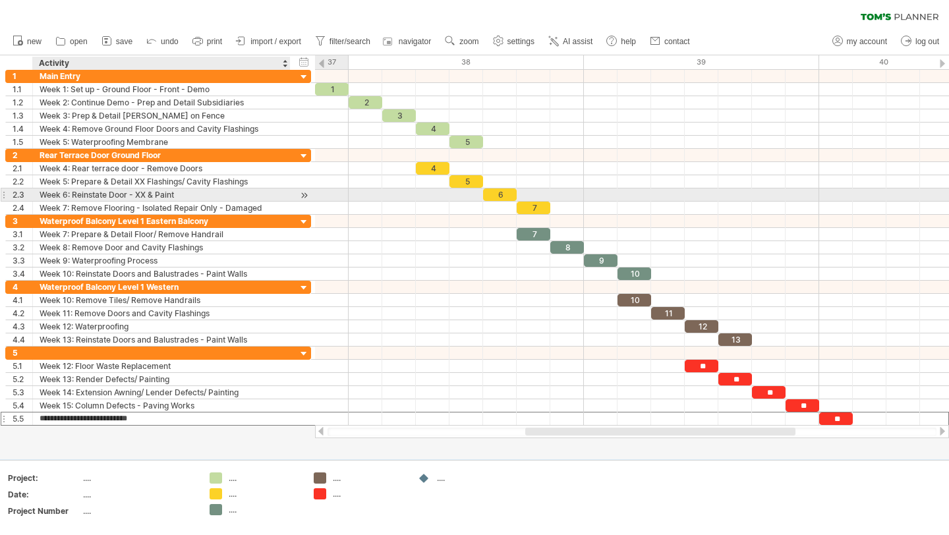
click at [145, 196] on div "Week 6: Reinstate Door - XX & Paint" at bounding box center [162, 194] width 244 height 13
type input "**********"
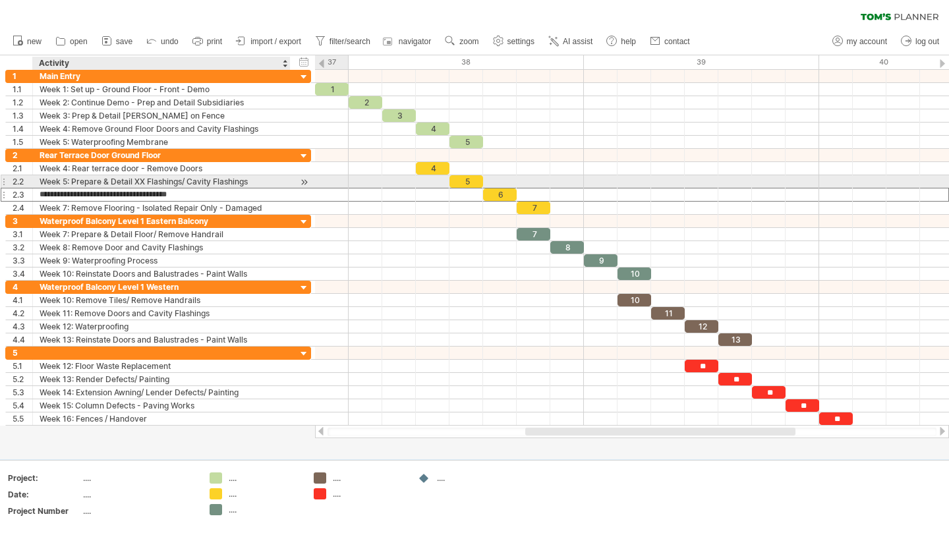
click at [148, 183] on div "Week 5: Prepare & Detail XX Flashings/ Cavity Flashings" at bounding box center [162, 181] width 244 height 13
type input "**********"
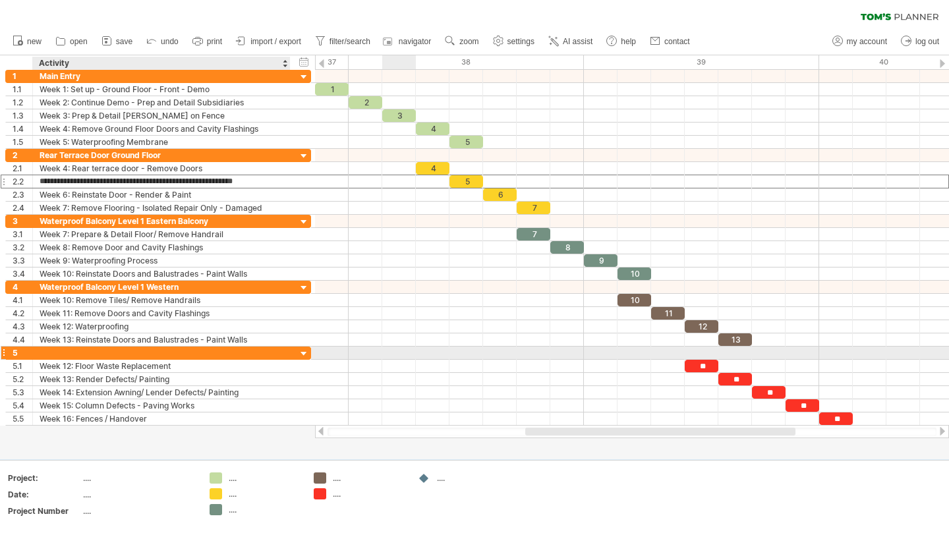
click at [130, 356] on div at bounding box center [162, 352] width 244 height 13
type input "*"
click at [127, 354] on div at bounding box center [162, 352] width 244 height 13
type input "**********"
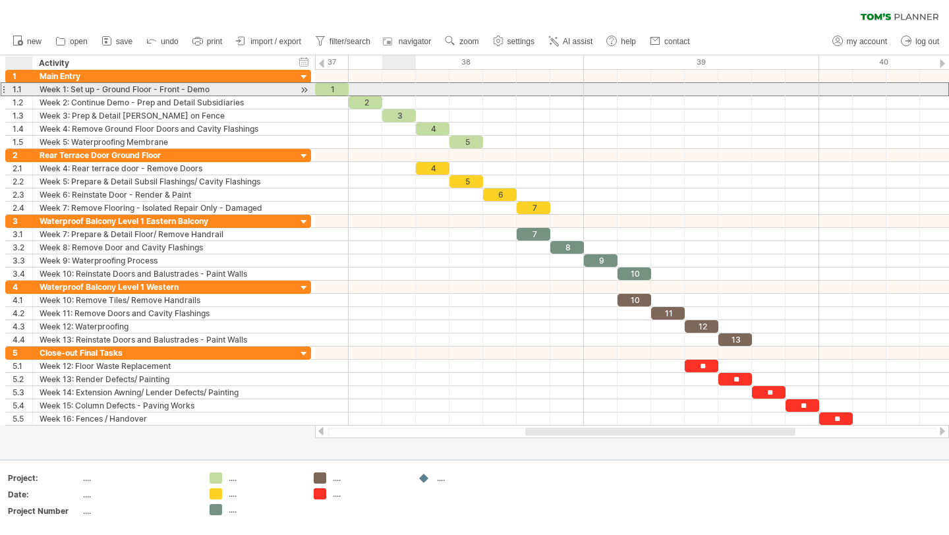
click at [15, 92] on div "1.1" at bounding box center [23, 89] width 20 height 13
click at [24, 91] on div "1.1" at bounding box center [23, 89] width 20 height 13
click at [18, 90] on div "1.1" at bounding box center [23, 89] width 20 height 13
click at [17, 90] on div "1.1" at bounding box center [23, 89] width 20 height 13
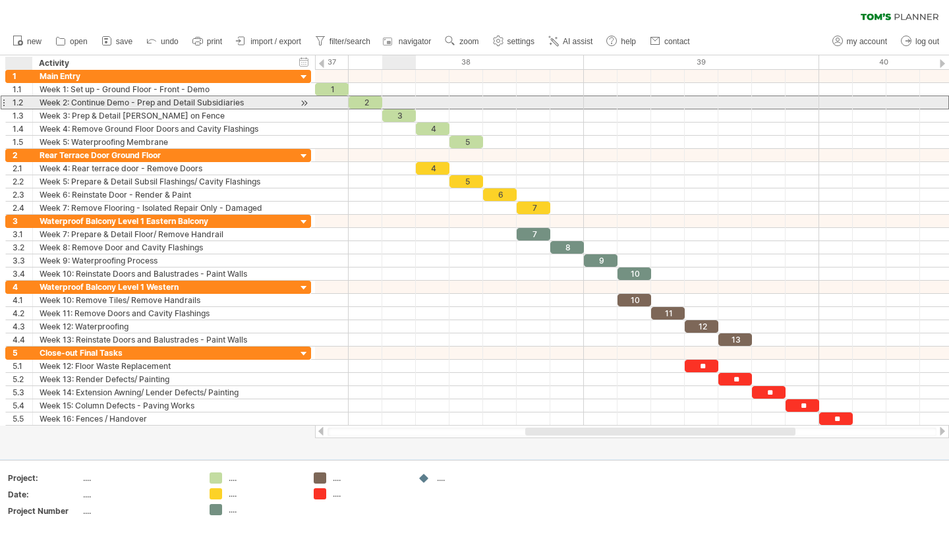
click at [20, 101] on div "1.2" at bounding box center [23, 102] width 20 height 13
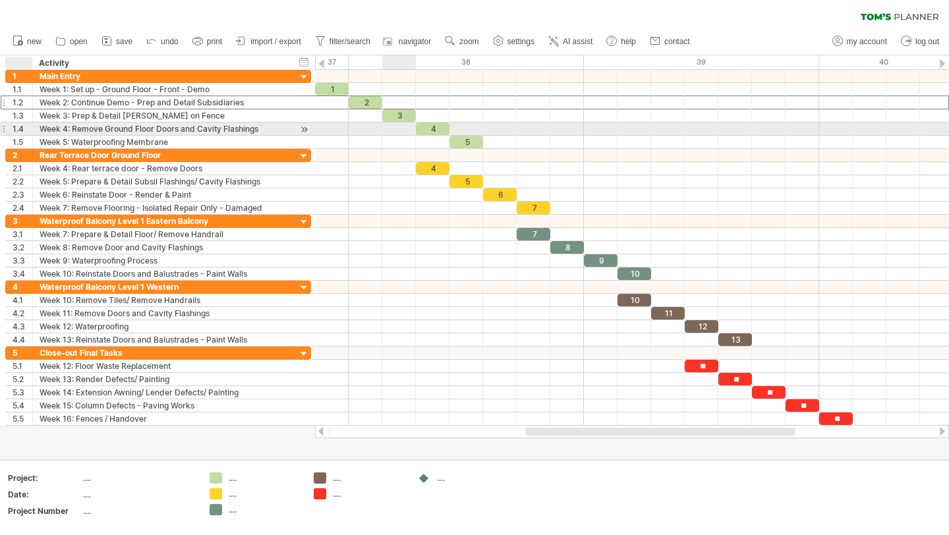
click at [28, 128] on div at bounding box center [31, 129] width 7 height 13
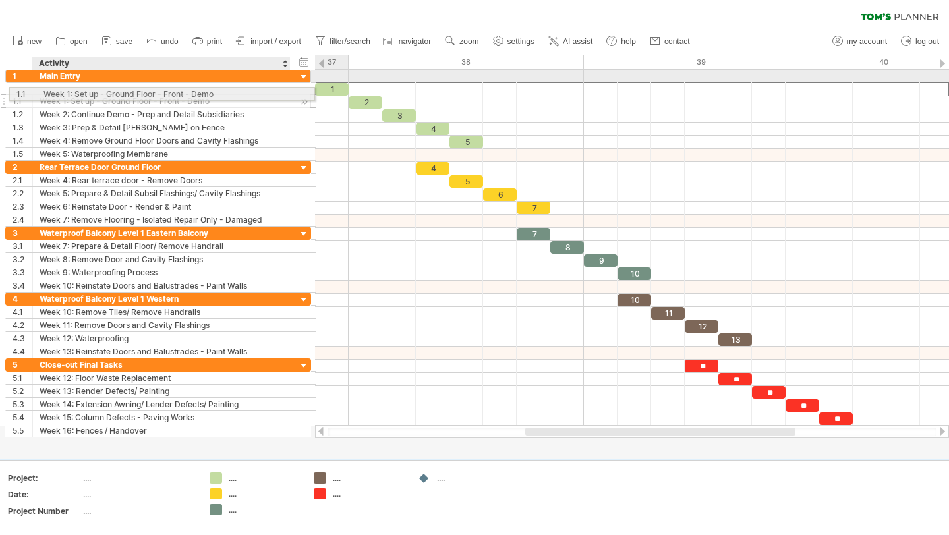
drag, startPoint x: 45, startPoint y: 89, endPoint x: 160, endPoint y: 92, distance: 114.6
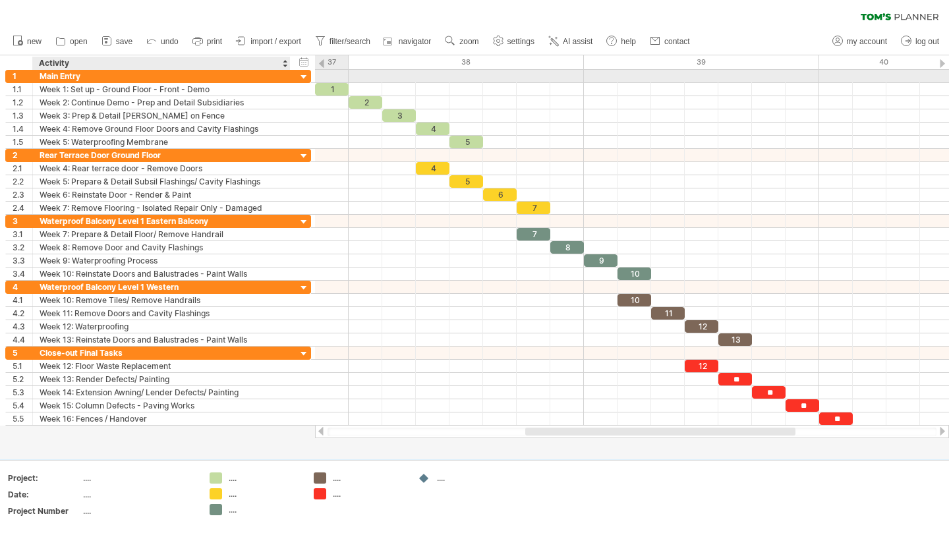
click at [160, 92] on div "Week 1: Set up - Ground Floor - Front - Demo" at bounding box center [162, 89] width 244 height 13
click at [337, 76] on div at bounding box center [632, 76] width 634 height 13
click at [383, 74] on div at bounding box center [632, 76] width 634 height 13
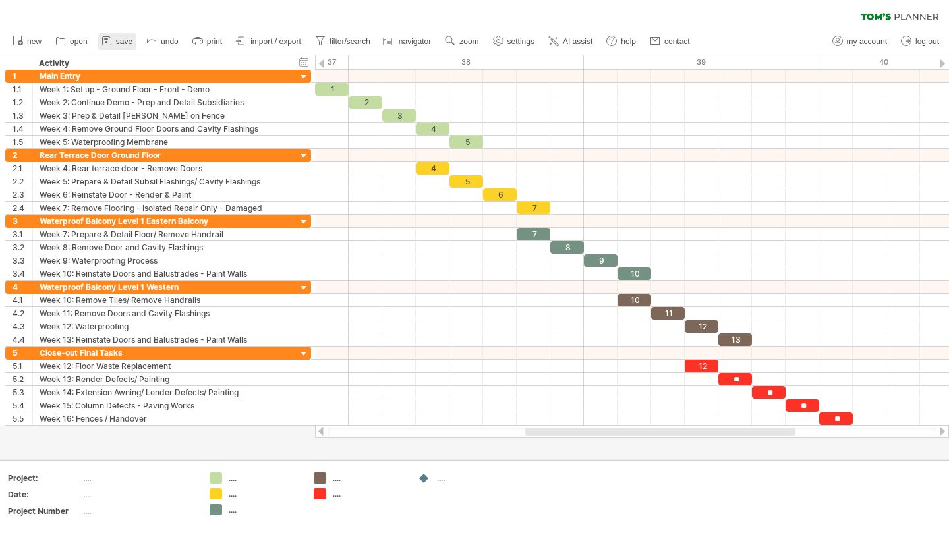
click at [113, 42] on icon at bounding box center [106, 40] width 13 height 13
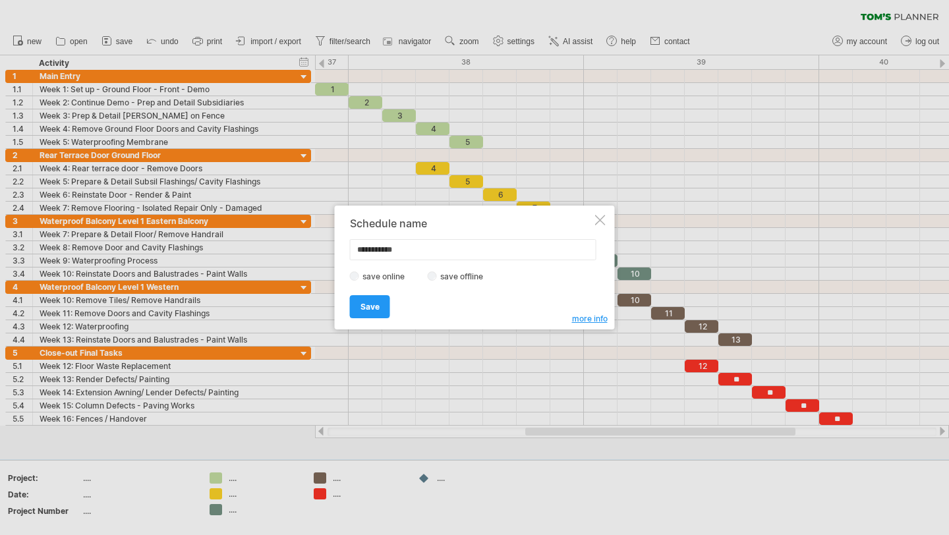
click at [603, 212] on div "**********" at bounding box center [475, 268] width 280 height 124
click at [602, 215] on div at bounding box center [600, 220] width 11 height 11
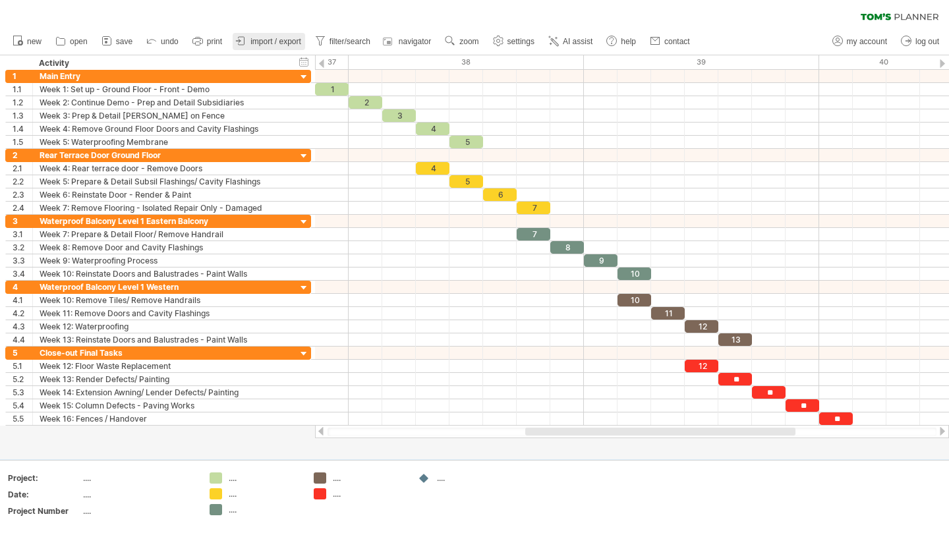
click at [286, 41] on span "import / export" at bounding box center [275, 41] width 51 height 9
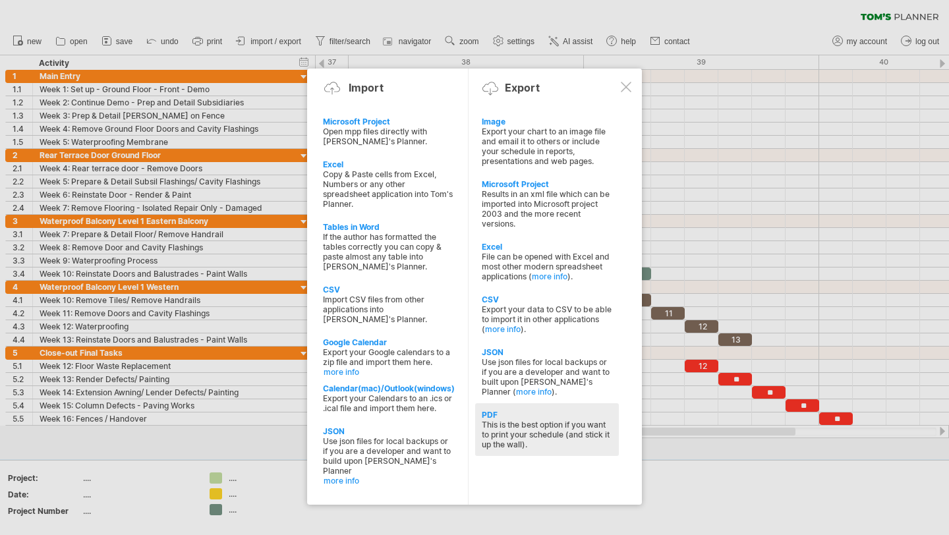
click at [525, 420] on div "This is the best option if you want to print your schedule (and stick it up the…" at bounding box center [547, 435] width 130 height 30
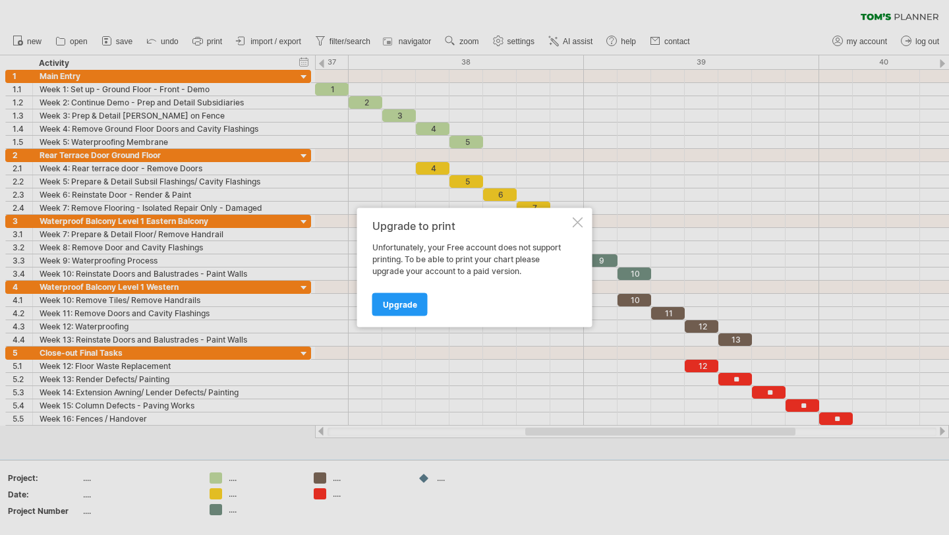
click at [576, 221] on div at bounding box center [577, 222] width 11 height 11
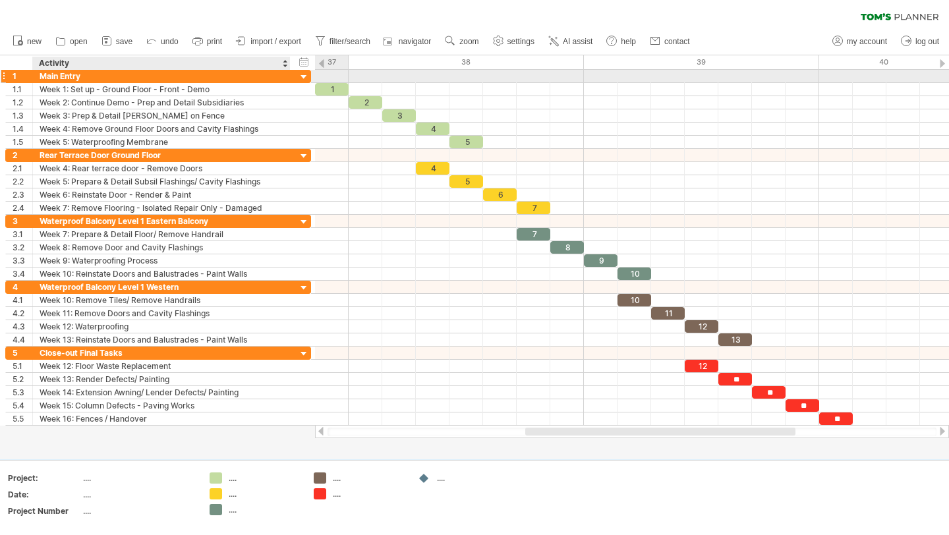
click at [90, 77] on div "Main Entry" at bounding box center [162, 76] width 244 height 13
type input "**********"
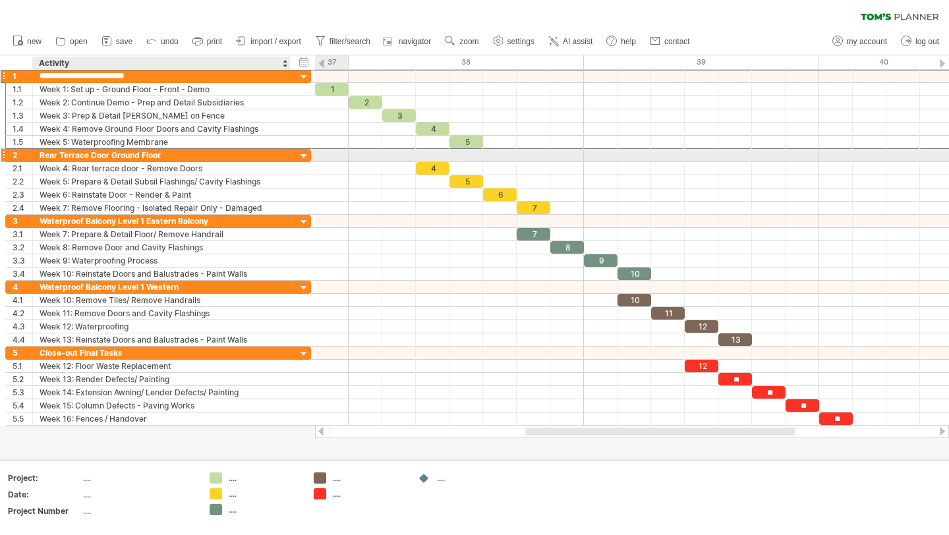
click at [165, 158] on div "Rear Terrace Door Ground Floor" at bounding box center [162, 155] width 244 height 13
type input "**********"
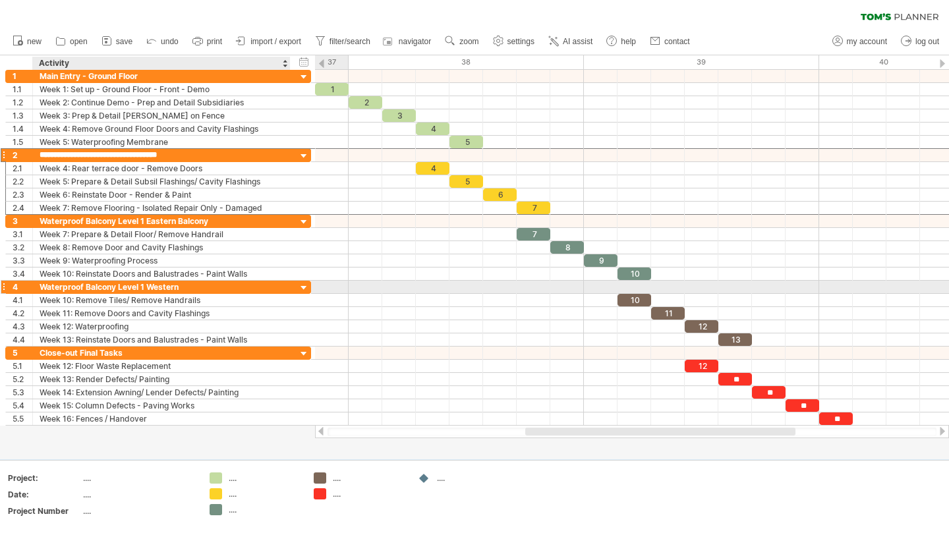
click at [194, 285] on div "Waterproof Balcony Level 1 Western" at bounding box center [162, 287] width 244 height 13
type input "**********"
